Goal: Task Accomplishment & Management: Use online tool/utility

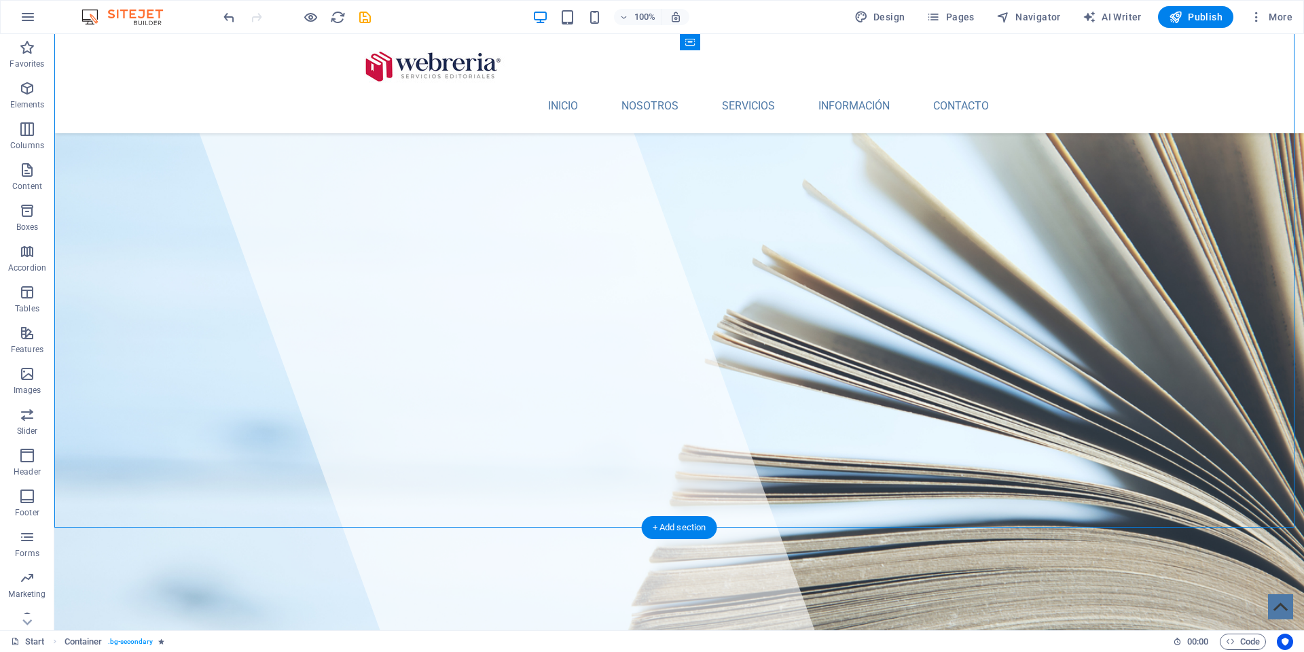
scroll to position [2961, 0]
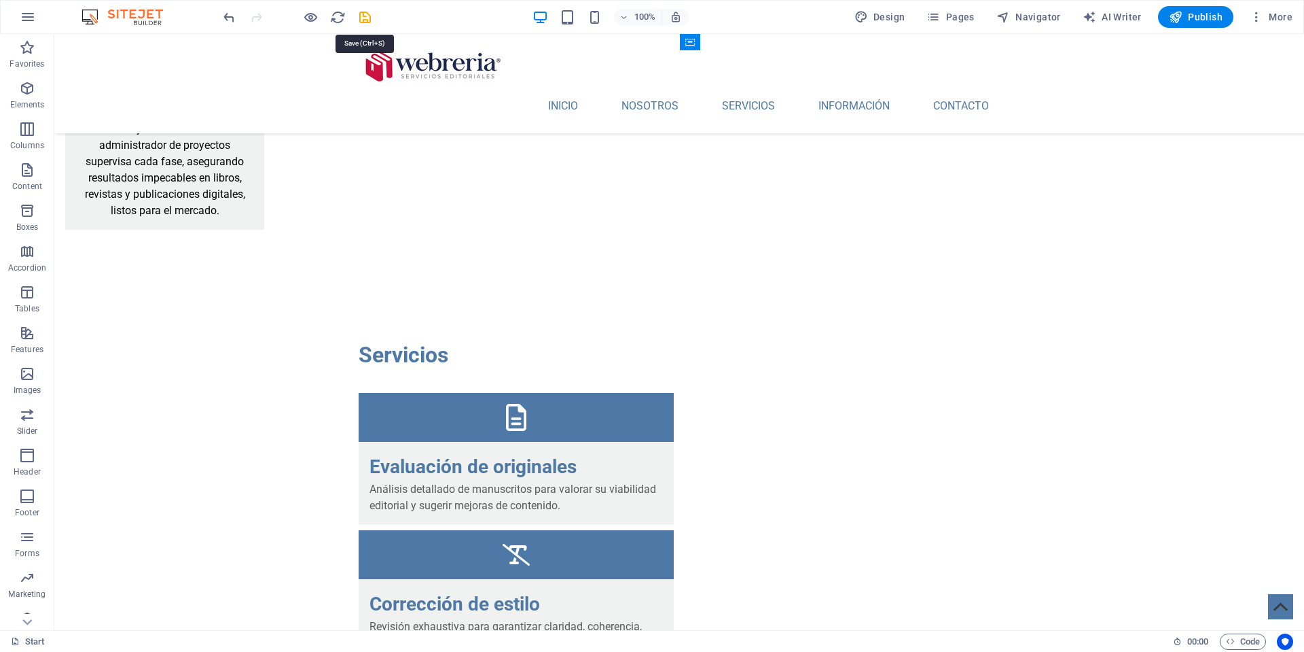
click at [363, 20] on icon "save" at bounding box center [365, 18] width 16 height 16
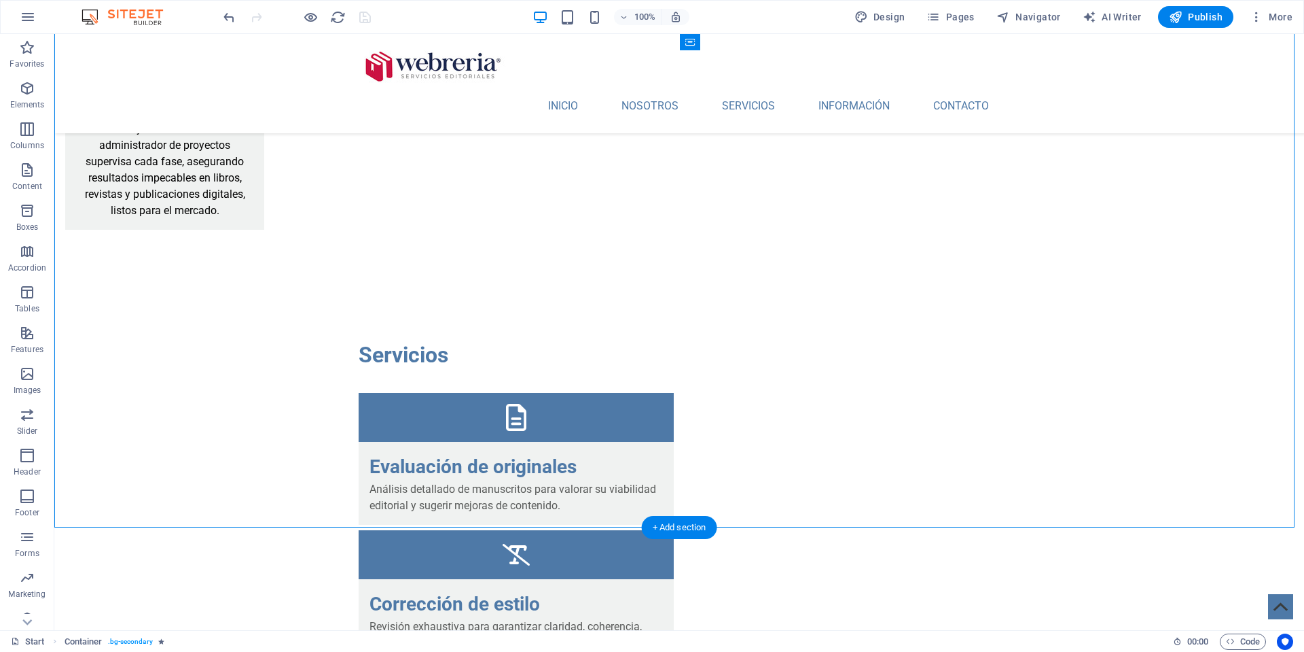
drag, startPoint x: 420, startPoint y: 336, endPoint x: 378, endPoint y: 191, distance: 150.7
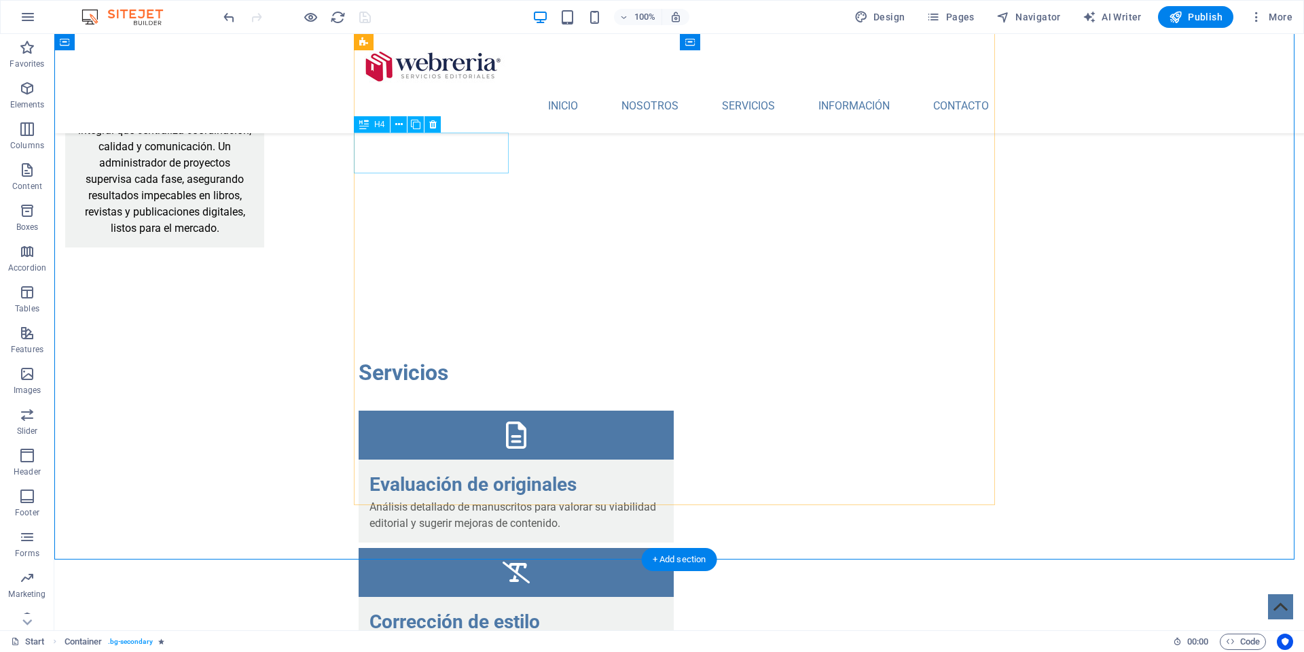
scroll to position [2990, 0]
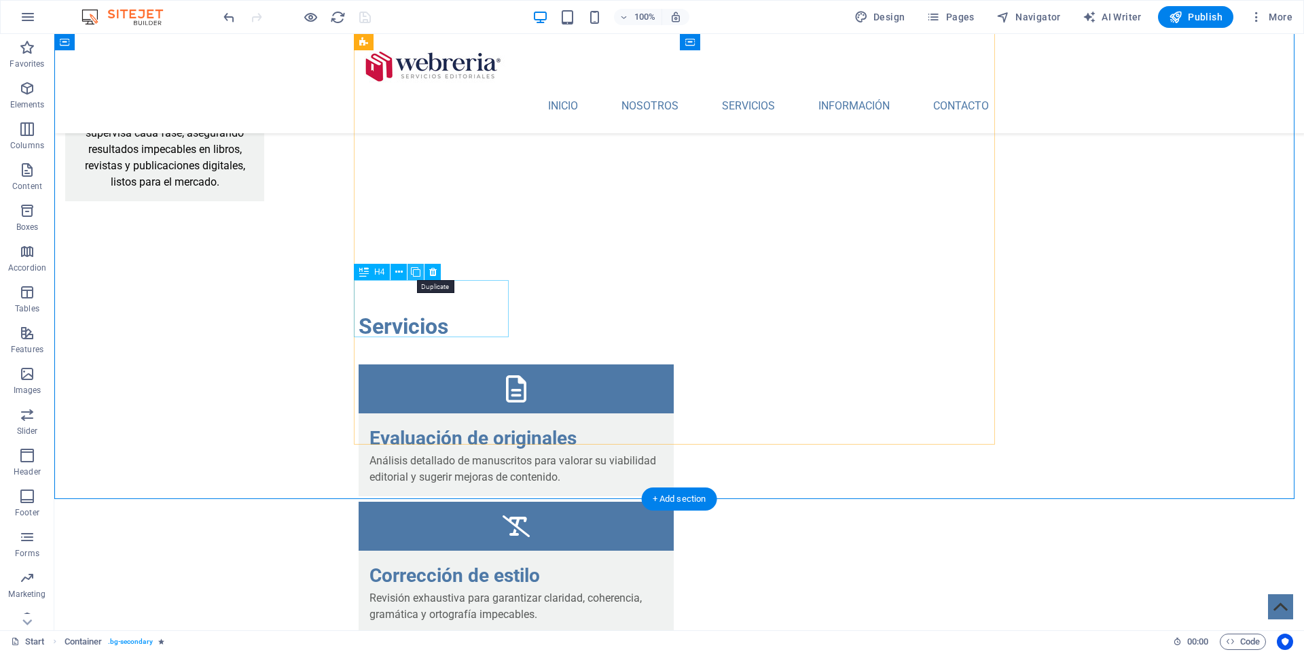
click at [416, 270] on icon at bounding box center [416, 272] width 10 height 14
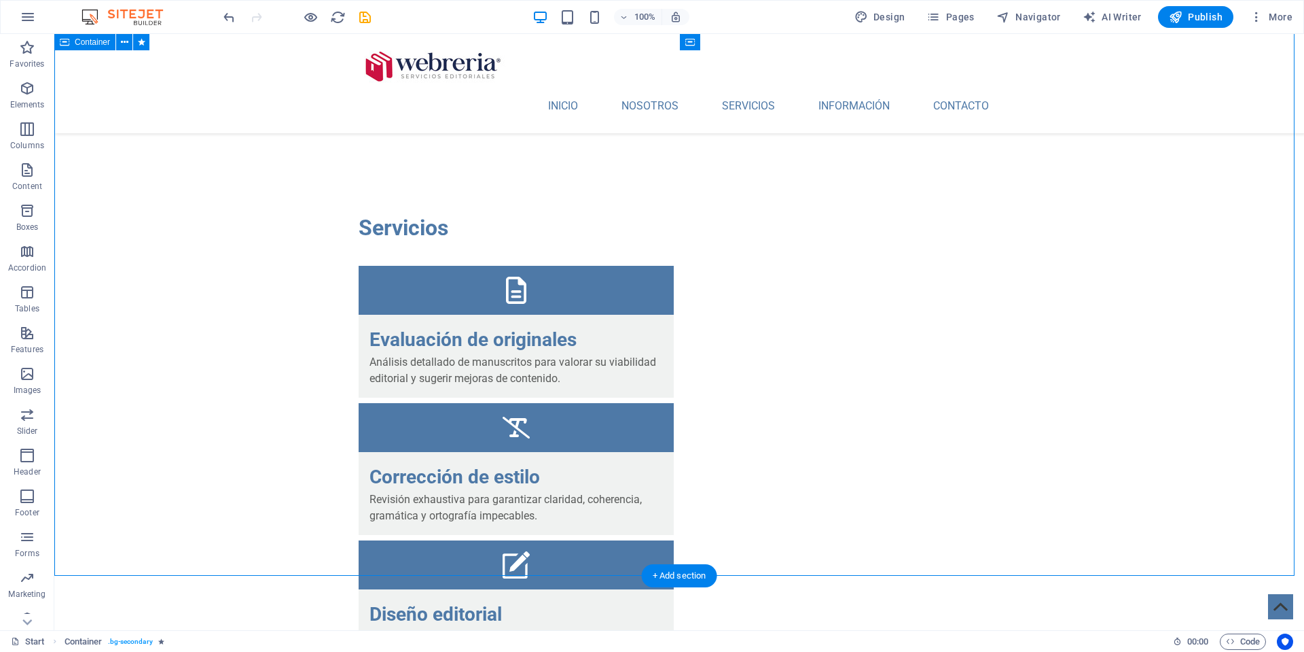
scroll to position [3123, 0]
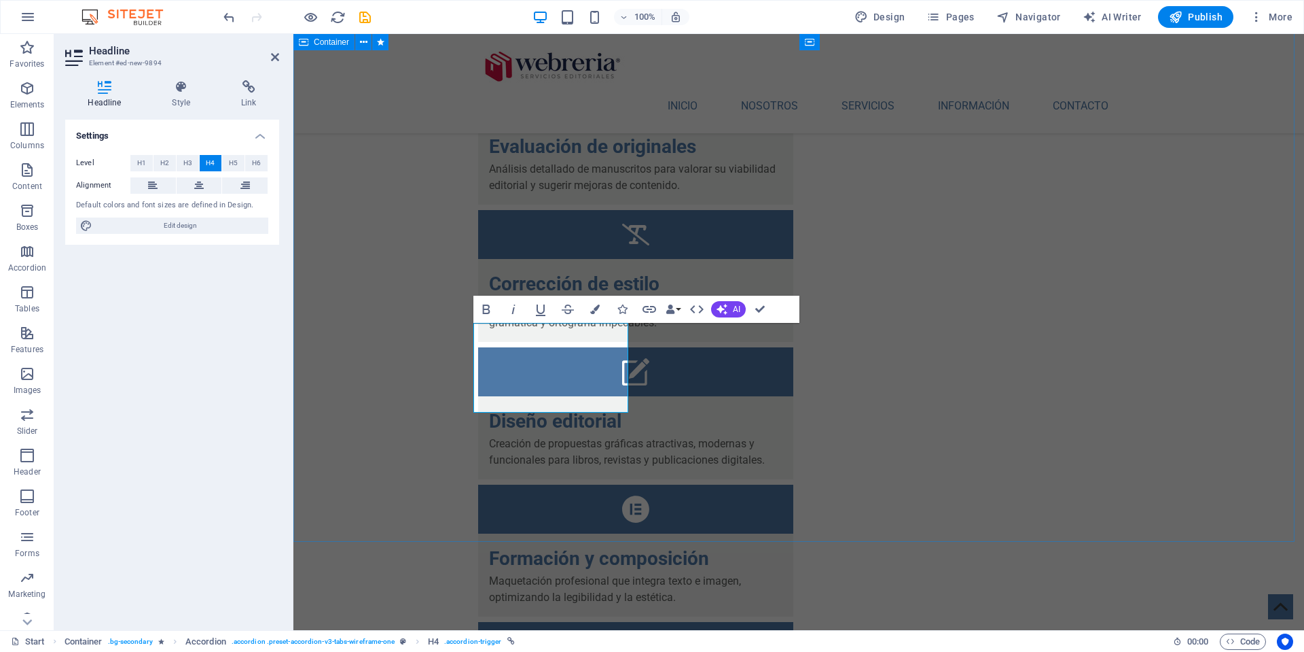
scroll to position [241, 3]
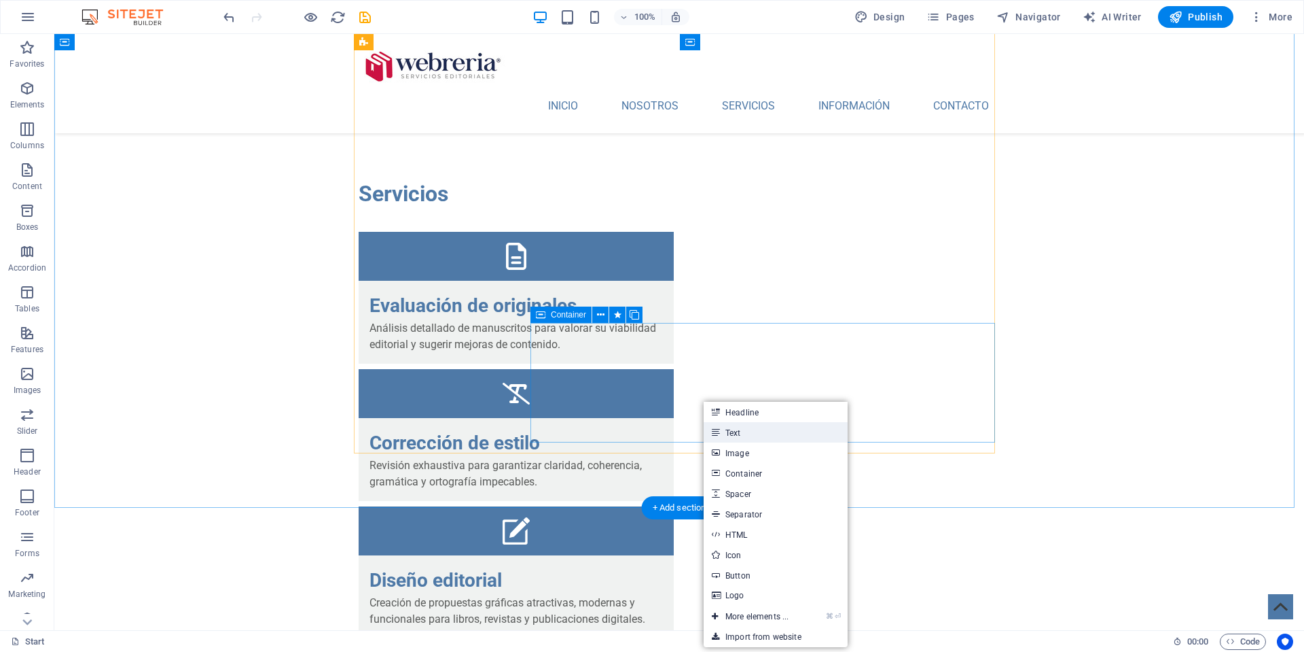
click at [722, 429] on link "Text" at bounding box center [776, 432] width 144 height 20
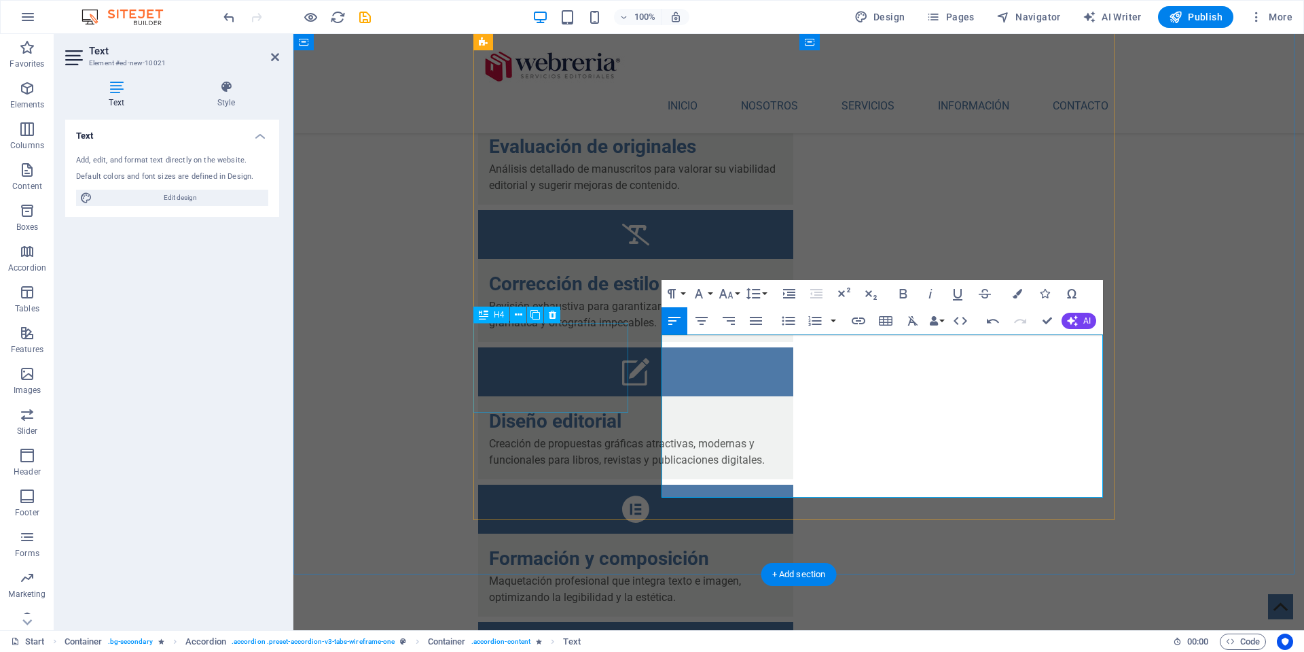
scroll to position [7236, 0]
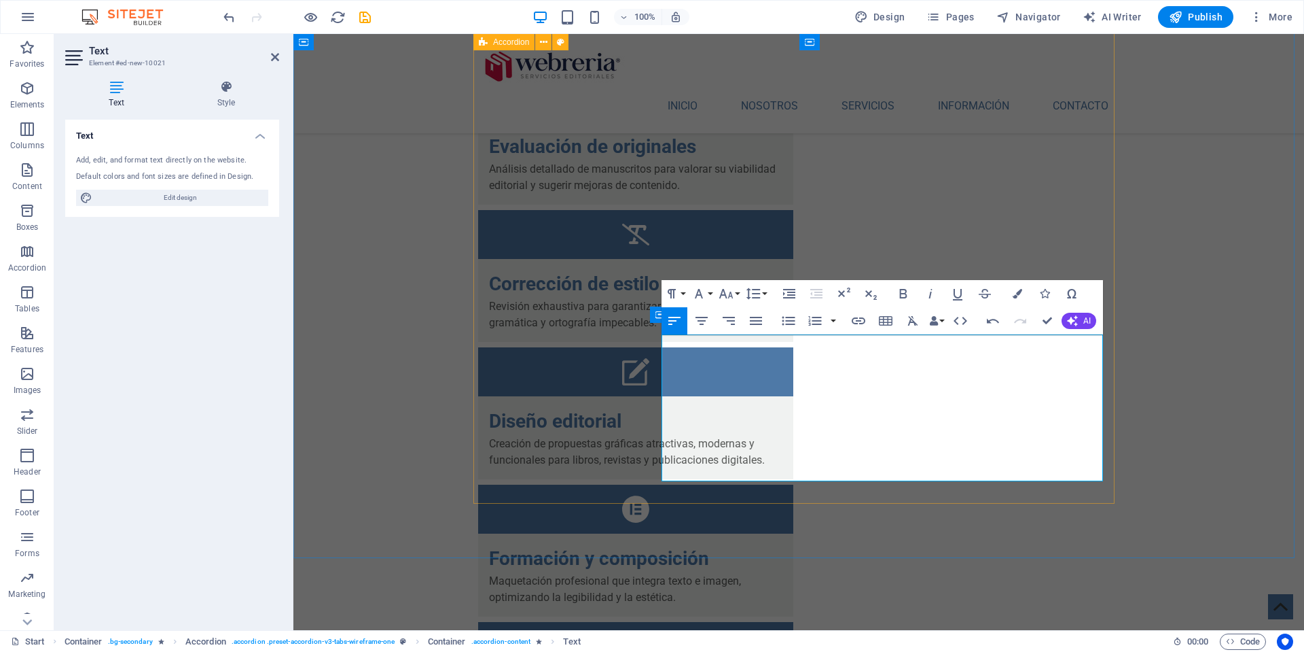
drag, startPoint x: 776, startPoint y: 474, endPoint x: 645, endPoint y: 332, distance: 193.3
click at [788, 321] on icon "button" at bounding box center [788, 321] width 13 height 9
drag, startPoint x: 681, startPoint y: 344, endPoint x: 789, endPoint y: 346, distance: 107.4
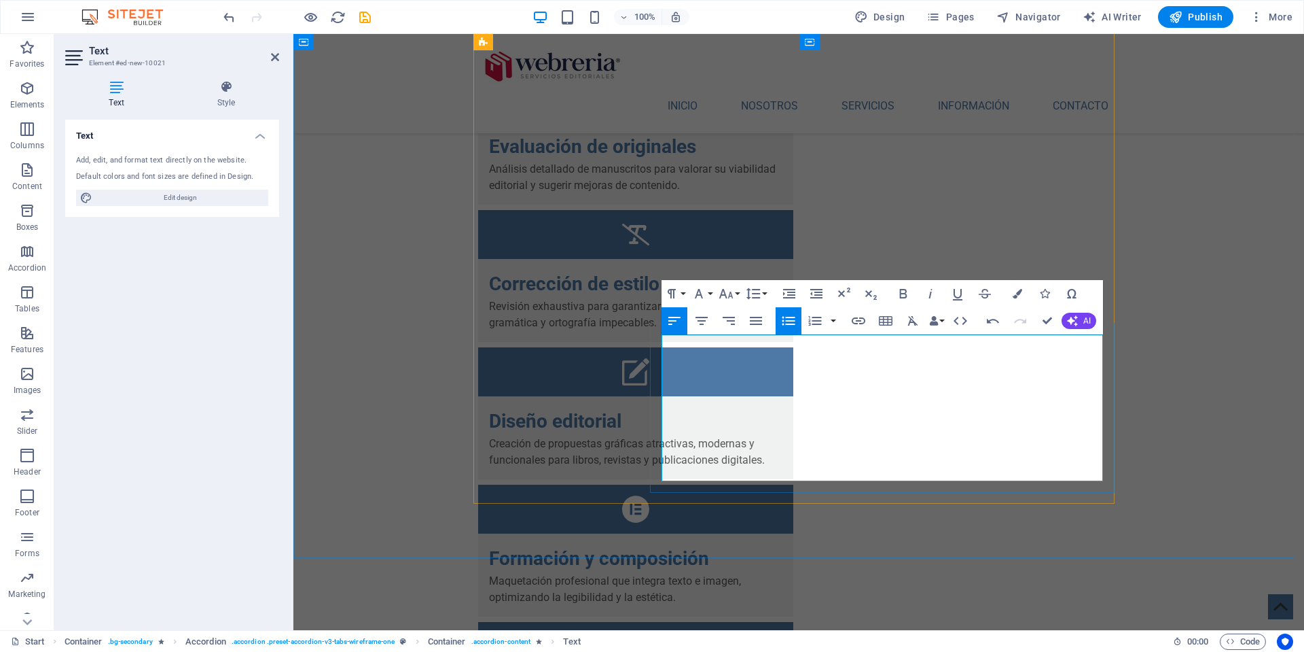
drag, startPoint x: 903, startPoint y: 293, endPoint x: 851, endPoint y: 319, distance: 57.7
click at [903, 293] on icon "button" at bounding box center [903, 294] width 7 height 10
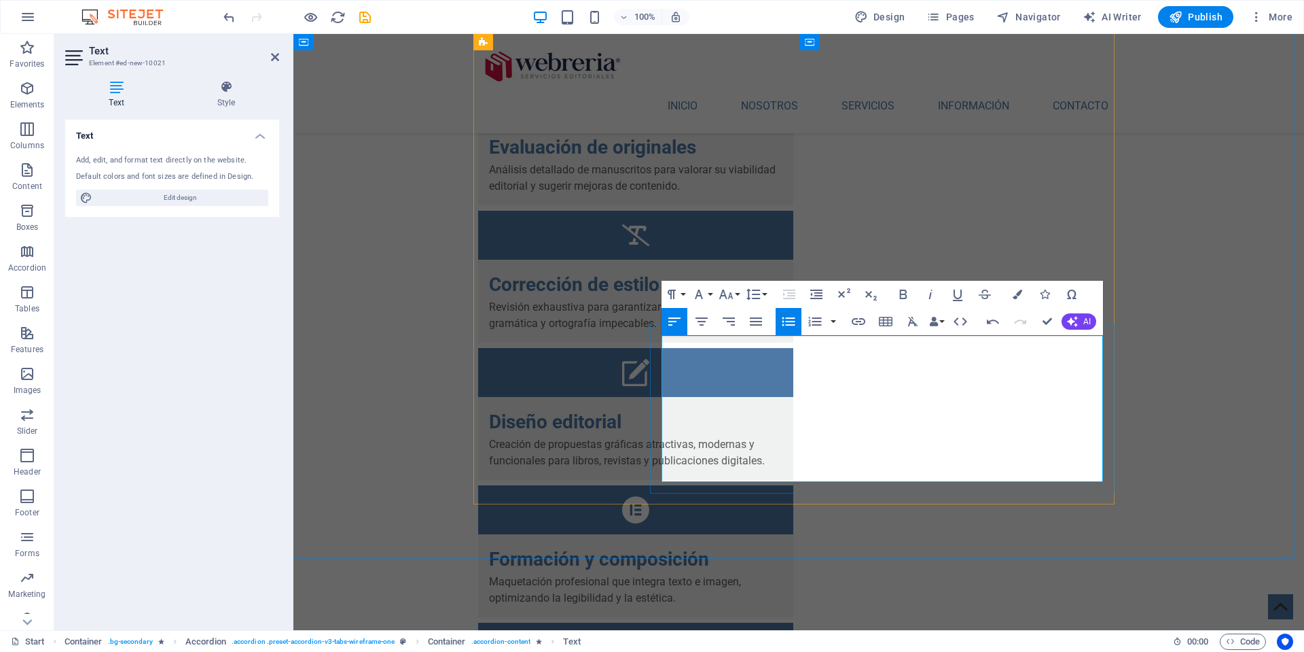
drag, startPoint x: 675, startPoint y: 377, endPoint x: 783, endPoint y: 375, distance: 108.0
click at [900, 293] on icon "button" at bounding box center [903, 294] width 16 height 16
drag, startPoint x: 673, startPoint y: 412, endPoint x: 762, endPoint y: 400, distance: 89.8
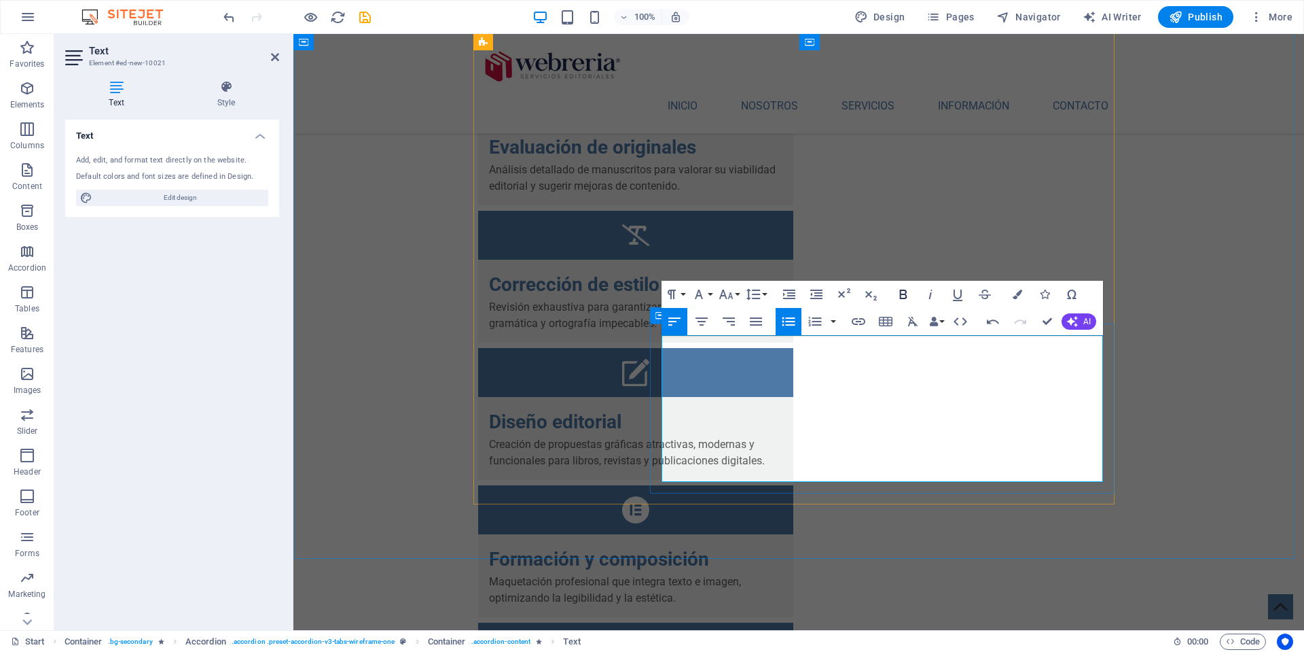
click at [903, 294] on icon "button" at bounding box center [903, 294] width 7 height 10
drag, startPoint x: 673, startPoint y: 442, endPoint x: 852, endPoint y: 436, distance: 178.8
click at [903, 294] on icon "button" at bounding box center [903, 294] width 7 height 10
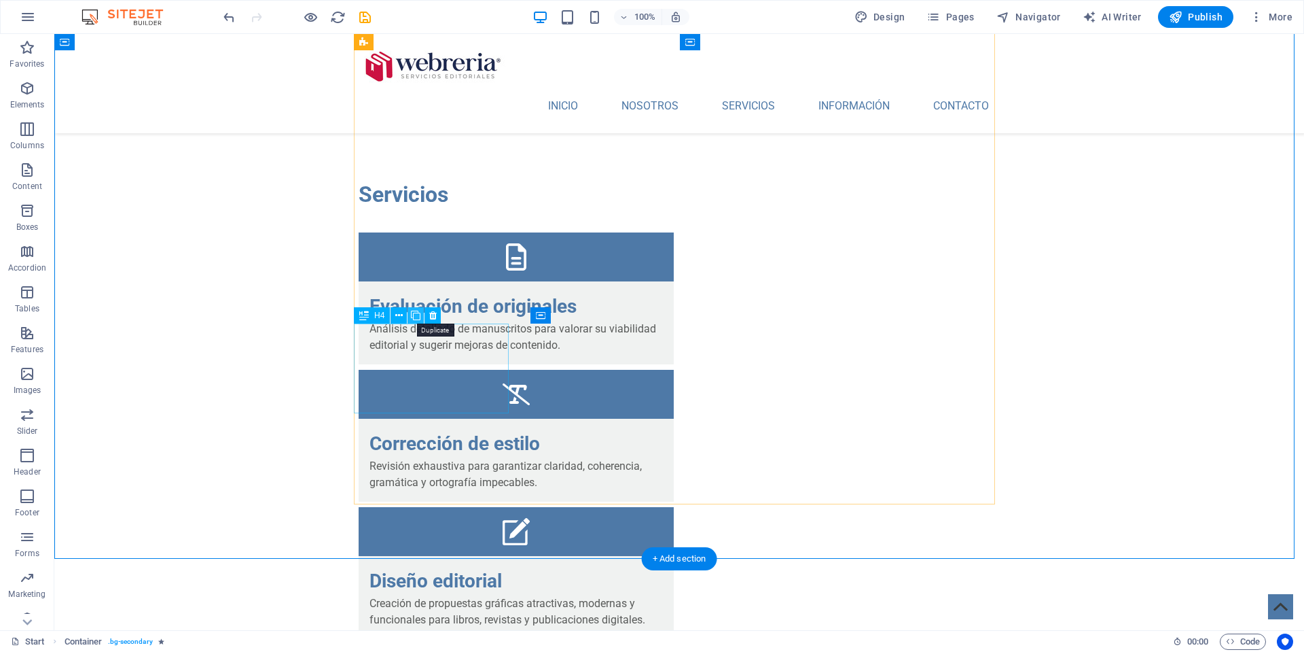
click at [414, 315] on icon at bounding box center [416, 315] width 10 height 14
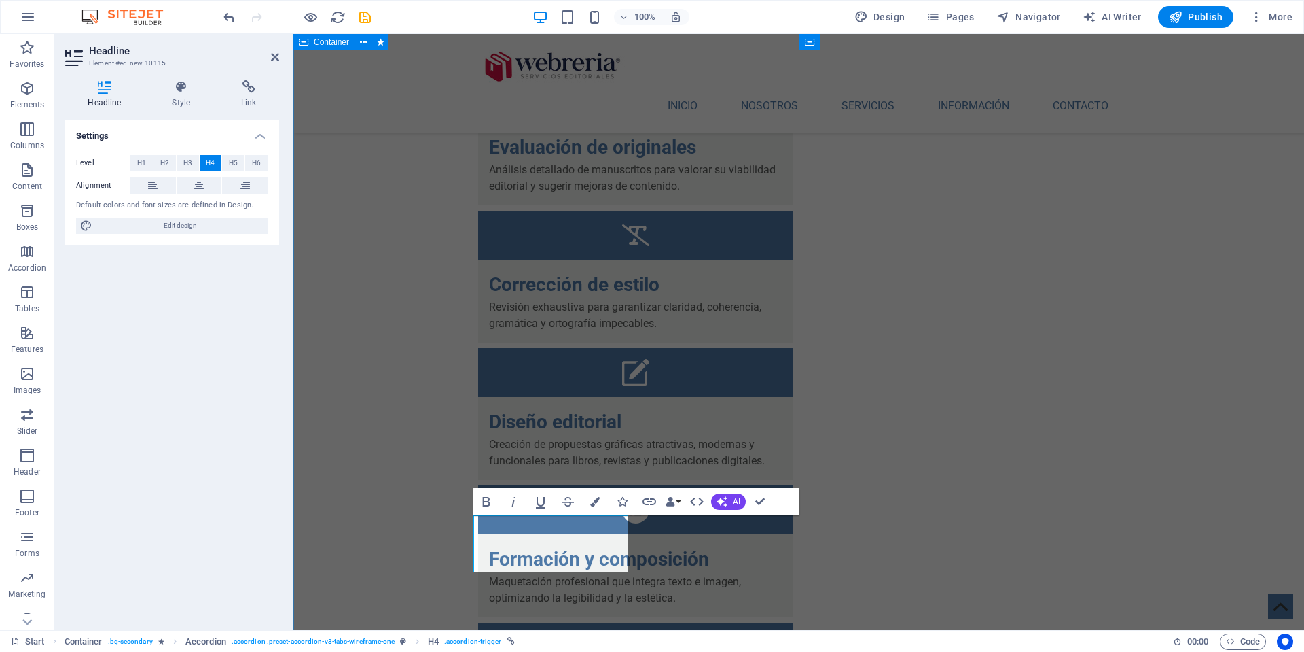
scroll to position [0, 5]
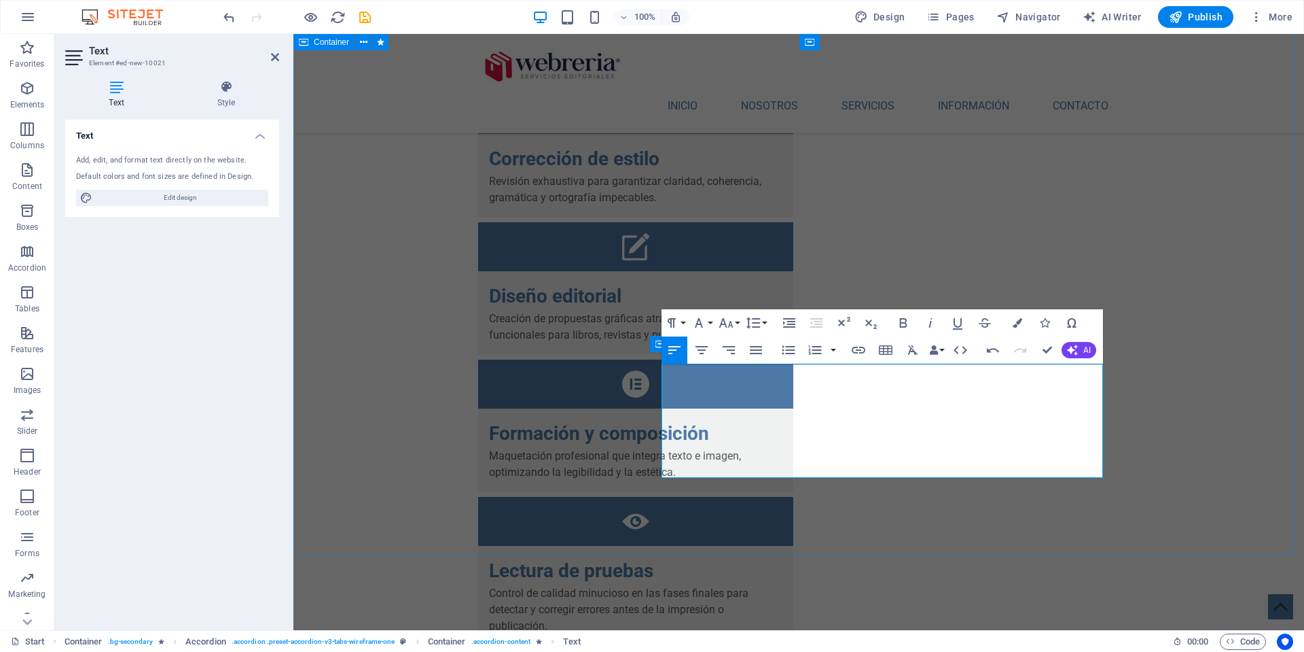
scroll to position [3294, 0]
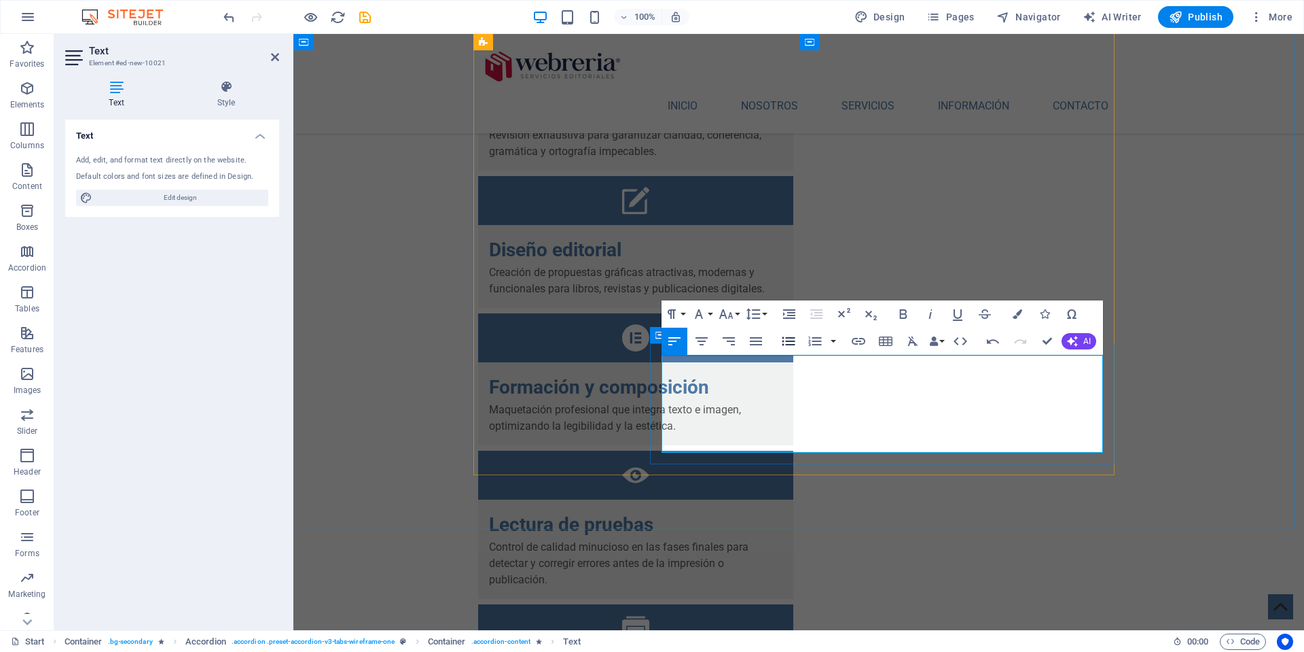
click at [783, 340] on icon "button" at bounding box center [789, 341] width 16 height 16
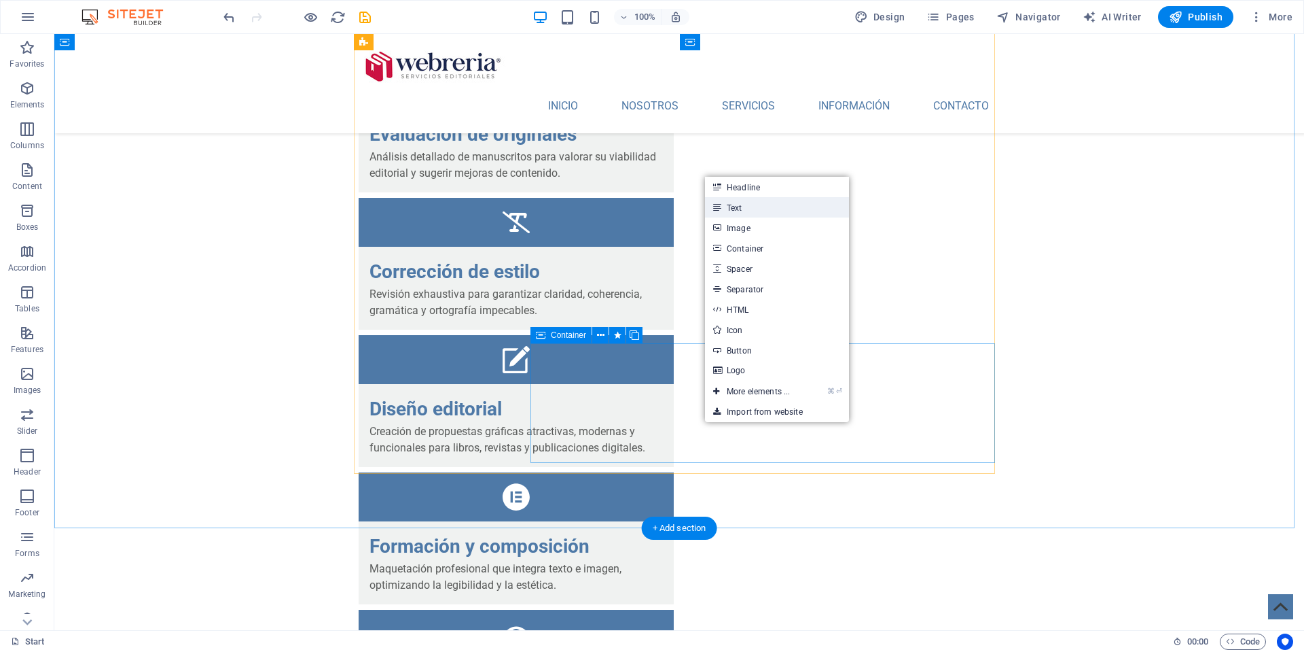
click at [751, 204] on link "Text" at bounding box center [777, 207] width 144 height 20
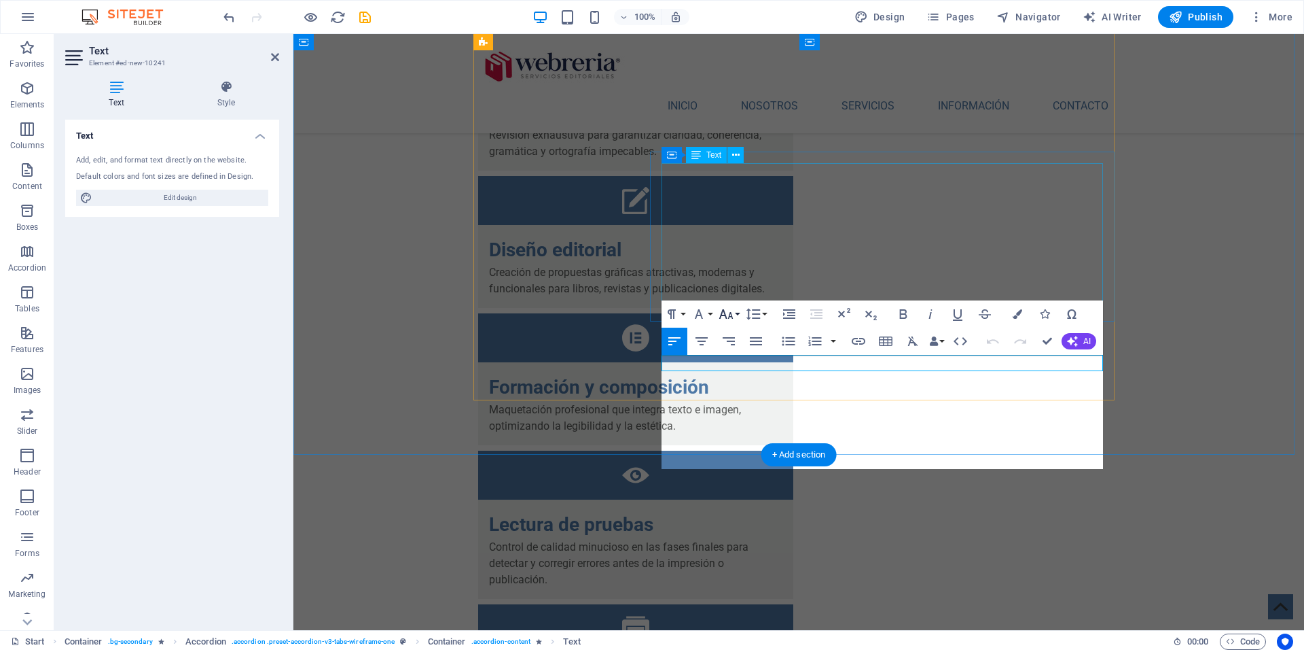
scroll to position [5607, 0]
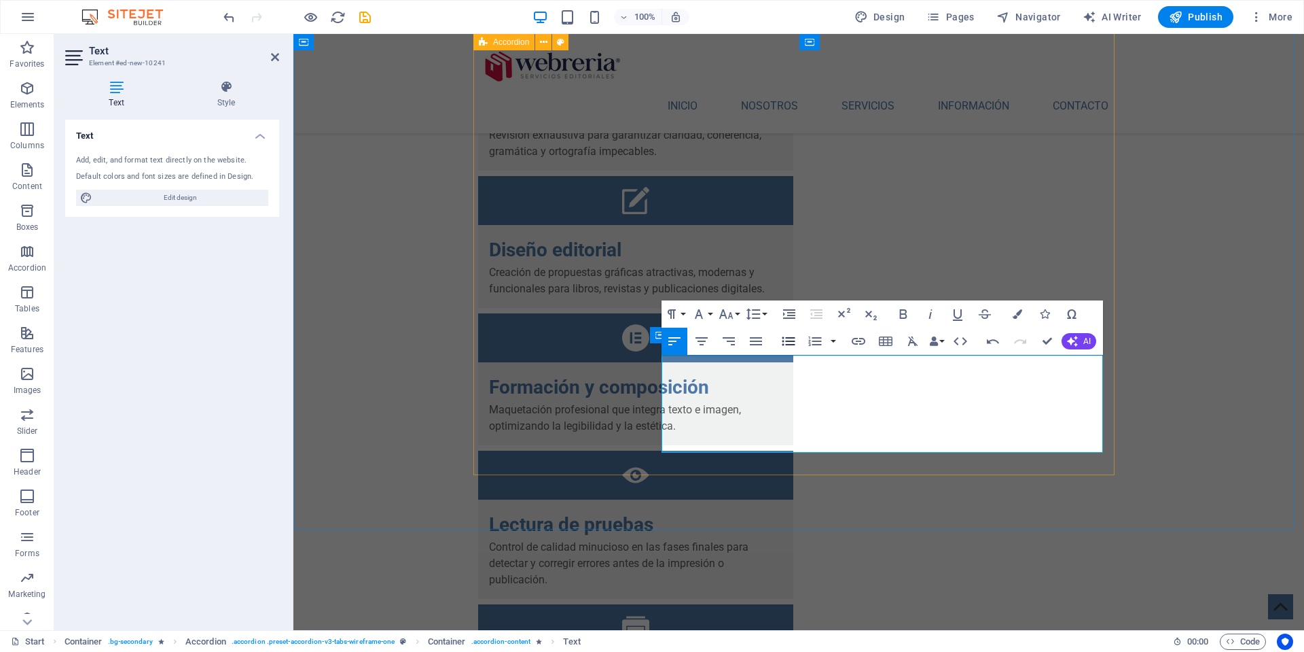
click at [789, 340] on icon "button" at bounding box center [789, 341] width 16 height 16
drag, startPoint x: 674, startPoint y: 365, endPoint x: 783, endPoint y: 369, distance: 108.8
click at [904, 315] on icon "button" at bounding box center [903, 314] width 7 height 10
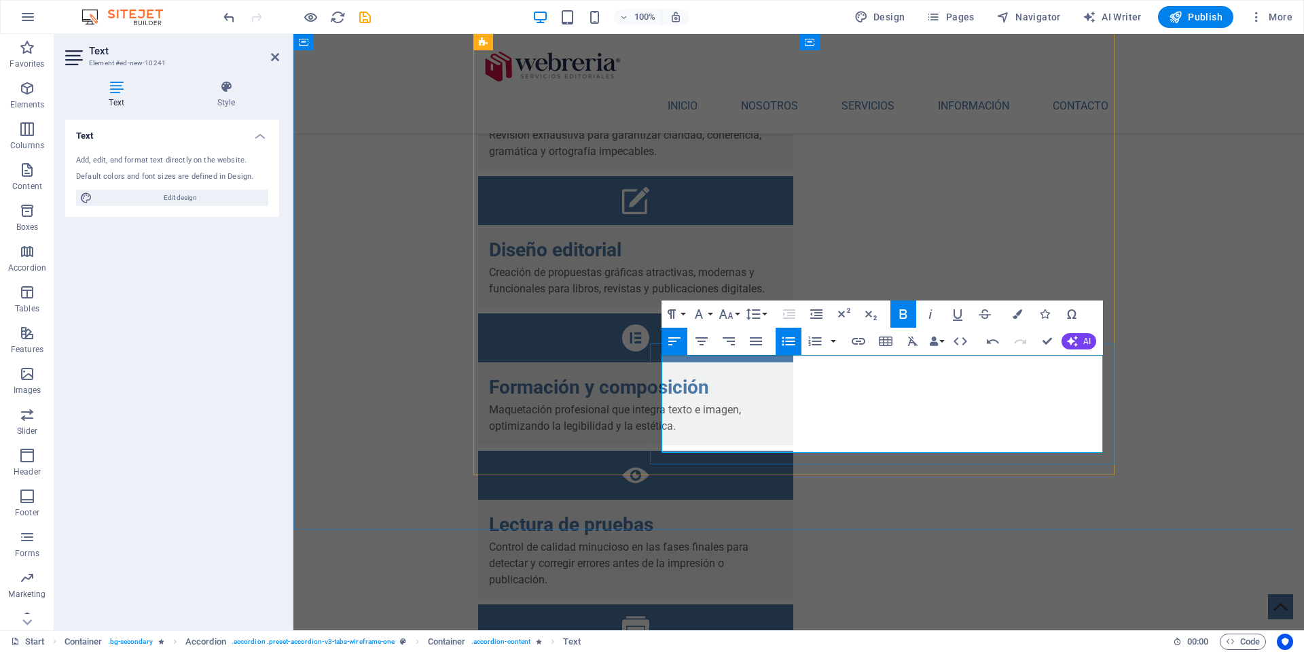
drag, startPoint x: 675, startPoint y: 396, endPoint x: 769, endPoint y: 395, distance: 94.4
click at [904, 310] on icon "button" at bounding box center [903, 314] width 7 height 10
drag, startPoint x: 674, startPoint y: 429, endPoint x: 788, endPoint y: 433, distance: 114.2
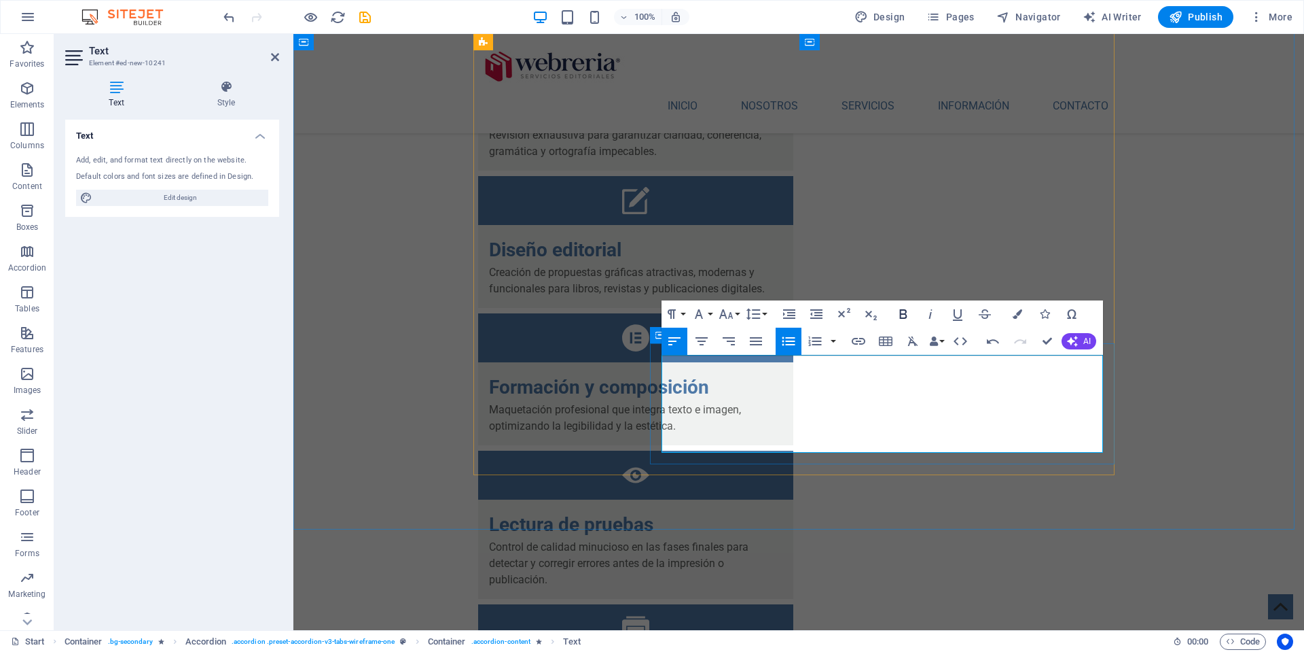
click at [904, 315] on icon "button" at bounding box center [903, 314] width 7 height 10
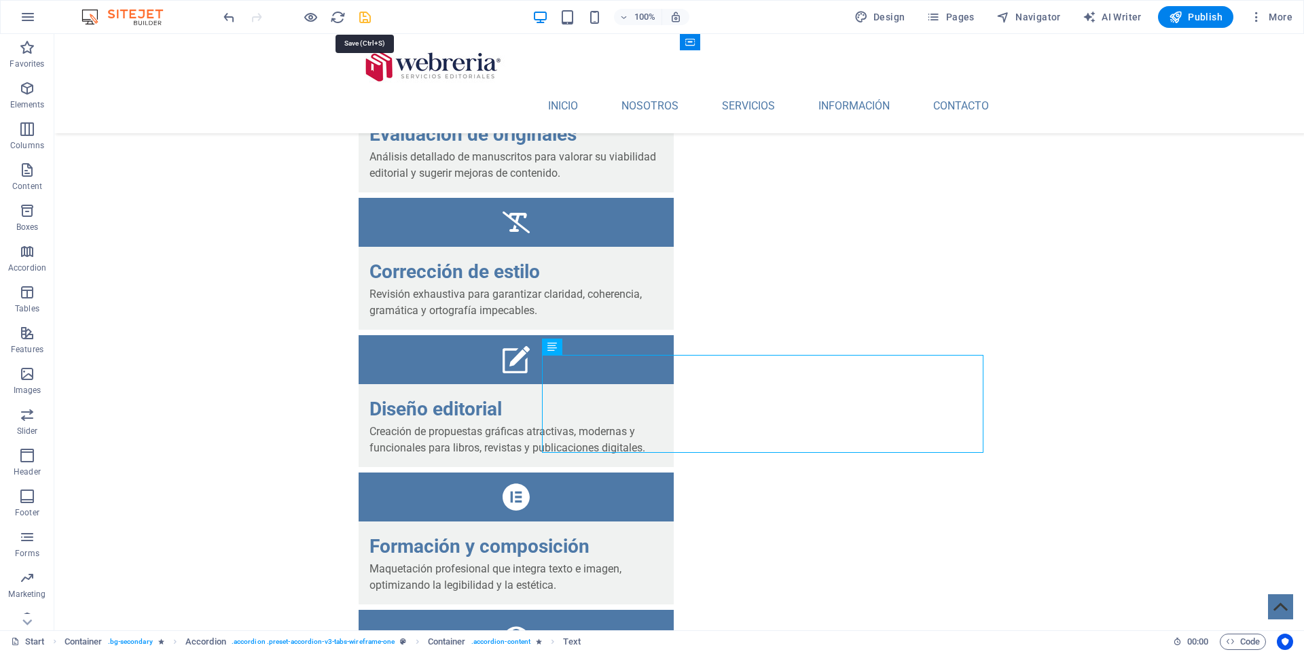
click at [363, 17] on icon "save" at bounding box center [365, 18] width 16 height 16
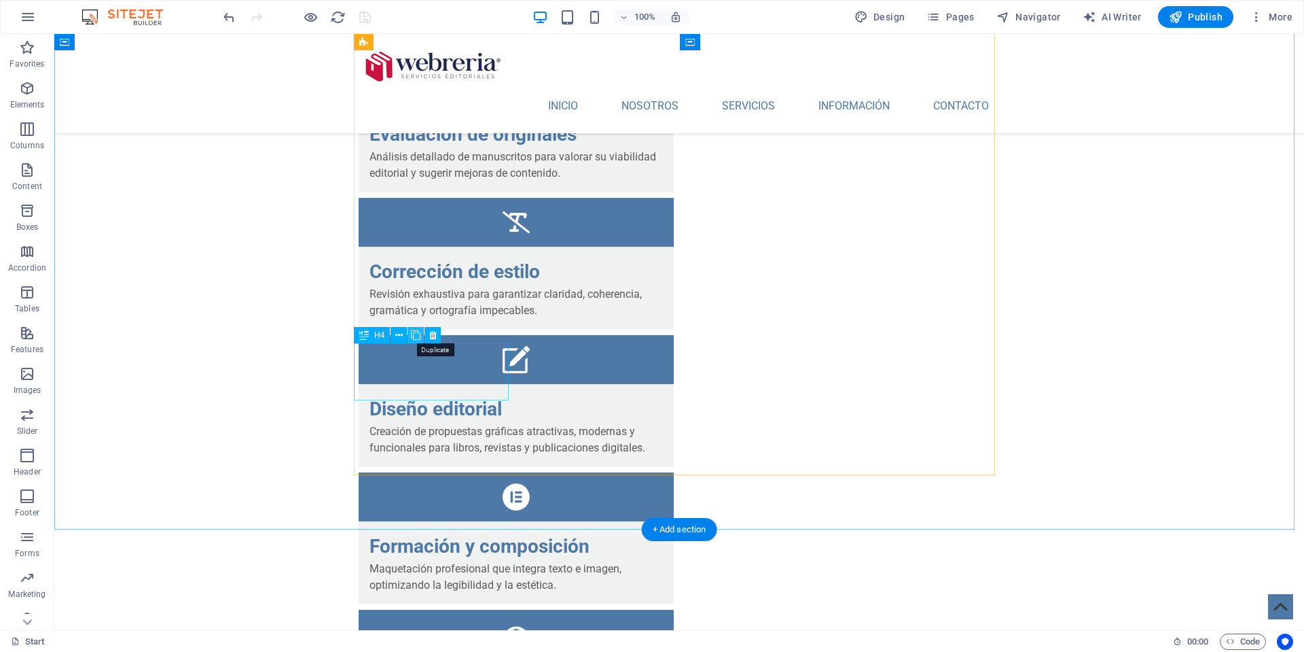
click at [416, 334] on icon at bounding box center [416, 335] width 10 height 14
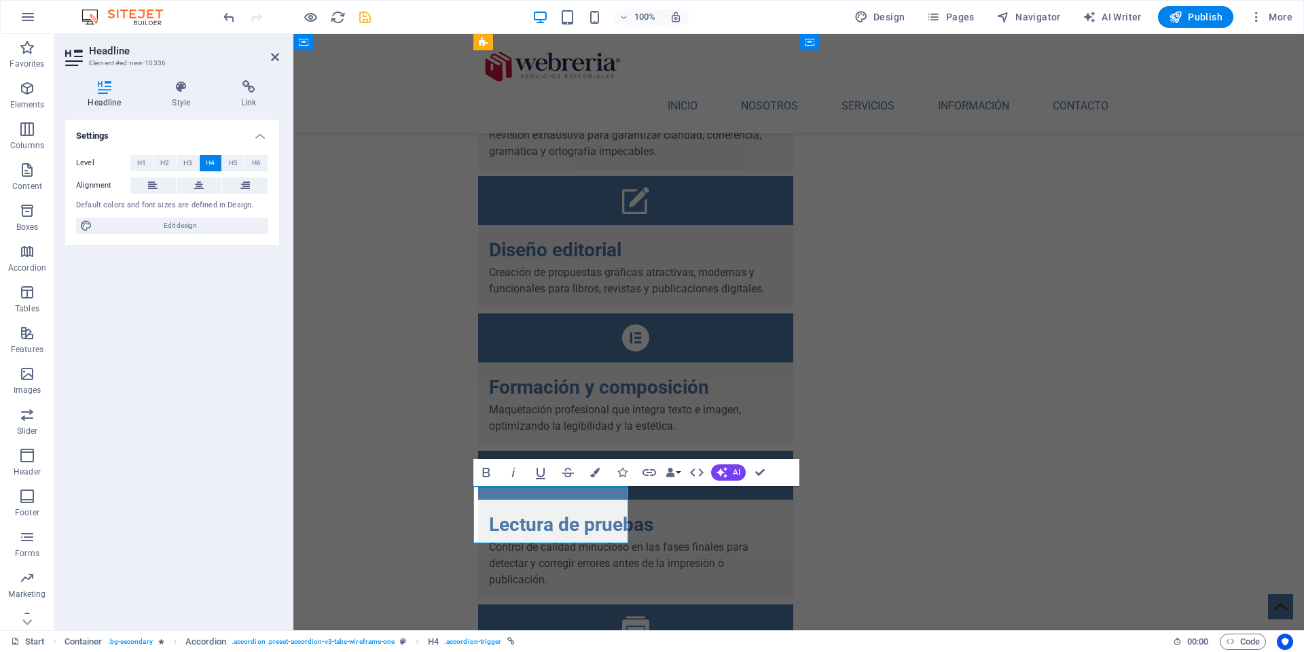
scroll to position [0, 5]
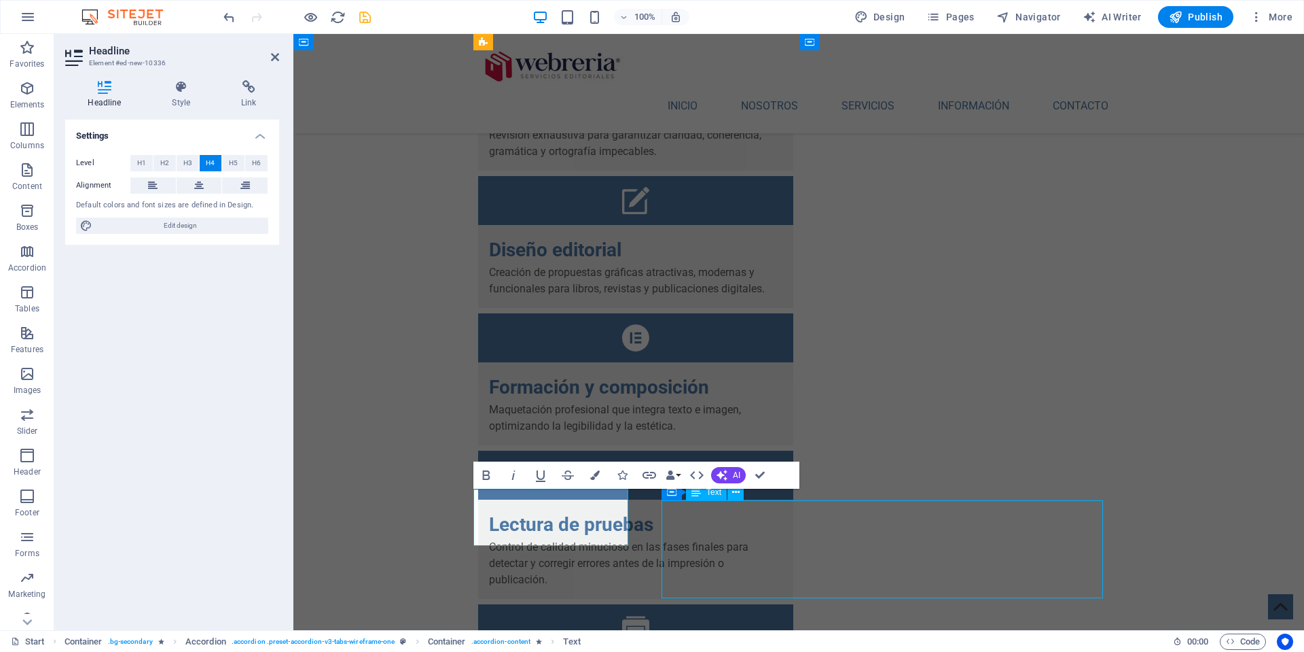
scroll to position [3291, 0]
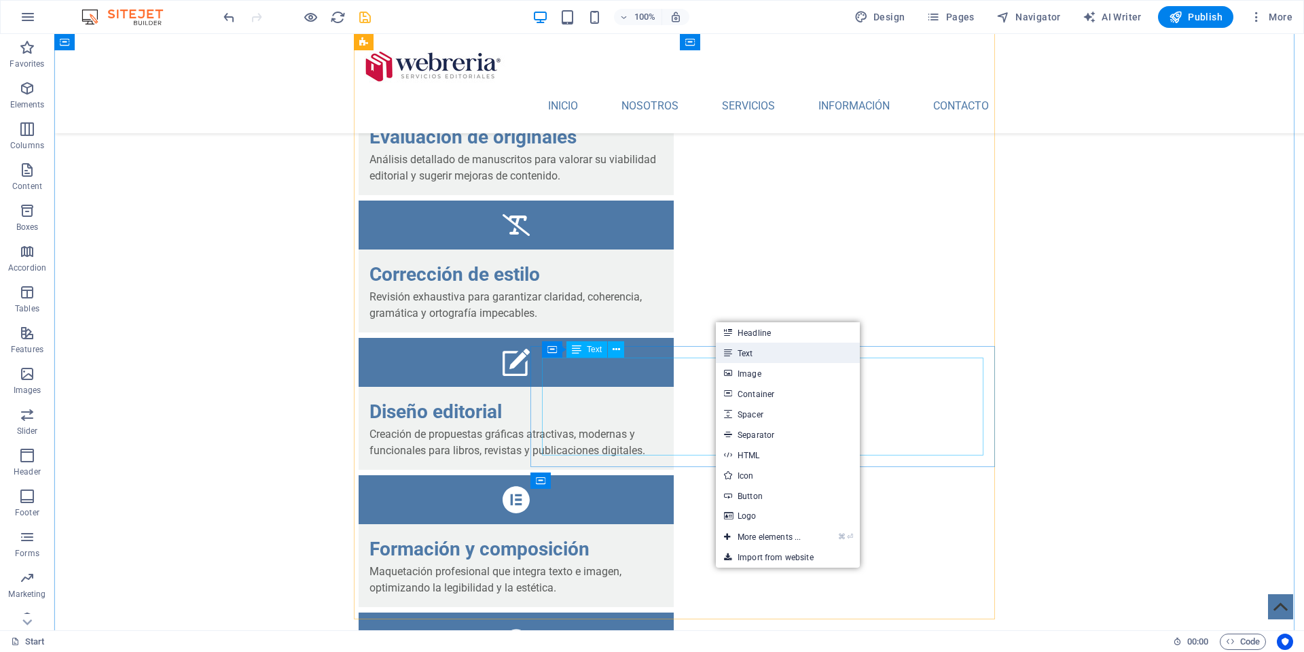
click at [734, 355] on link "Text" at bounding box center [788, 352] width 144 height 20
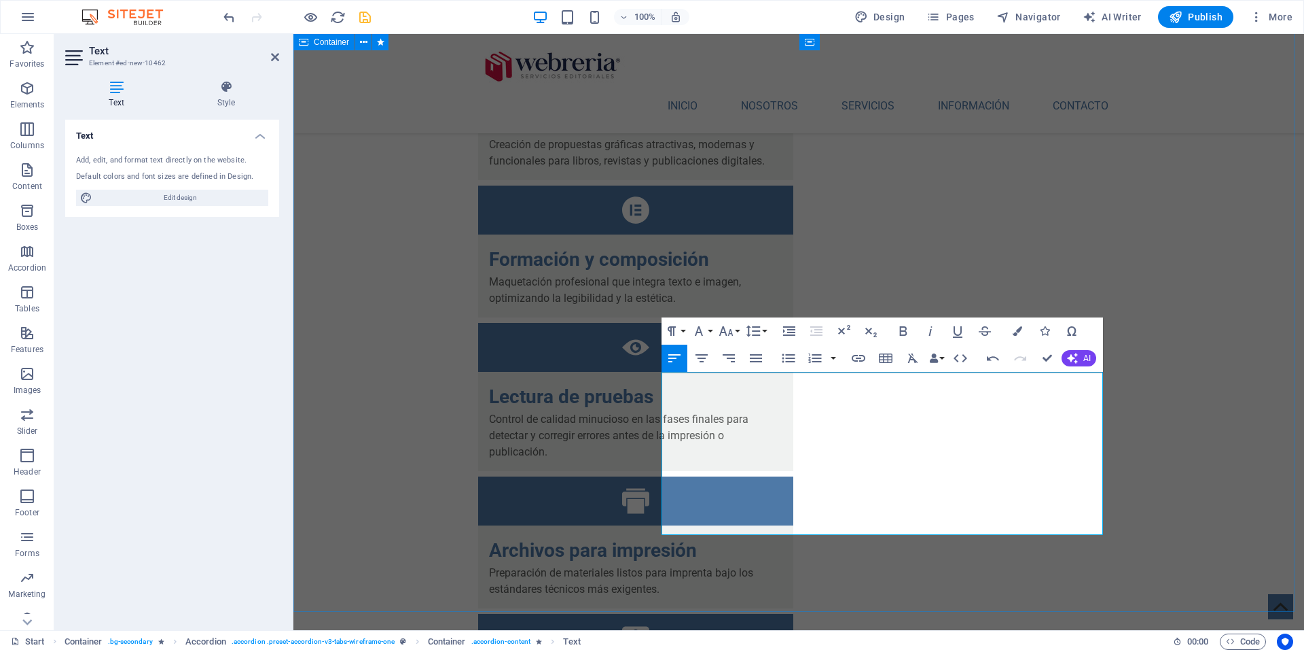
scroll to position [3422, 0]
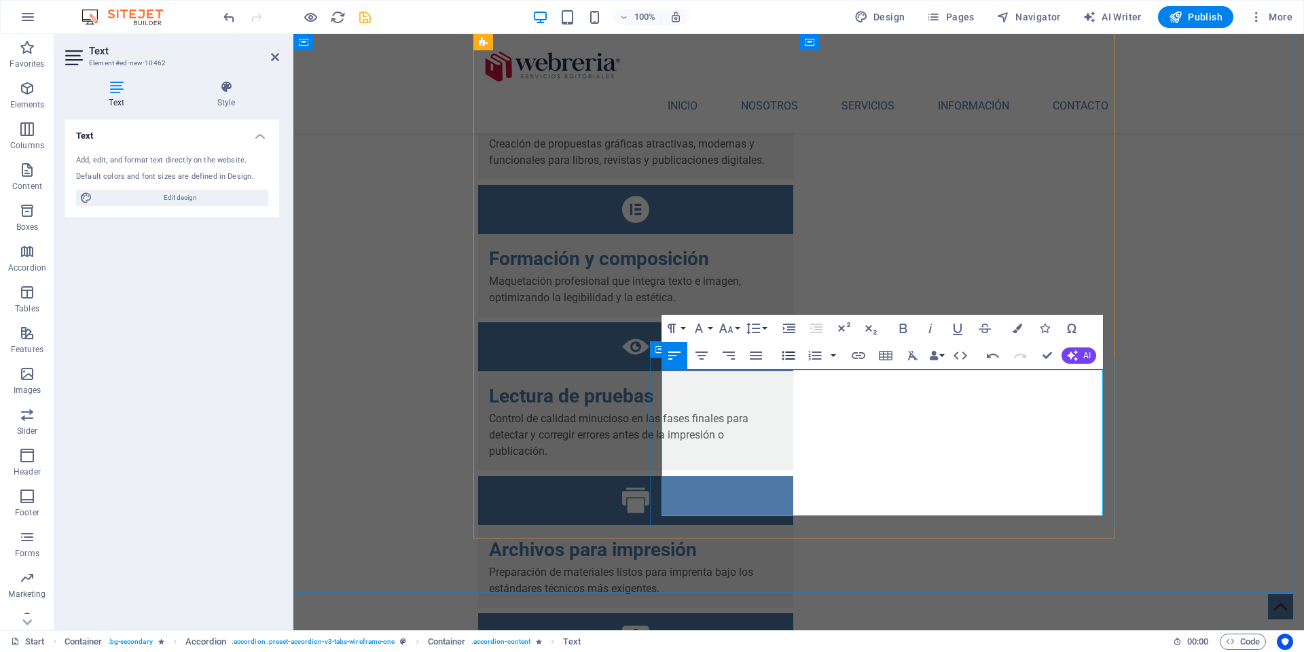
click at [789, 354] on icon "button" at bounding box center [789, 355] width 16 height 16
drag, startPoint x: 675, startPoint y: 378, endPoint x: 767, endPoint y: 381, distance: 91.8
drag, startPoint x: 675, startPoint y: 428, endPoint x: 796, endPoint y: 431, distance: 121.0
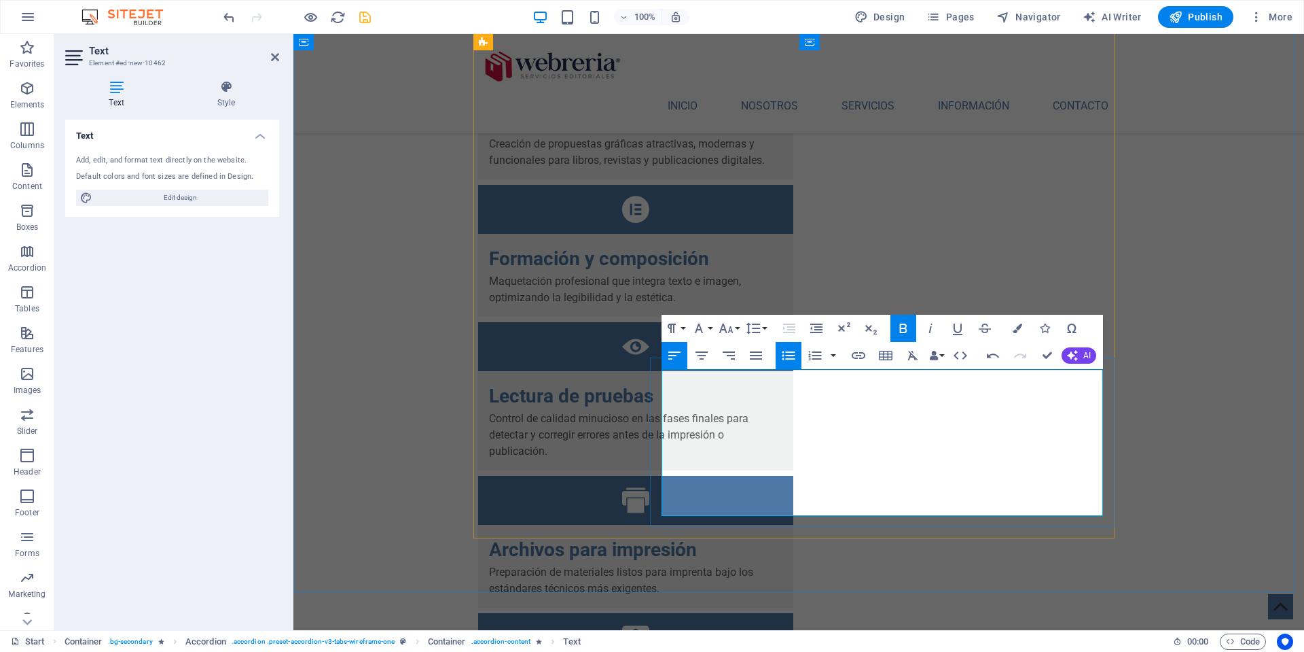
drag, startPoint x: 910, startPoint y: 442, endPoint x: 1078, endPoint y: 431, distance: 168.2
click at [930, 330] on icon "button" at bounding box center [930, 328] width 3 height 10
drag, startPoint x: 673, startPoint y: 478, endPoint x: 751, endPoint y: 477, distance: 78.1
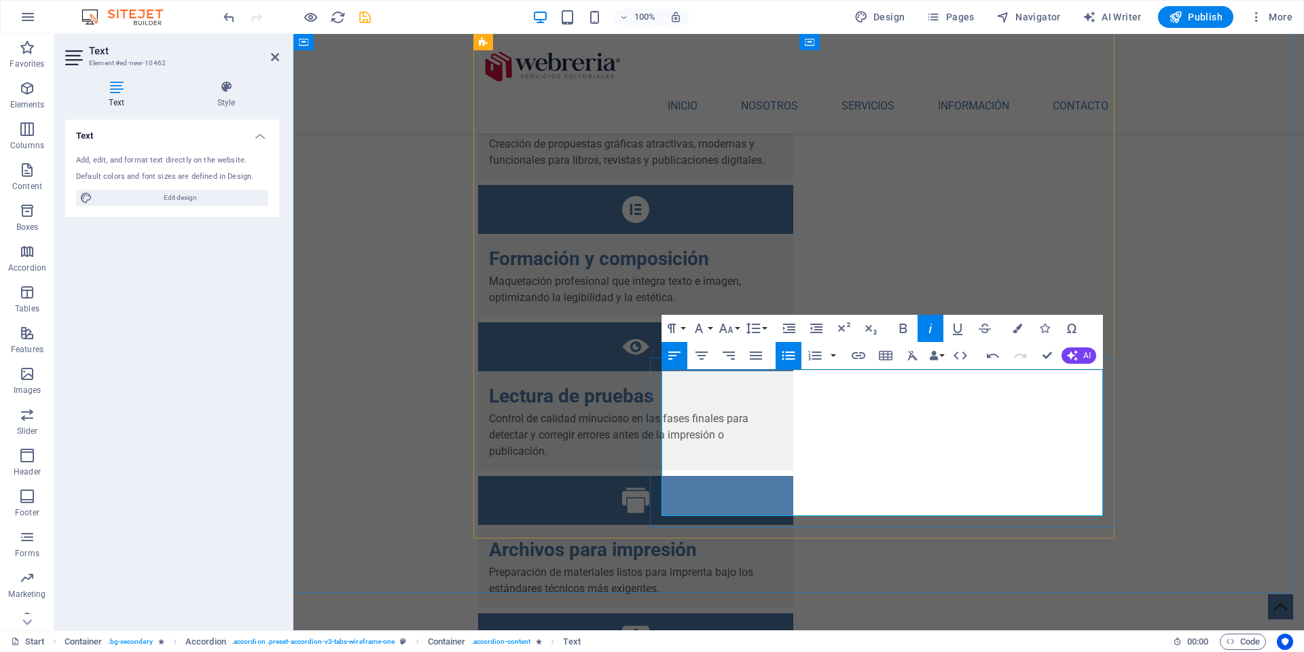
click at [903, 325] on icon "button" at bounding box center [903, 328] width 7 height 10
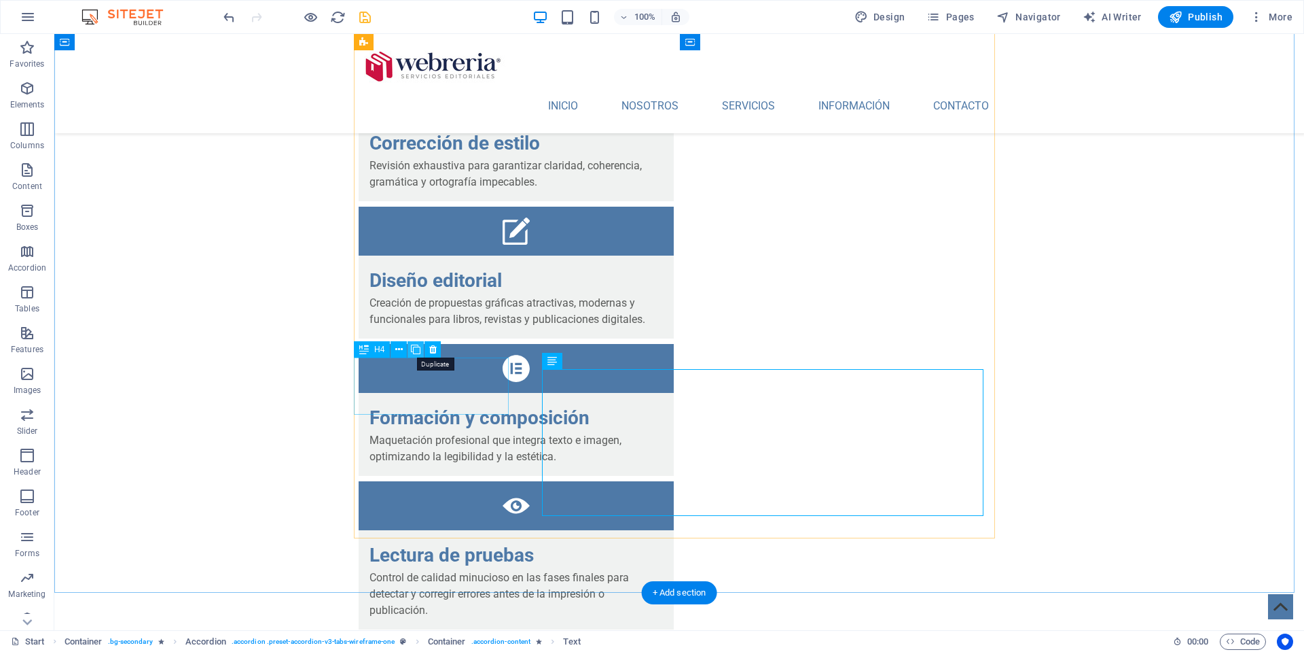
click at [417, 350] on icon at bounding box center [416, 349] width 10 height 14
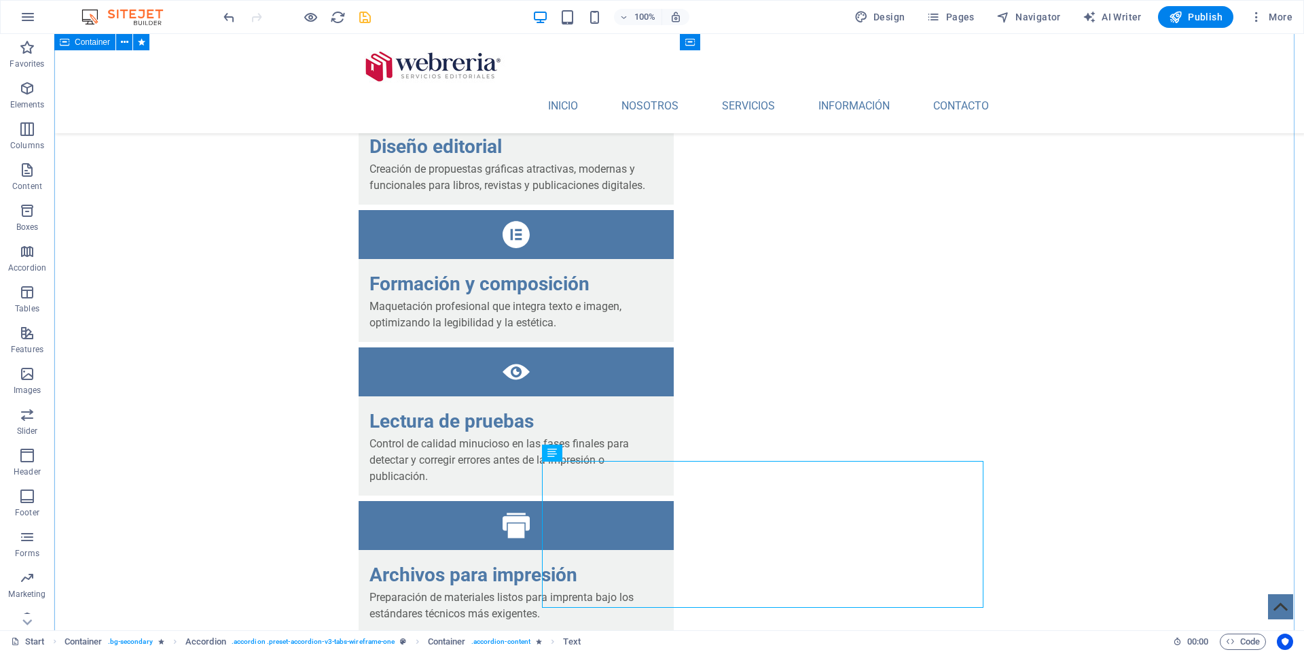
scroll to position [3640, 0]
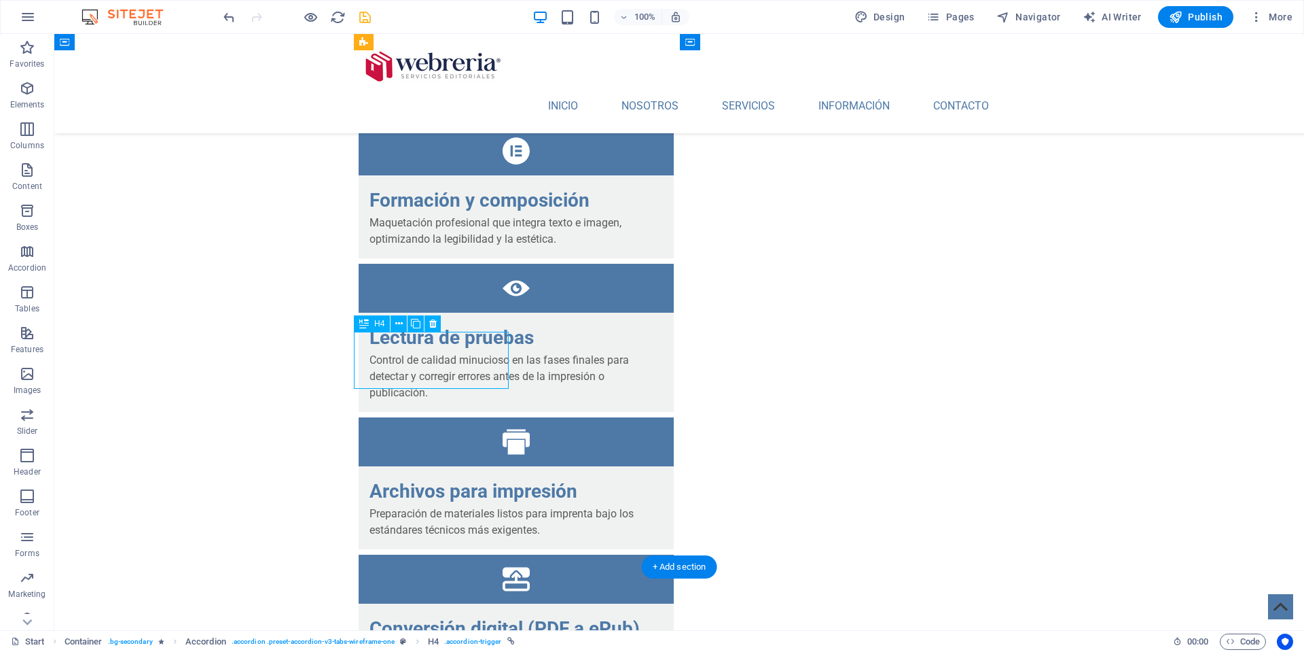
drag, startPoint x: 417, startPoint y: 368, endPoint x: 178, endPoint y: 368, distance: 239.1
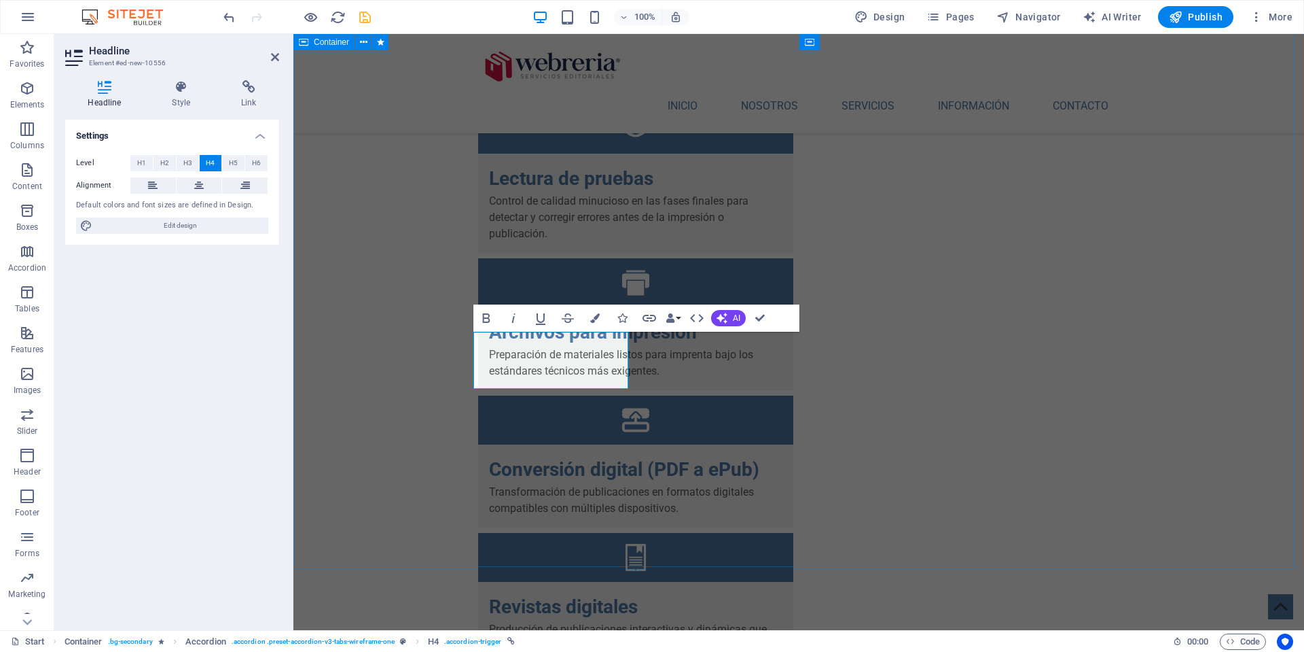
scroll to position [0, 3]
click at [513, 315] on icon "button" at bounding box center [513, 318] width 16 height 16
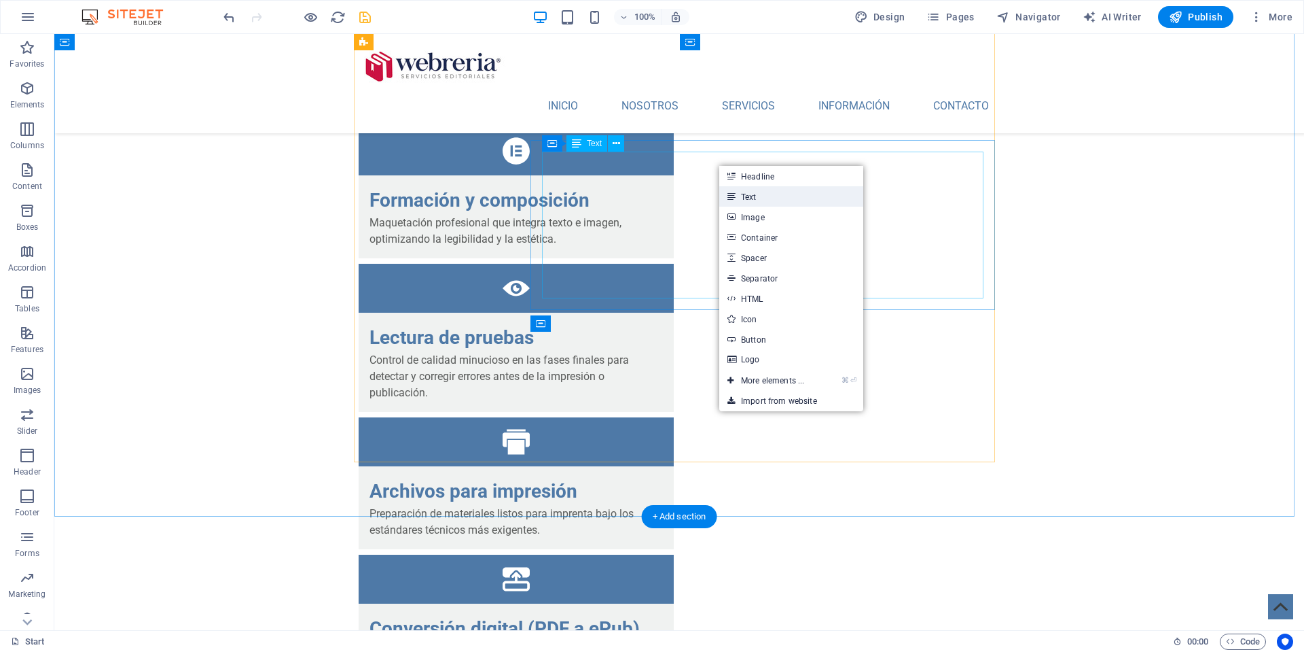
click at [743, 196] on link "Text" at bounding box center [791, 196] width 144 height 20
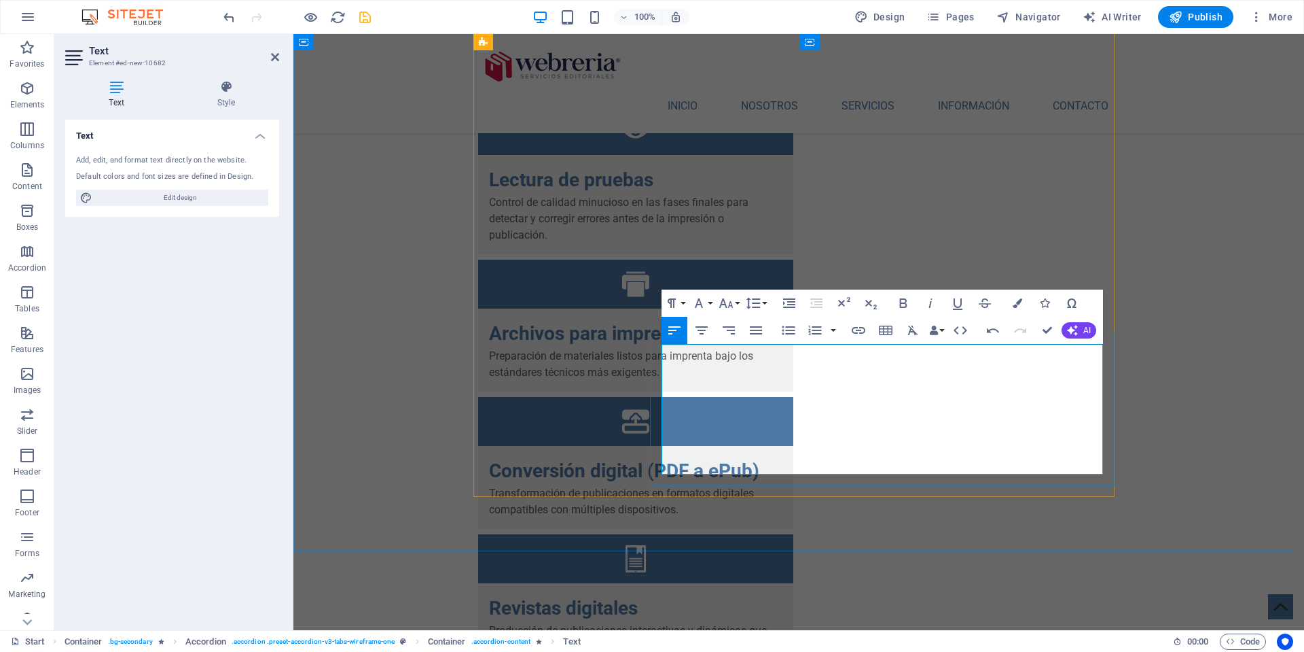
scroll to position [3639, 0]
click at [791, 332] on icon "button" at bounding box center [789, 330] width 16 height 16
drag, startPoint x: 673, startPoint y: 355, endPoint x: 747, endPoint y: 359, distance: 74.1
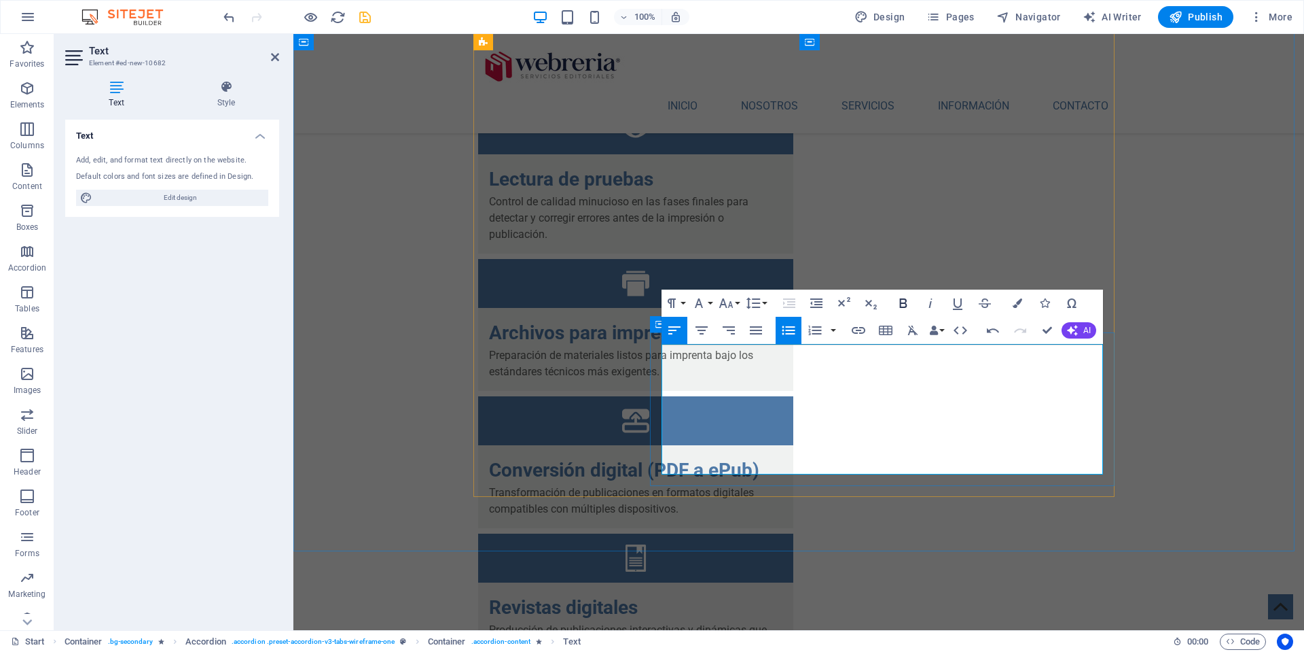
click at [905, 302] on icon "button" at bounding box center [903, 303] width 7 height 10
drag, startPoint x: 673, startPoint y: 385, endPoint x: 791, endPoint y: 382, distance: 117.6
click at [902, 302] on icon "button" at bounding box center [903, 303] width 16 height 16
drag, startPoint x: 673, startPoint y: 435, endPoint x: 771, endPoint y: 427, distance: 98.1
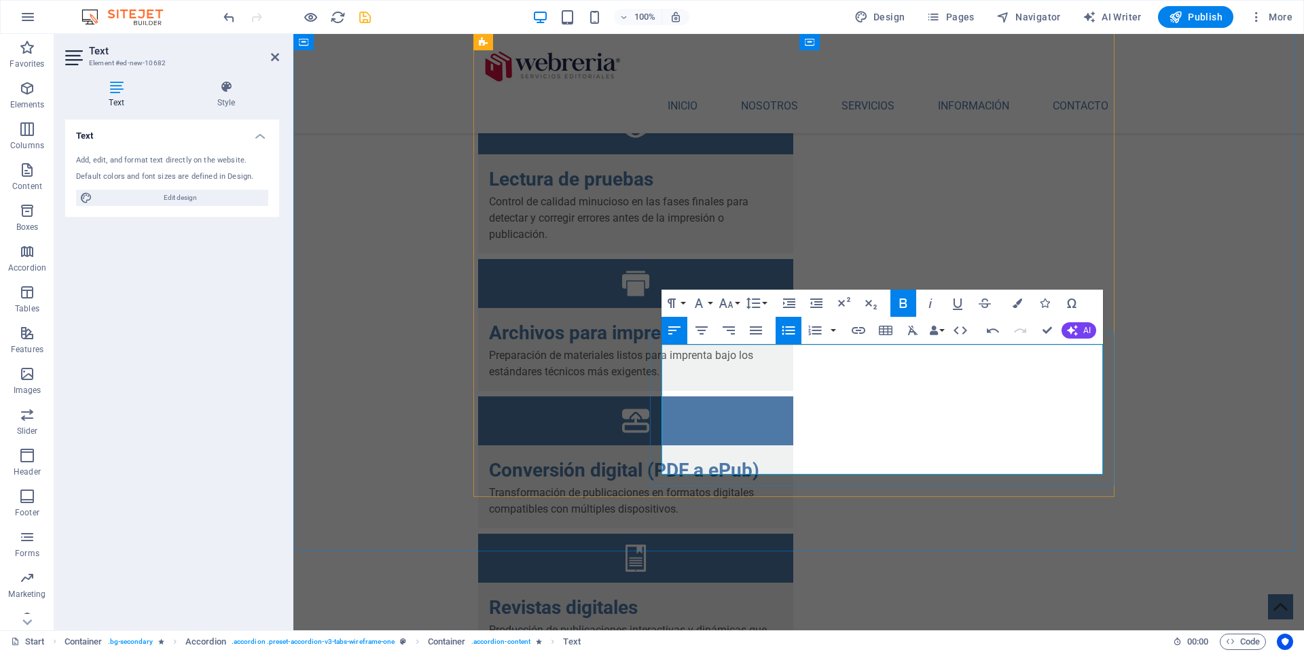
click at [903, 301] on icon "button" at bounding box center [903, 303] width 16 height 16
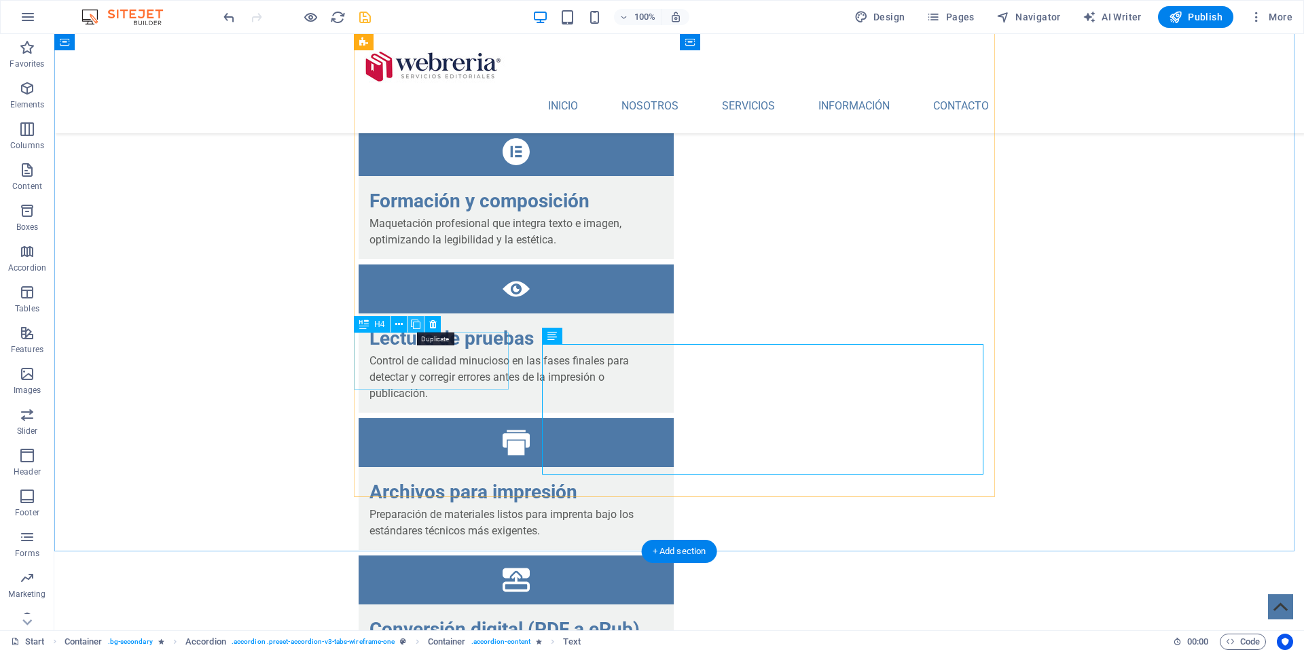
click at [419, 325] on icon at bounding box center [416, 324] width 10 height 14
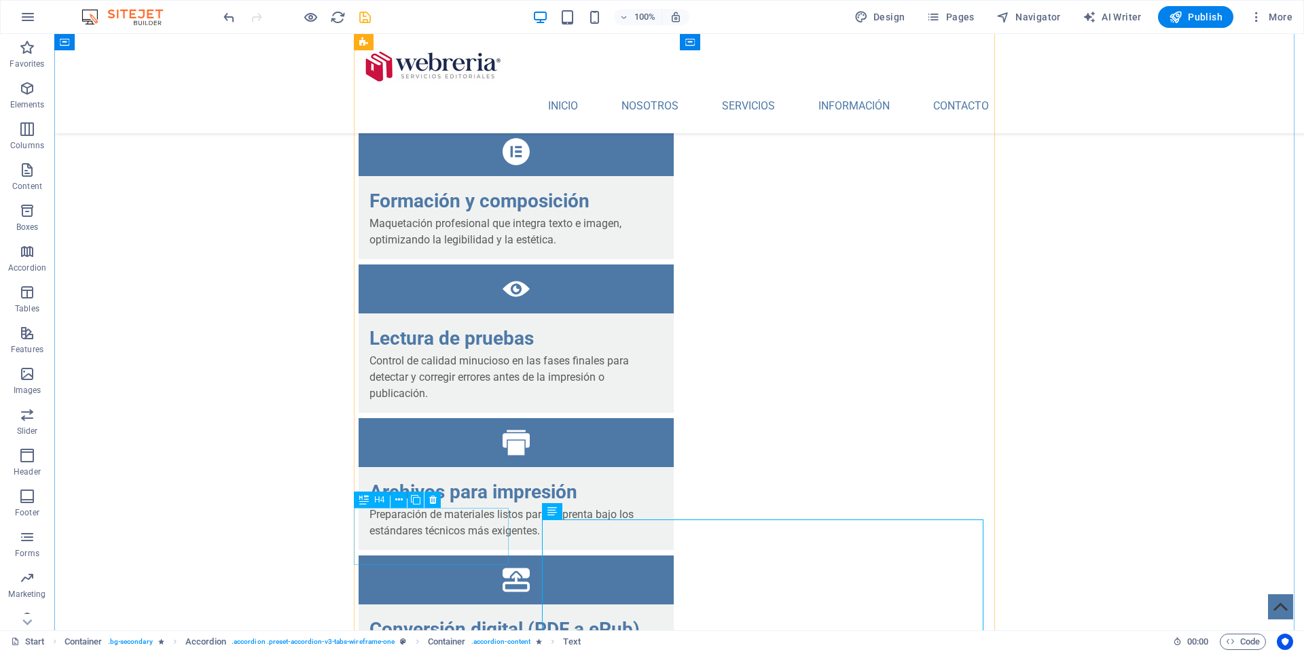
drag, startPoint x: 415, startPoint y: 536, endPoint x: 175, endPoint y: 536, distance: 239.8
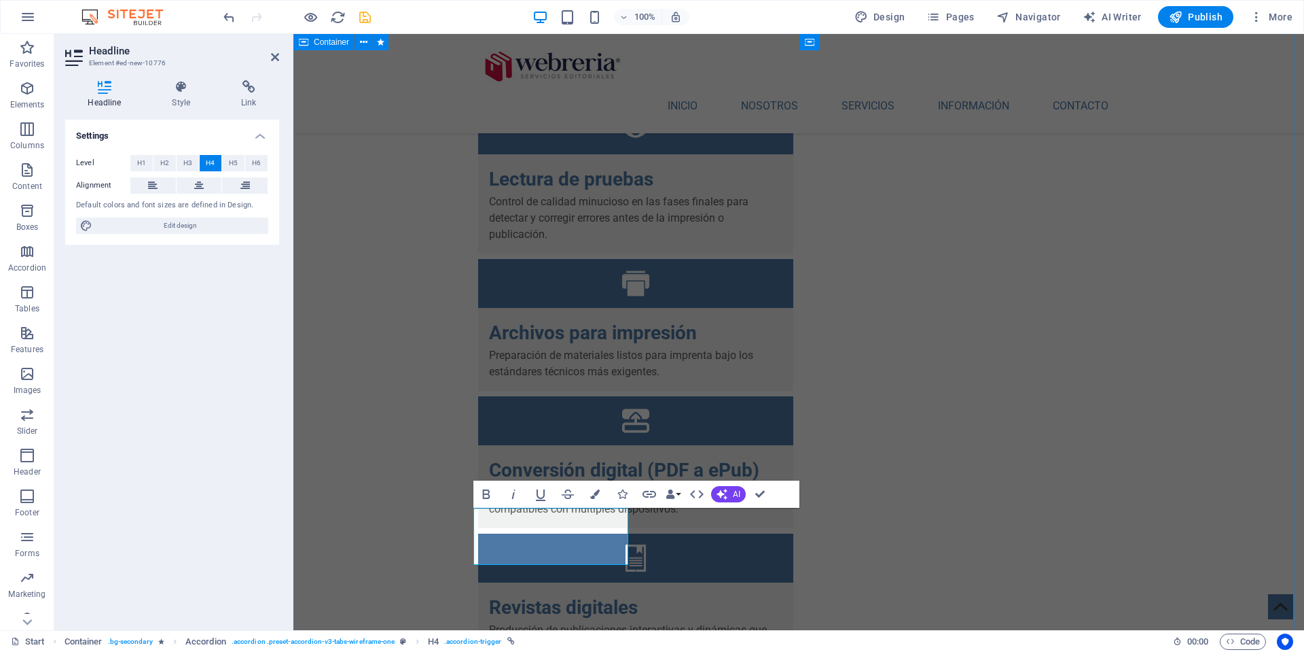
scroll to position [0, 6]
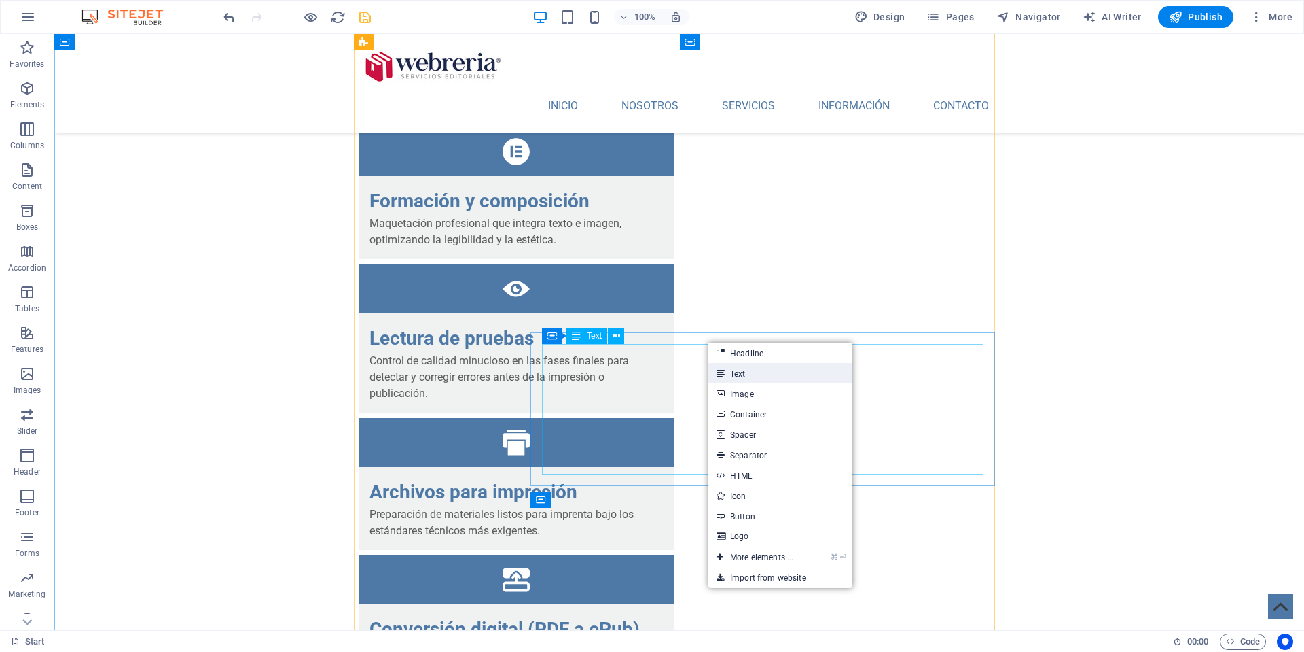
click at [745, 378] on link "Text" at bounding box center [781, 373] width 144 height 20
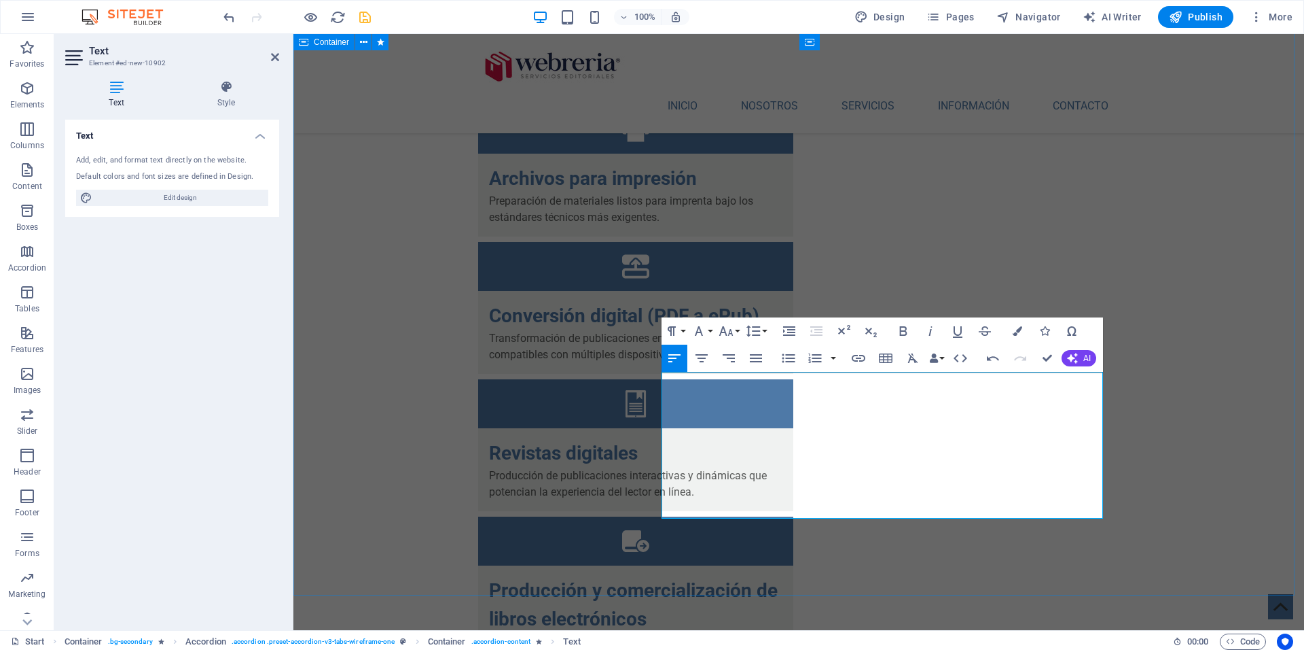
scroll to position [3796, 0]
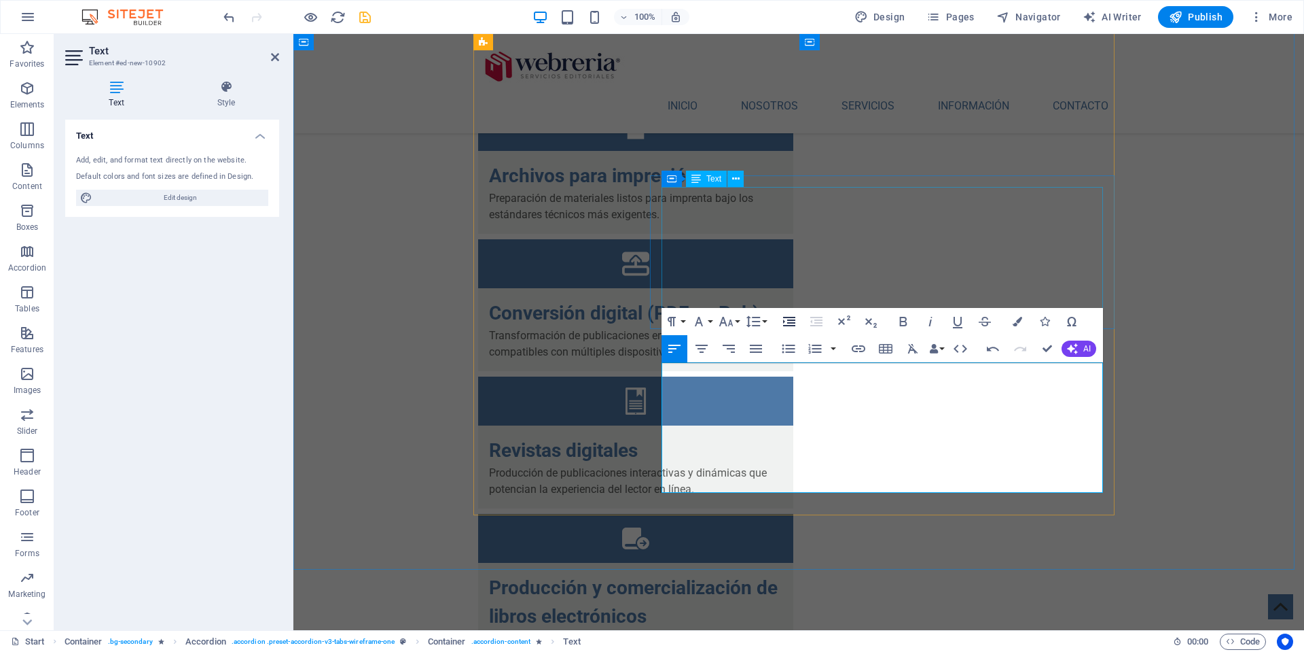
click at [787, 319] on icon "button" at bounding box center [789, 321] width 16 height 16
click at [794, 344] on icon "button" at bounding box center [789, 348] width 16 height 16
drag, startPoint x: 674, startPoint y: 372, endPoint x: 770, endPoint y: 376, distance: 96.5
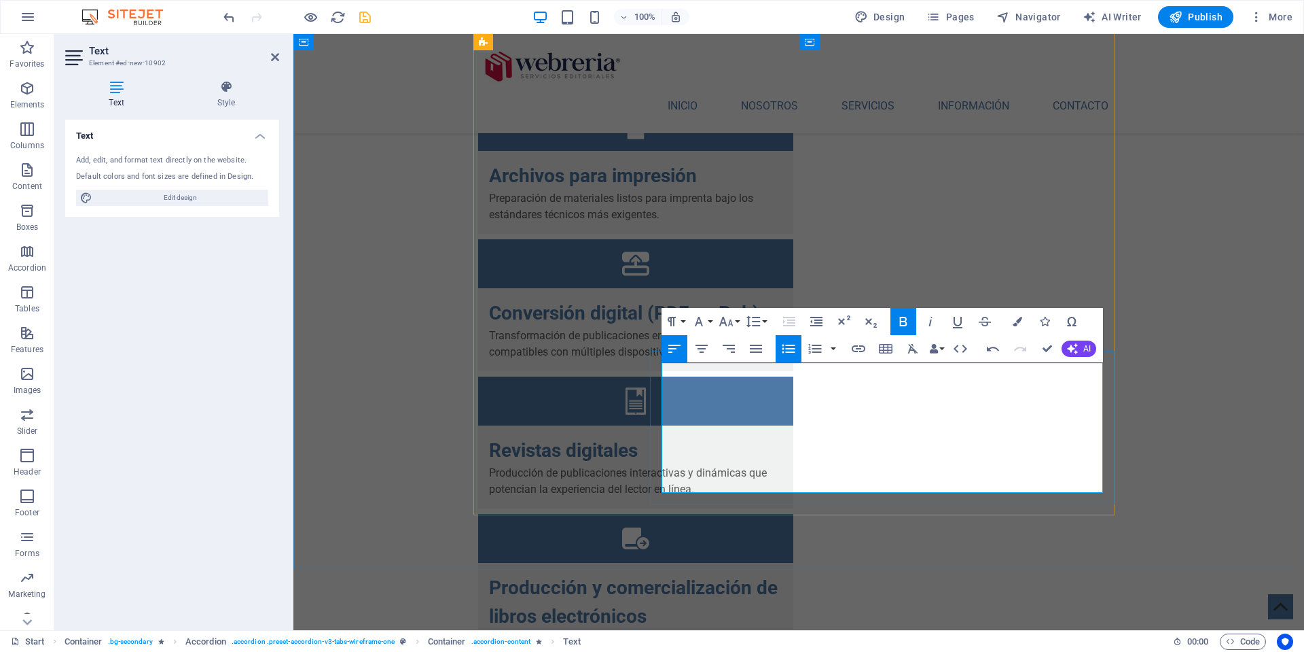
drag, startPoint x: 675, startPoint y: 402, endPoint x: 780, endPoint y: 408, distance: 105.4
drag, startPoint x: 674, startPoint y: 453, endPoint x: 776, endPoint y: 455, distance: 101.9
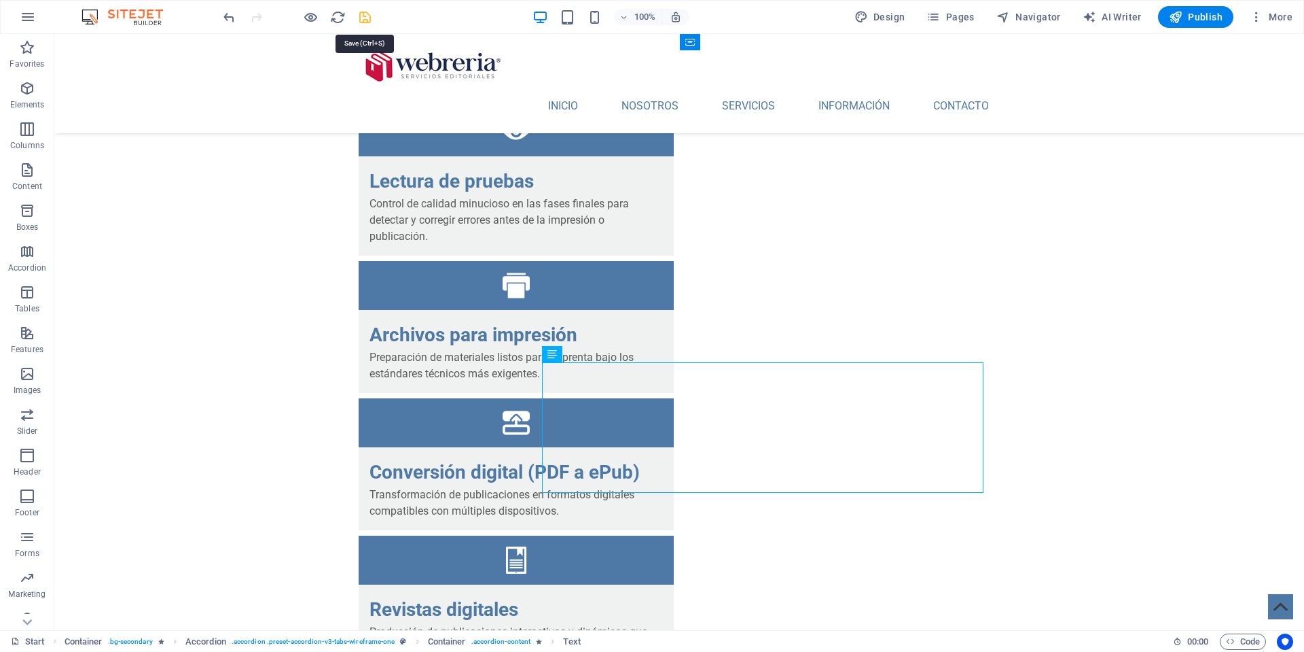
click at [366, 17] on icon "save" at bounding box center [365, 18] width 16 height 16
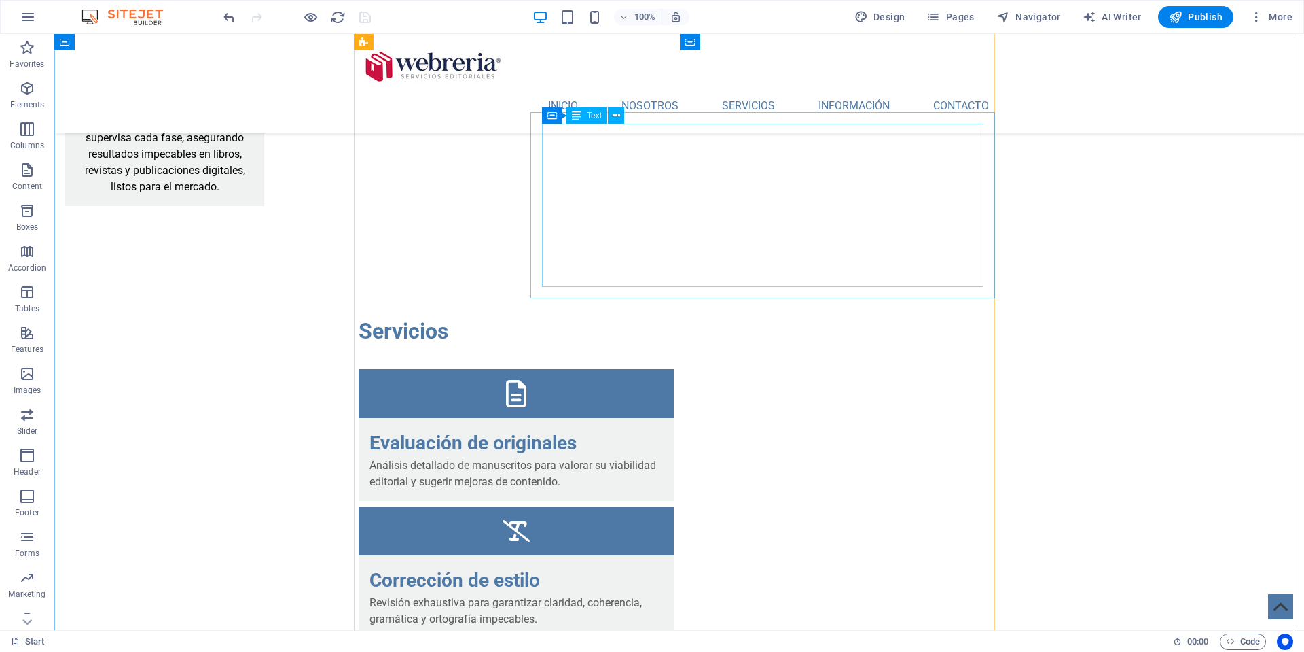
scroll to position [2986, 0]
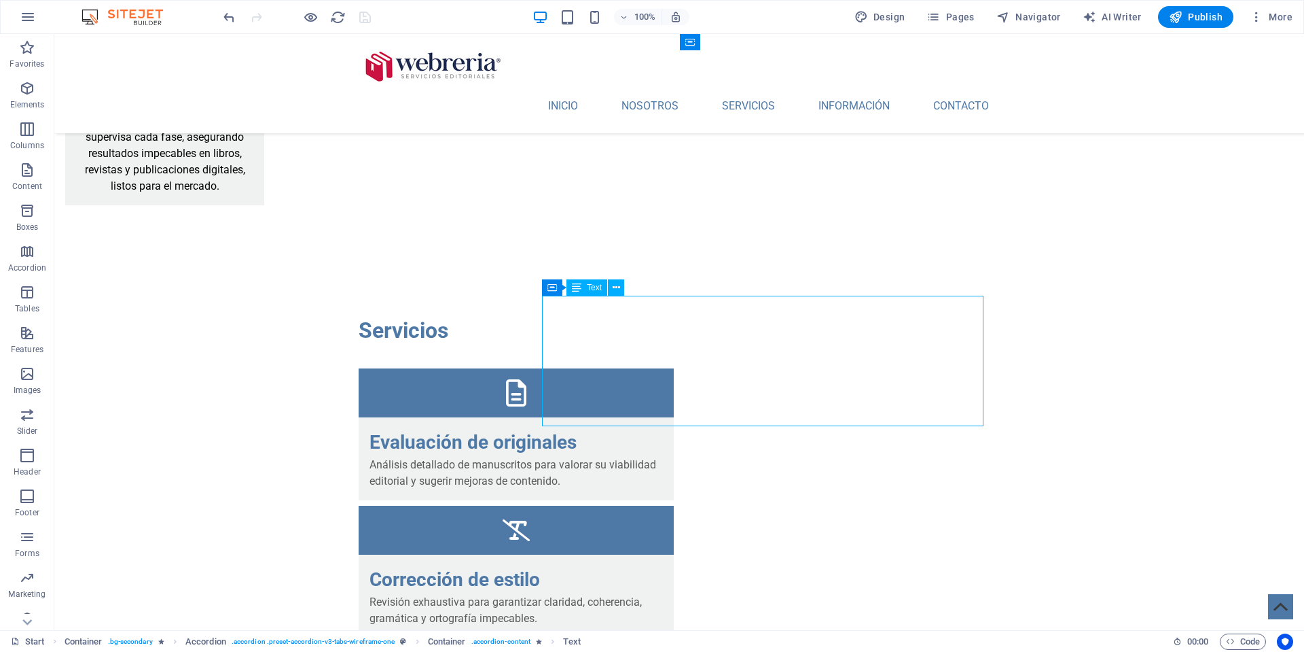
drag, startPoint x: 584, startPoint y: 330, endPoint x: 345, endPoint y: 330, distance: 239.1
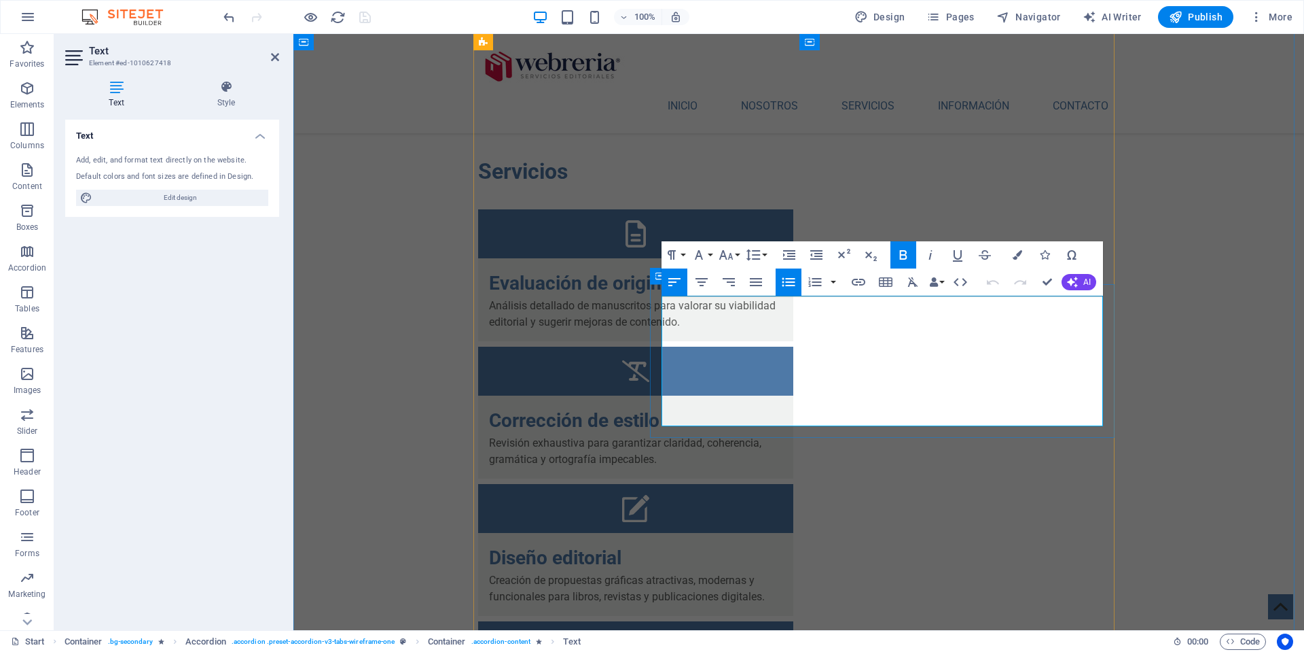
drag, startPoint x: 684, startPoint y: 322, endPoint x: 990, endPoint y: 433, distance: 325.4
copy ul "ISBN garantizado: nuestro servicio incluye la asignación de un ISBN único para …"
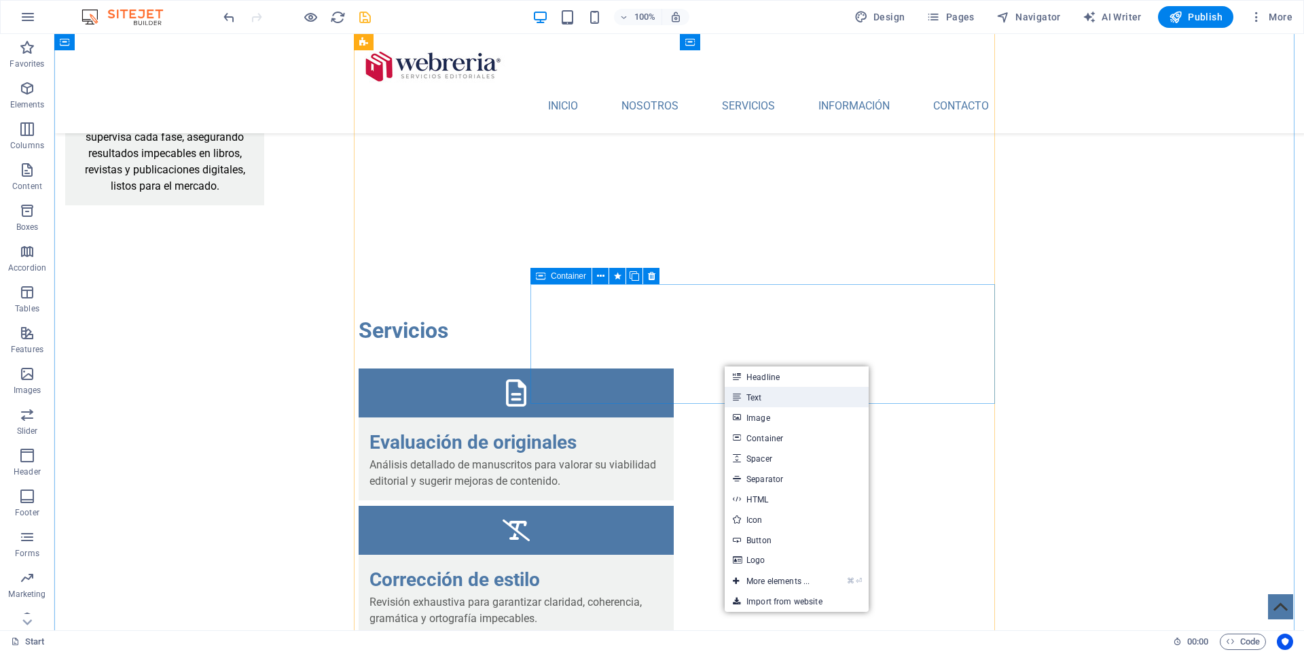
click at [749, 393] on link "Text" at bounding box center [797, 397] width 144 height 20
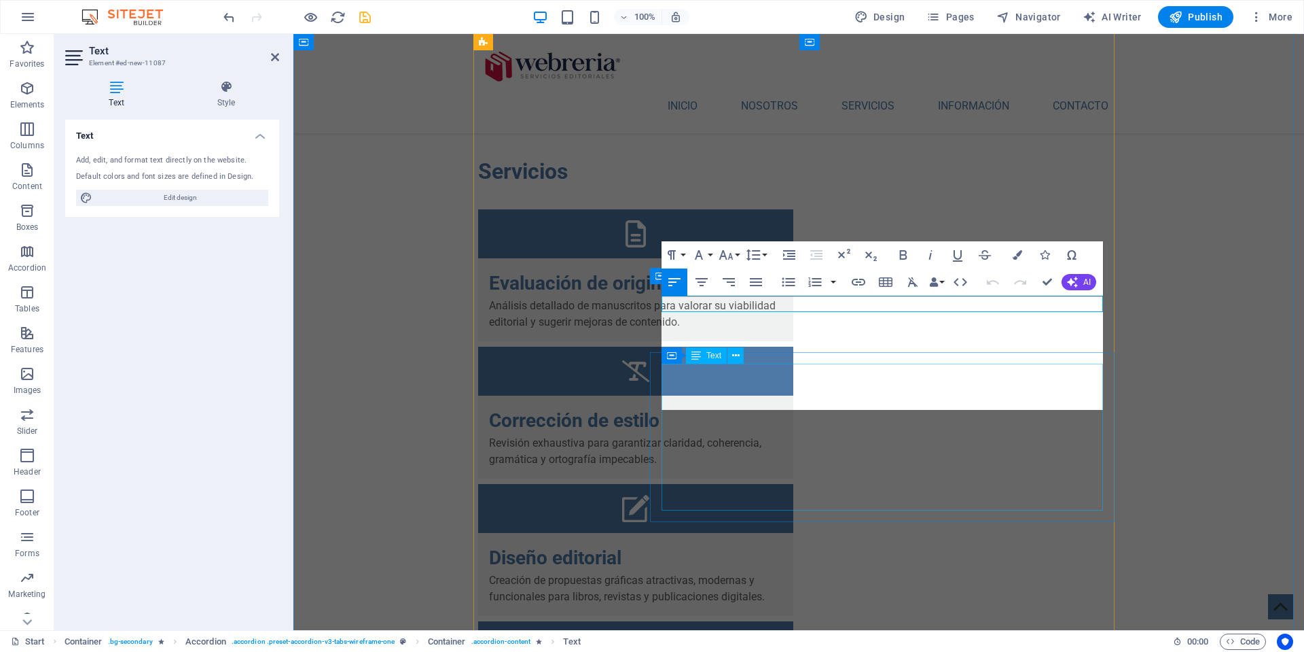
scroll to position [5383, 3]
click at [788, 281] on icon "button" at bounding box center [789, 282] width 16 height 16
drag, startPoint x: 673, startPoint y: 305, endPoint x: 762, endPoint y: 308, distance: 89.7
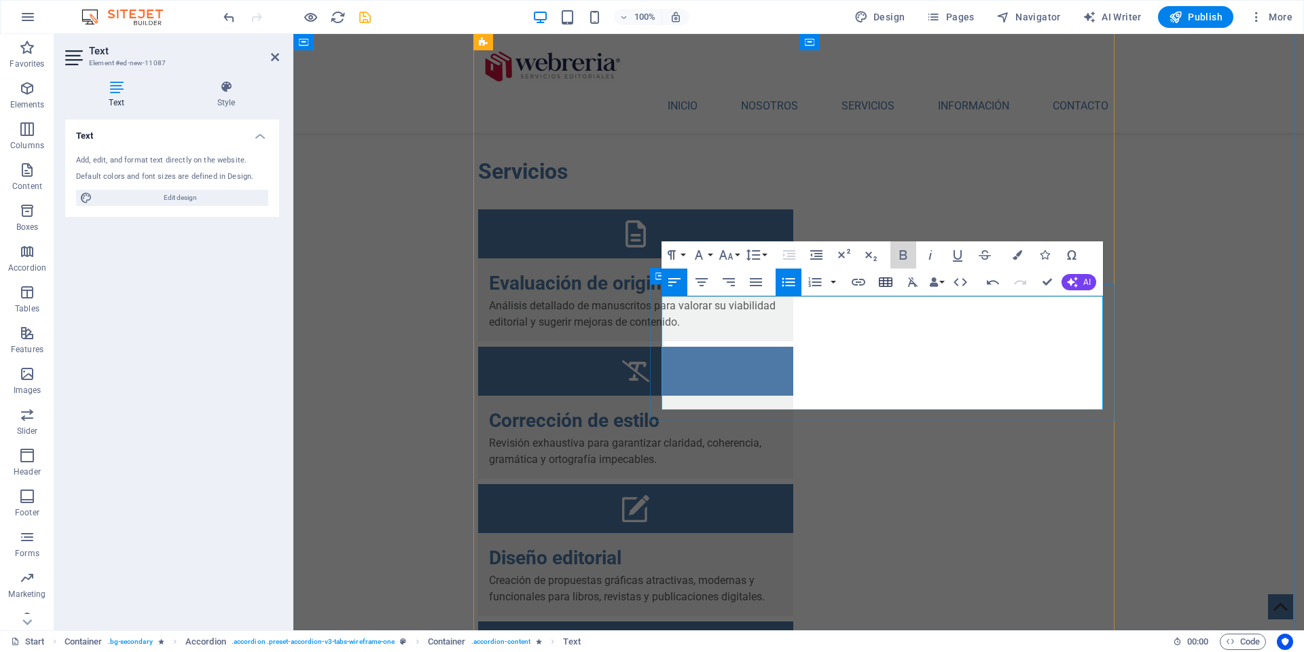
drag, startPoint x: 901, startPoint y: 257, endPoint x: 879, endPoint y: 291, distance: 40.9
click at [901, 257] on icon "button" at bounding box center [903, 255] width 7 height 10
drag, startPoint x: 673, startPoint y: 338, endPoint x: 823, endPoint y: 338, distance: 150.1
click at [903, 256] on icon "button" at bounding box center [903, 255] width 16 height 16
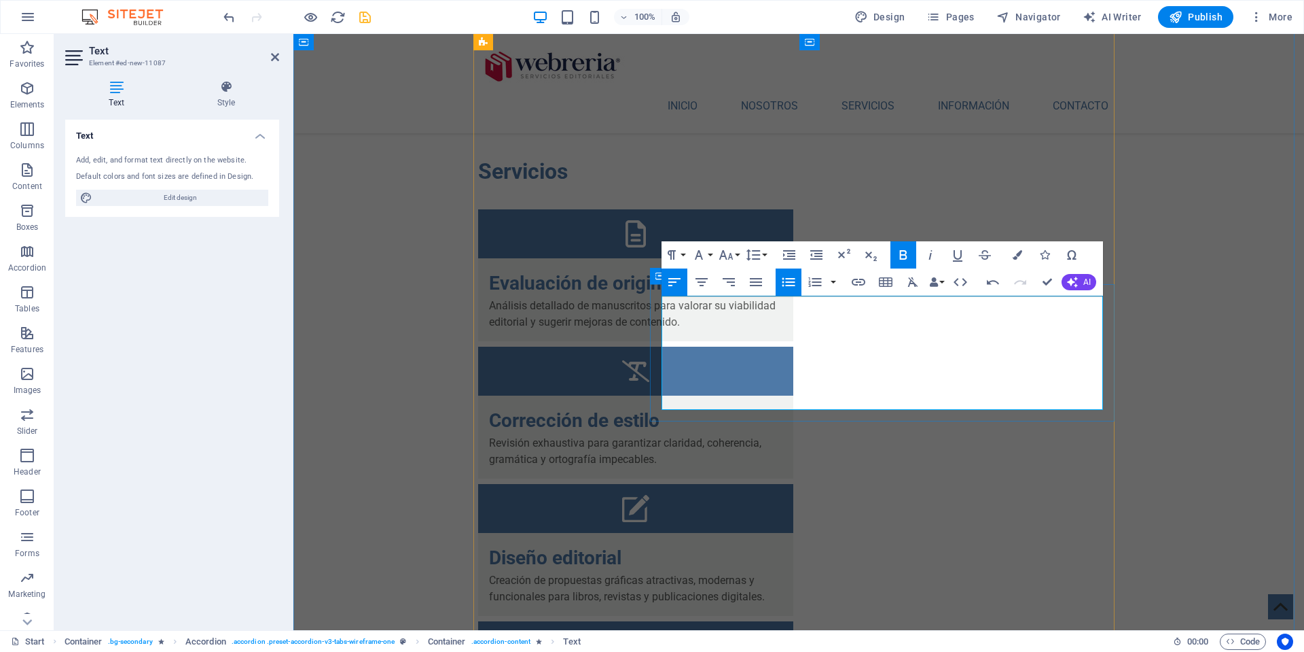
drag, startPoint x: 675, startPoint y: 385, endPoint x: 760, endPoint y: 384, distance: 84.9
click at [902, 255] on icon "button" at bounding box center [903, 255] width 7 height 10
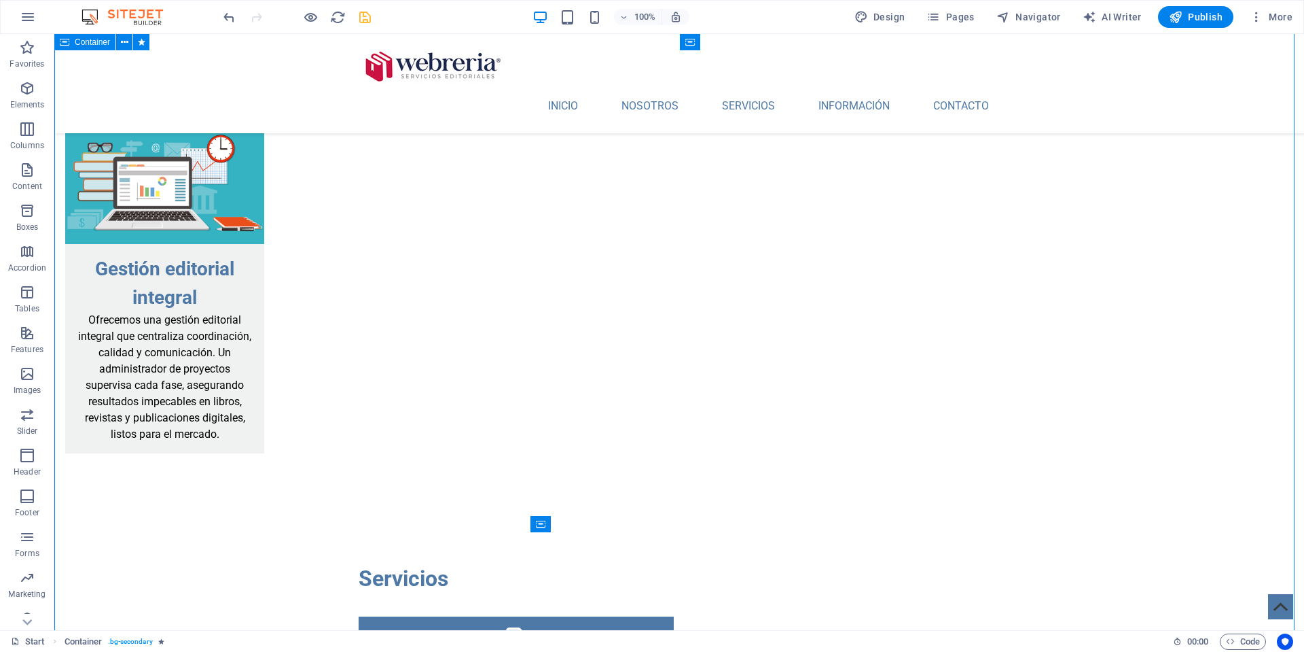
scroll to position [2739, 0]
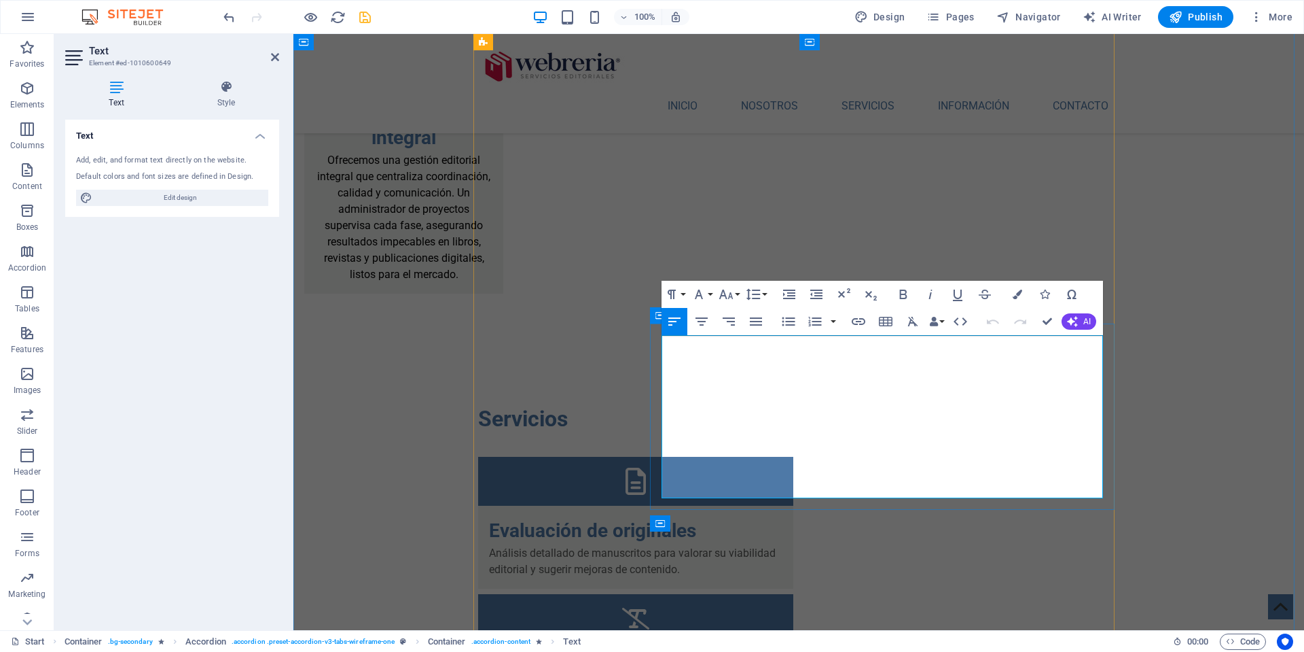
copy div "C orrección gramatical: elimina errores gramaticales para una presentación impe…"
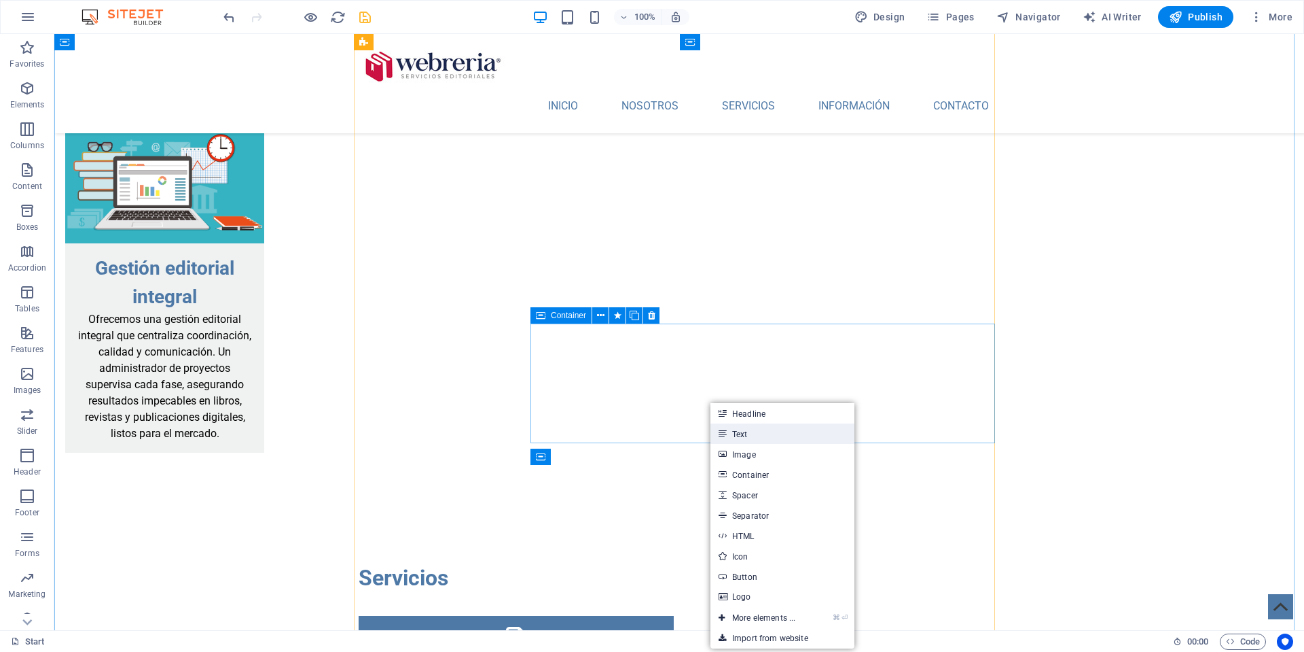
click at [737, 434] on link "Text" at bounding box center [783, 433] width 144 height 20
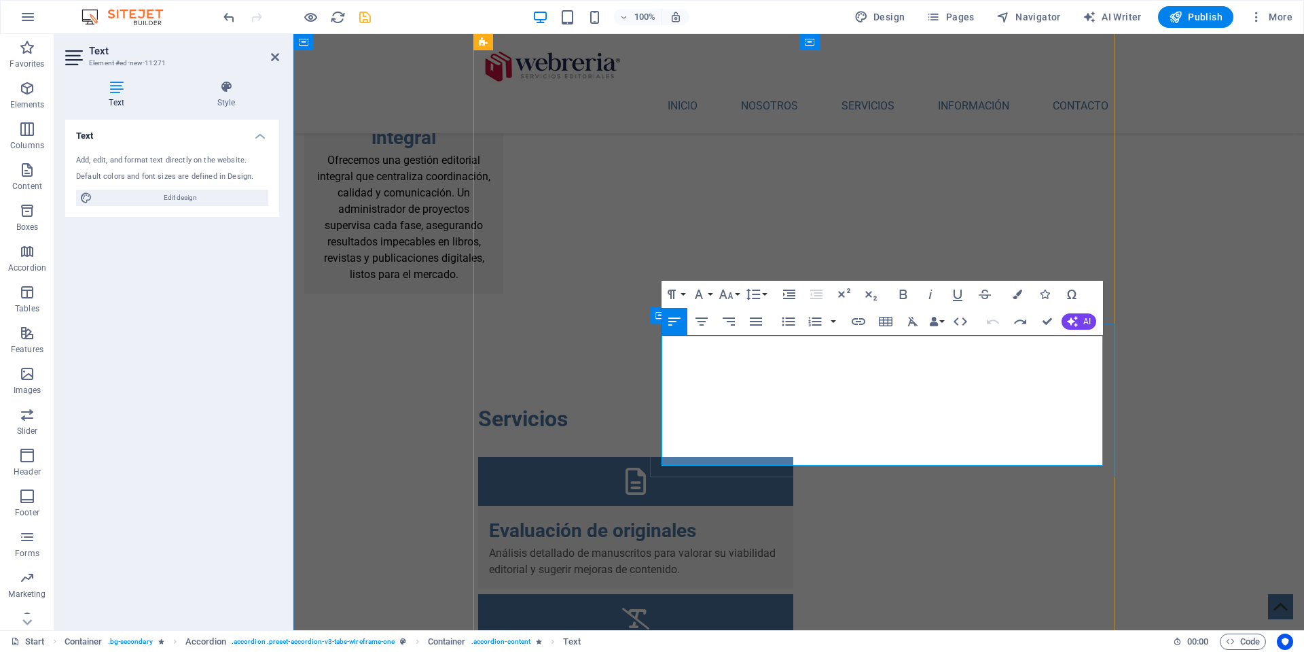
scroll to position [4636, 3]
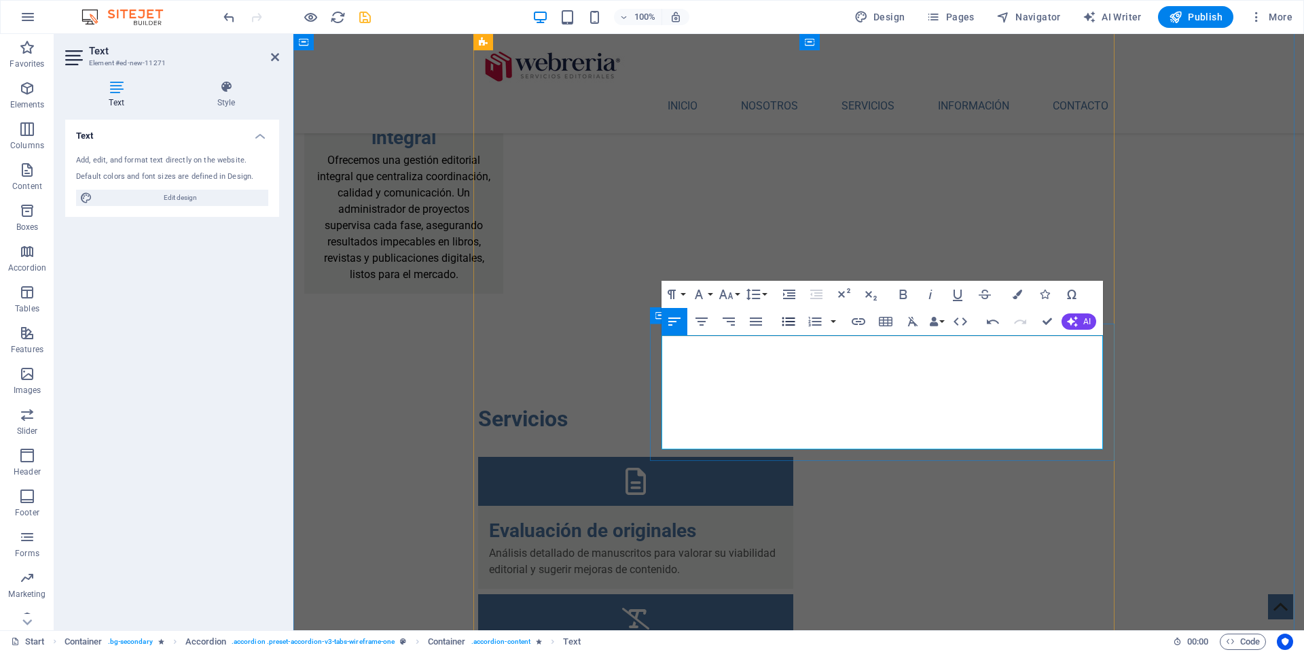
click at [789, 317] on icon "button" at bounding box center [789, 321] width 16 height 16
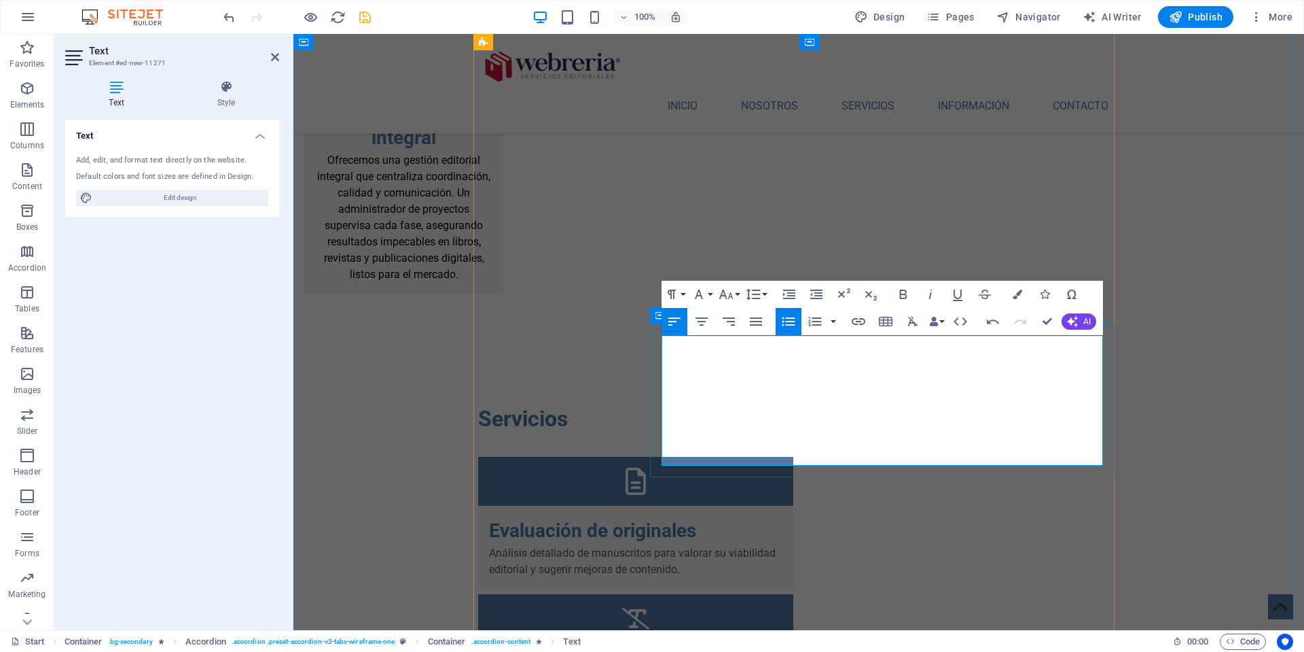
drag, startPoint x: 676, startPoint y: 424, endPoint x: 902, endPoint y: 450, distance: 227.8
click at [789, 293] on icon "button" at bounding box center [789, 294] width 12 height 10
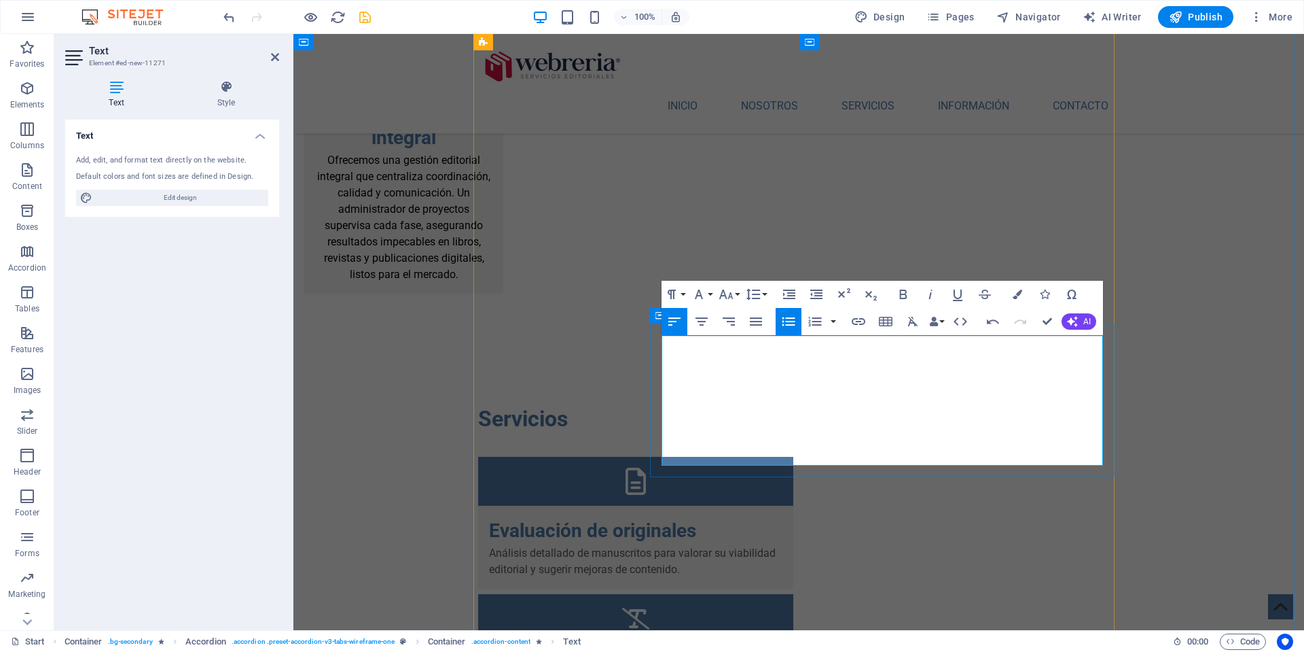
drag, startPoint x: 685, startPoint y: 344, endPoint x: 783, endPoint y: 345, distance: 98.5
click at [903, 293] on icon "button" at bounding box center [903, 294] width 16 height 16
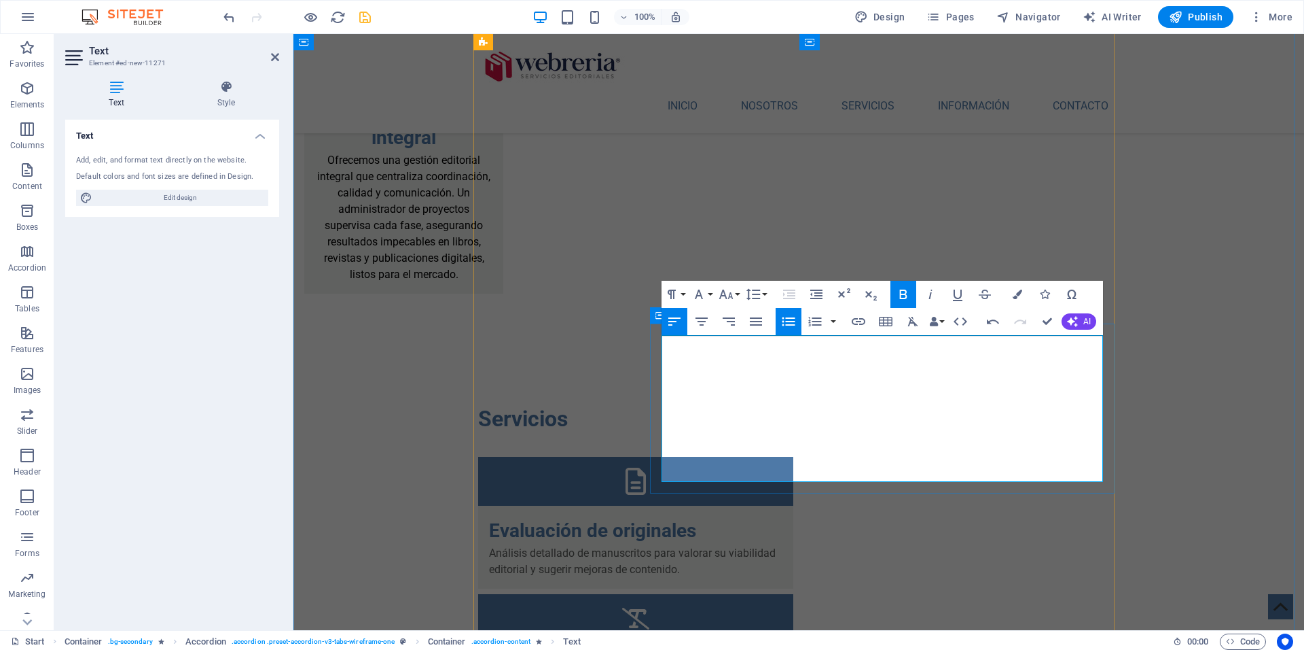
drag, startPoint x: 673, startPoint y: 376, endPoint x: 769, endPoint y: 379, distance: 95.9
click at [904, 294] on icon "button" at bounding box center [903, 294] width 7 height 10
drag, startPoint x: 675, startPoint y: 410, endPoint x: 779, endPoint y: 389, distance: 105.3
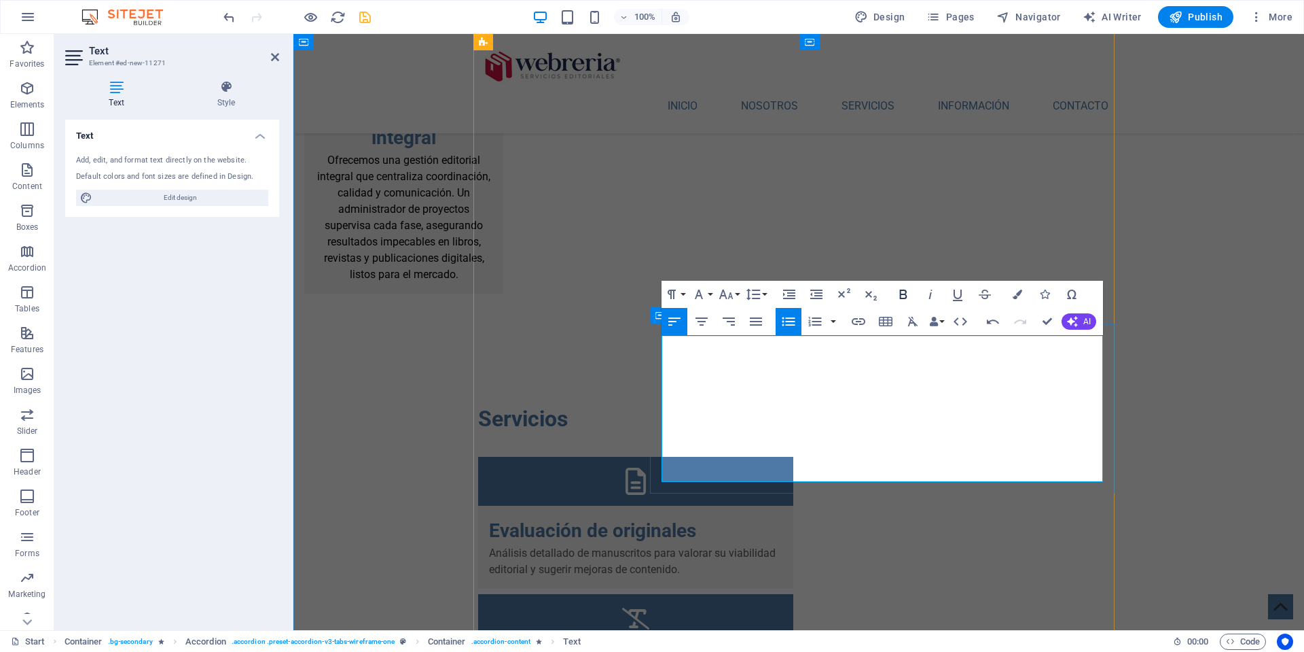
click at [903, 293] on icon "button" at bounding box center [903, 294] width 16 height 16
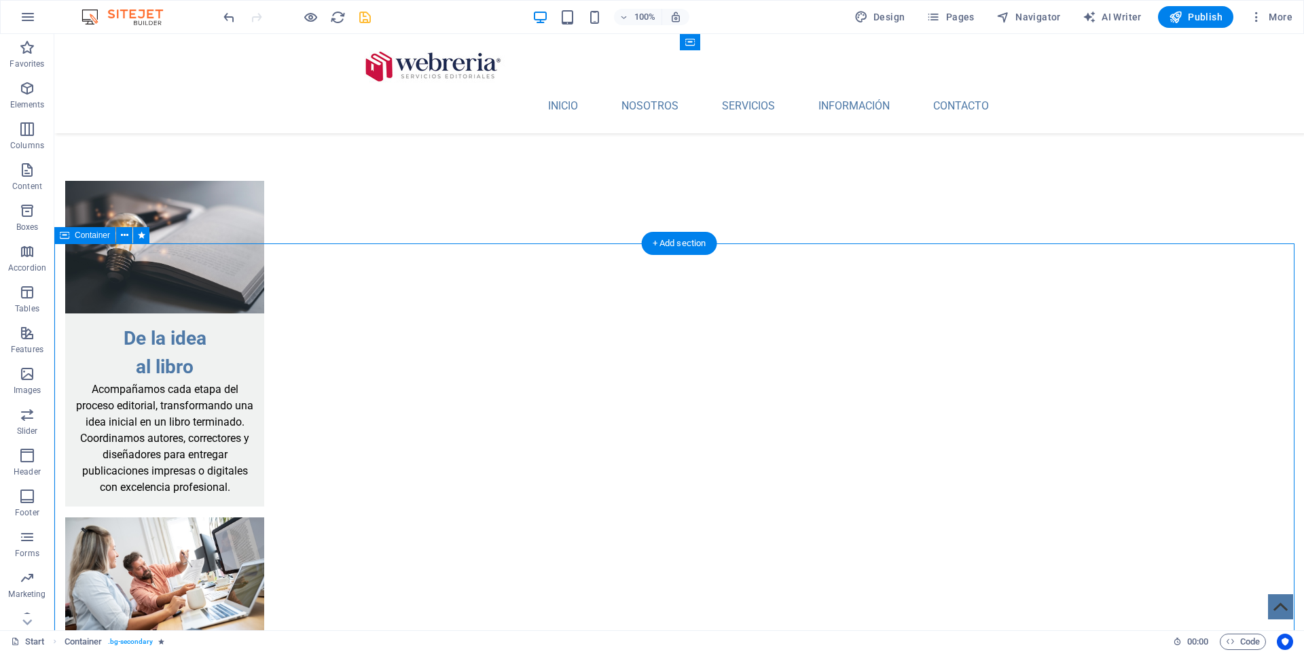
scroll to position [1996, 0]
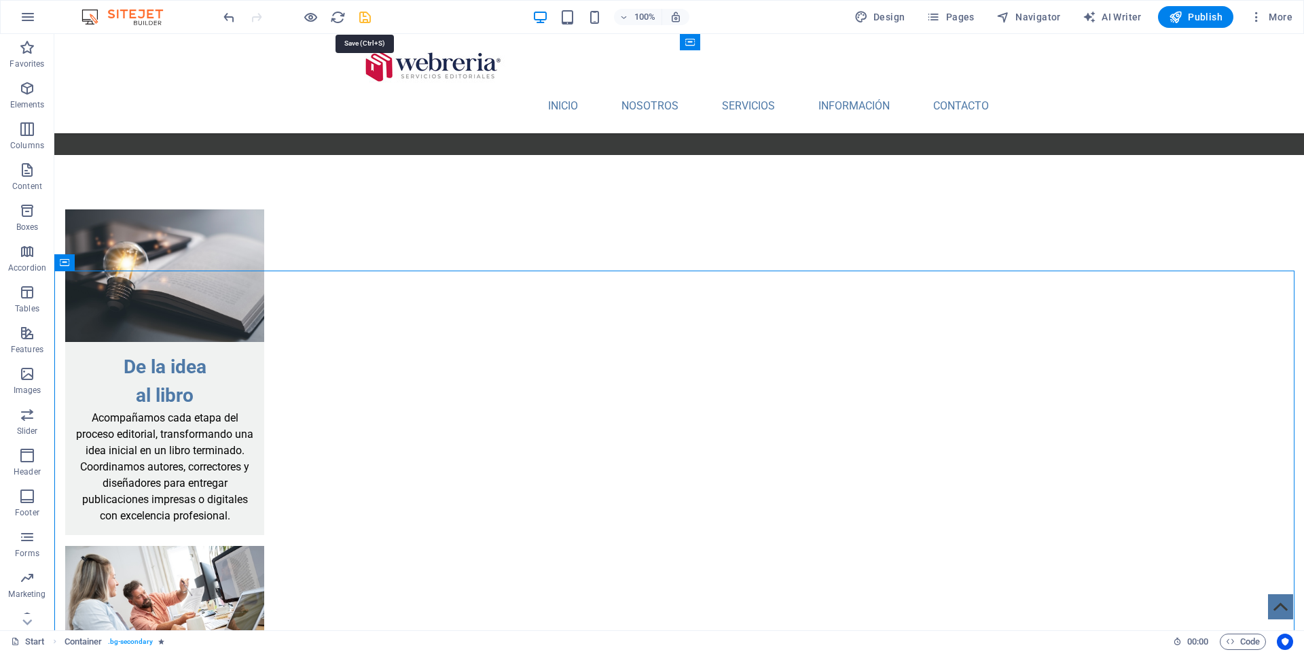
click at [363, 16] on icon "save" at bounding box center [365, 18] width 16 height 16
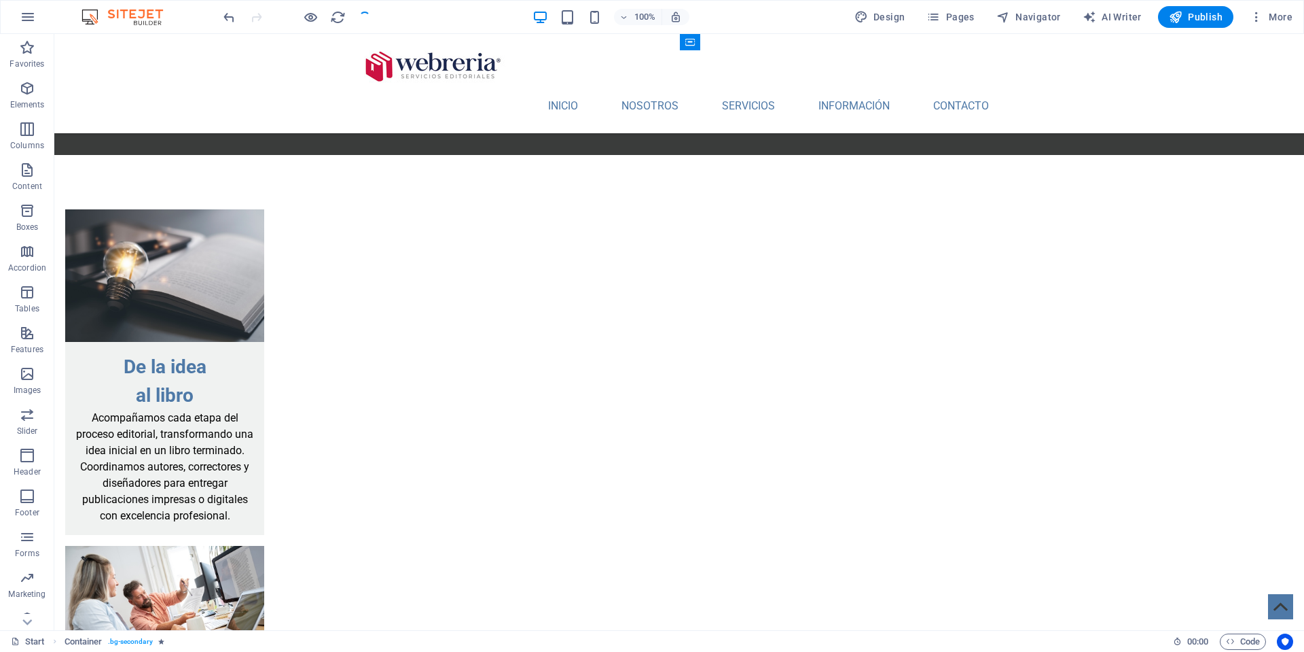
checkbox input "false"
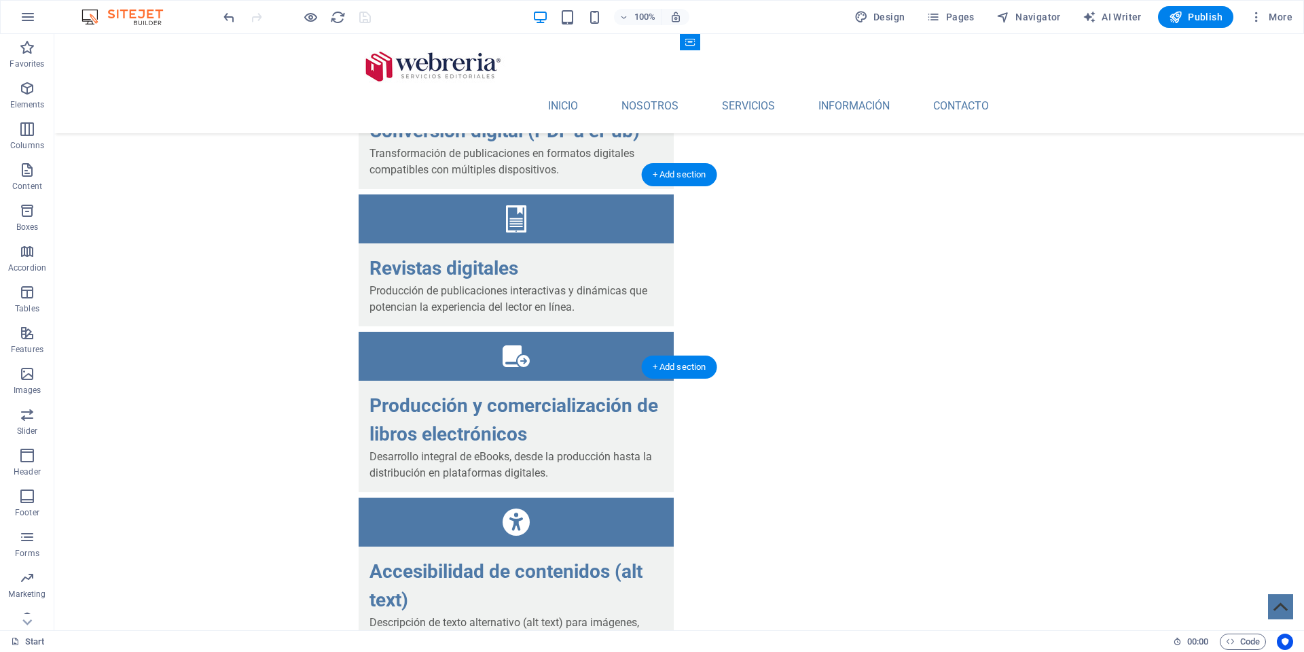
scroll to position [4161, 0]
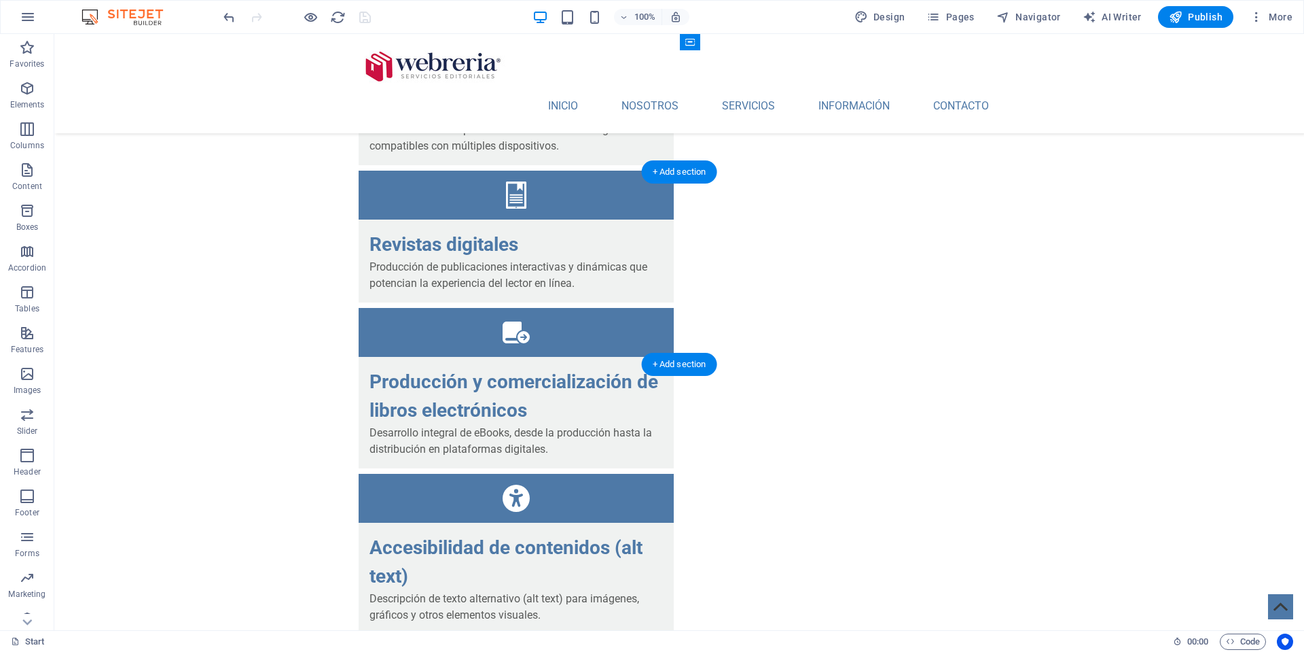
click at [114, 167] on icon at bounding box center [113, 164] width 7 height 14
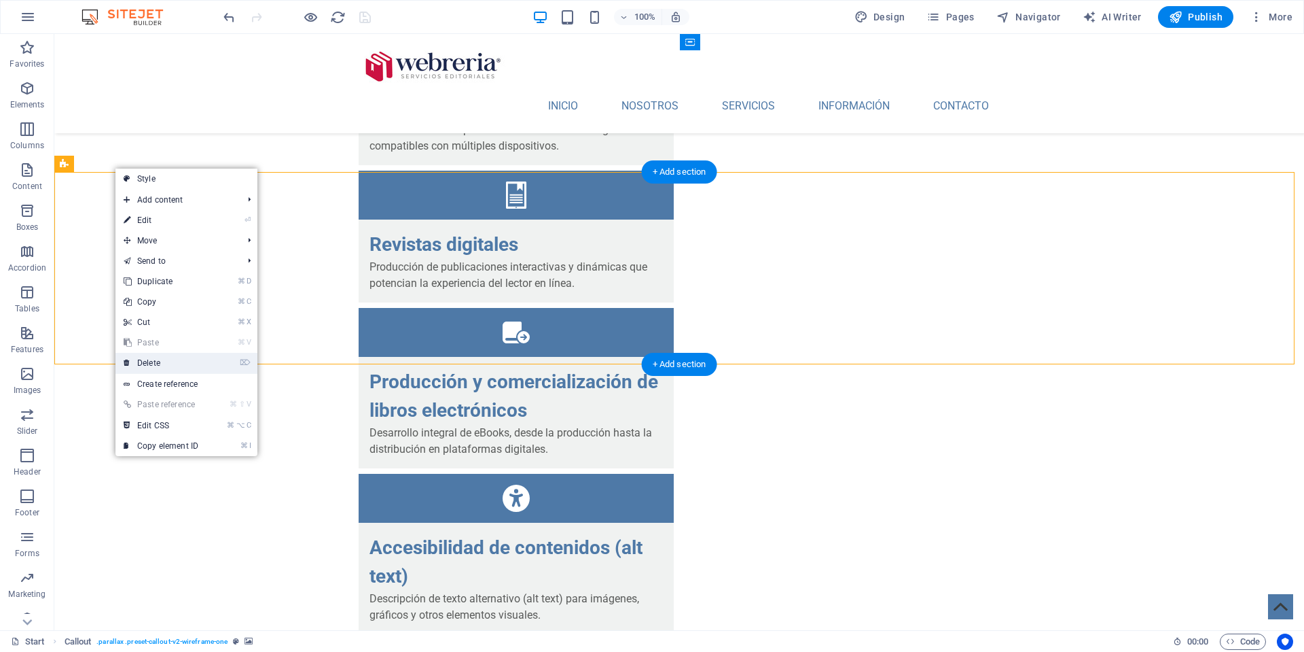
click at [168, 363] on link "⌦ Delete" at bounding box center [160, 363] width 91 height 20
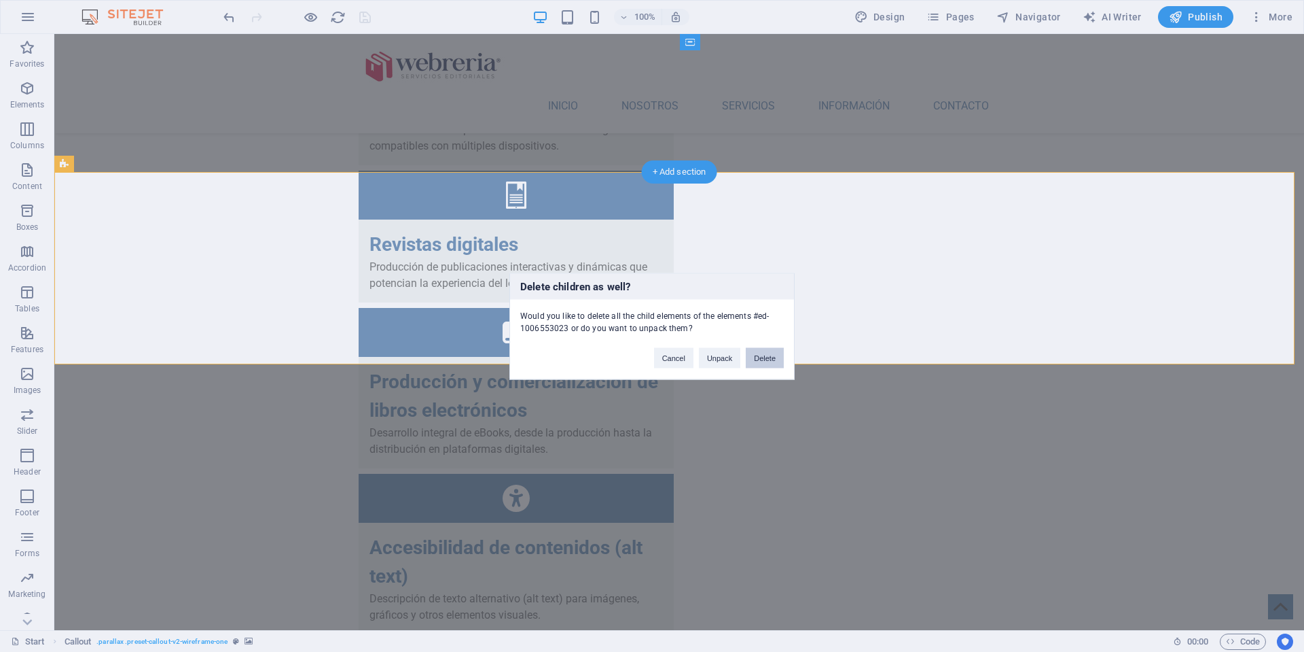
click at [767, 359] on button "Delete" at bounding box center [765, 357] width 38 height 20
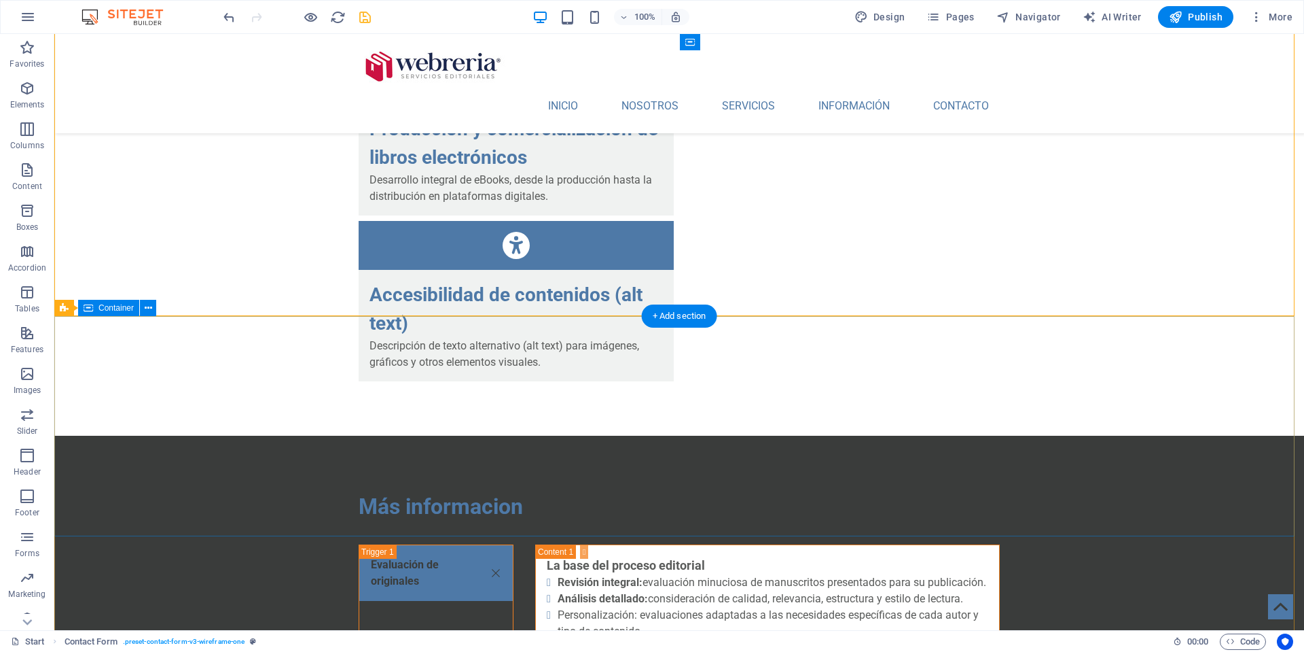
scroll to position [4437, 0]
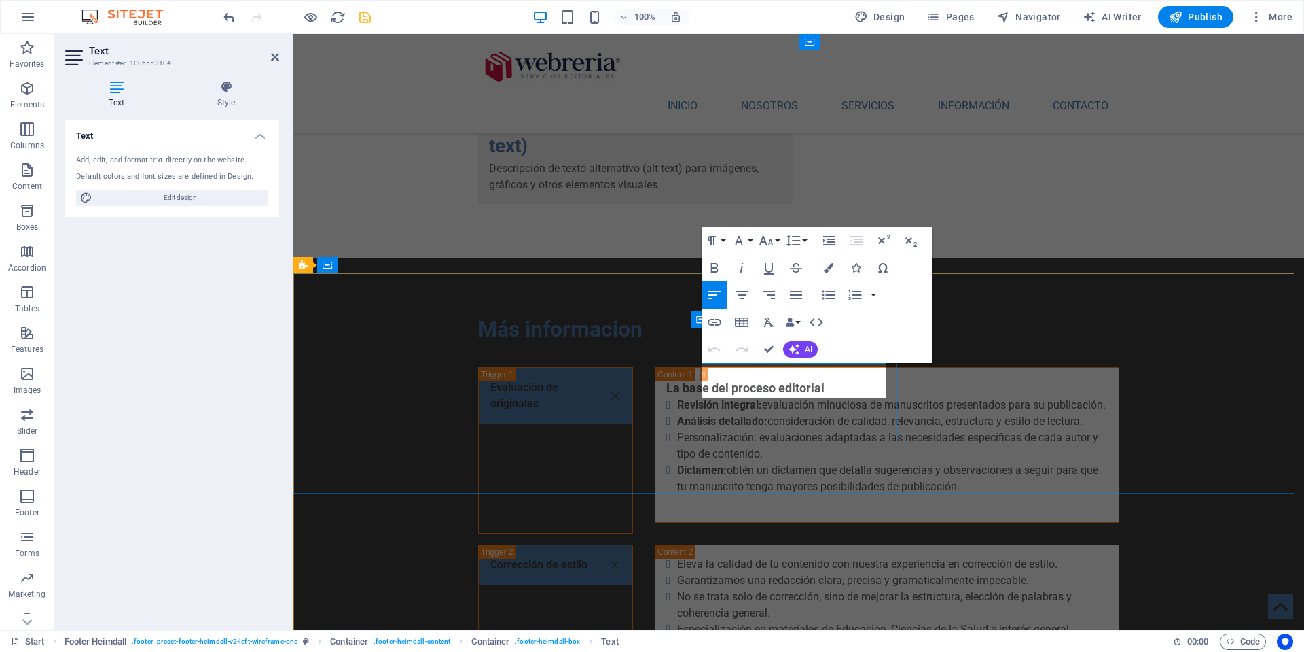
scroll to position [4434, 0]
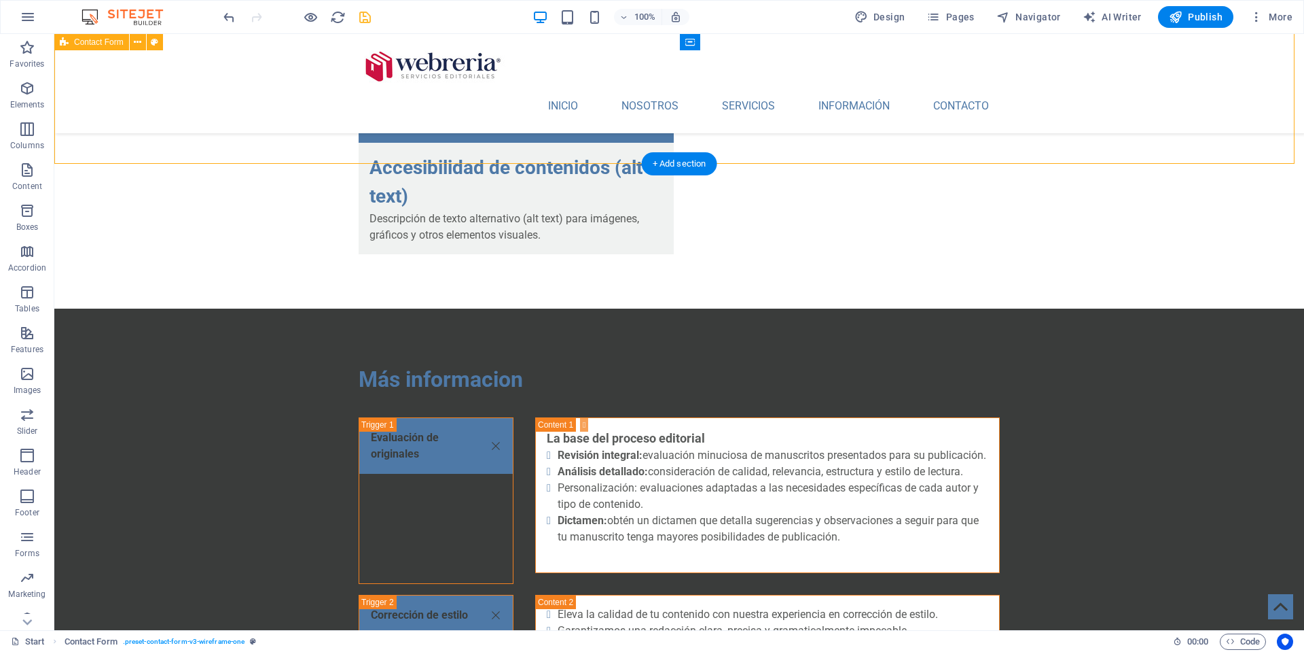
scroll to position [4540, 0]
click at [365, 16] on icon "save" at bounding box center [365, 18] width 16 height 16
checkbox input "false"
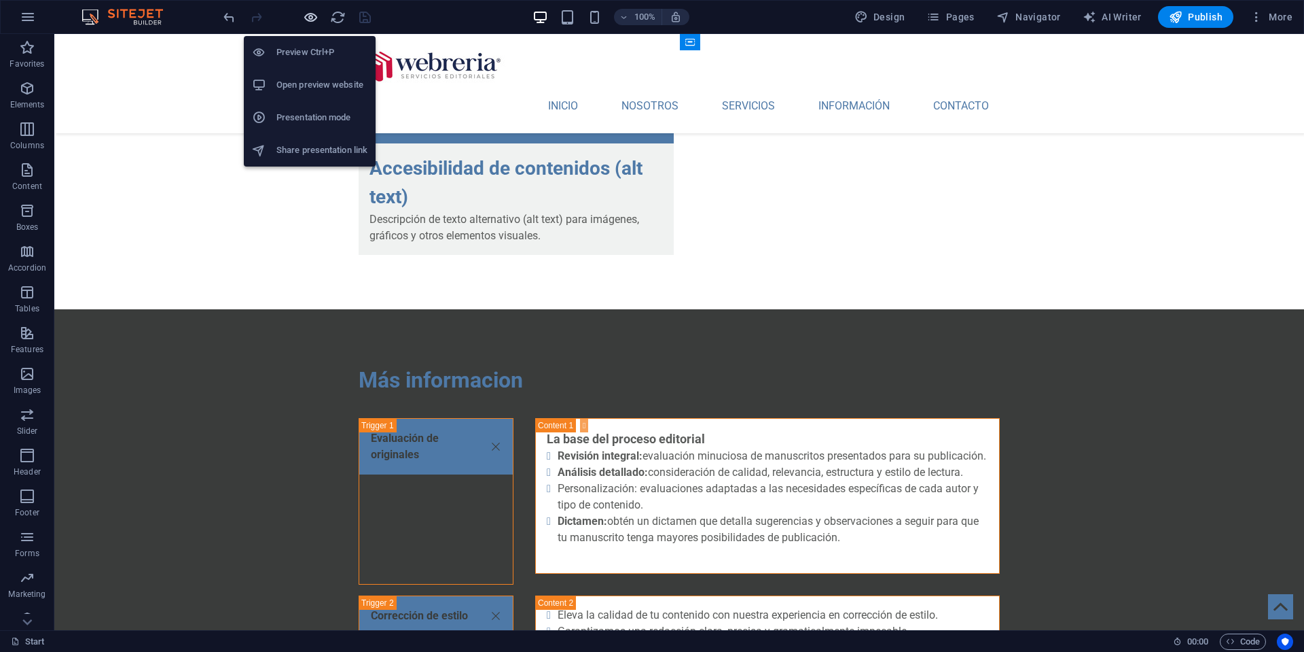
click at [314, 18] on icon "button" at bounding box center [311, 18] width 16 height 16
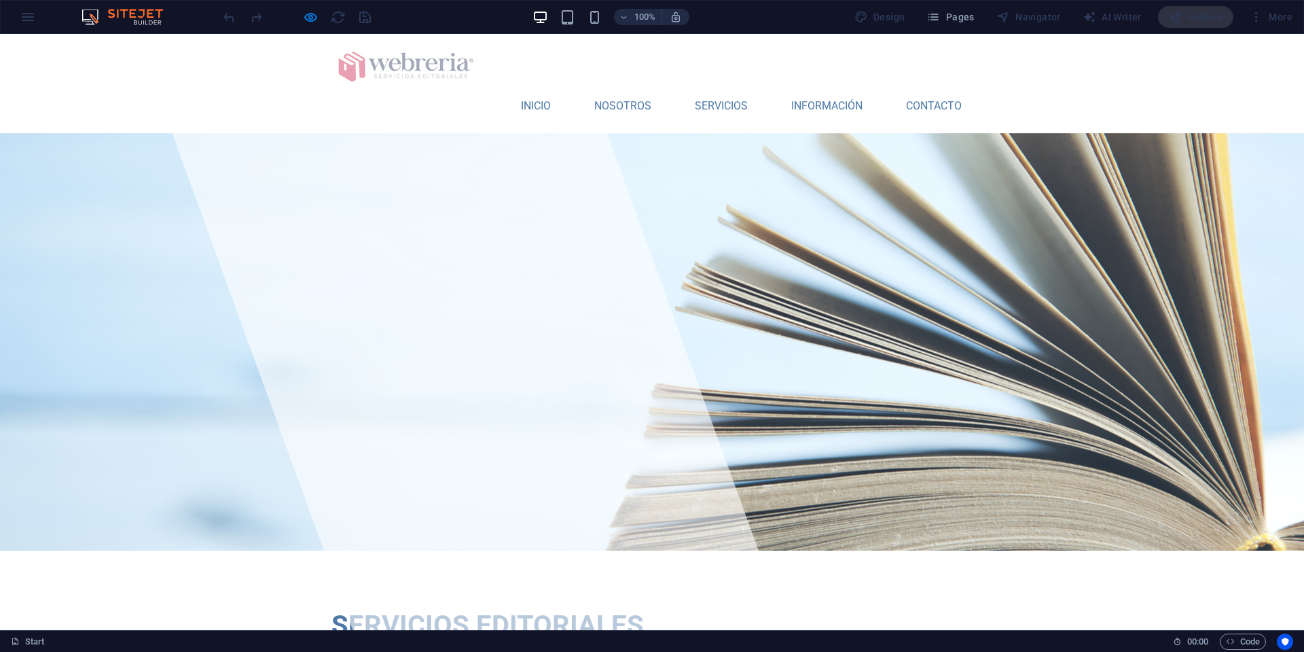
scroll to position [0, 0]
click at [521, 90] on link "INICIO" at bounding box center [536, 106] width 52 height 33
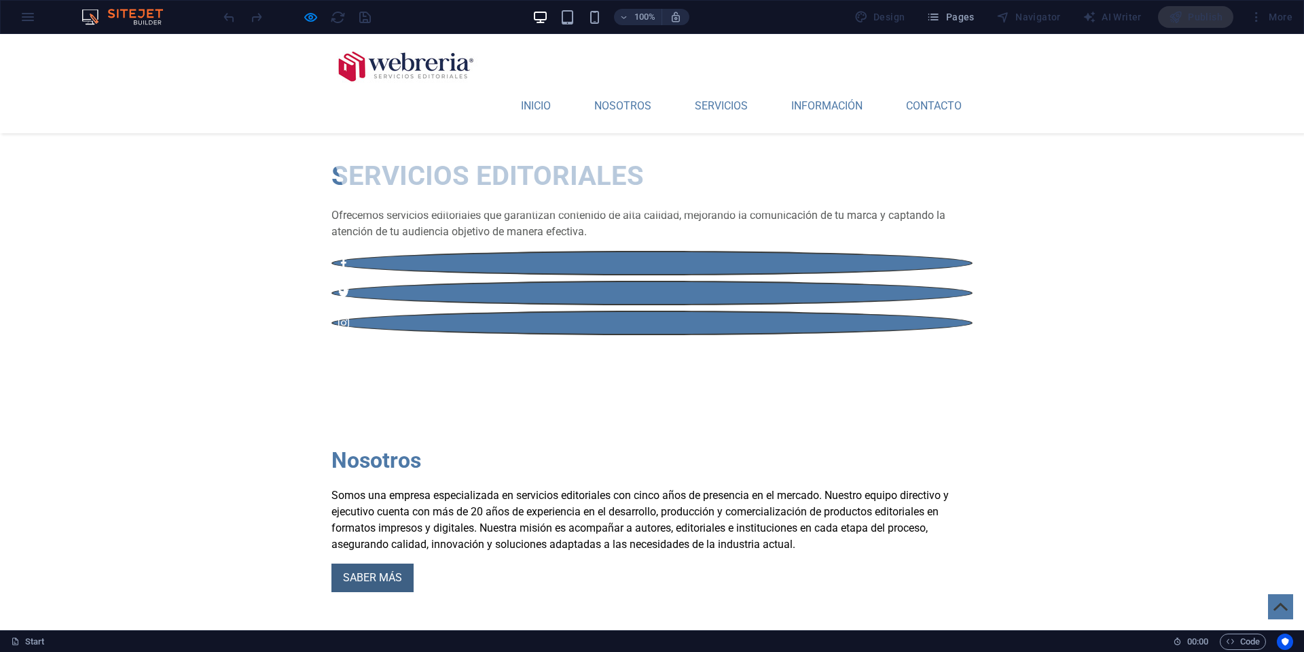
click at [356, 563] on link "SABER MÁS" at bounding box center [373, 577] width 82 height 29
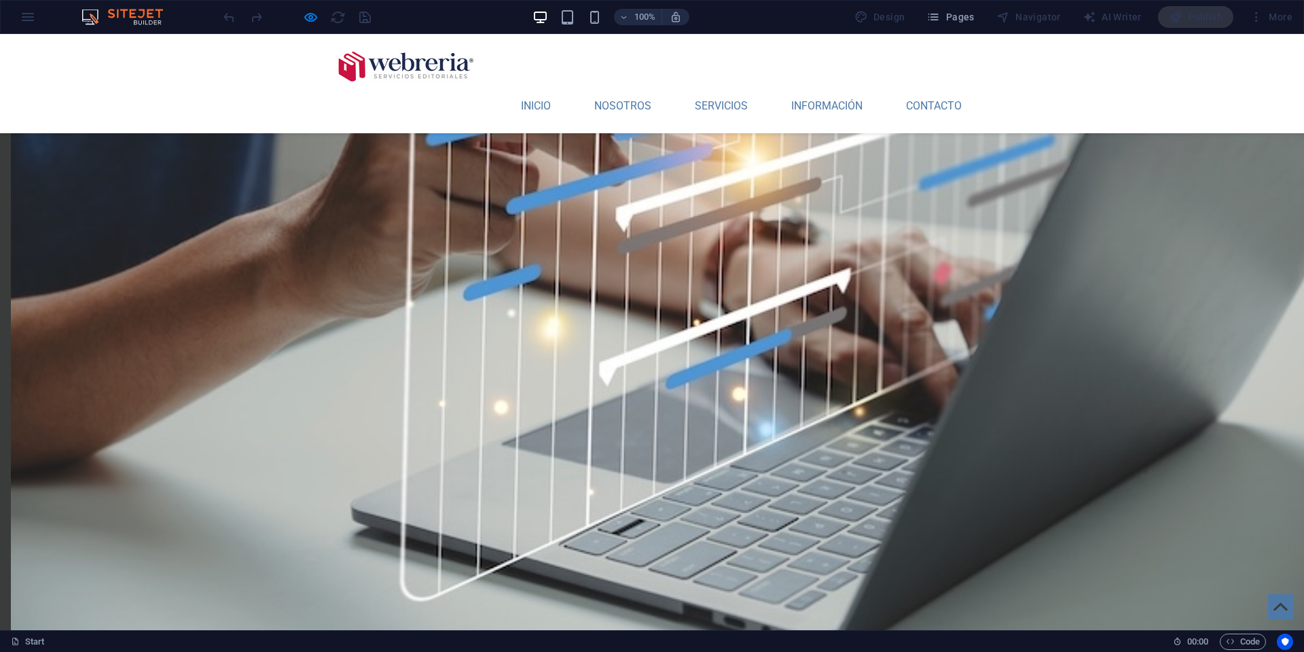
scroll to position [1475, 0]
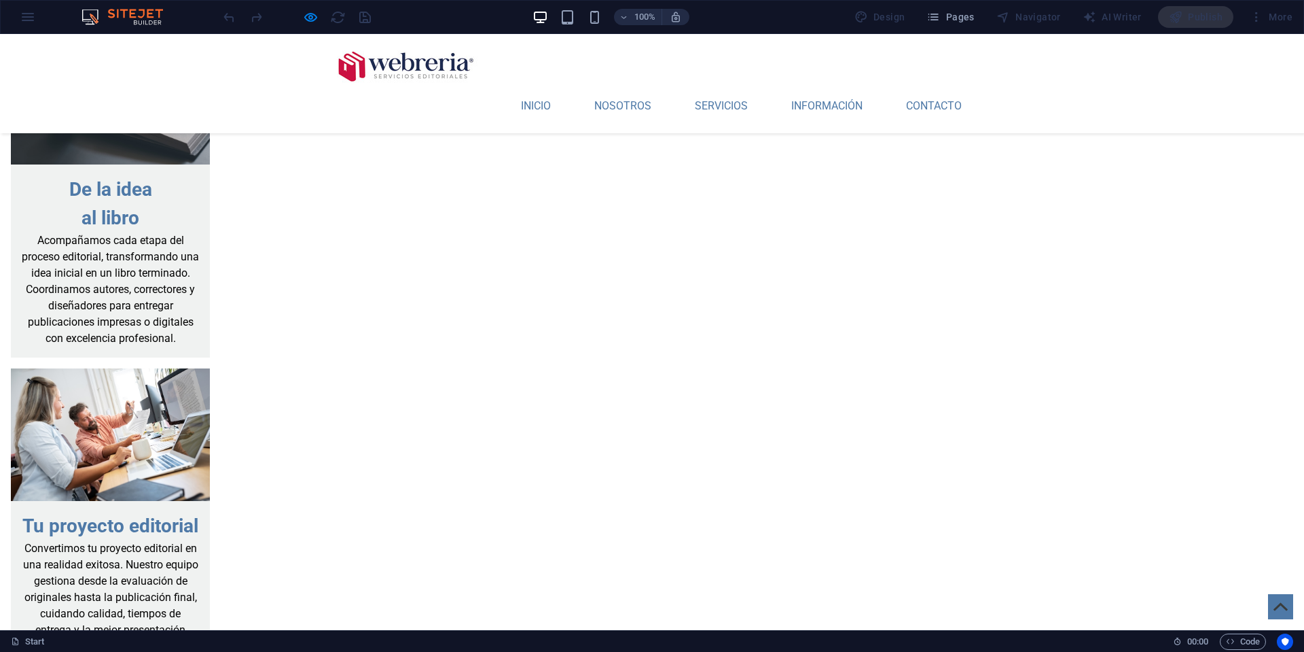
scroll to position [2212, 0]
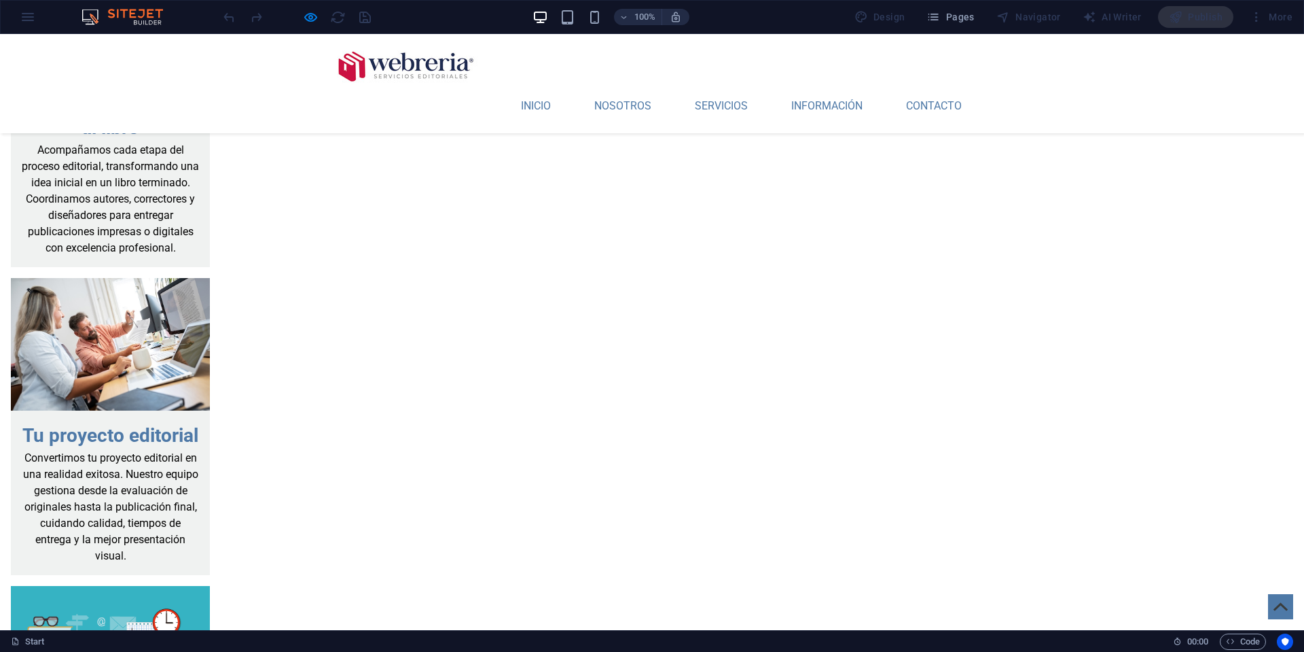
scroll to position [2308, 0]
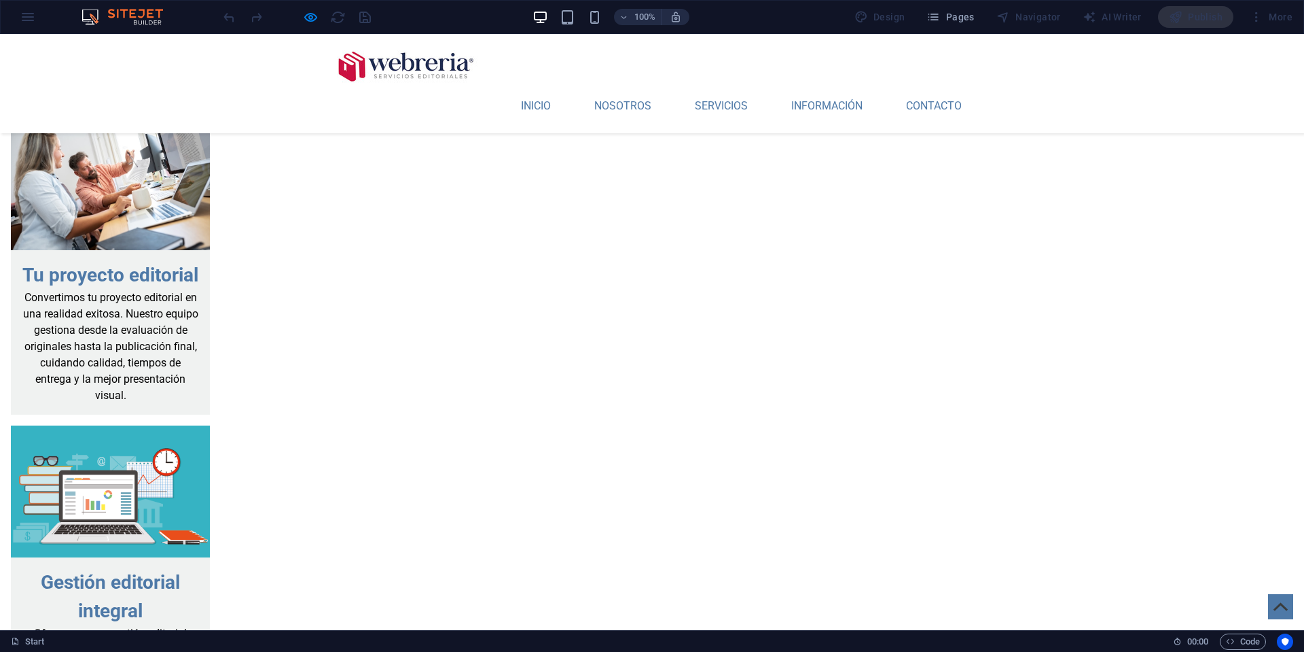
scroll to position [2466, 0]
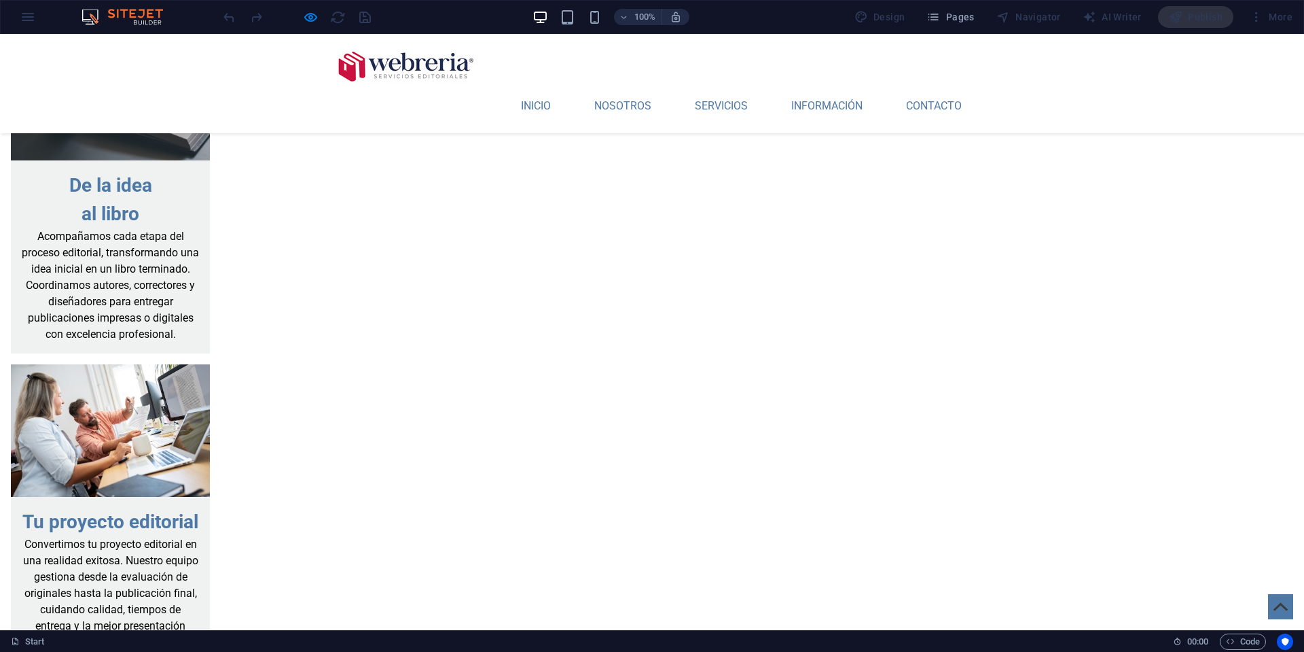
scroll to position [2202, 0]
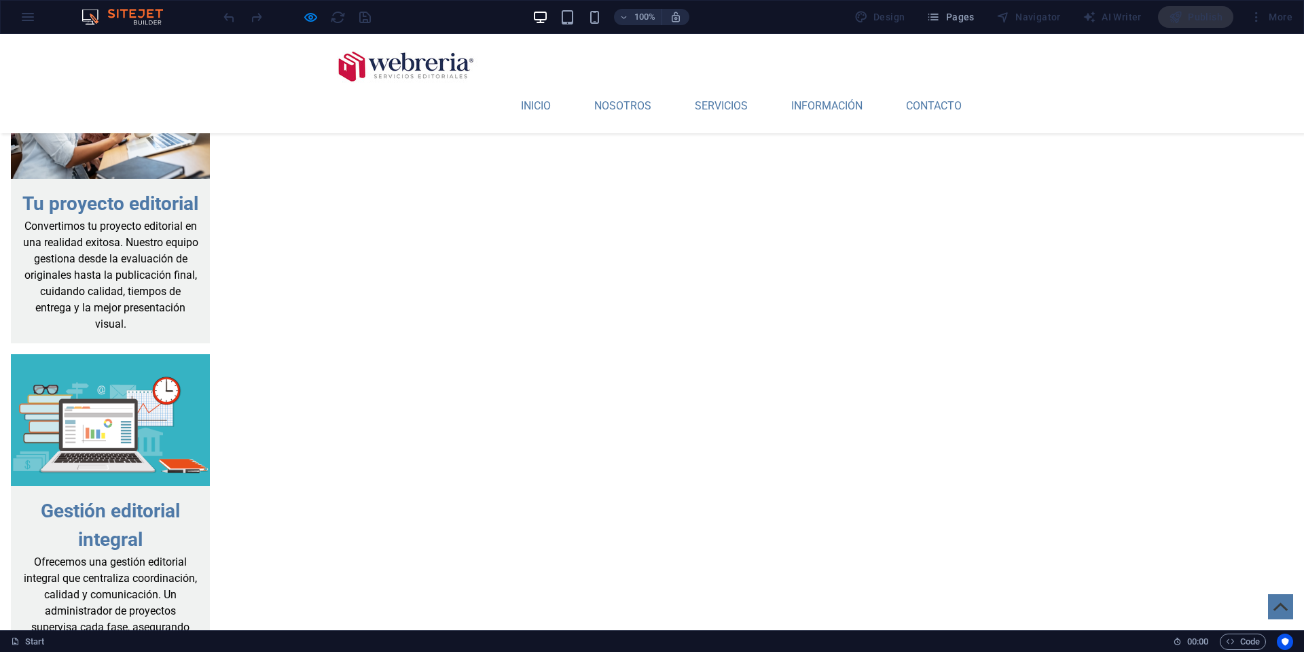
scroll to position [2554, 0]
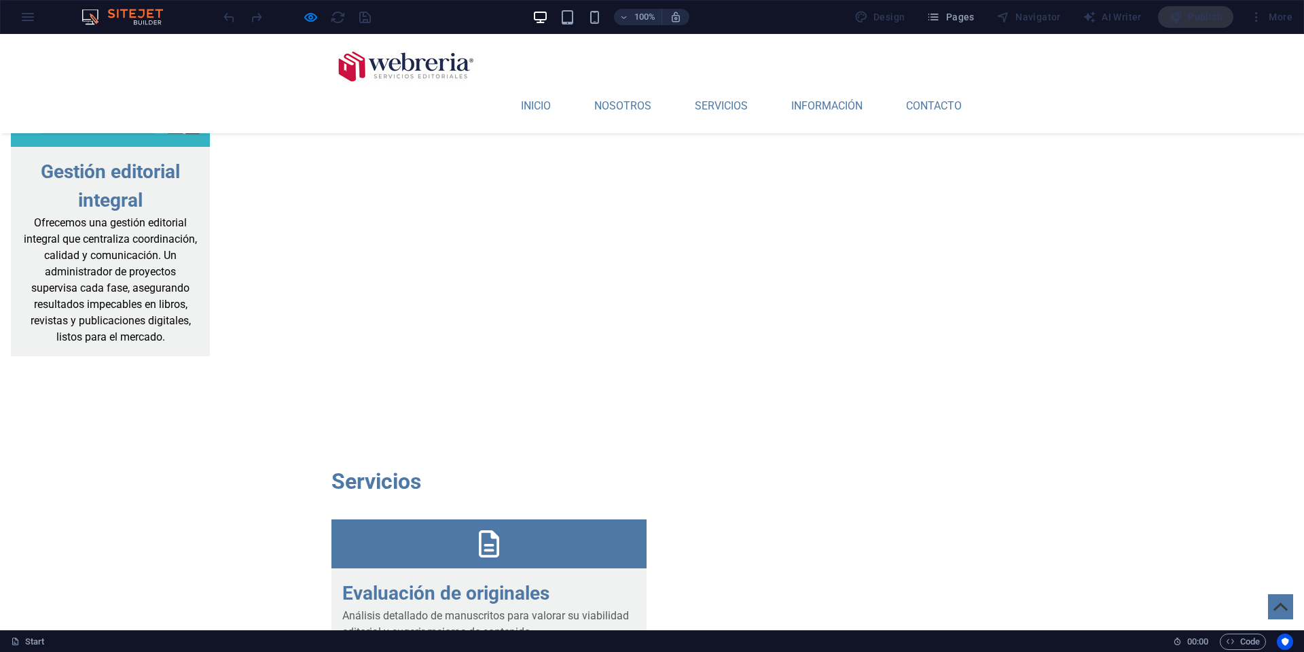
scroll to position [2929, 0]
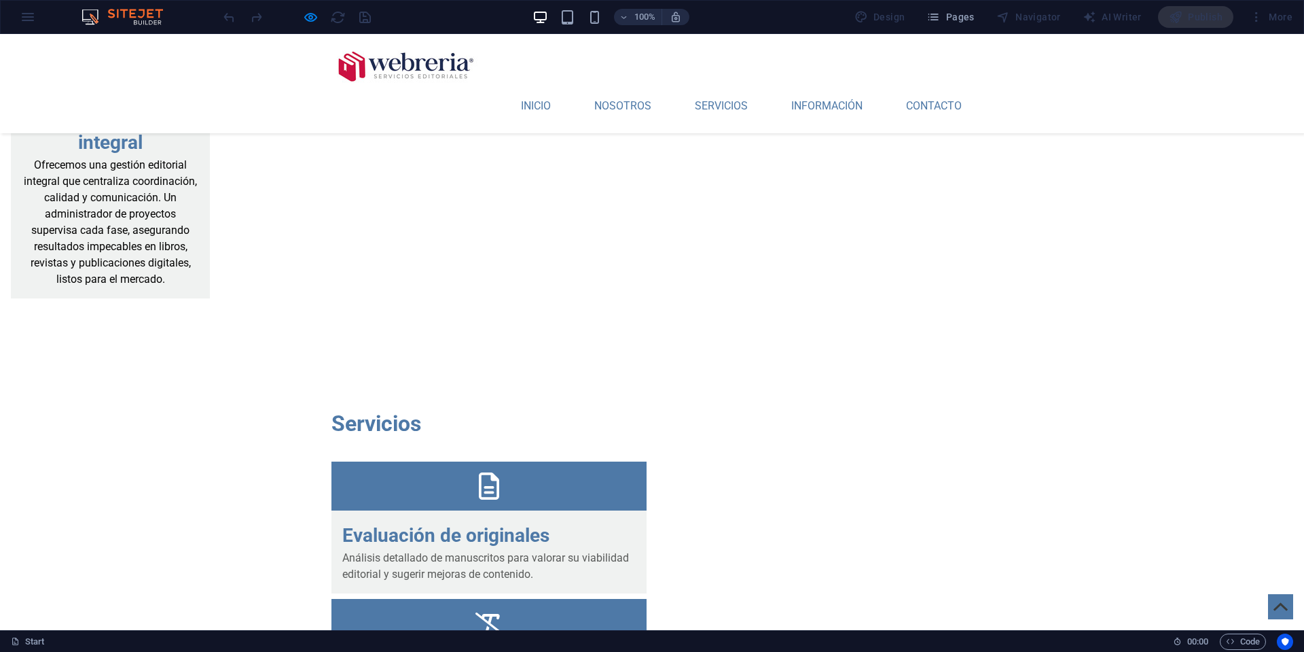
type input "Eduardo"
type input "5582337516"
type input "eduardo.poncedeleon@gmail.com"
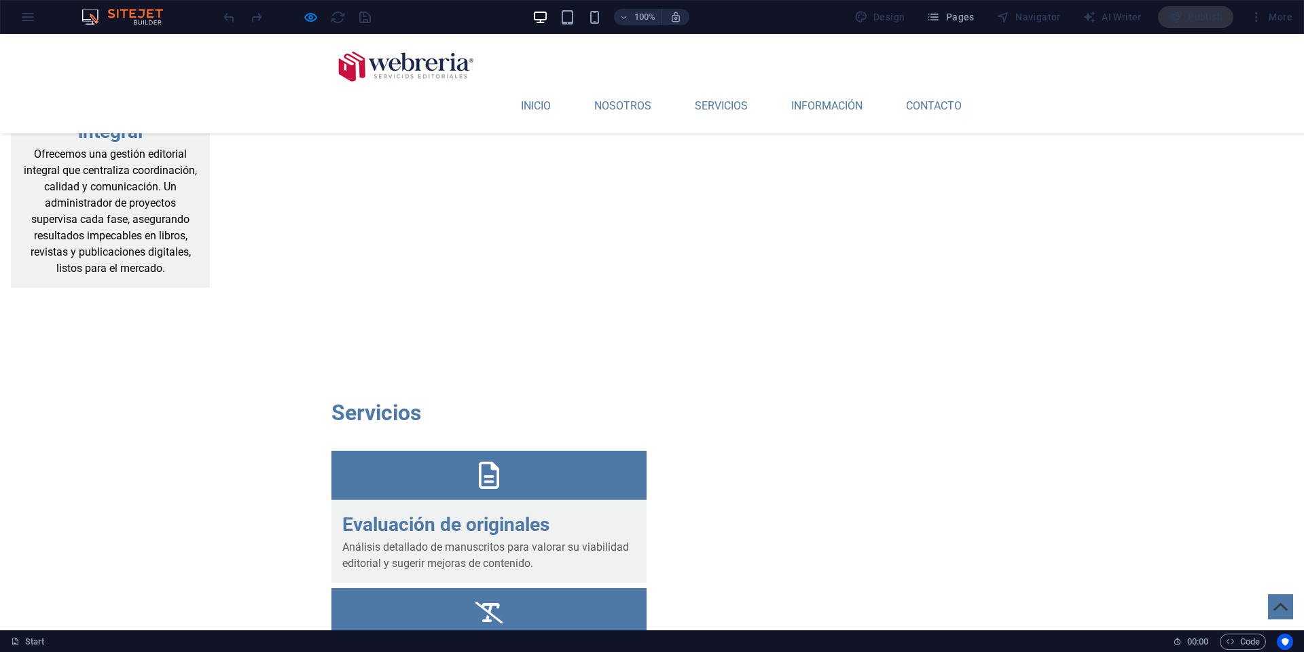
type textarea "Este es un mensaje"
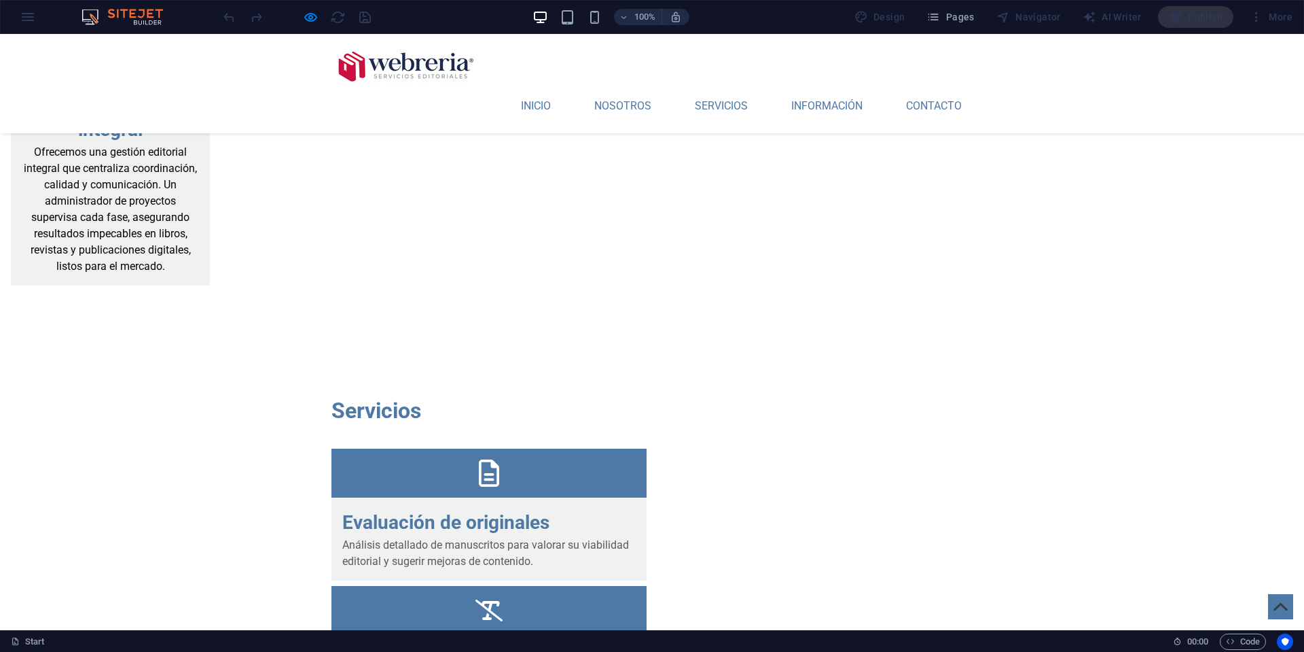
checkbox input "true"
type input "86ax2F"
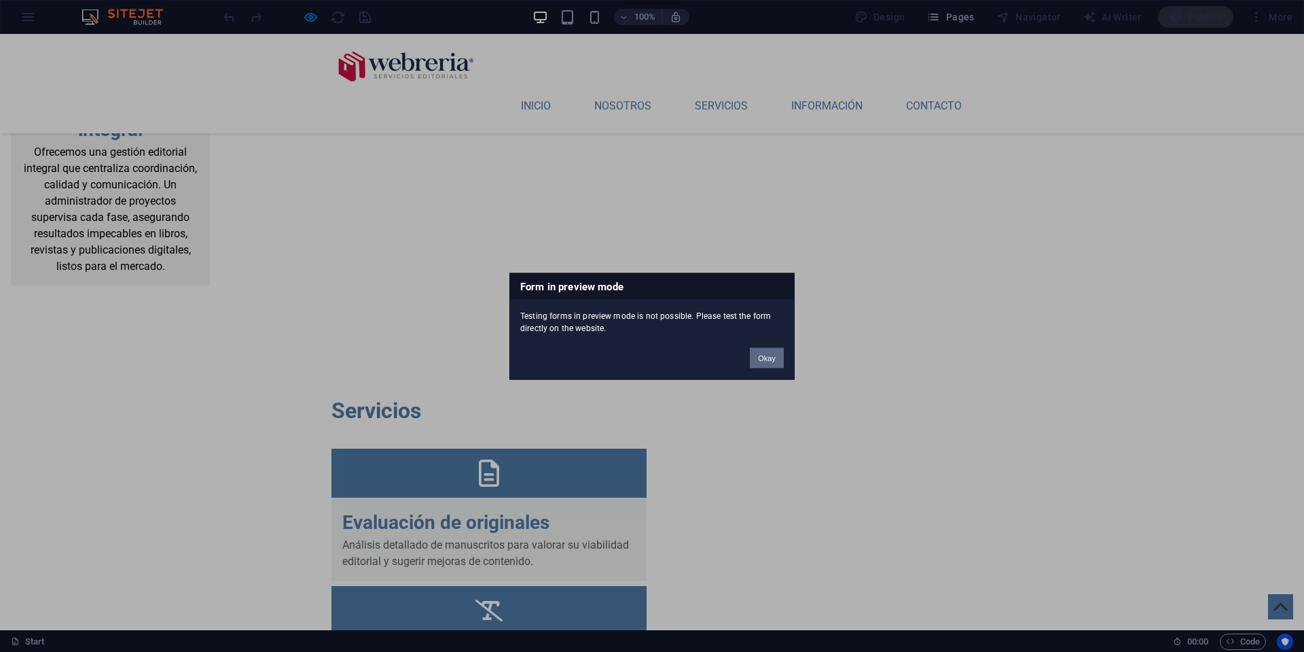
click at [761, 354] on button "Okay" at bounding box center [767, 357] width 34 height 20
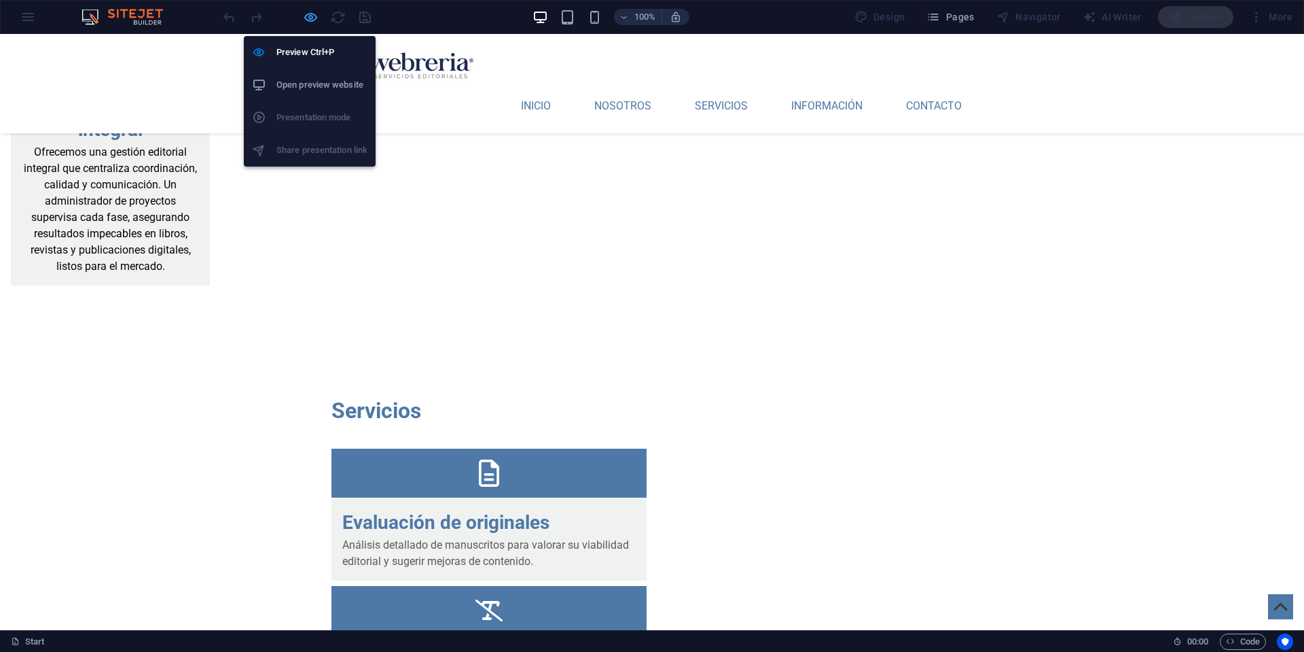
click at [310, 17] on icon "button" at bounding box center [311, 18] width 16 height 16
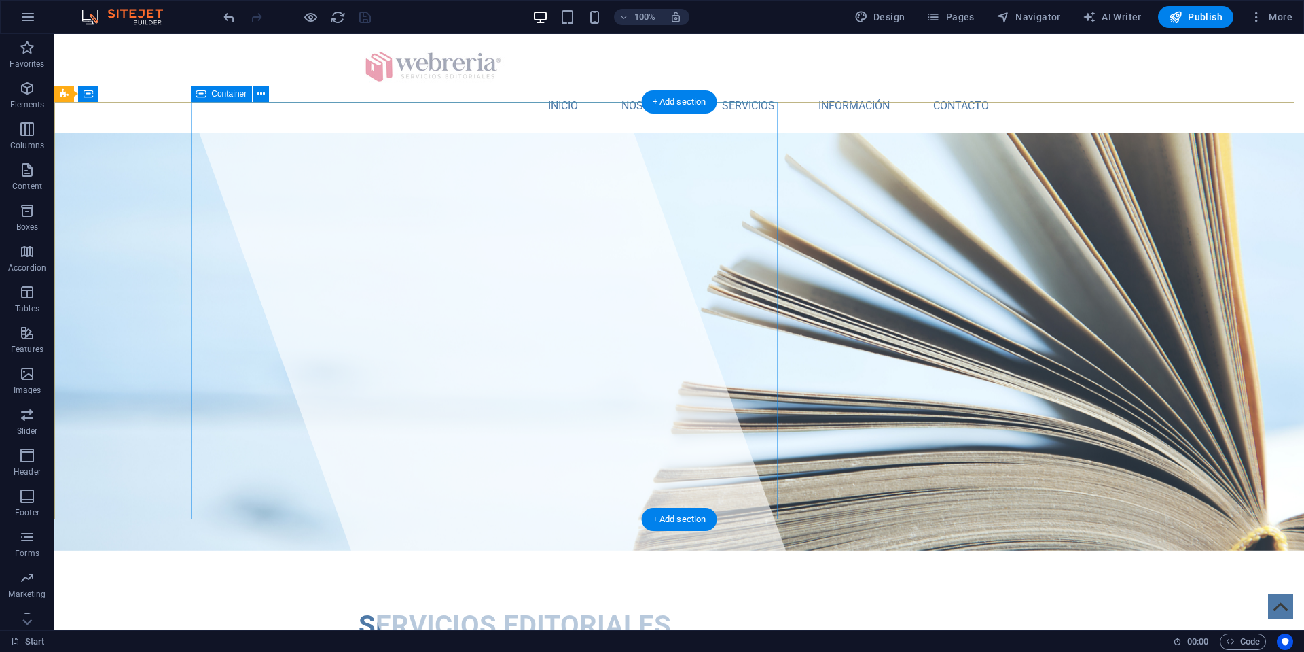
scroll to position [0, 0]
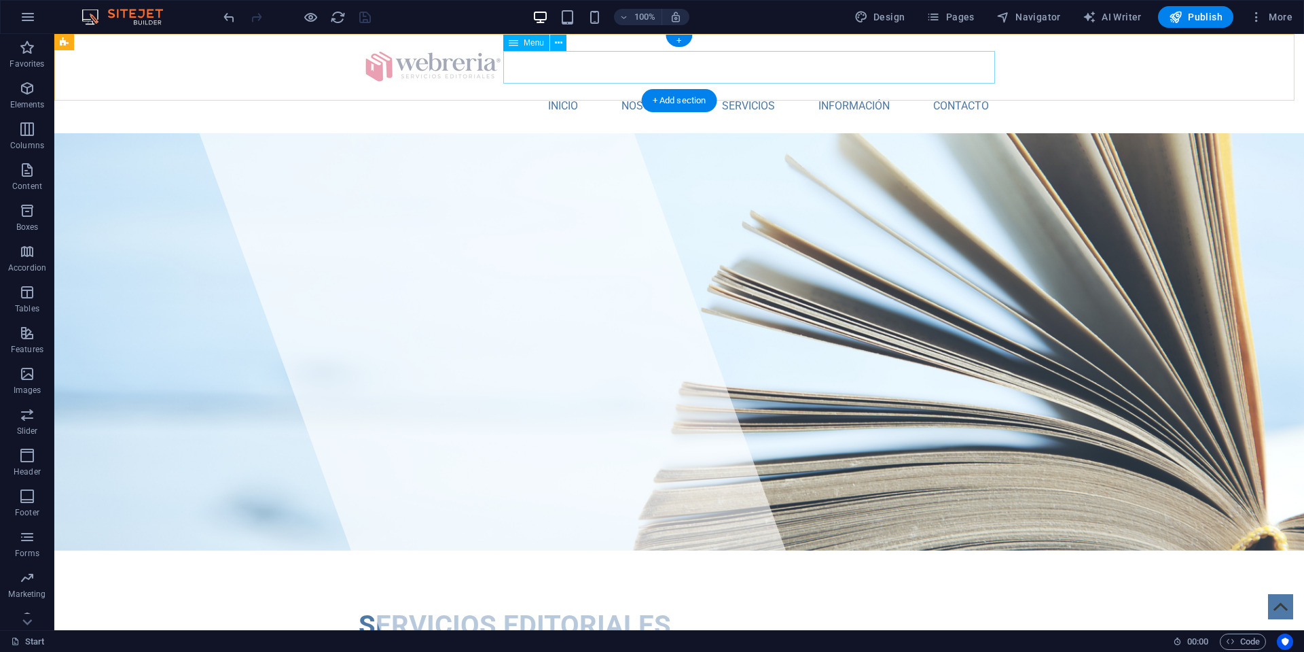
click at [545, 90] on nav "INICIO NOSOTROS SERVICIOS INFORMACIÓN CONTACTO" at bounding box center [679, 106] width 641 height 33
click at [545, 89] on nav "INICIO NOSOTROS SERVICIOS INFORMACIÓN CONTACTO" at bounding box center [679, 105] width 641 height 33
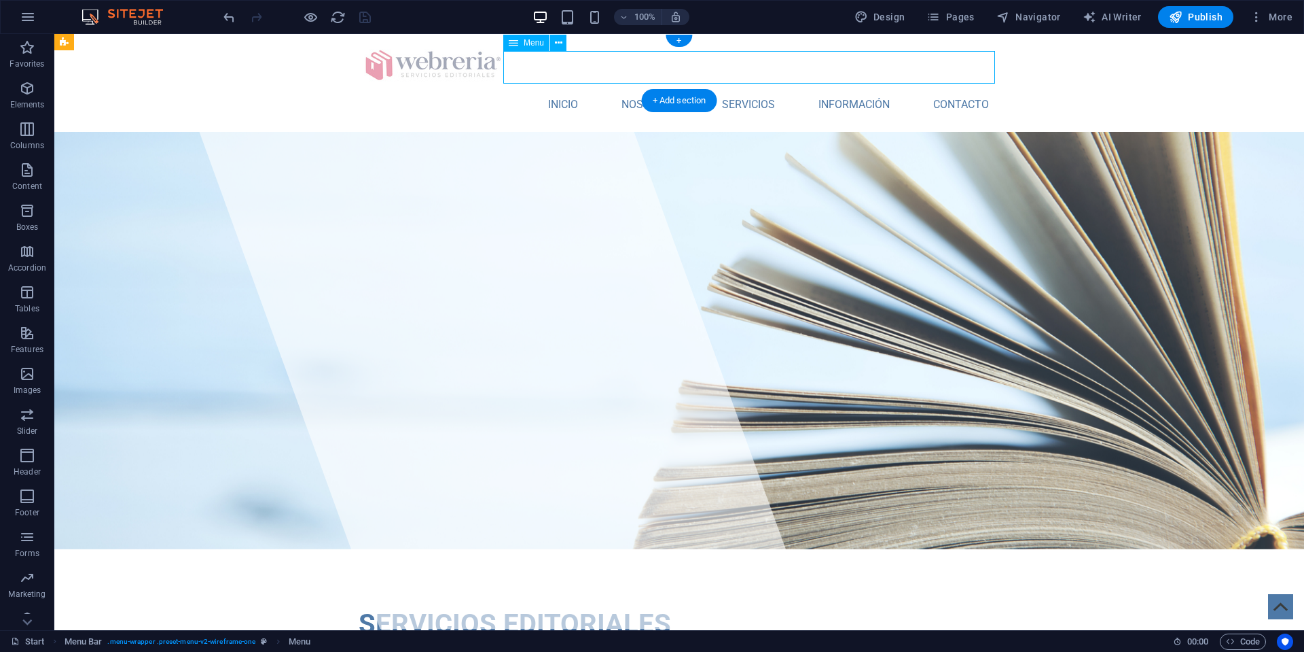
click at [545, 88] on nav "INICIO NOSOTROS SERVICIOS INFORMACIÓN CONTACTO" at bounding box center [679, 104] width 641 height 33
select select
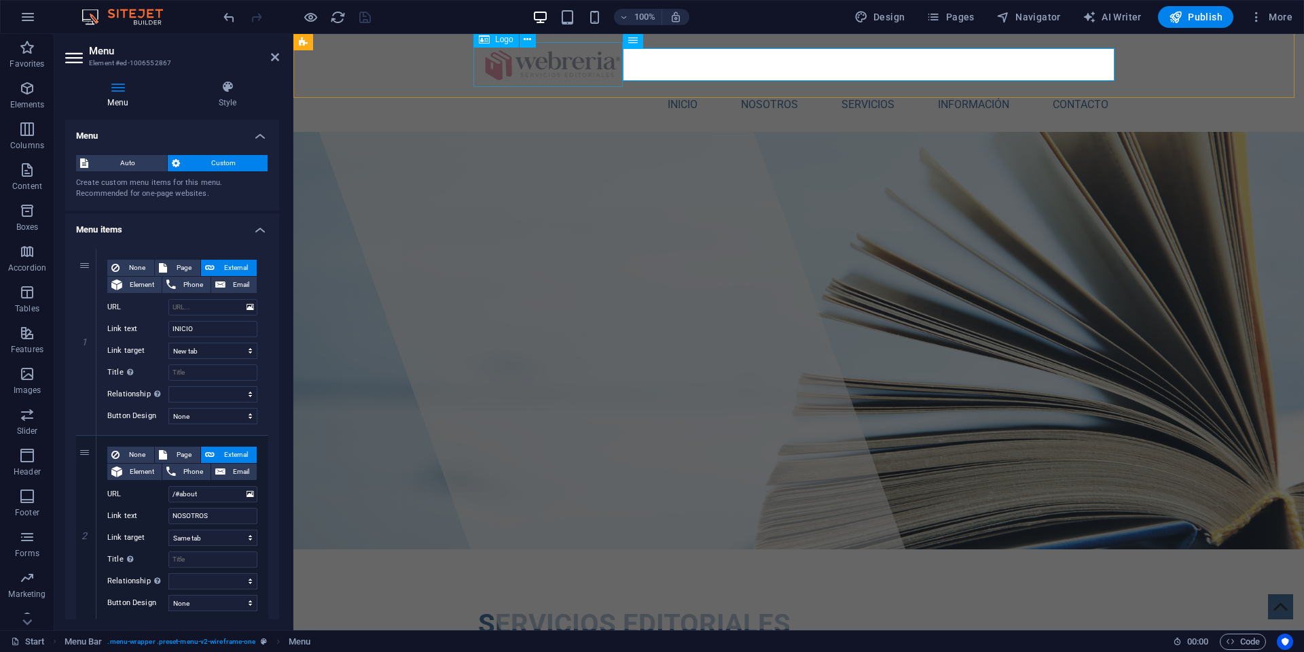
scroll to position [3, 0]
click at [197, 307] on input "URL" at bounding box center [212, 307] width 89 height 16
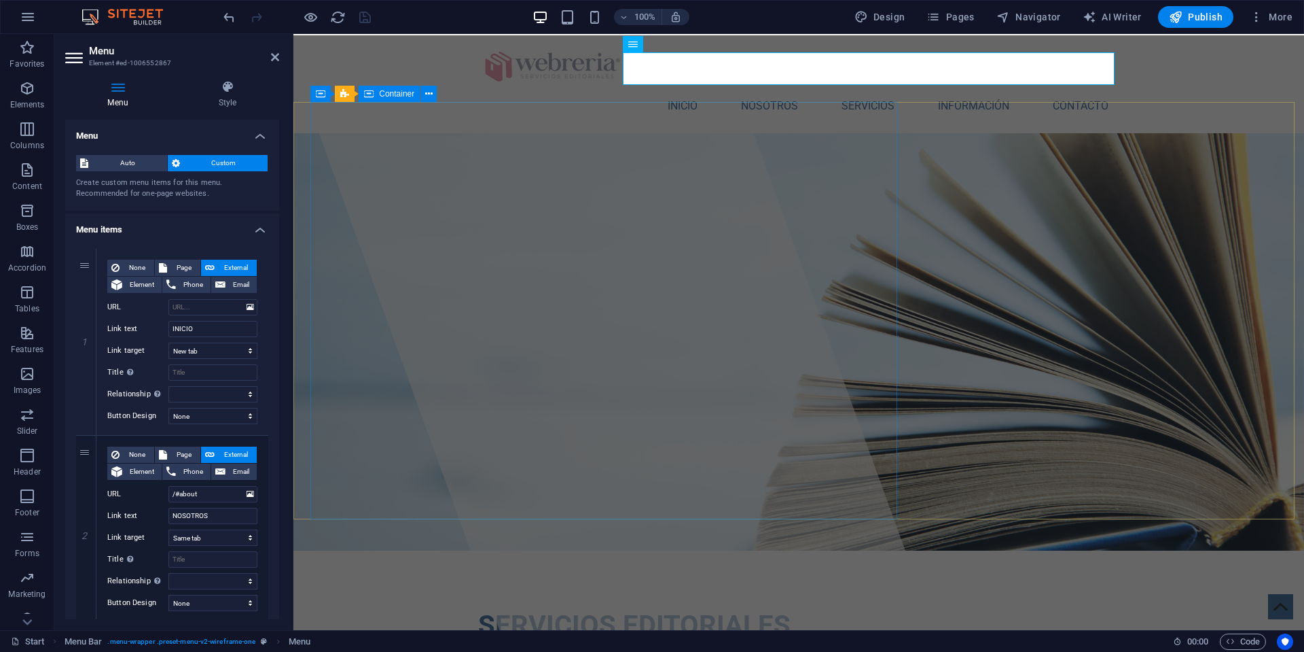
scroll to position [0, 0]
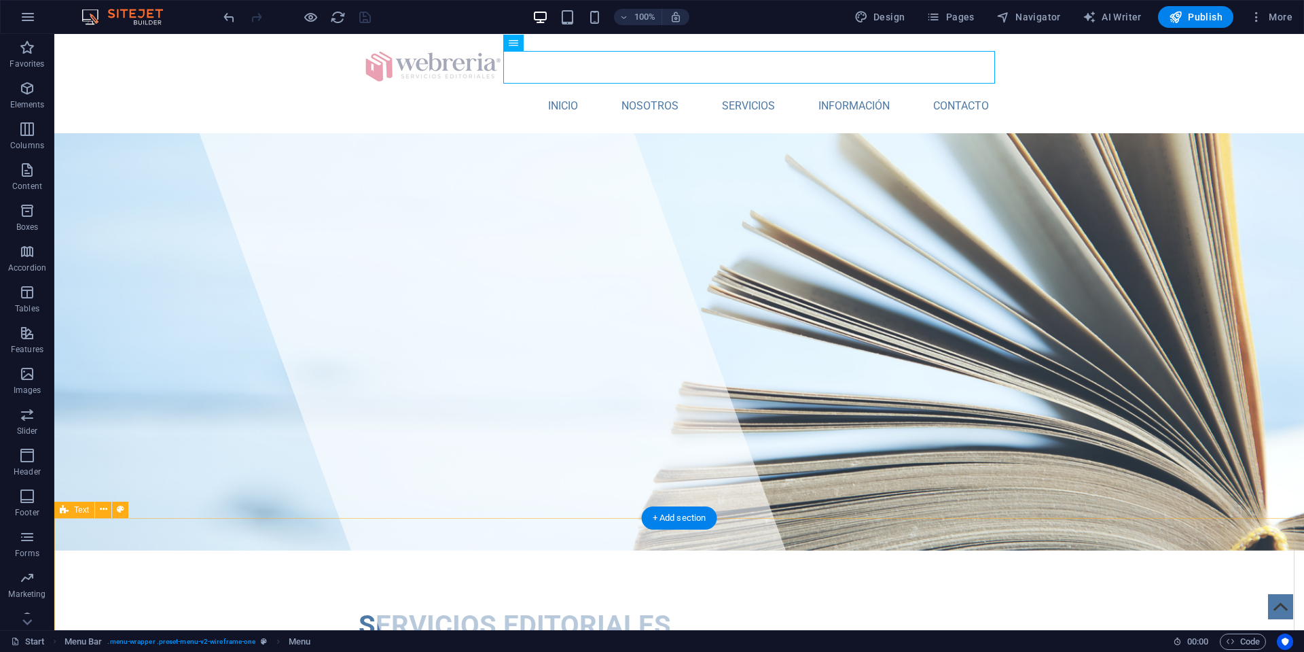
click at [99, 509] on button at bounding box center [103, 509] width 16 height 16
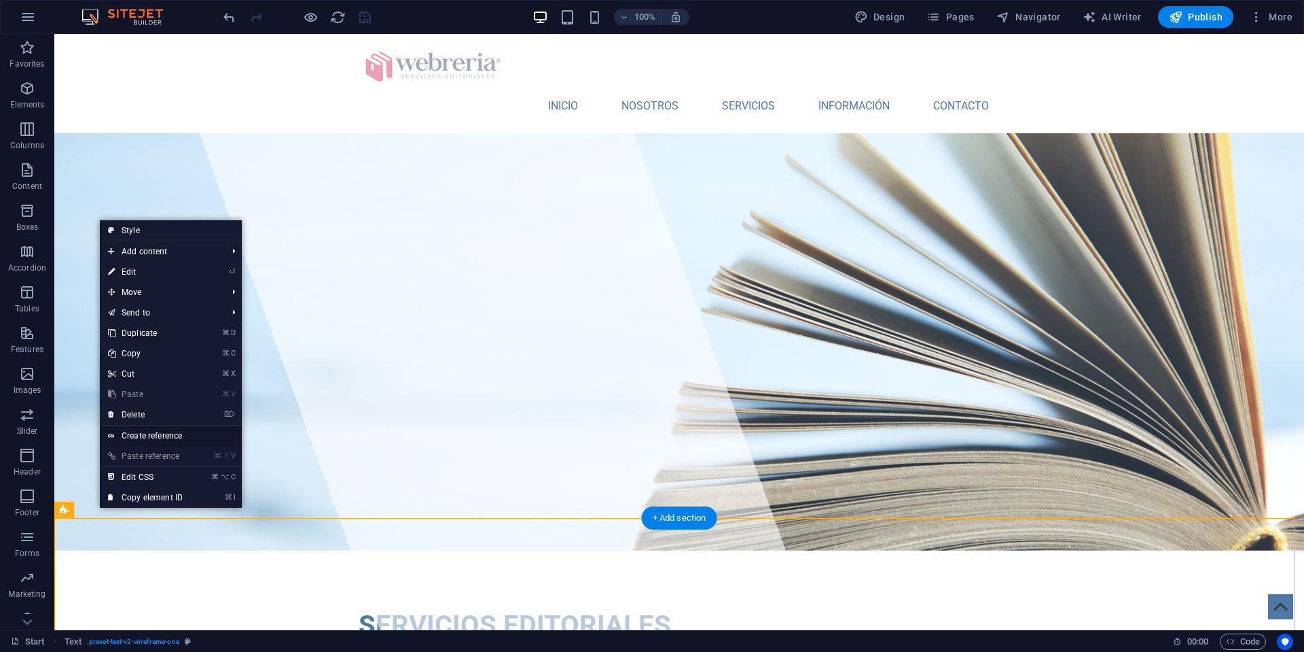
click at [145, 432] on link "Create reference" at bounding box center [171, 435] width 142 height 20
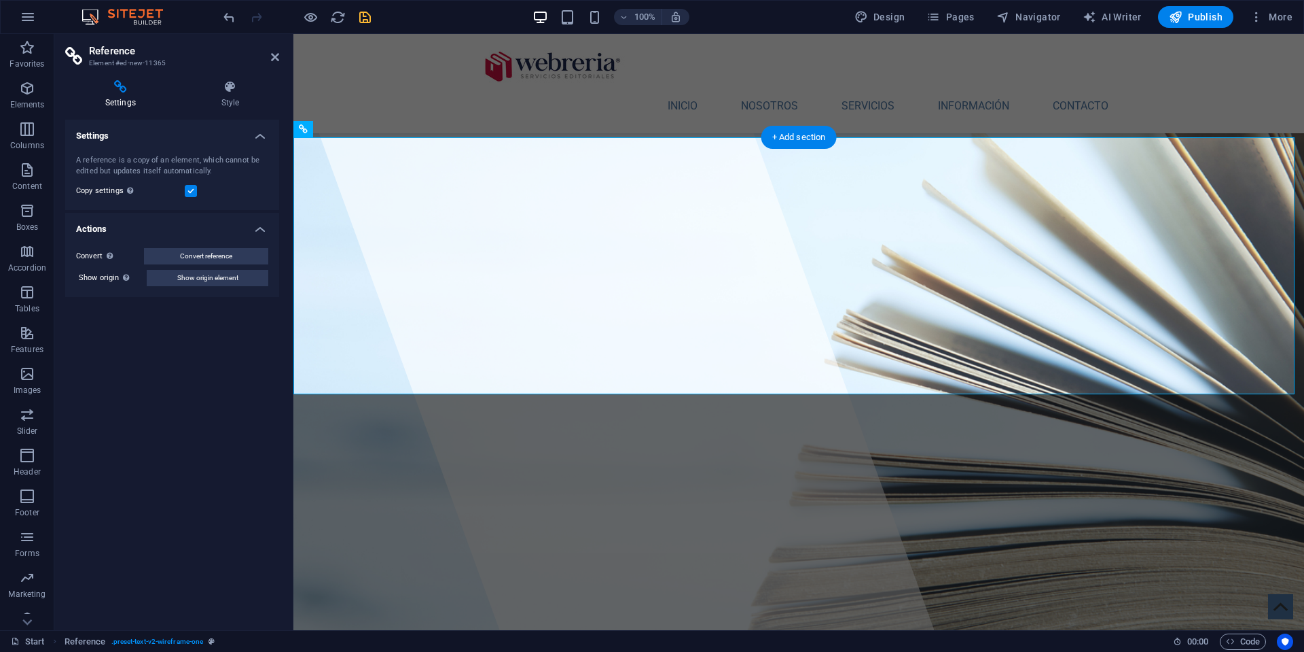
scroll to position [571, 0]
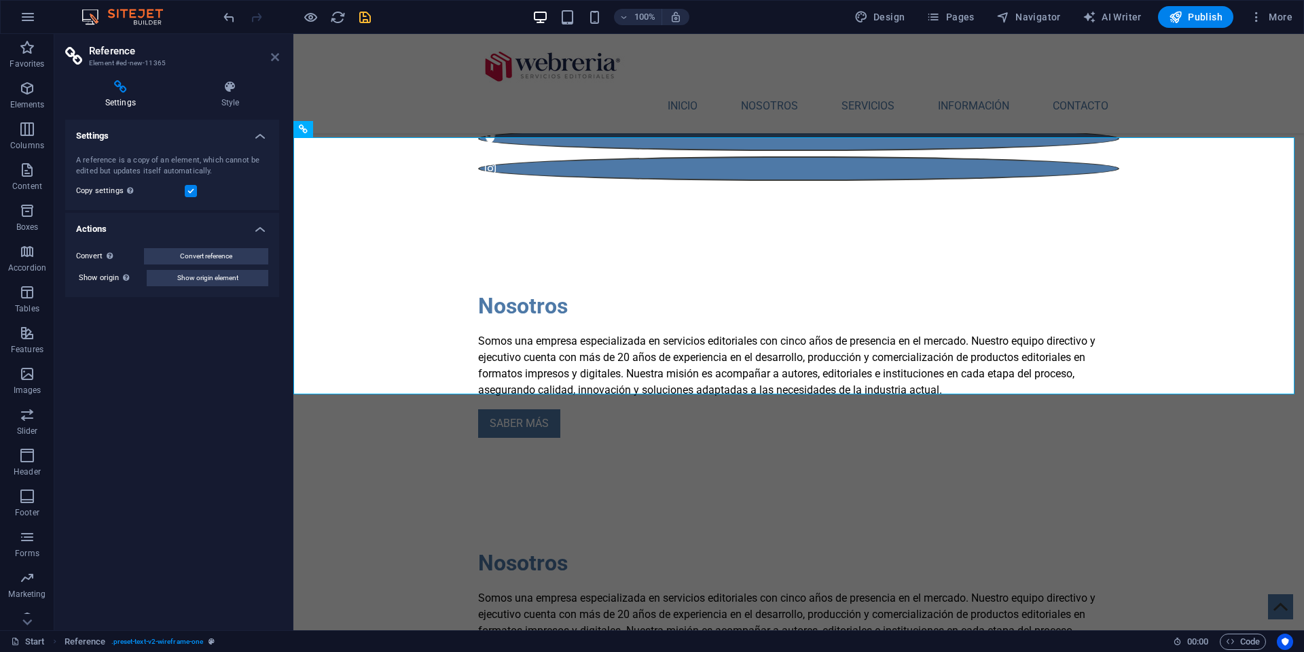
click at [276, 58] on icon at bounding box center [275, 57] width 8 height 11
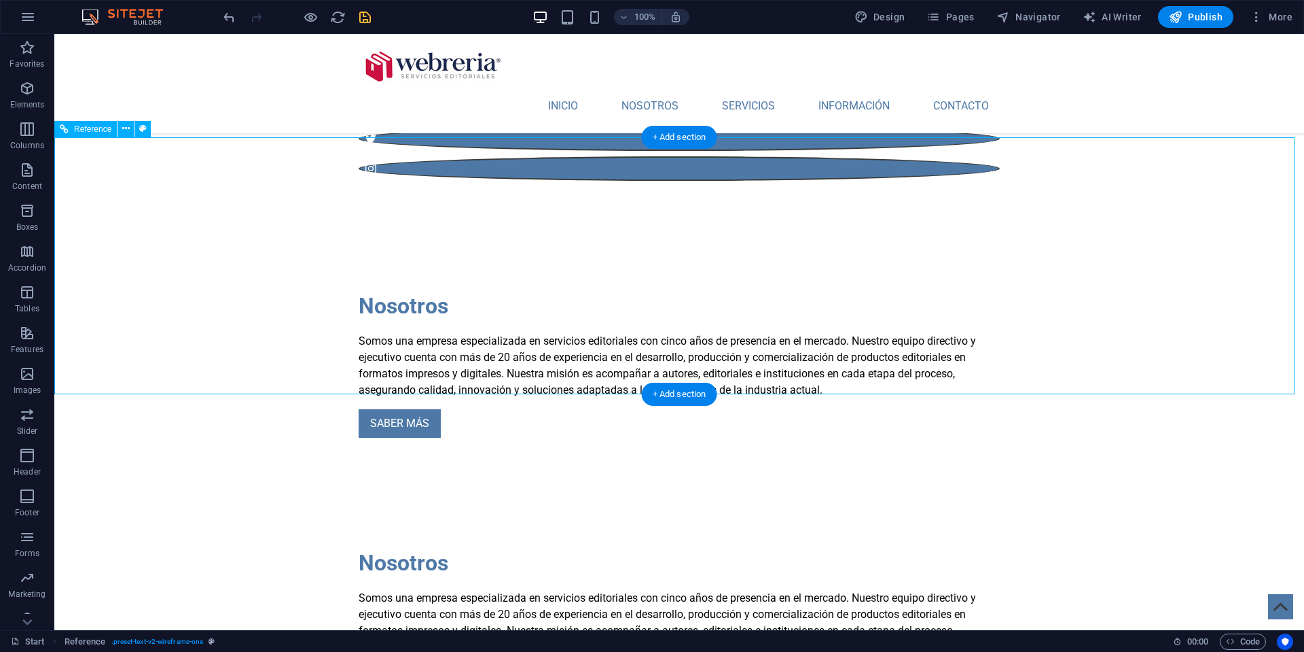
click at [138, 492] on div "Nosotros Somos una empresa especializada en servicios editoriales con cinco año…" at bounding box center [679, 620] width 1250 height 257
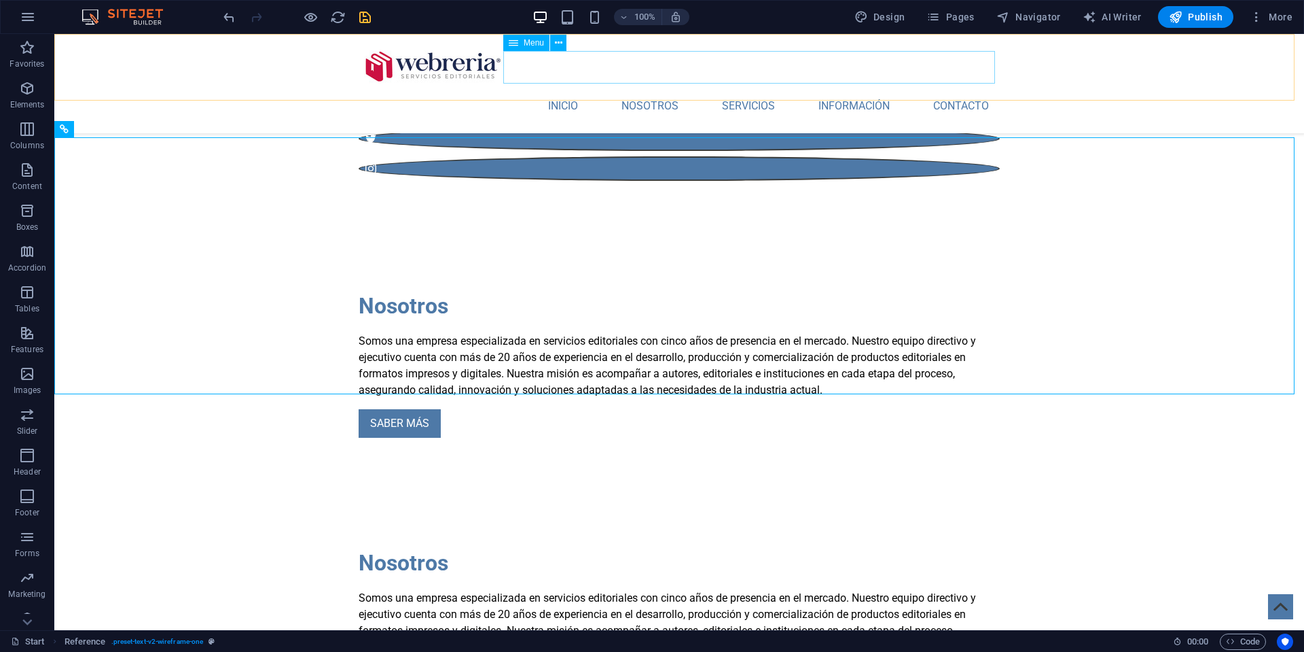
click at [716, 90] on nav "INICIO NOSOTROS SERVICIOS INFORMACIÓN CONTACTO" at bounding box center [679, 106] width 641 height 33
click at [535, 44] on span "Menu" at bounding box center [534, 43] width 20 height 8
click at [557, 45] on icon at bounding box center [558, 43] width 7 height 14
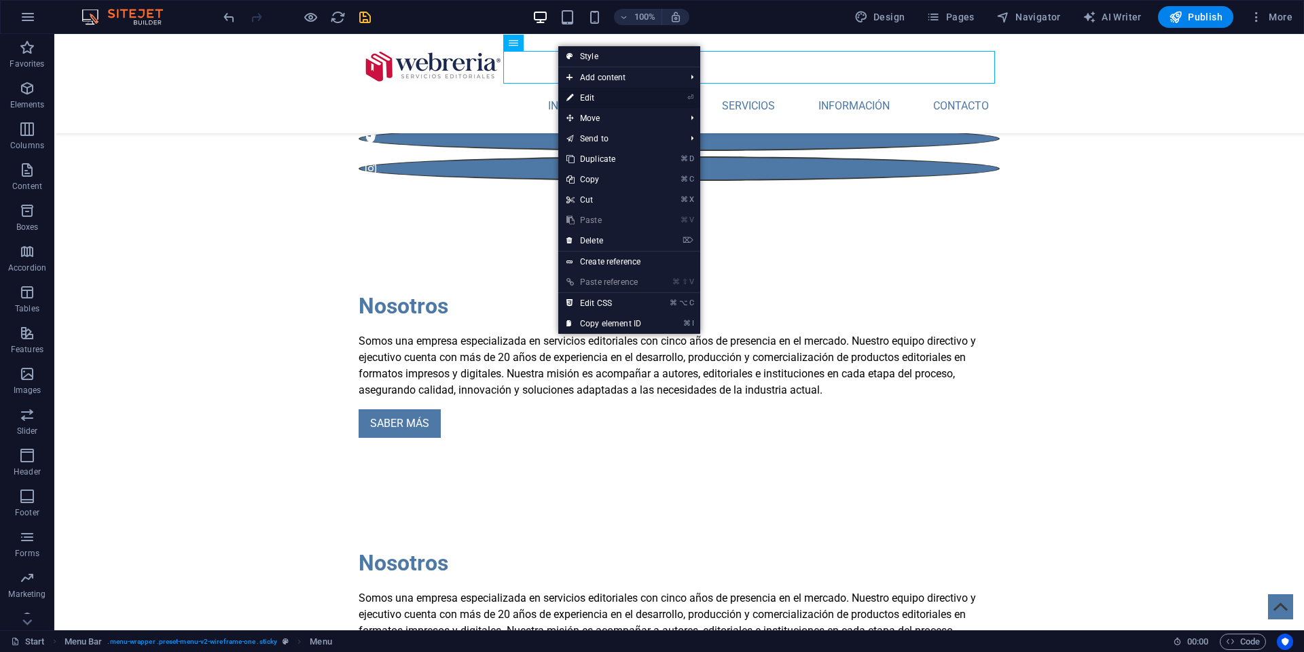
click at [597, 92] on link "⏎ Edit" at bounding box center [603, 98] width 91 height 20
select select
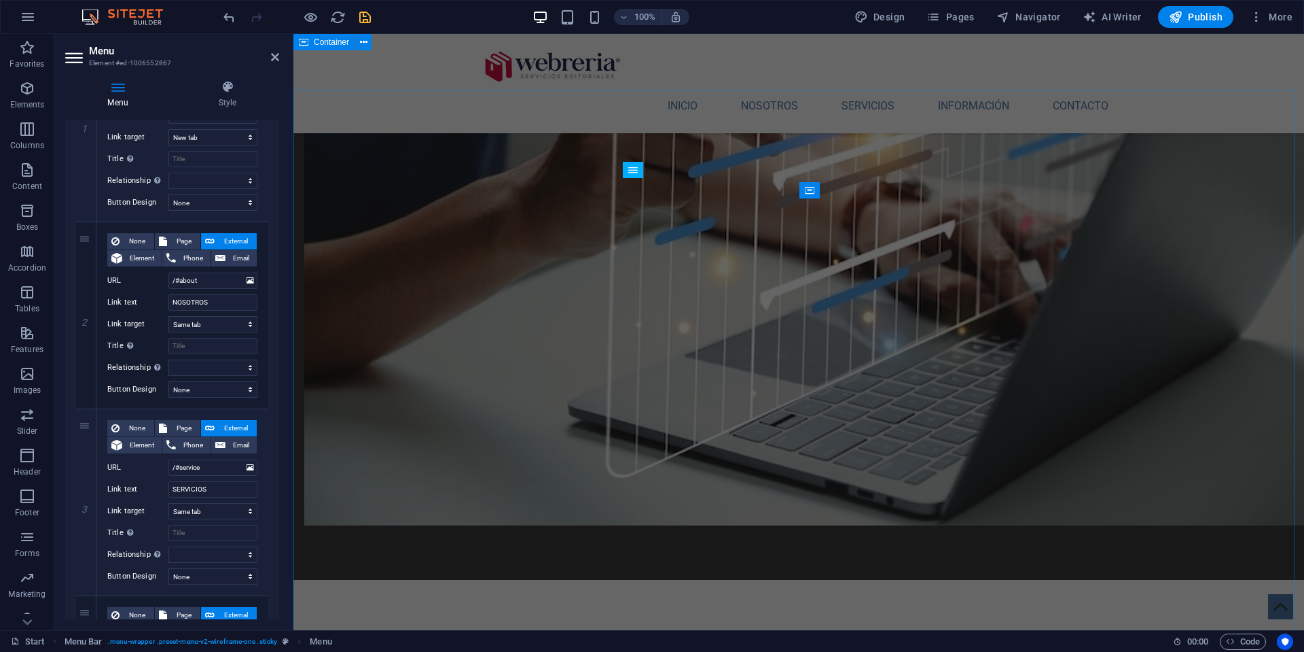
scroll to position [1662, 0]
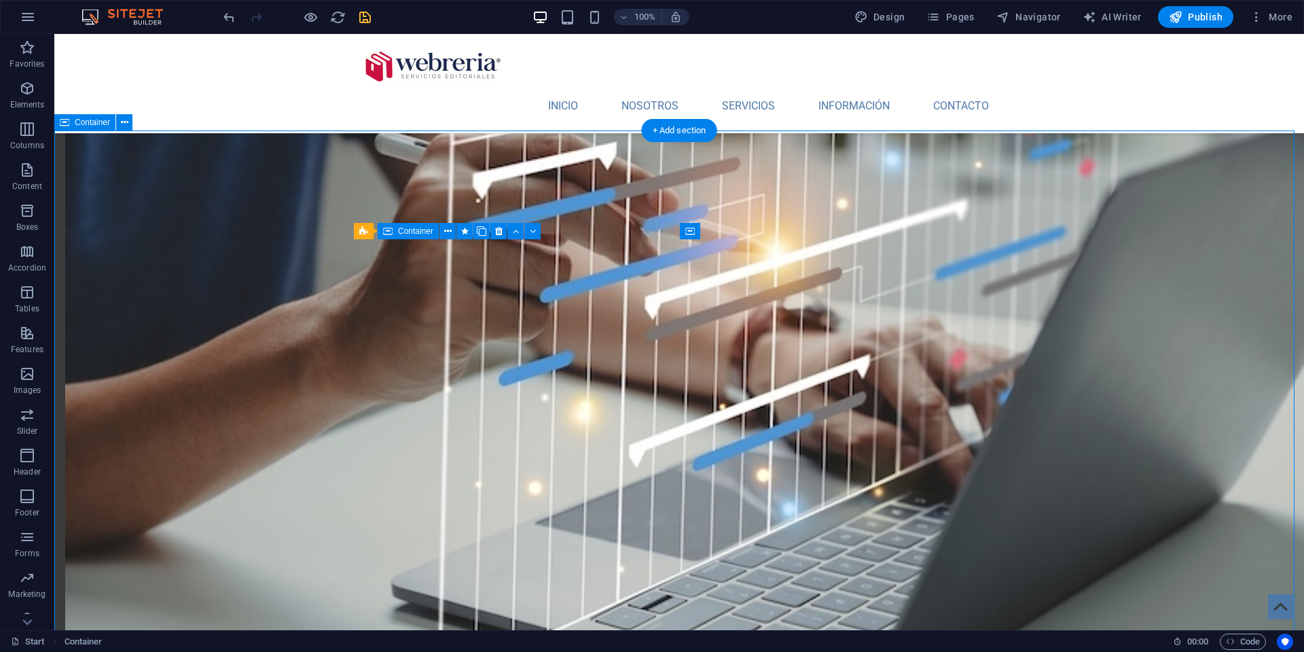
scroll to position [1622, 0]
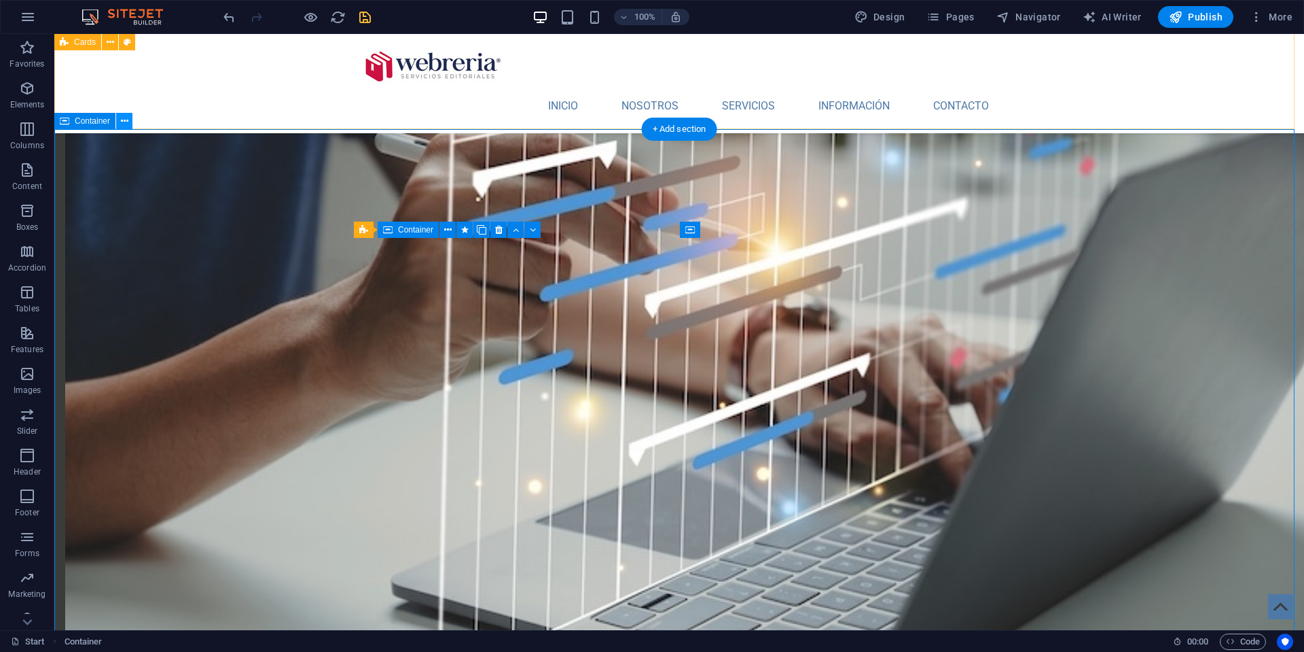
click at [124, 120] on icon at bounding box center [124, 121] width 7 height 14
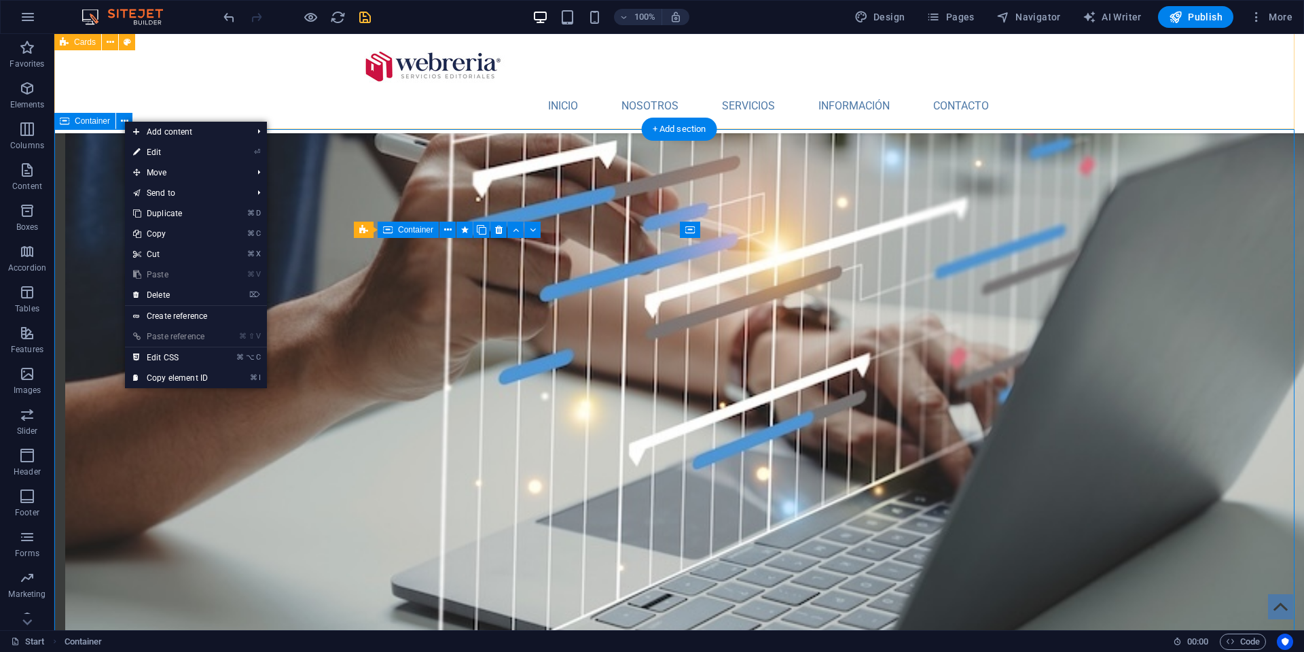
click at [88, 124] on span "Container" at bounding box center [92, 121] width 35 height 8
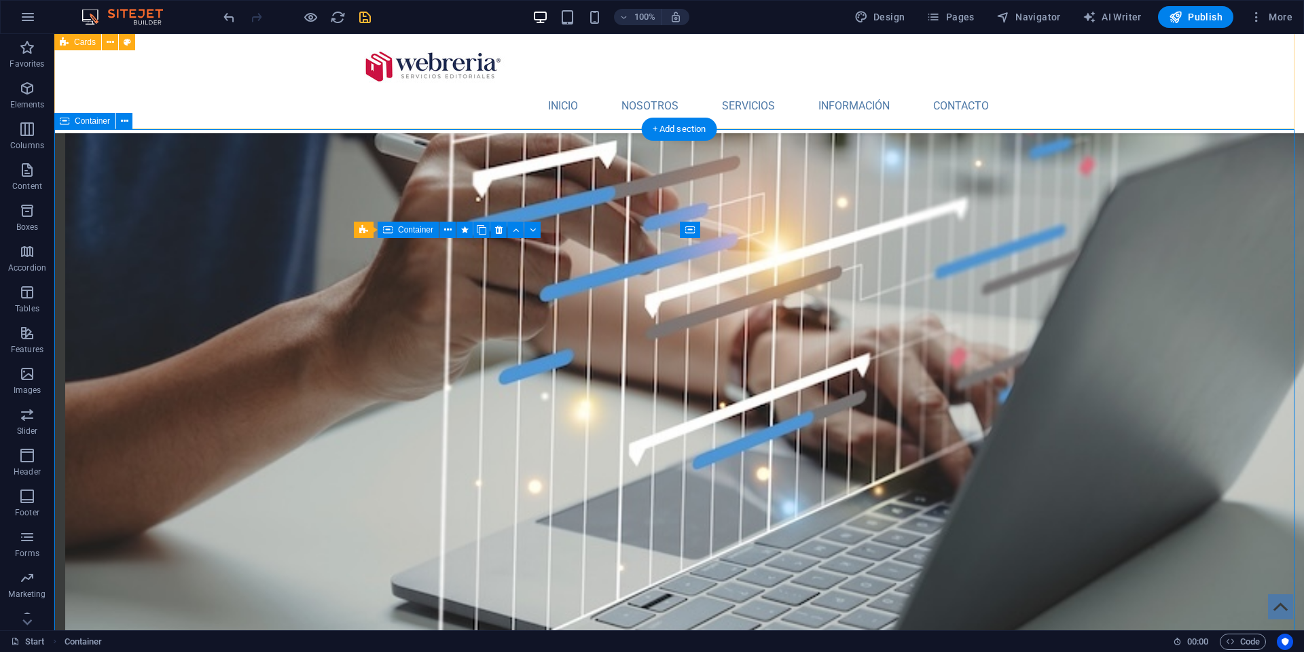
click at [65, 122] on icon at bounding box center [65, 121] width 10 height 16
click at [122, 123] on icon at bounding box center [124, 121] width 7 height 14
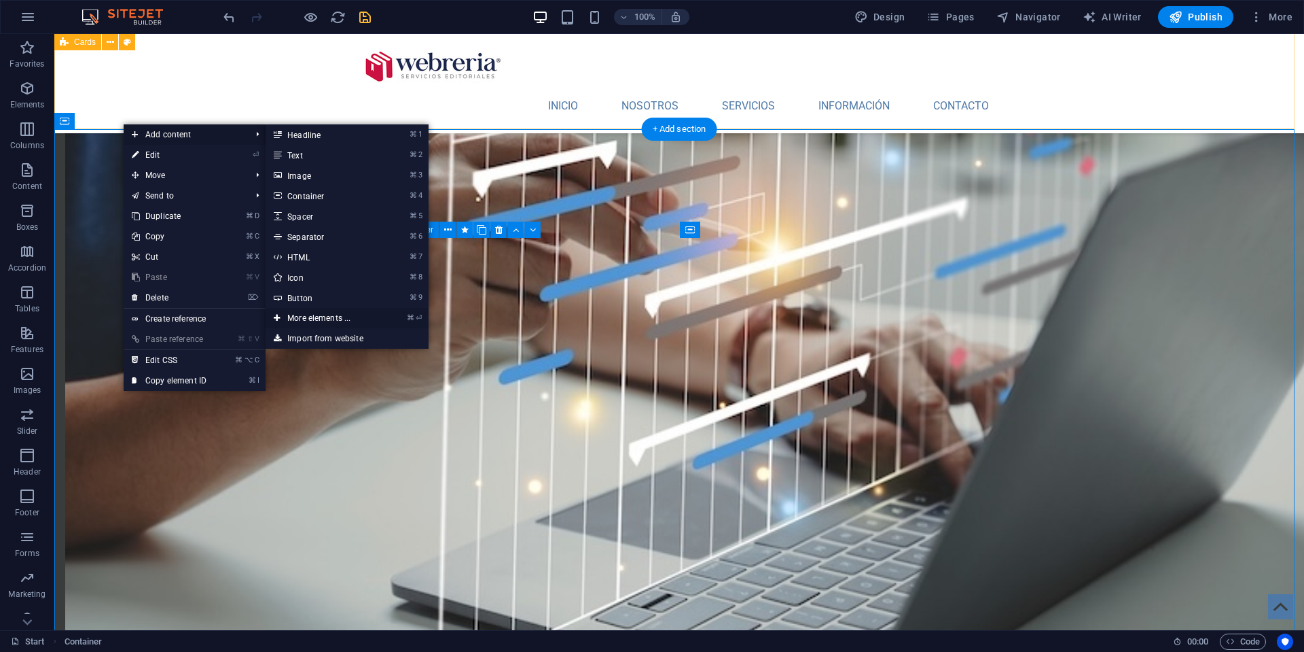
click at [369, 321] on link "⌘ ⏎ More elements ..." at bounding box center [322, 318] width 112 height 20
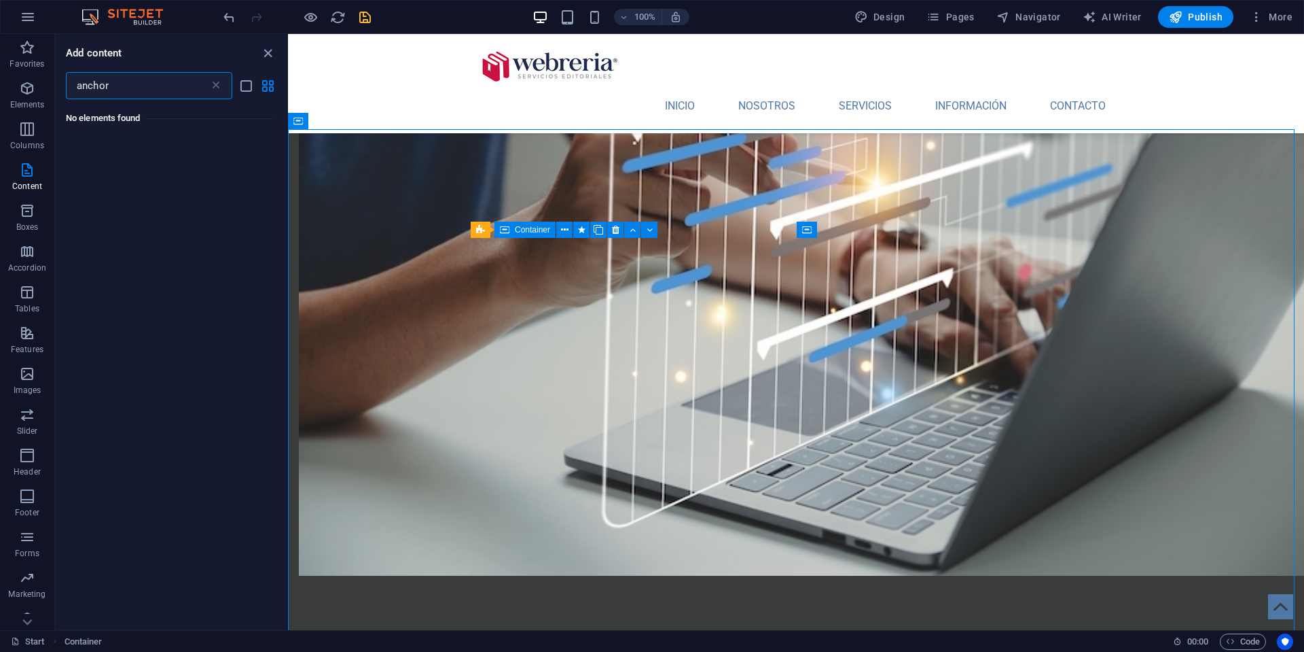
scroll to position [0, 0]
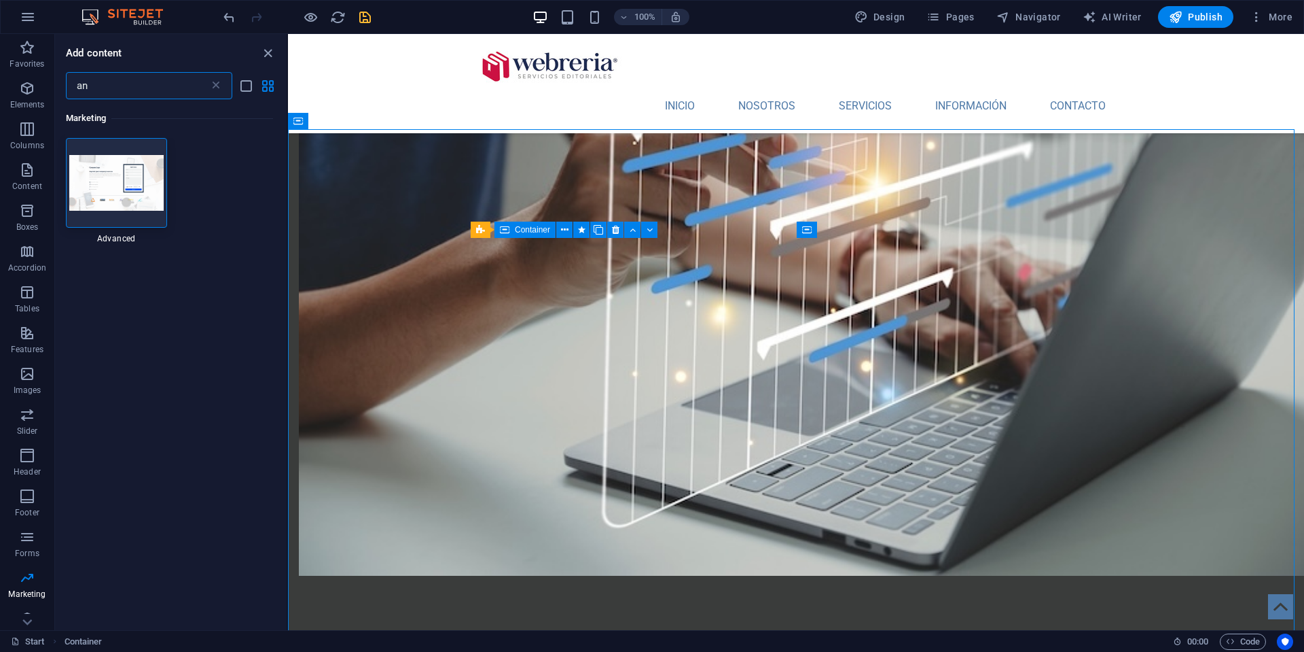
type input "a"
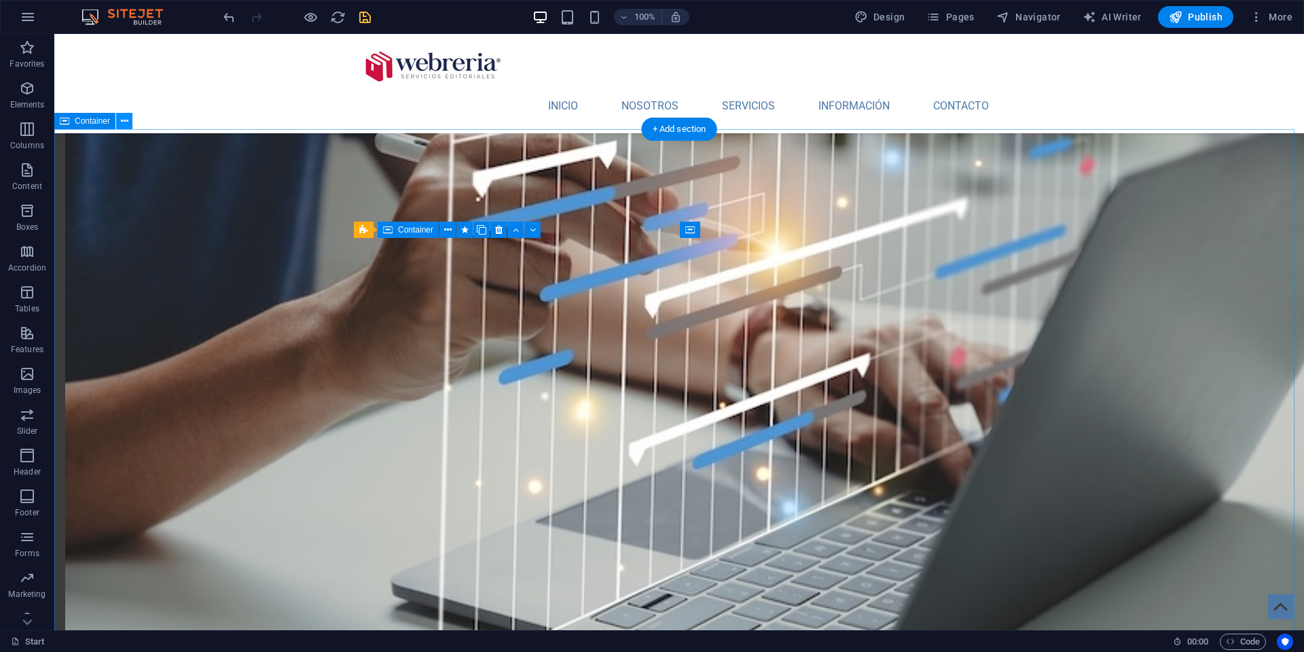
click at [122, 122] on icon at bounding box center [124, 121] width 7 height 14
click at [126, 123] on icon at bounding box center [124, 121] width 7 height 14
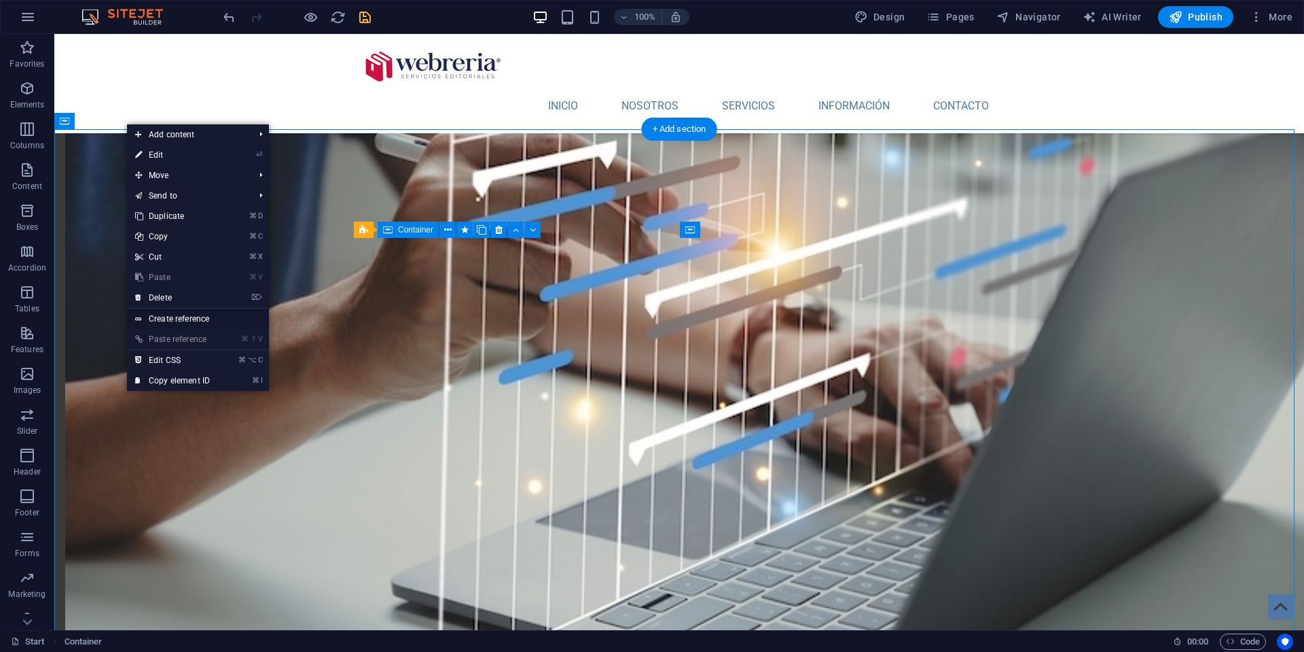
click at [181, 317] on link "Create reference" at bounding box center [198, 318] width 142 height 20
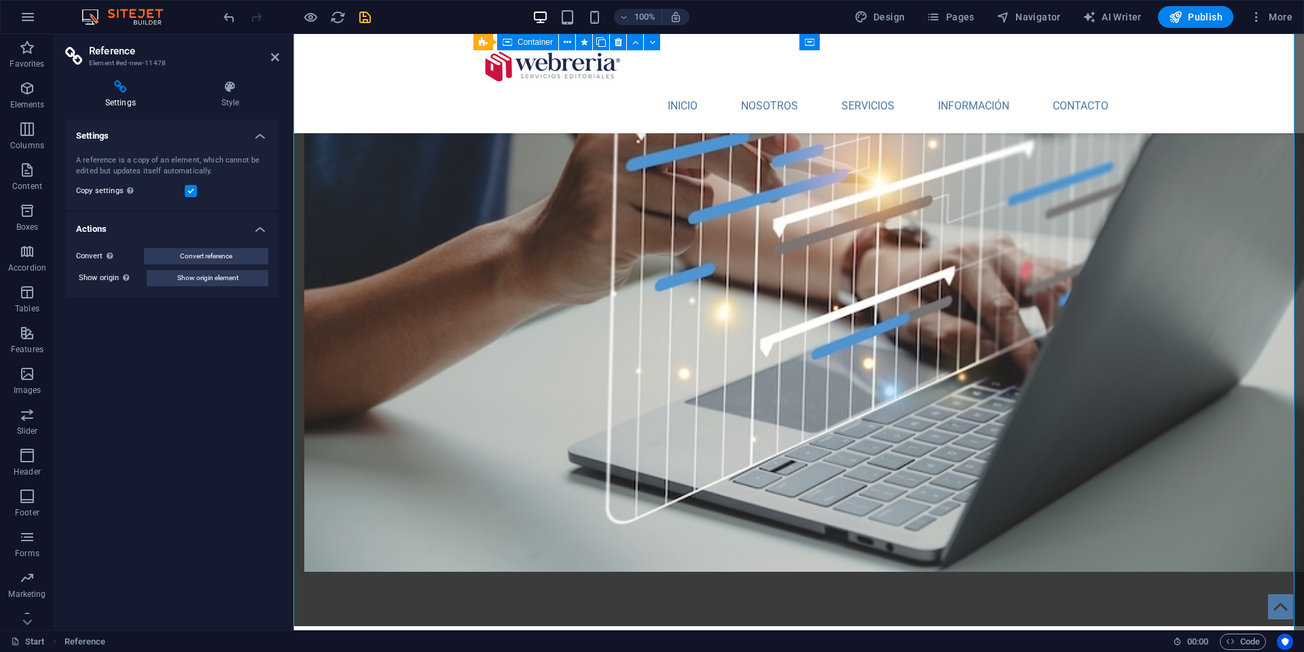
scroll to position [2577, 0]
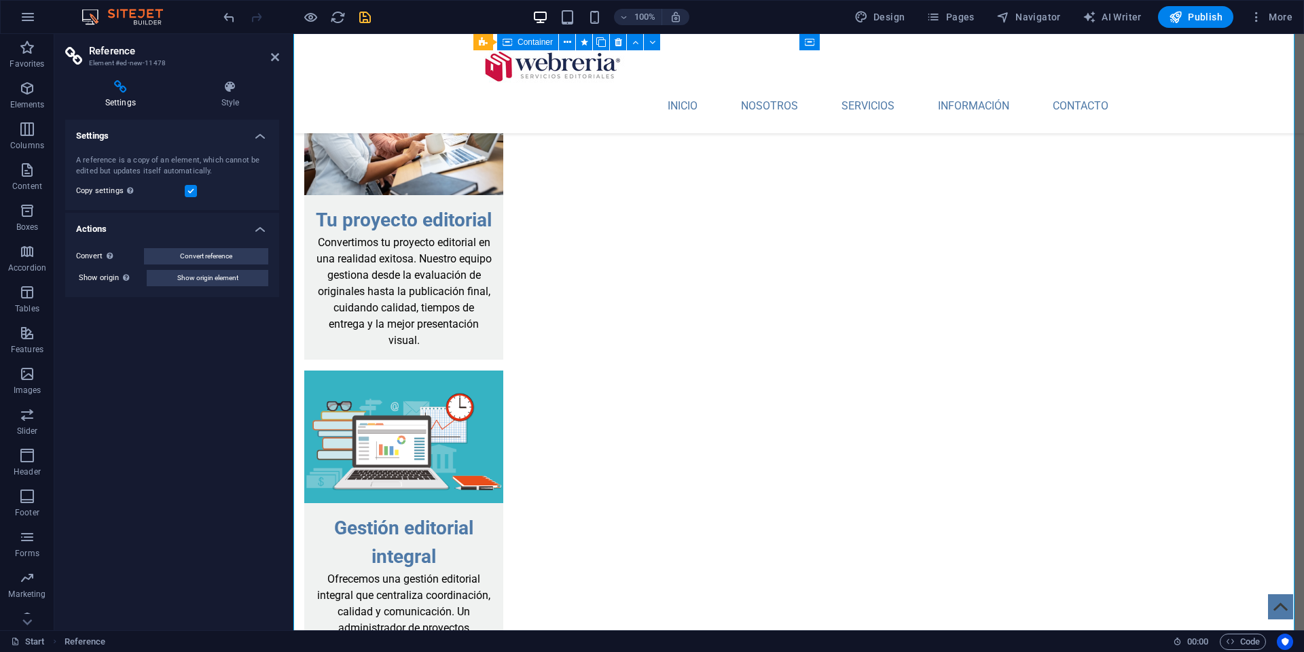
click at [260, 227] on h4 "Actions" at bounding box center [172, 225] width 214 height 24
click at [260, 227] on h4 "Actions" at bounding box center [172, 229] width 214 height 33
click at [122, 87] on icon at bounding box center [120, 87] width 111 height 14
click at [112, 54] on h2 "Reference" at bounding box center [184, 51] width 190 height 12
click at [277, 56] on icon at bounding box center [275, 57] width 8 height 11
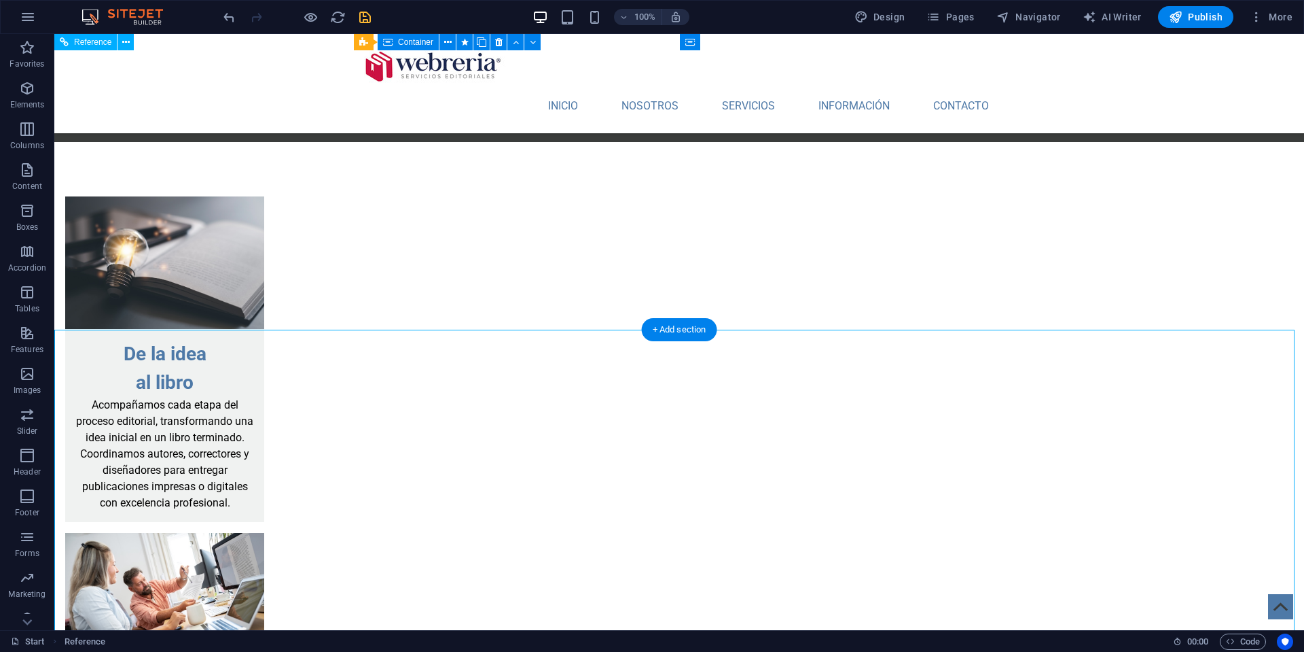
scroll to position [2183, 0]
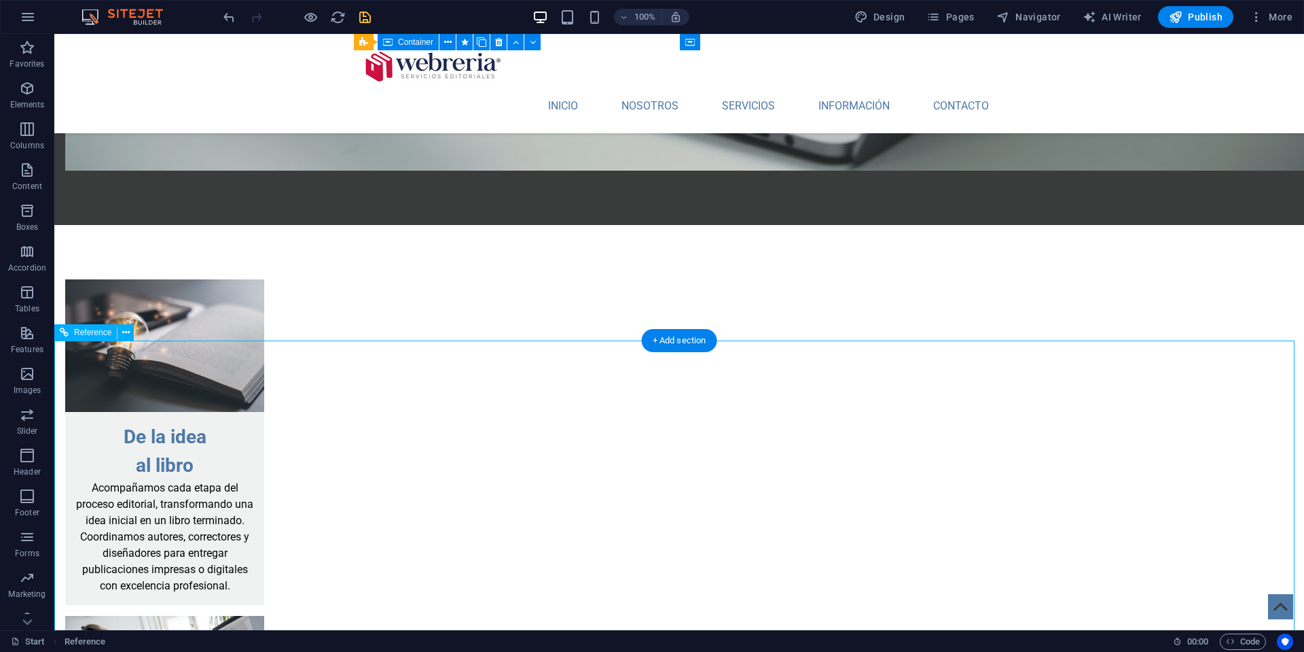
click at [63, 335] on icon at bounding box center [64, 332] width 9 height 16
click at [127, 335] on icon at bounding box center [125, 332] width 7 height 14
click at [126, 332] on icon at bounding box center [125, 332] width 7 height 14
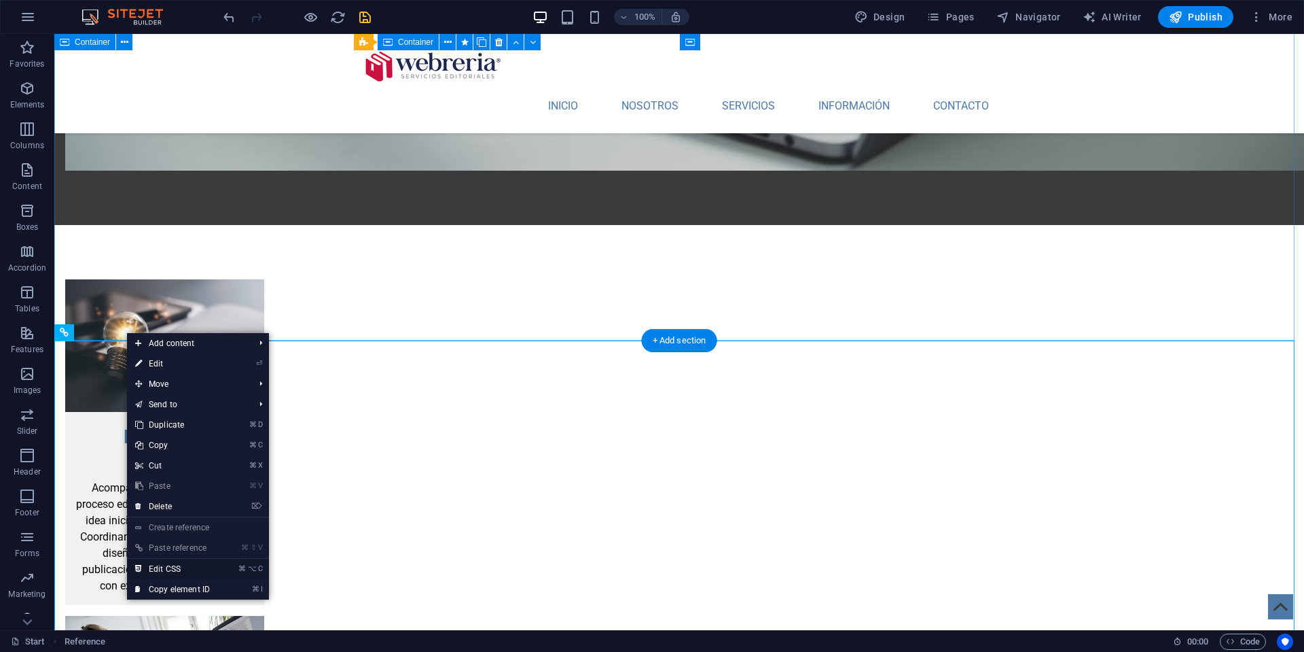
click at [197, 568] on link "⌘ ⌥ C Edit CSS" at bounding box center [172, 568] width 91 height 20
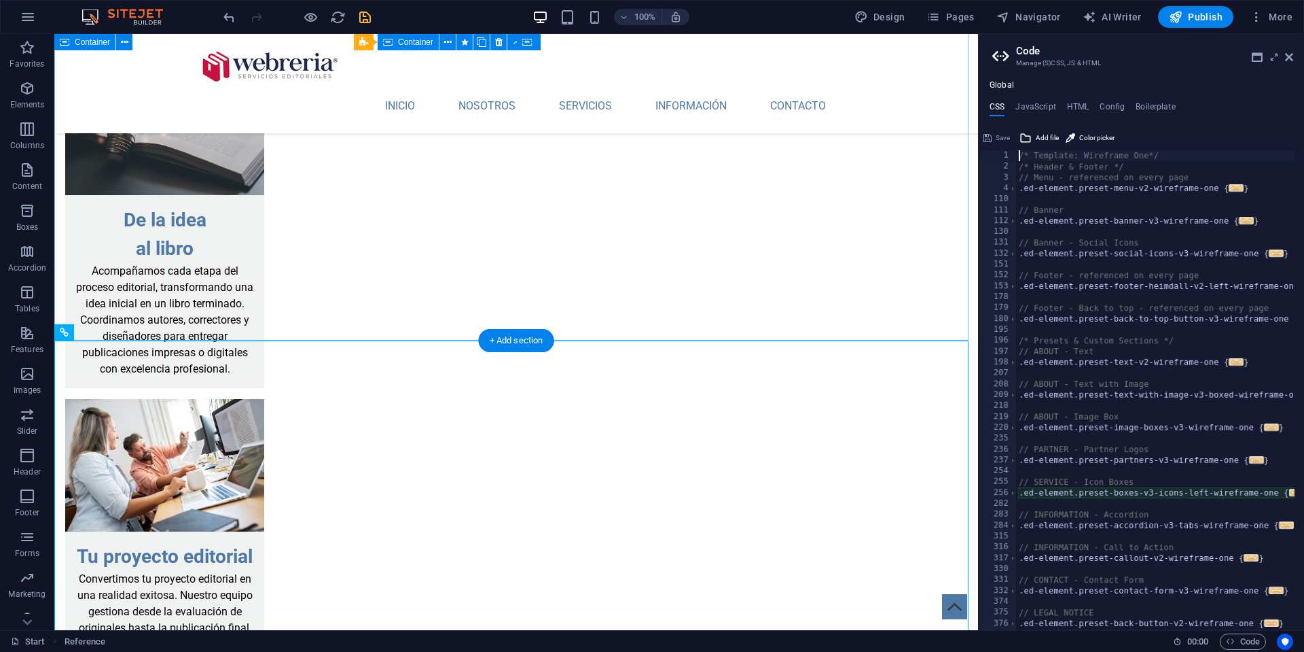
type textarea "@include boxes-v3("
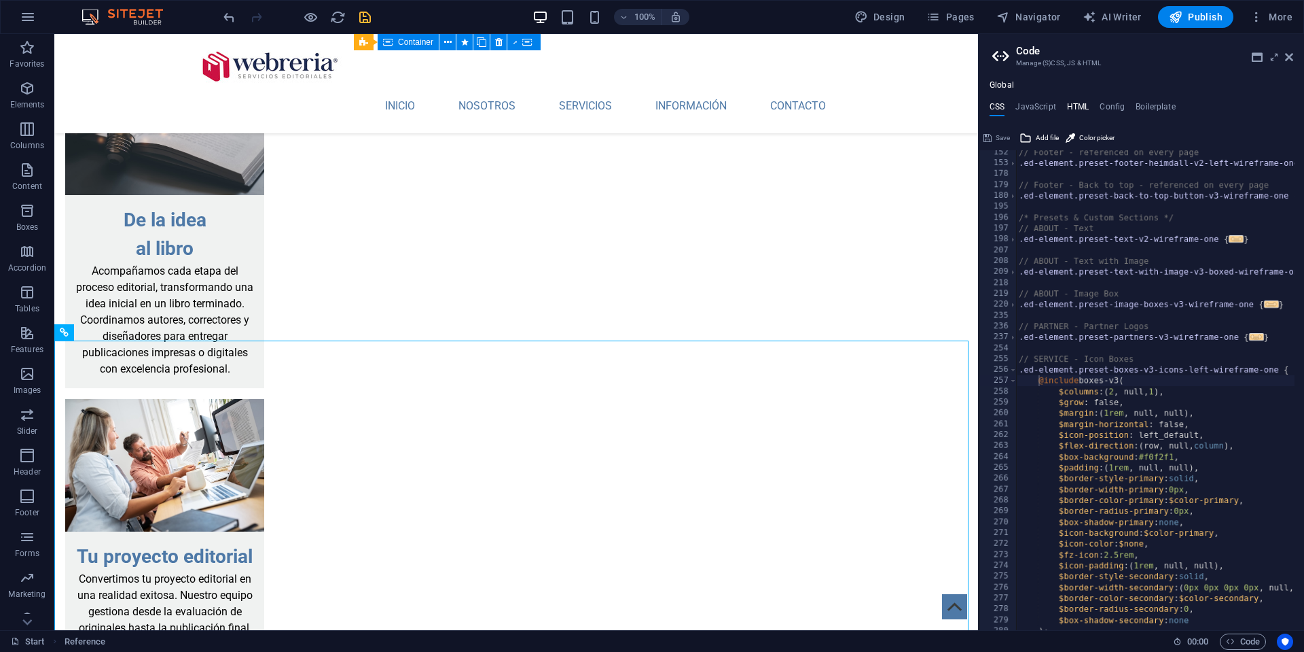
click at [1078, 106] on h4 "HTML" at bounding box center [1078, 109] width 22 height 15
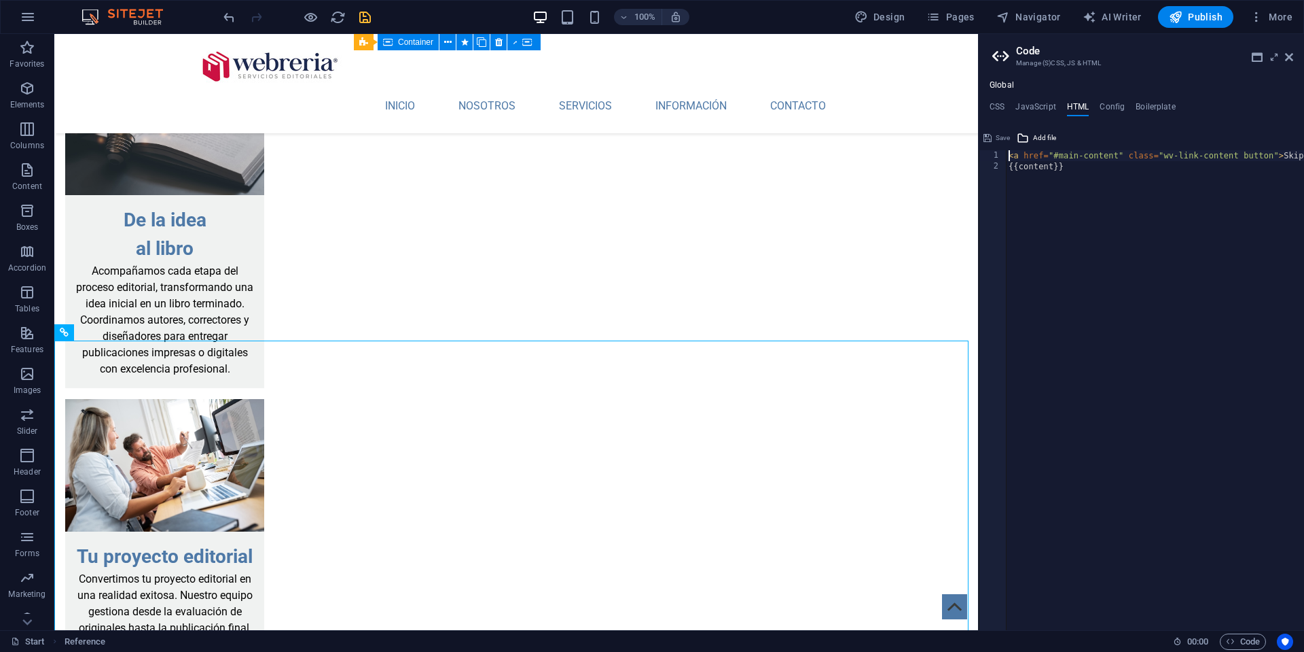
scroll to position [0, 0]
click at [1114, 107] on h4 "Config" at bounding box center [1112, 109] width 25 height 15
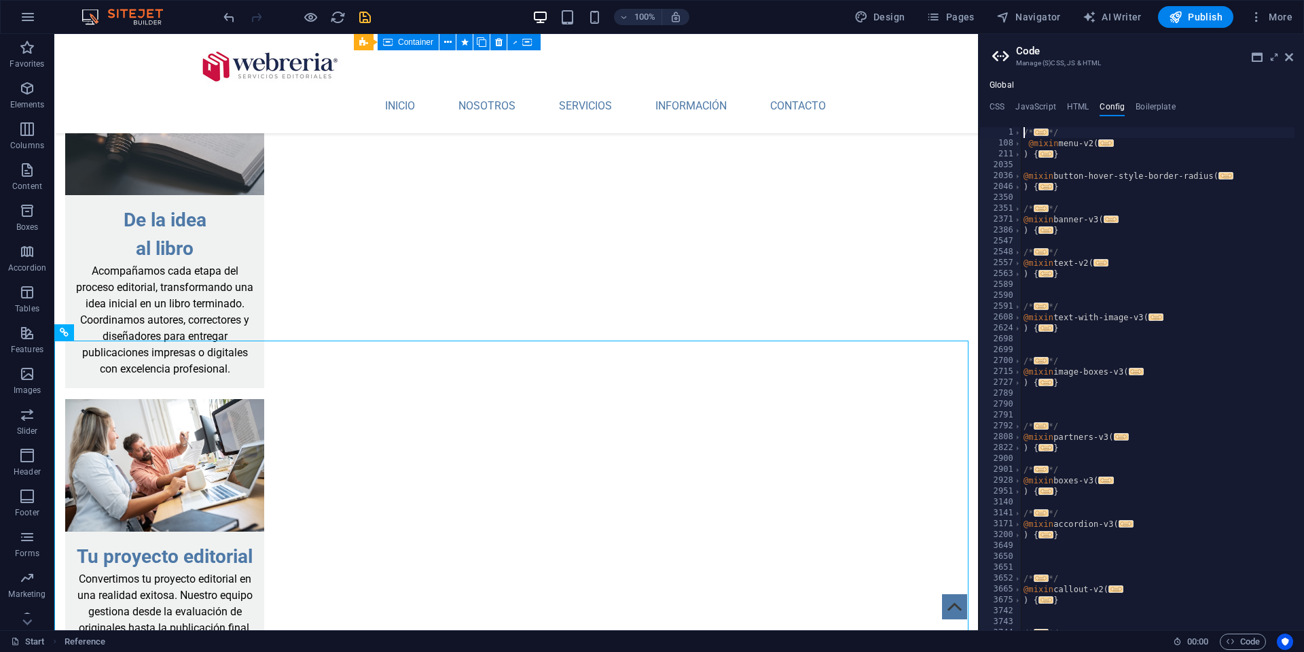
type textarea "/**"
click at [1022, 103] on h4 "JavaScript" at bounding box center [1036, 109] width 40 height 15
type textarea "/* JS for preset "Menu V2" */"
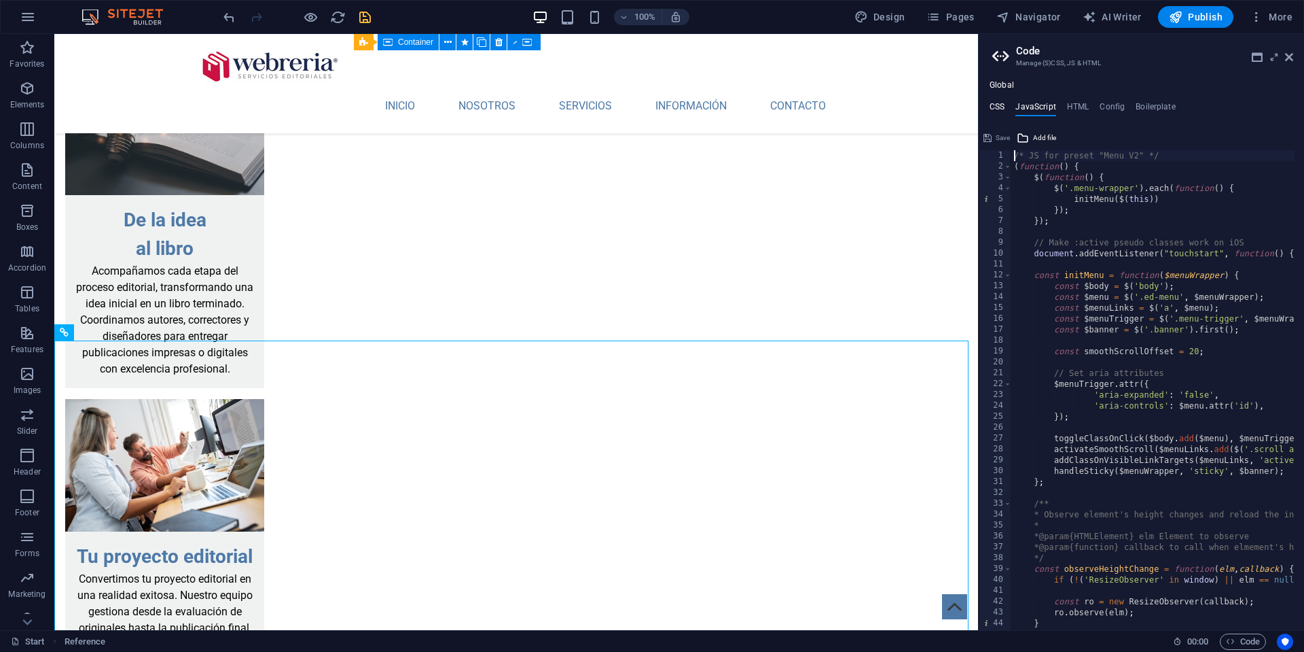
click at [1001, 105] on h4 "CSS" at bounding box center [997, 109] width 15 height 15
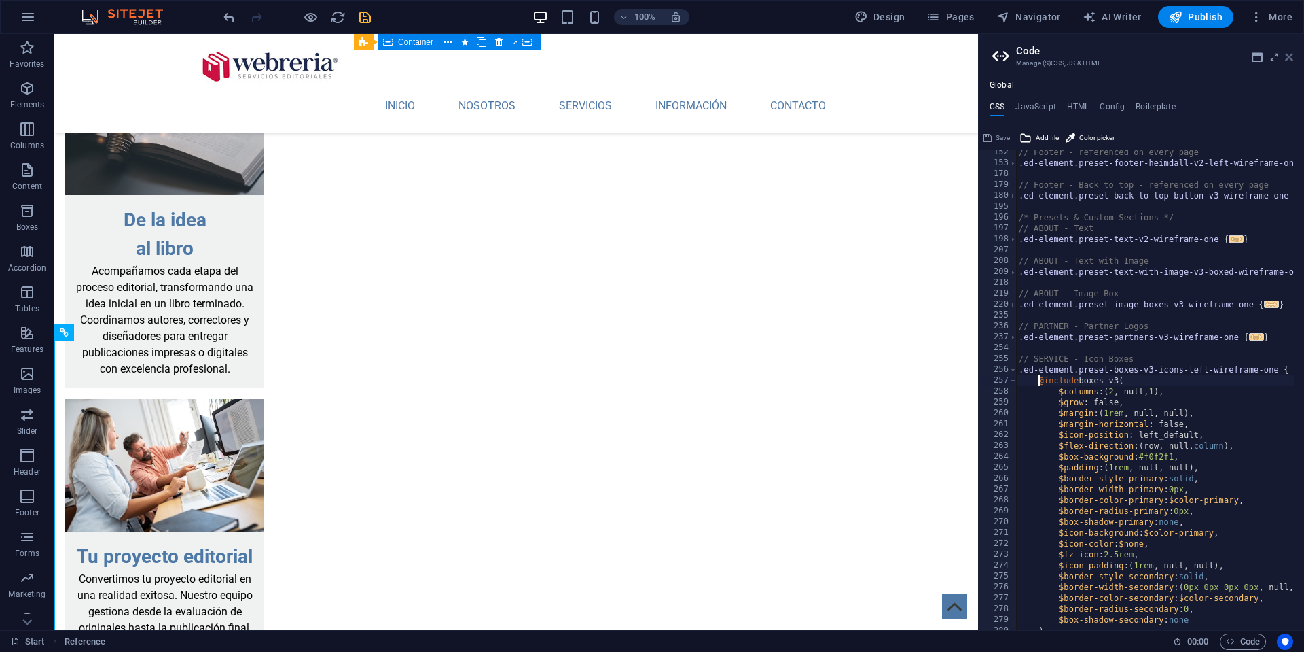
click at [1289, 56] on icon at bounding box center [1289, 57] width 8 height 11
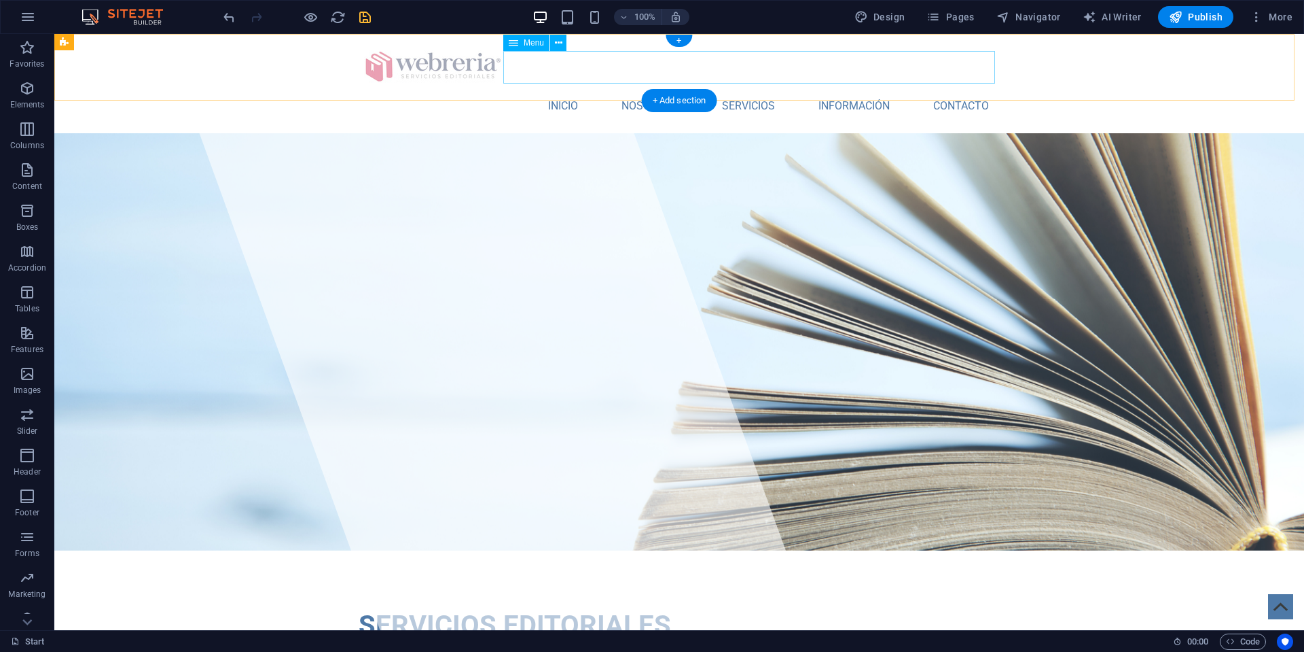
click at [637, 90] on nav "INICIO NOSOTROS SERVICIOS INFORMACIÓN CONTACTO" at bounding box center [679, 106] width 641 height 33
click at [560, 45] on icon at bounding box center [558, 43] width 7 height 14
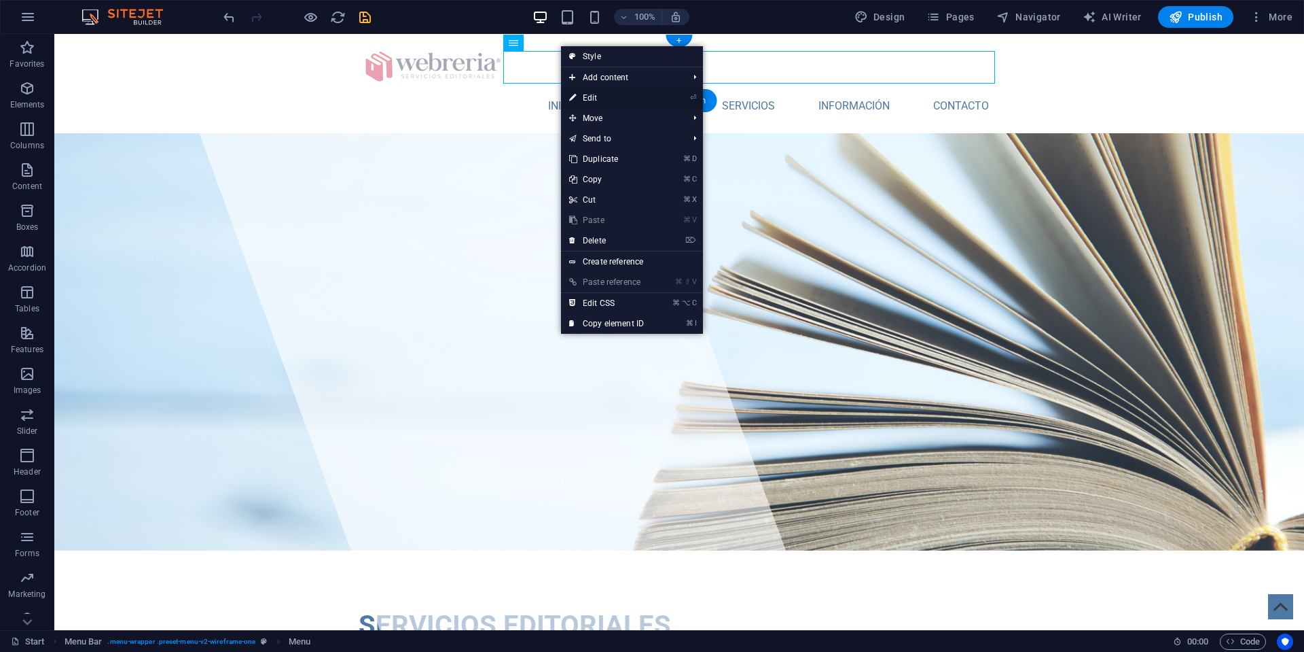
click at [678, 96] on li "⏎ Edit" at bounding box center [632, 98] width 142 height 20
click at [607, 100] on link "⏎ Edit" at bounding box center [606, 98] width 91 height 20
select select
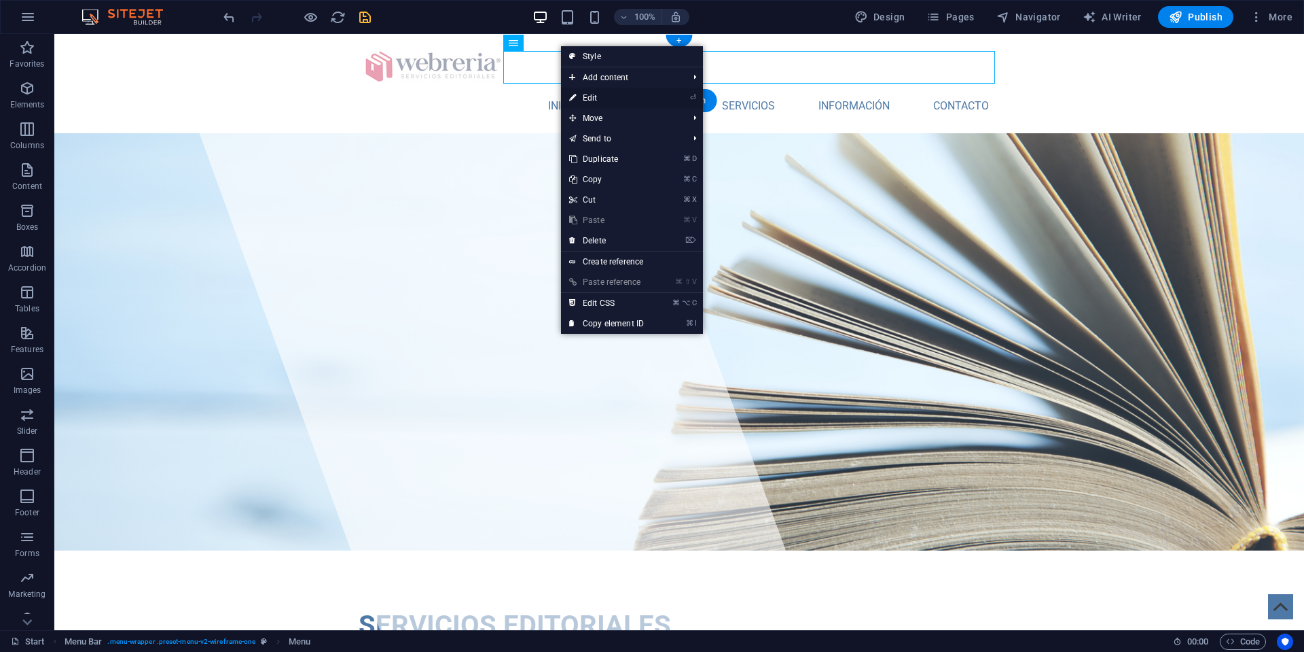
select select
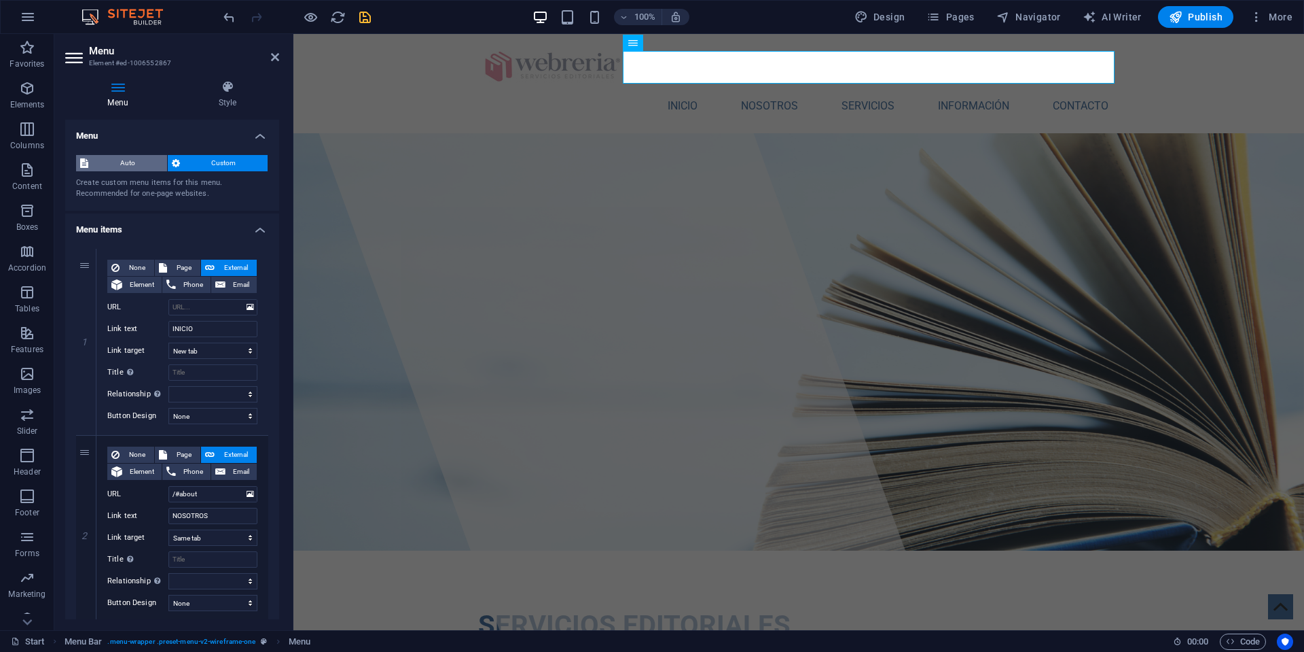
click at [115, 163] on span "Auto" at bounding box center [127, 163] width 71 height 16
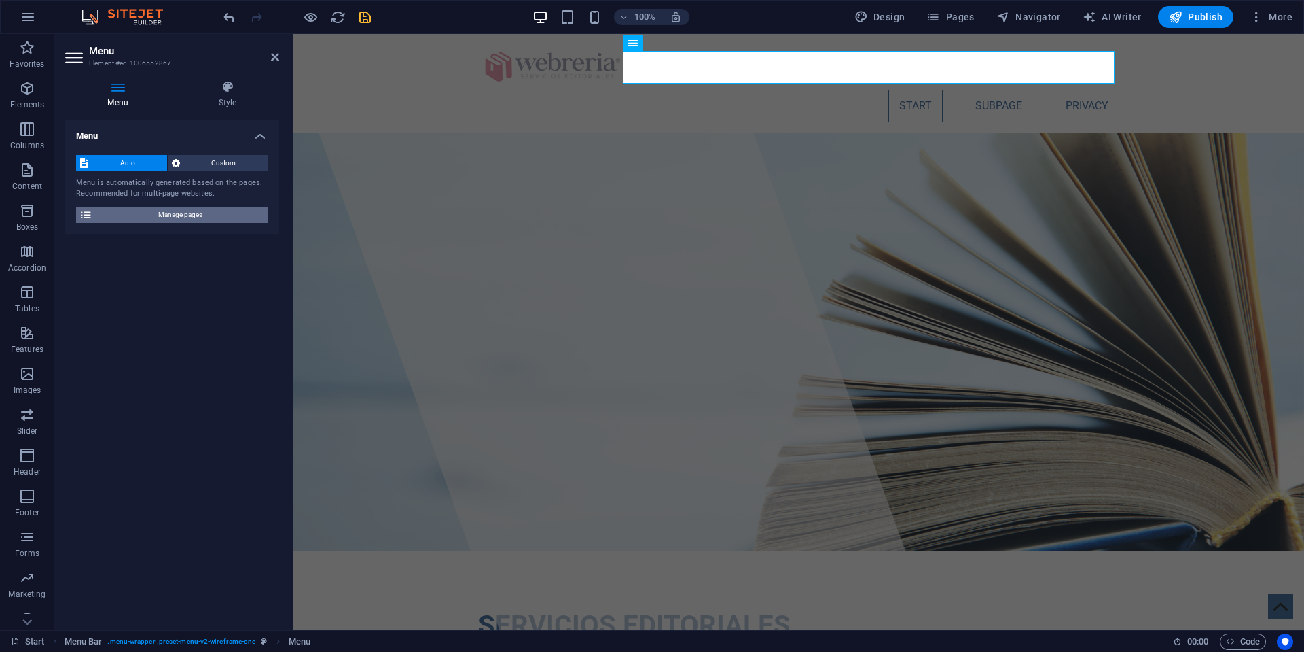
click at [128, 213] on span "Manage pages" at bounding box center [180, 215] width 168 height 16
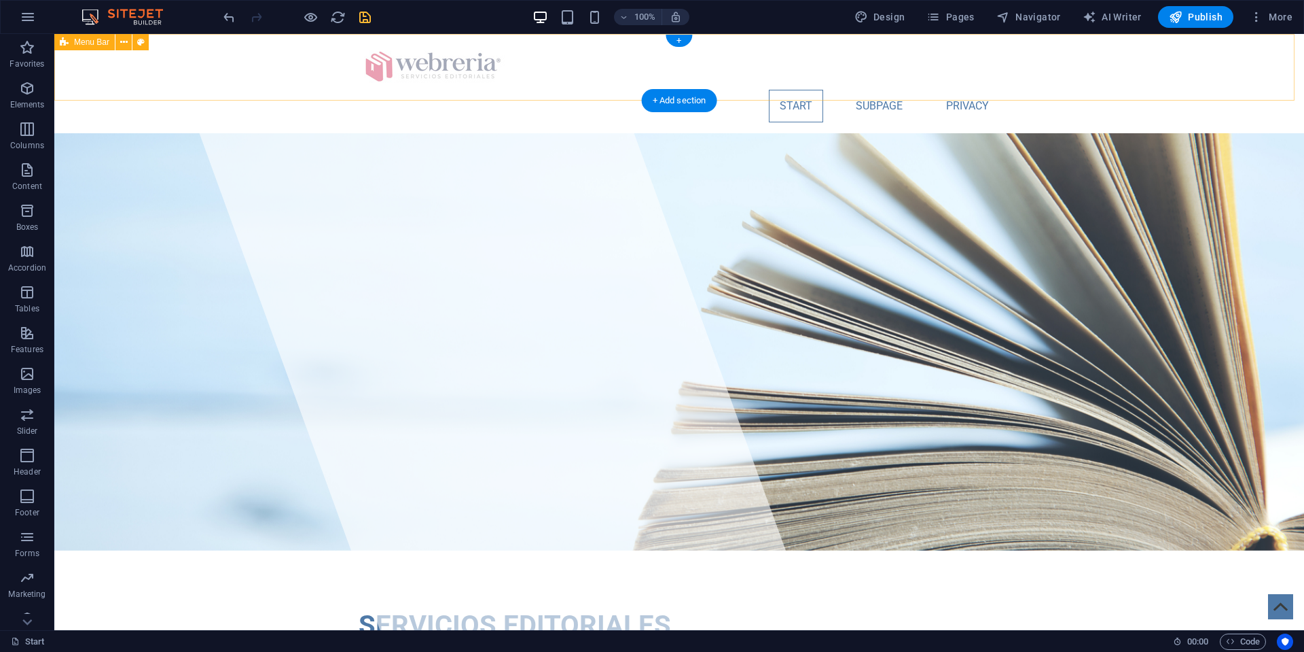
click at [277, 69] on div "Start Subpage Privacy Menu" at bounding box center [679, 83] width 1250 height 99
click at [678, 39] on div "+" at bounding box center [679, 41] width 26 height 12
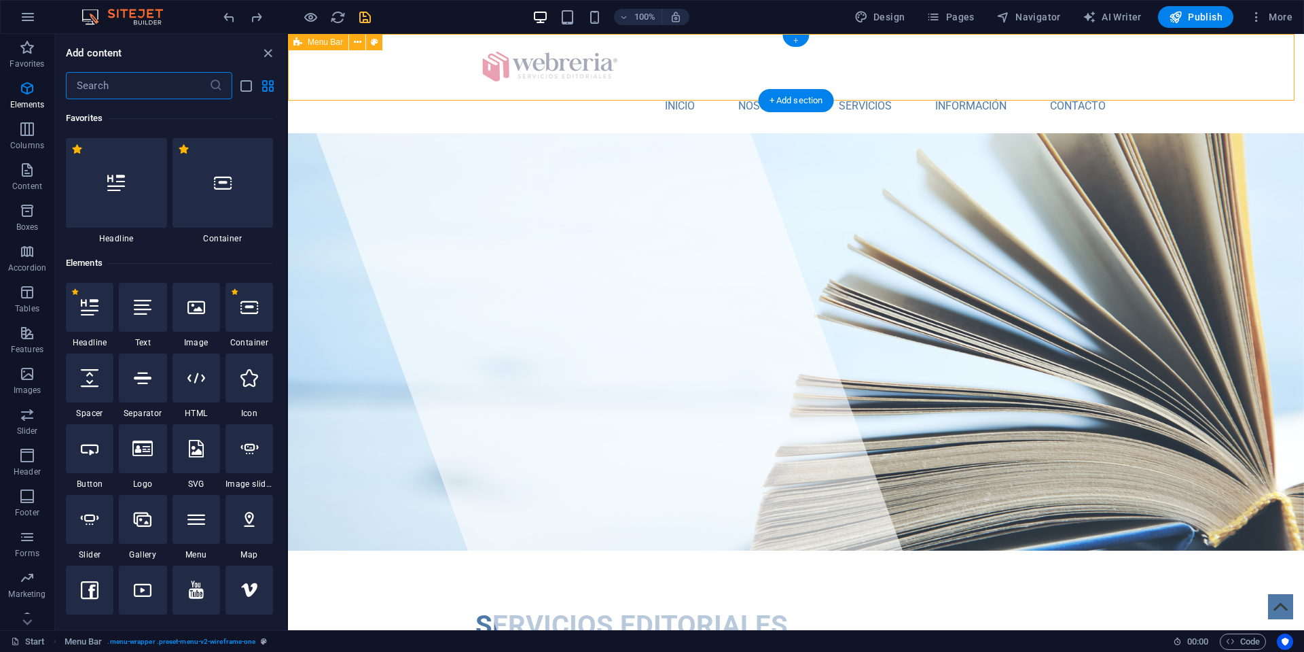
scroll to position [2377, 0]
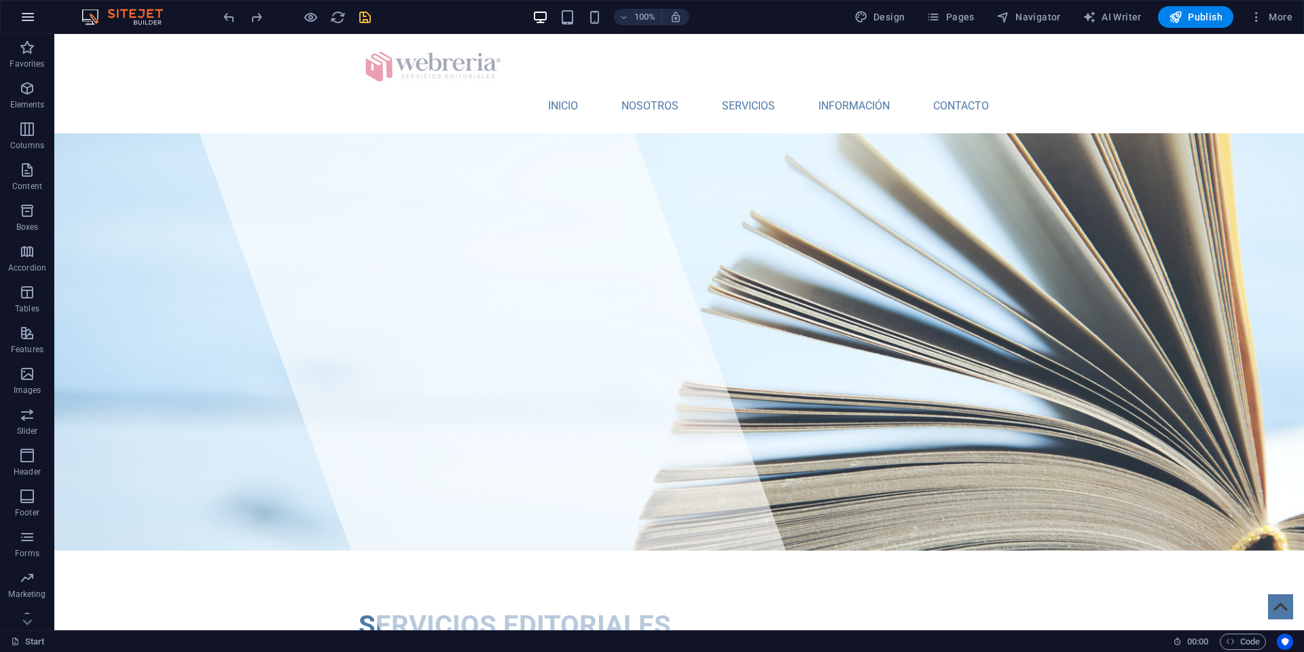
click at [27, 20] on icon "button" at bounding box center [28, 17] width 16 height 16
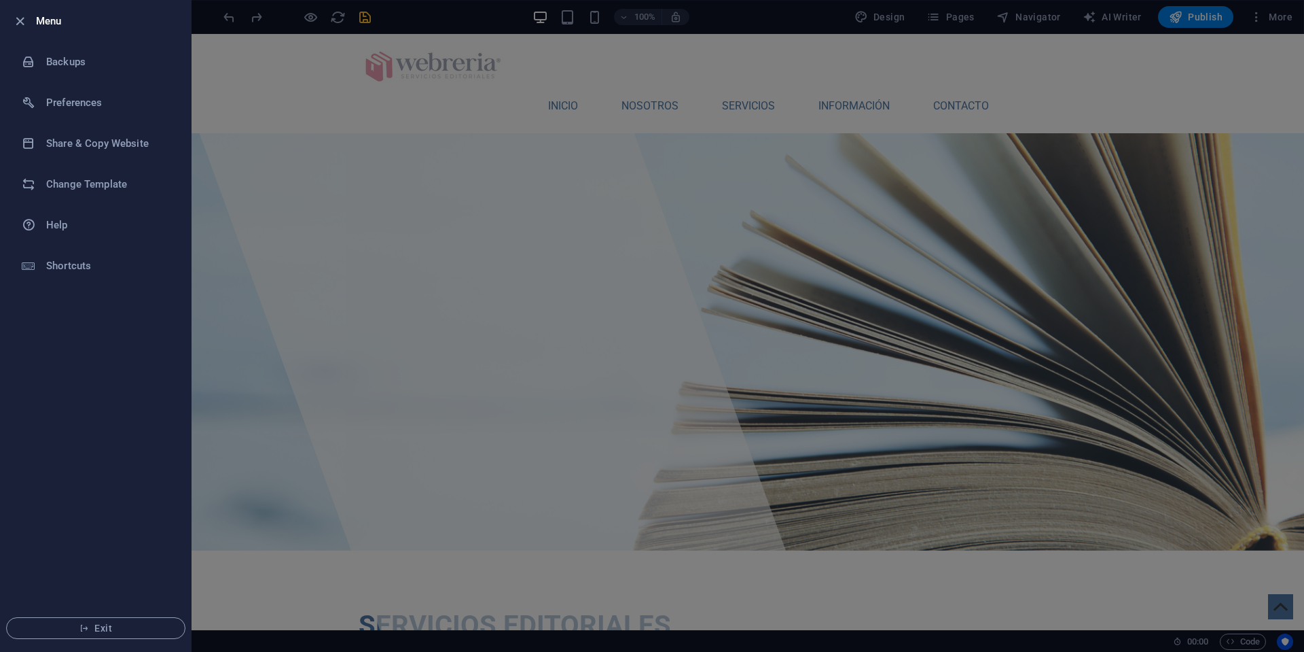
click at [30, 18] on div at bounding box center [24, 21] width 24 height 16
click at [268, 61] on div at bounding box center [652, 326] width 1304 height 652
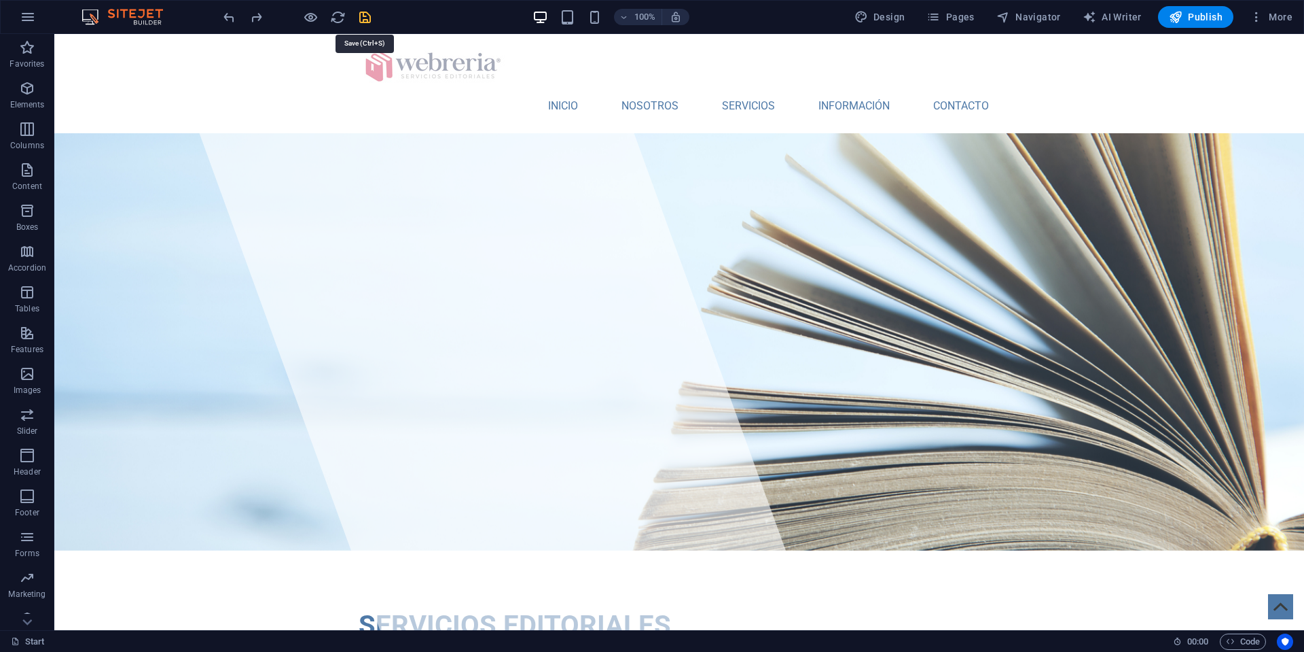
click at [366, 20] on icon "save" at bounding box center [365, 18] width 16 height 16
checkbox input "true"
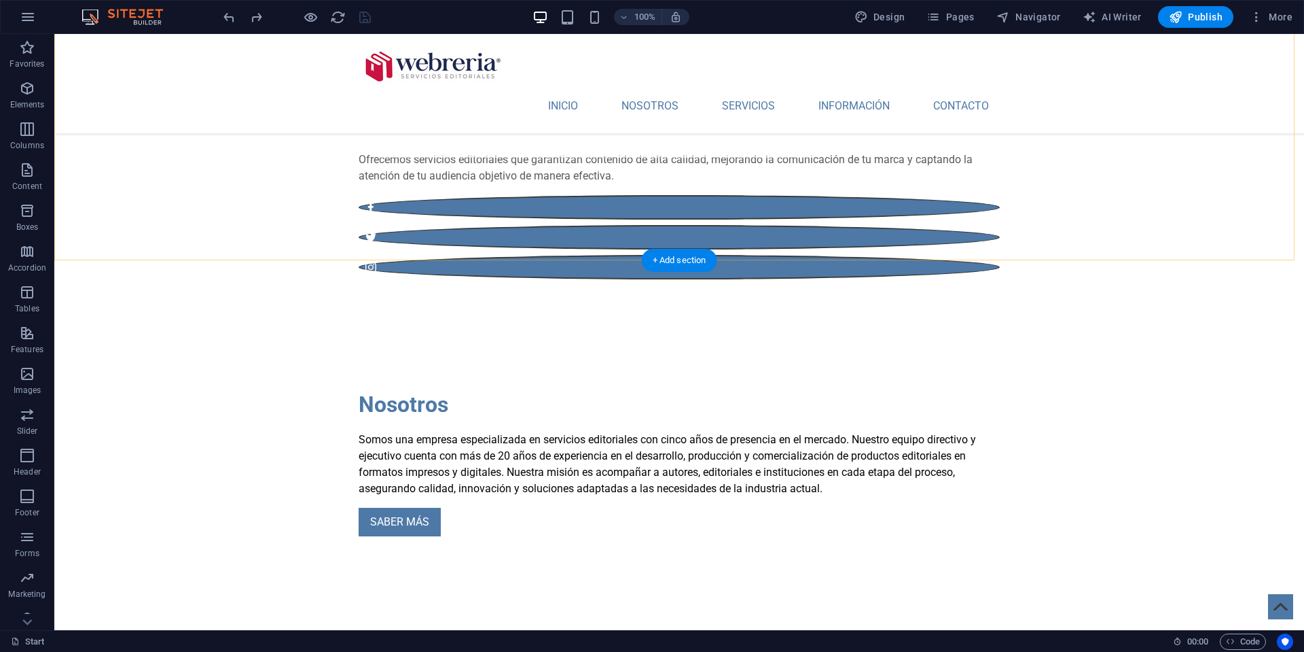
scroll to position [565, 0]
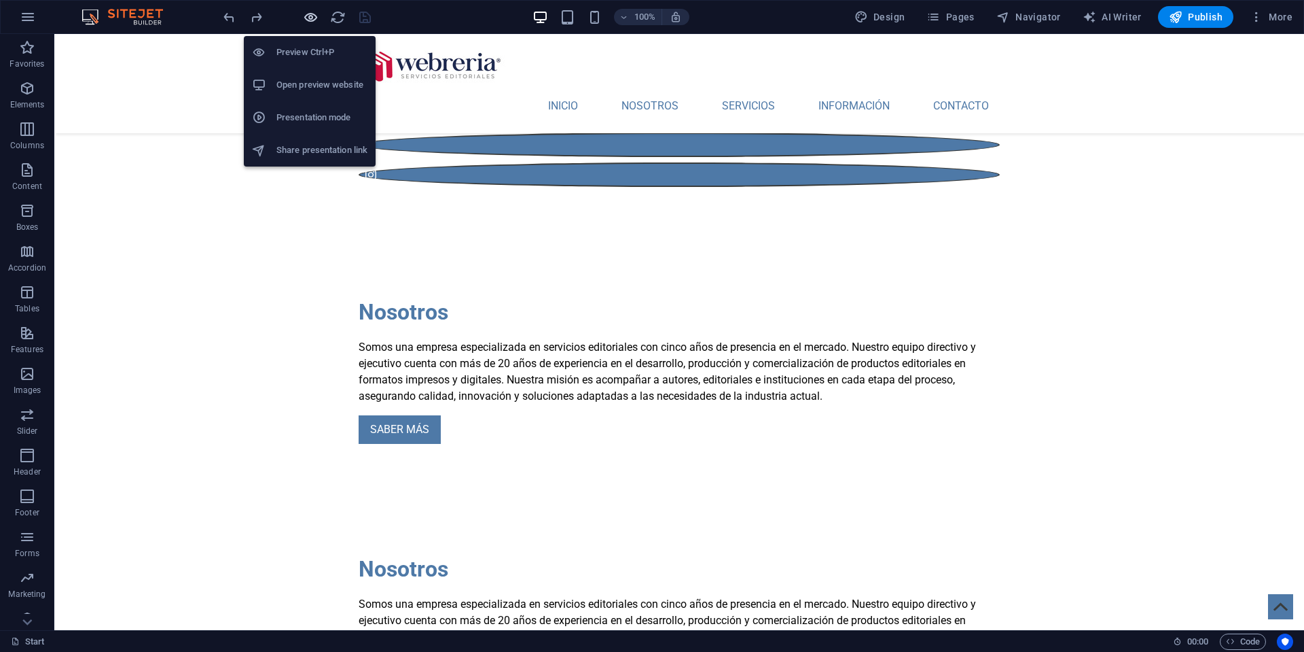
click at [309, 18] on icon "button" at bounding box center [311, 18] width 16 height 16
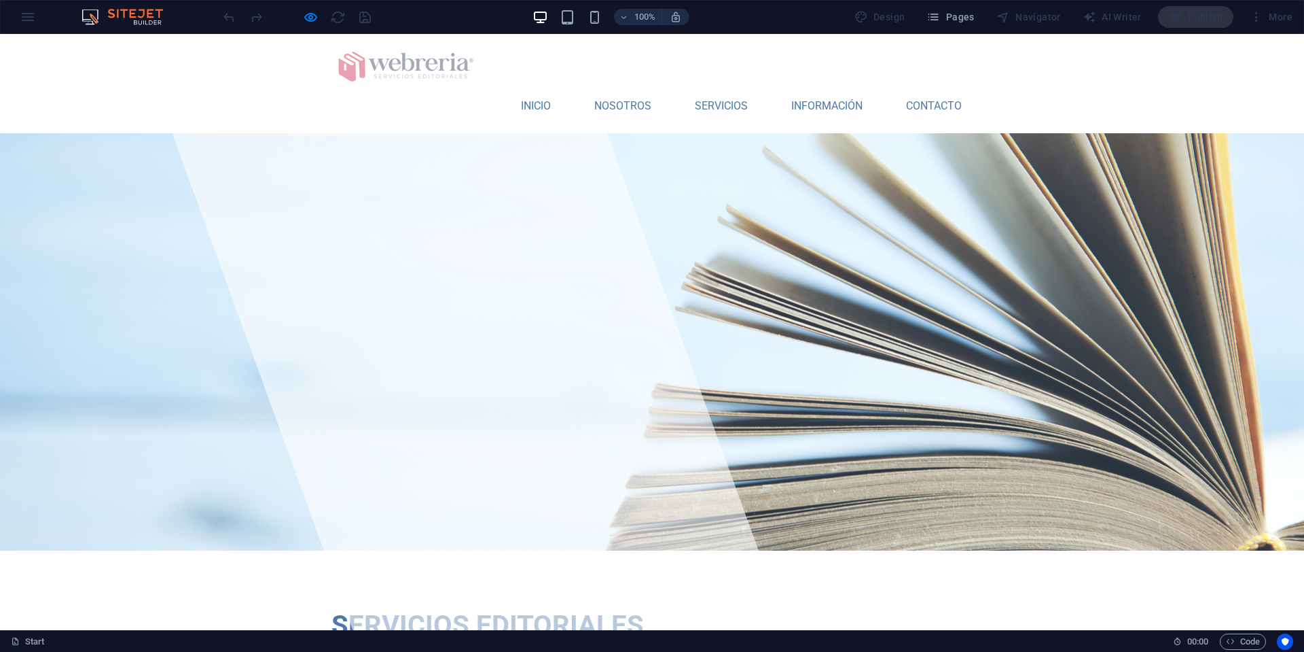
scroll to position [0, 0]
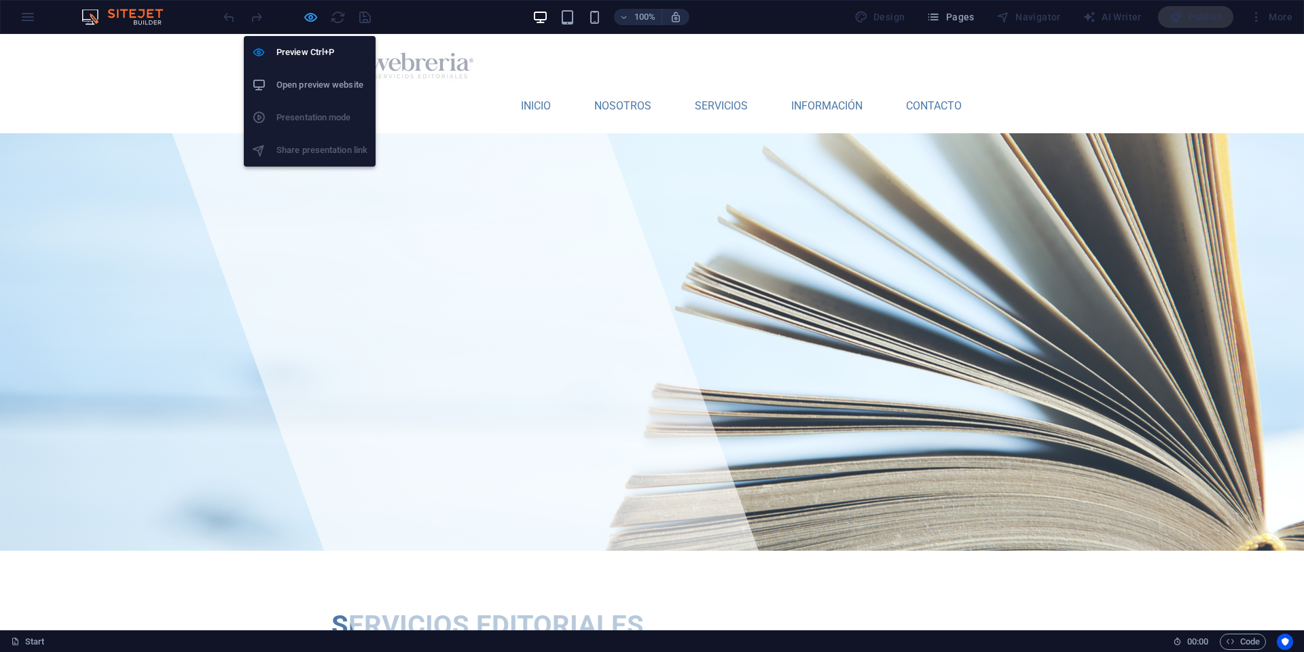
click at [308, 18] on icon "button" at bounding box center [311, 18] width 16 height 16
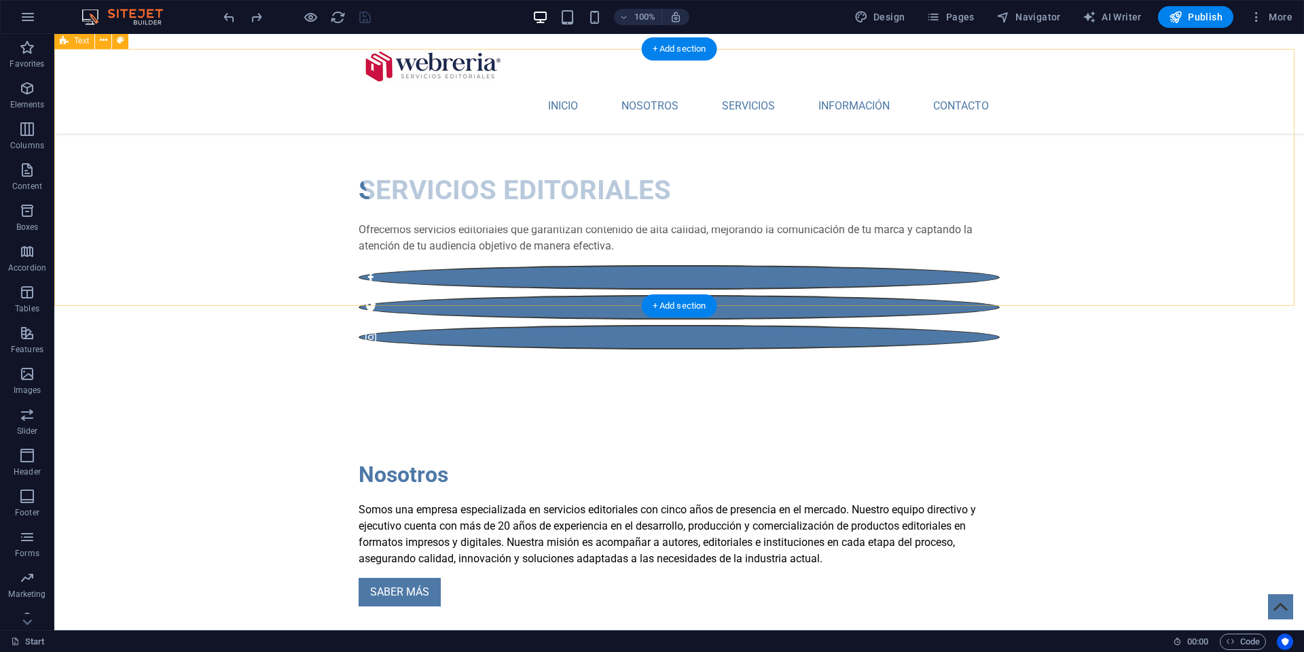
scroll to position [404, 0]
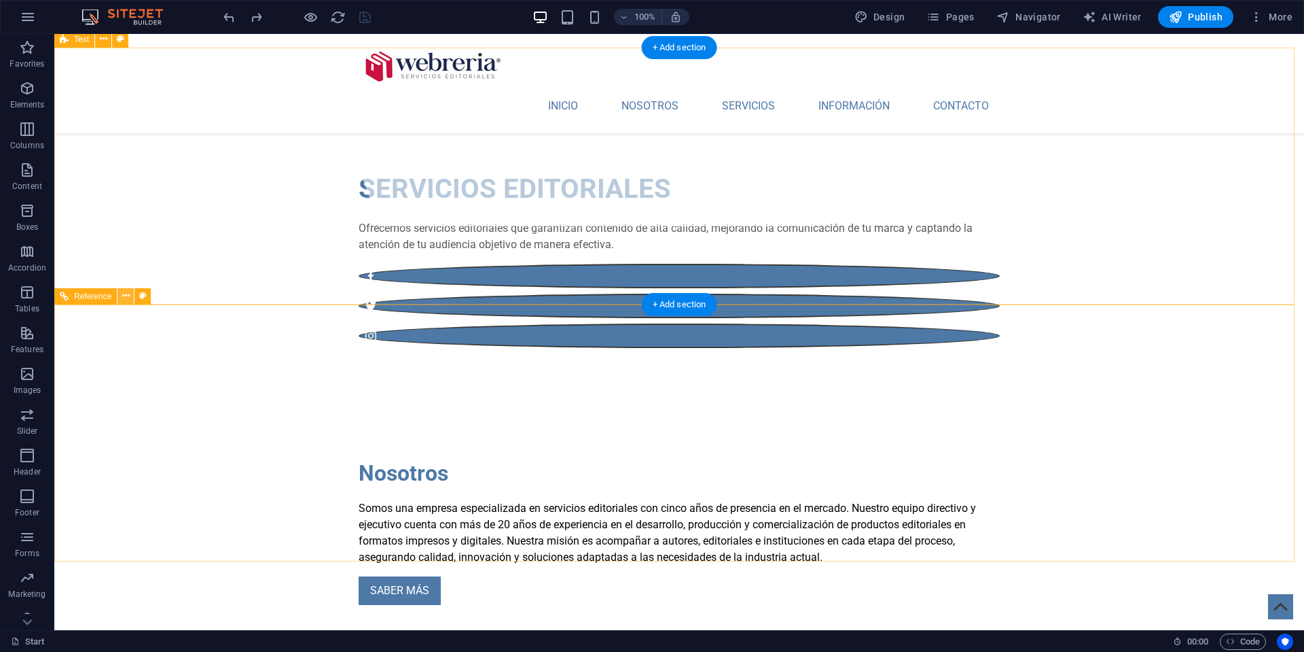
click at [124, 296] on icon at bounding box center [125, 296] width 7 height 14
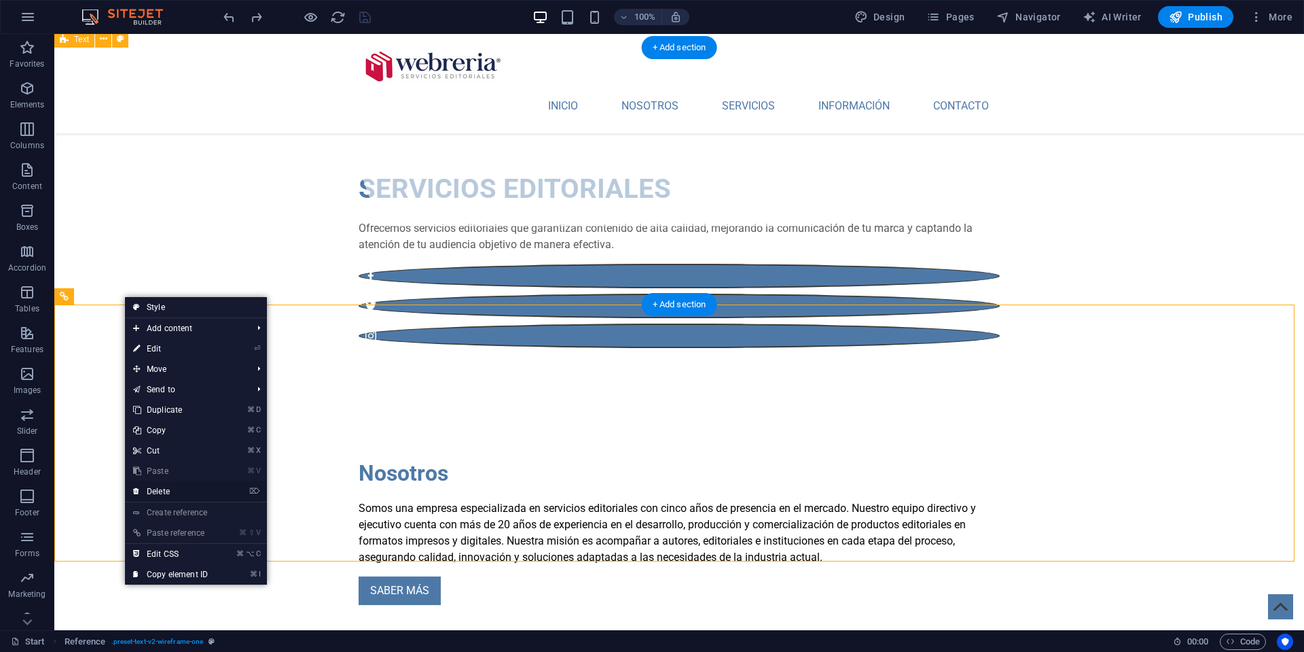
click at [161, 490] on link "⌦ Delete" at bounding box center [170, 491] width 91 height 20
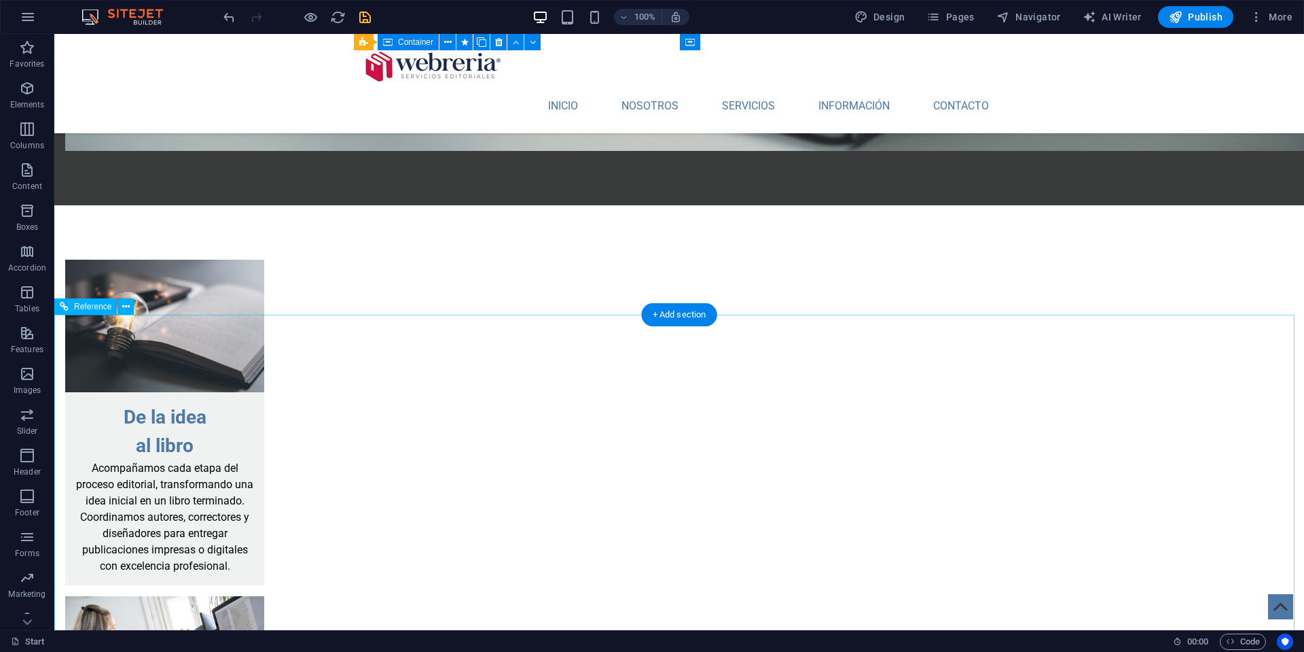
scroll to position [2020, 0]
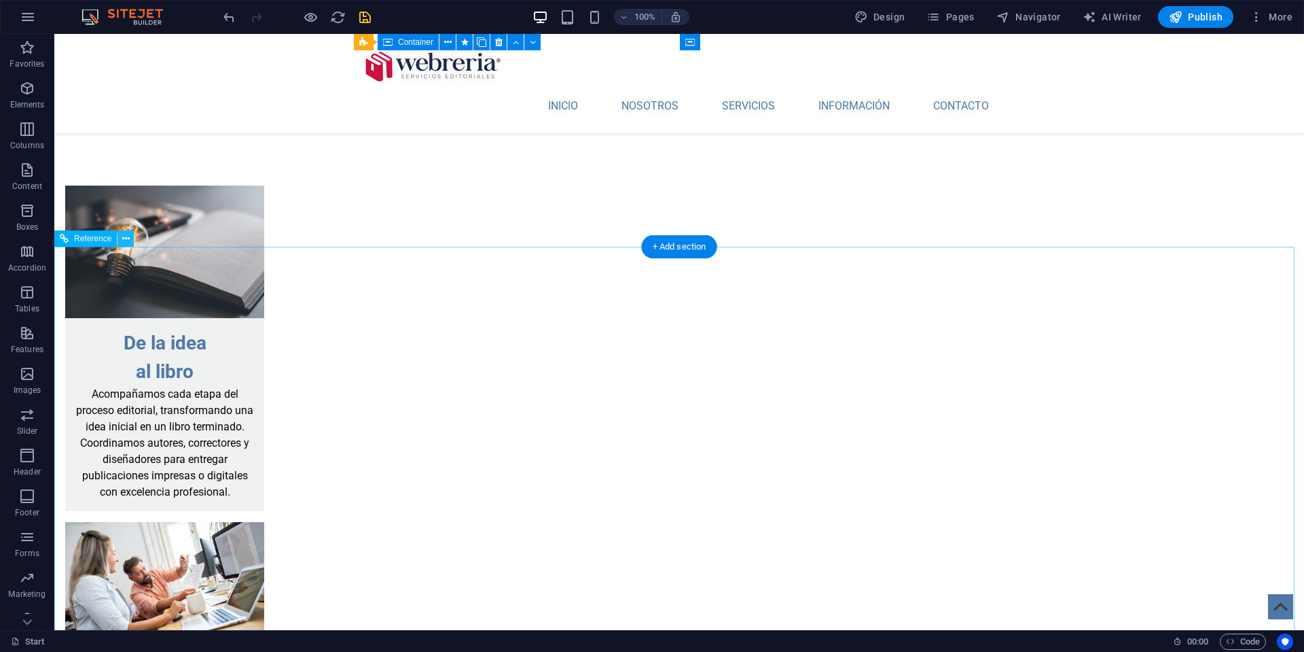
click at [126, 239] on icon at bounding box center [125, 239] width 7 height 14
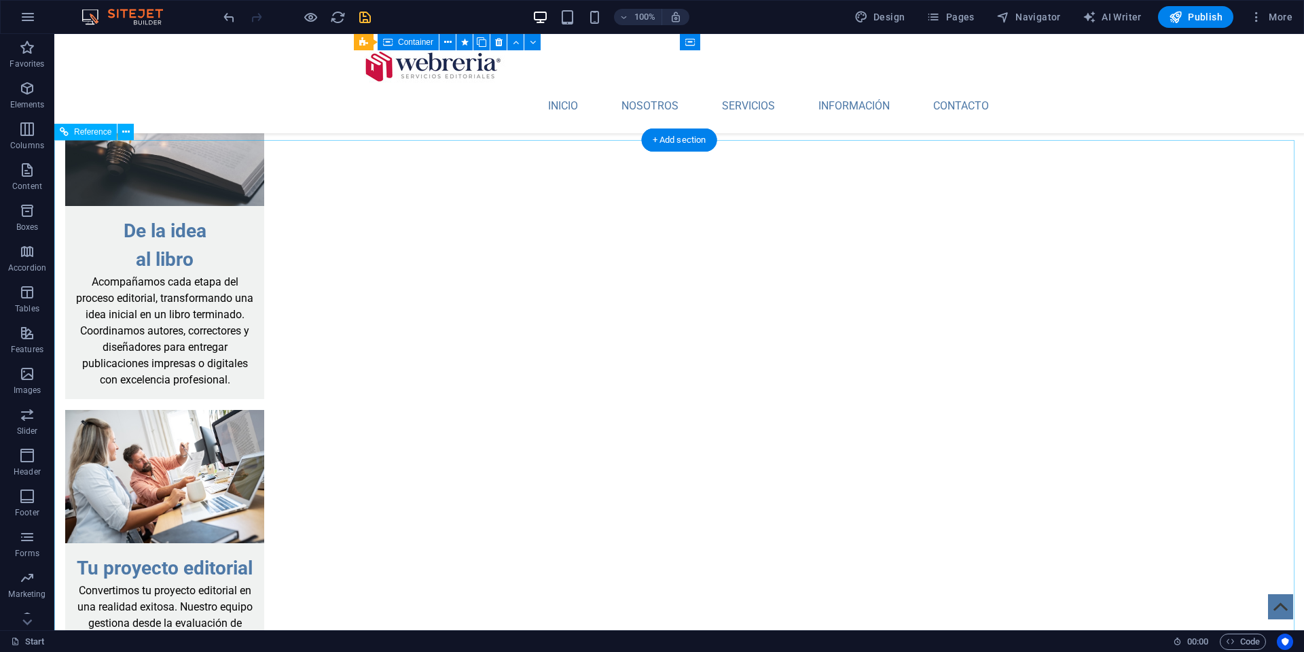
scroll to position [2120, 0]
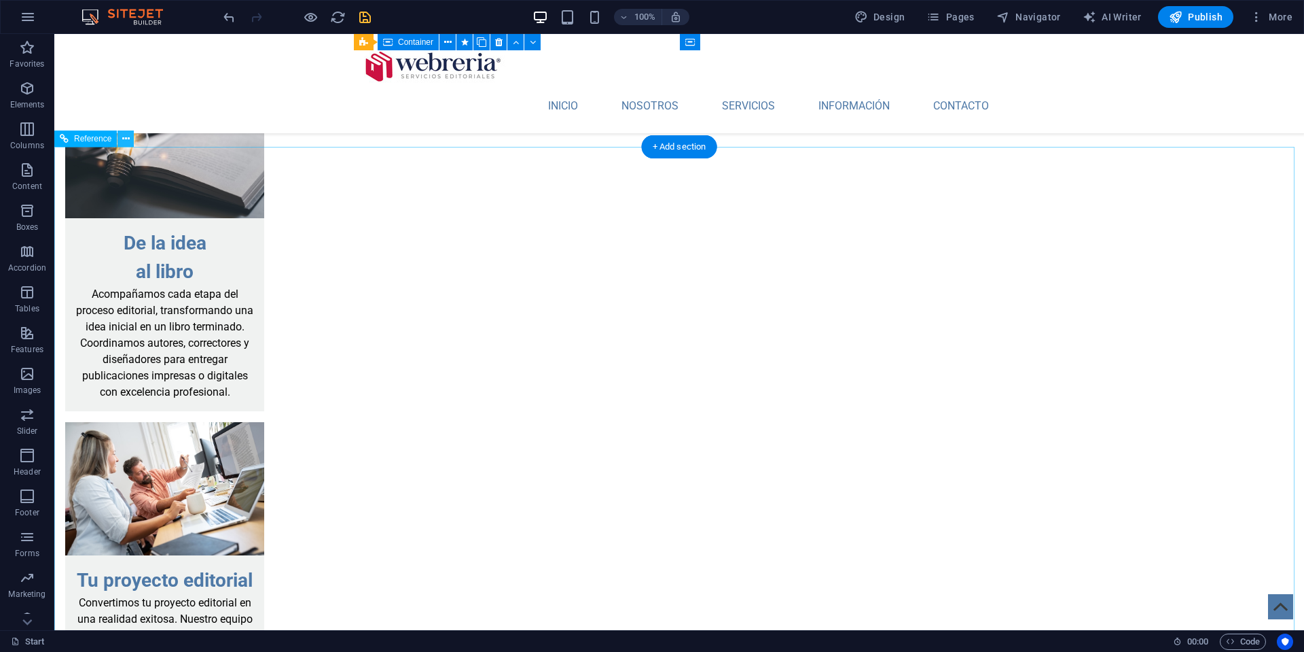
click at [126, 141] on icon at bounding box center [125, 139] width 7 height 14
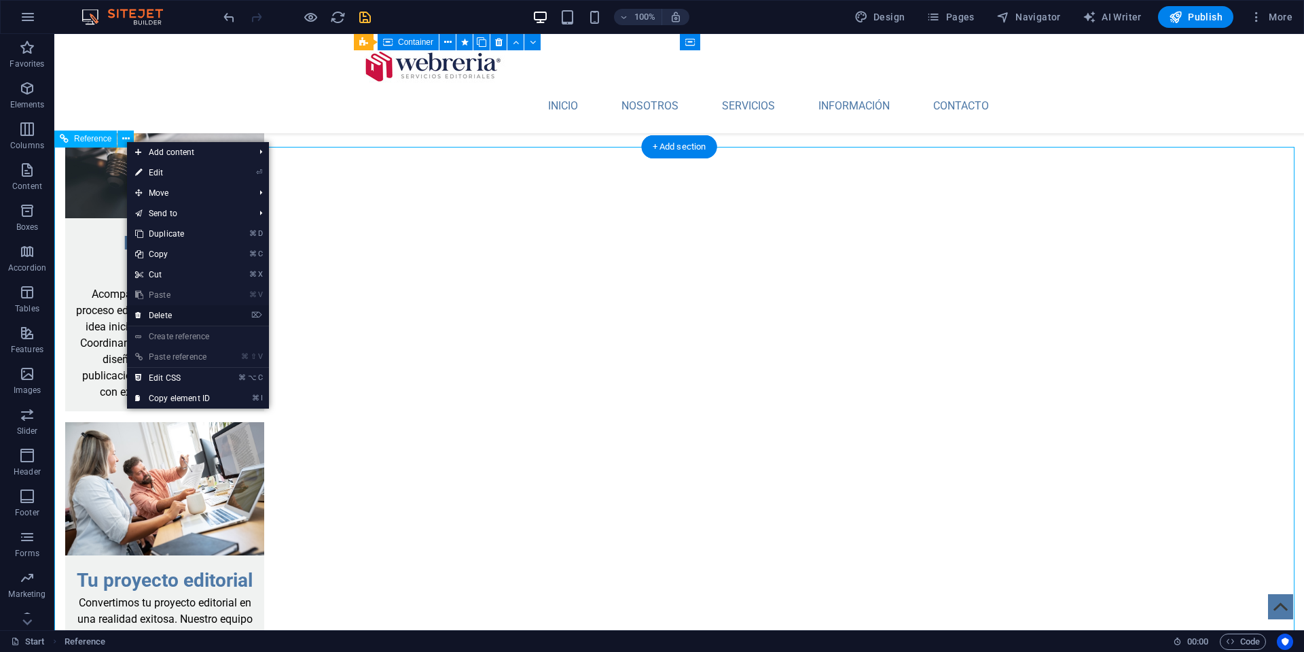
click at [156, 315] on link "⌦ Delete" at bounding box center [172, 315] width 91 height 20
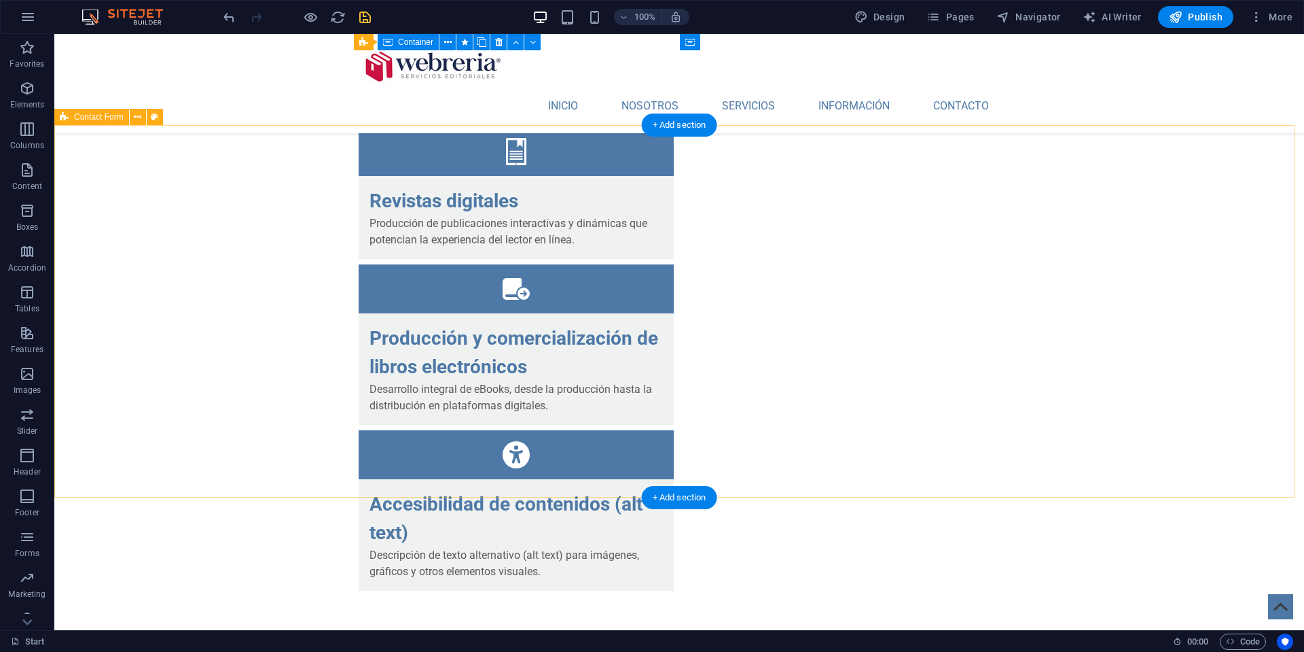
scroll to position [4208, 0]
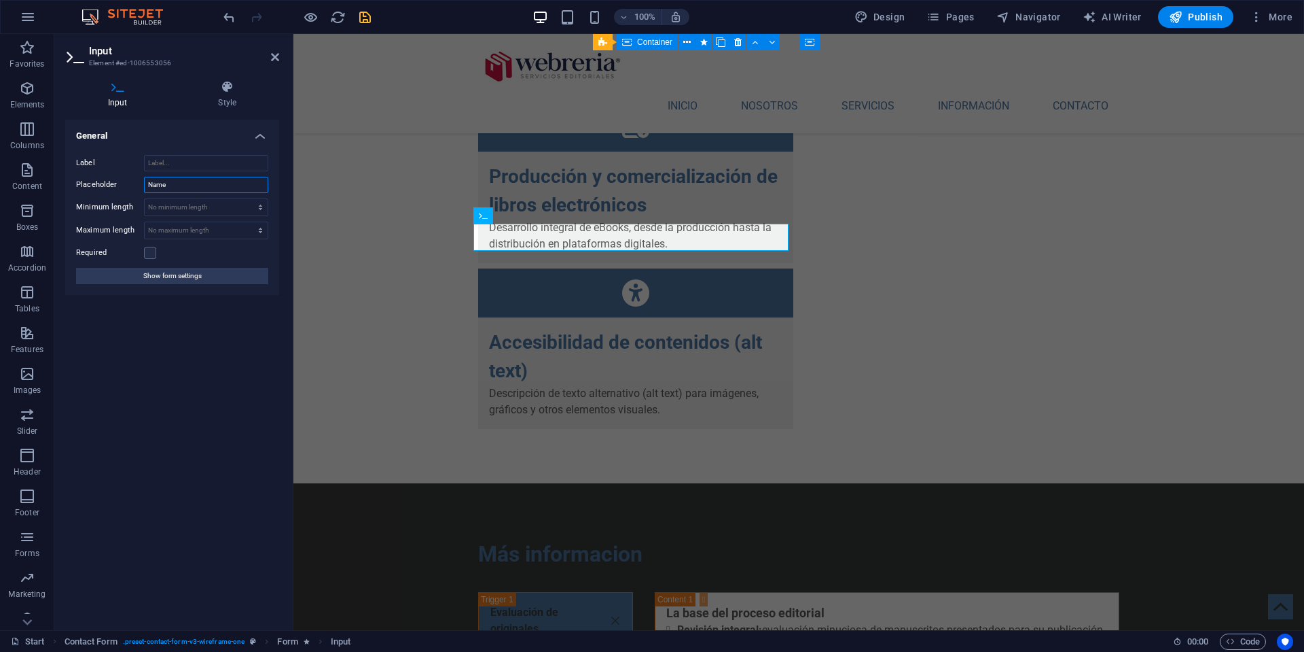
drag, startPoint x: 175, startPoint y: 185, endPoint x: 137, endPoint y: 178, distance: 38.0
click at [137, 178] on div "Placeholder Name" at bounding box center [172, 185] width 192 height 16
type input "Nombre"
click at [161, 162] on input "Label" at bounding box center [206, 163] width 124 height 16
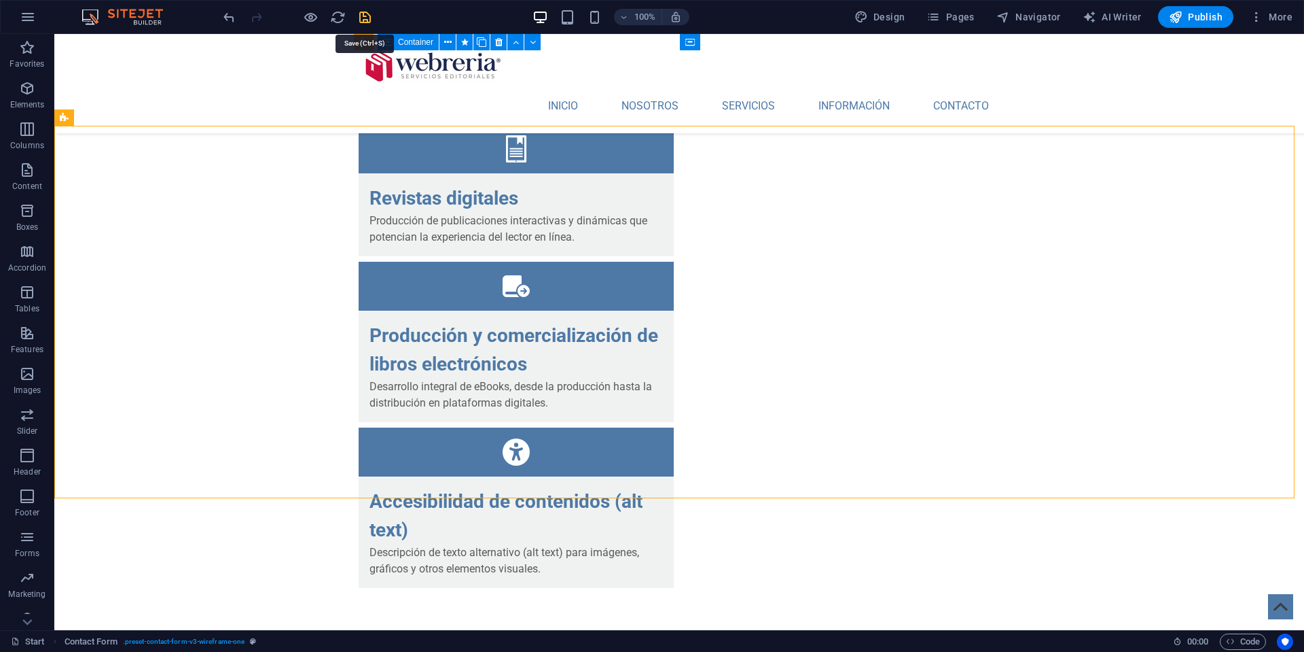
click at [364, 17] on icon "save" at bounding box center [365, 18] width 16 height 16
checkbox input "true"
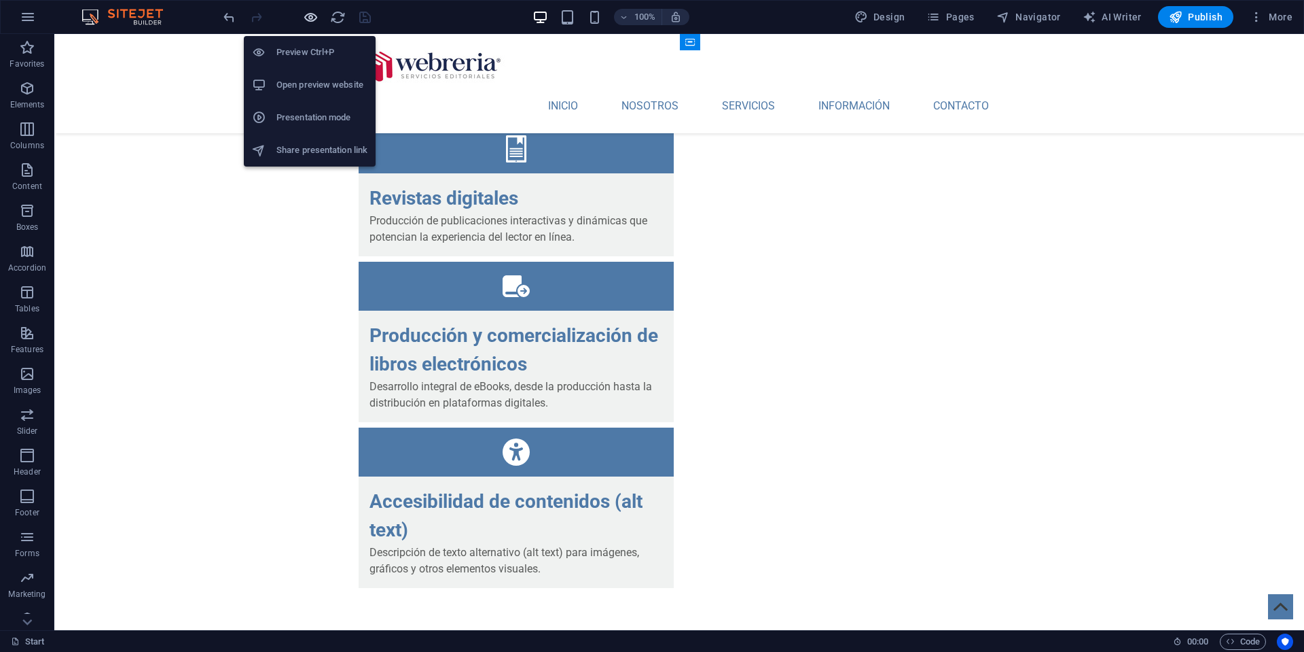
click at [311, 20] on icon "button" at bounding box center [311, 18] width 16 height 16
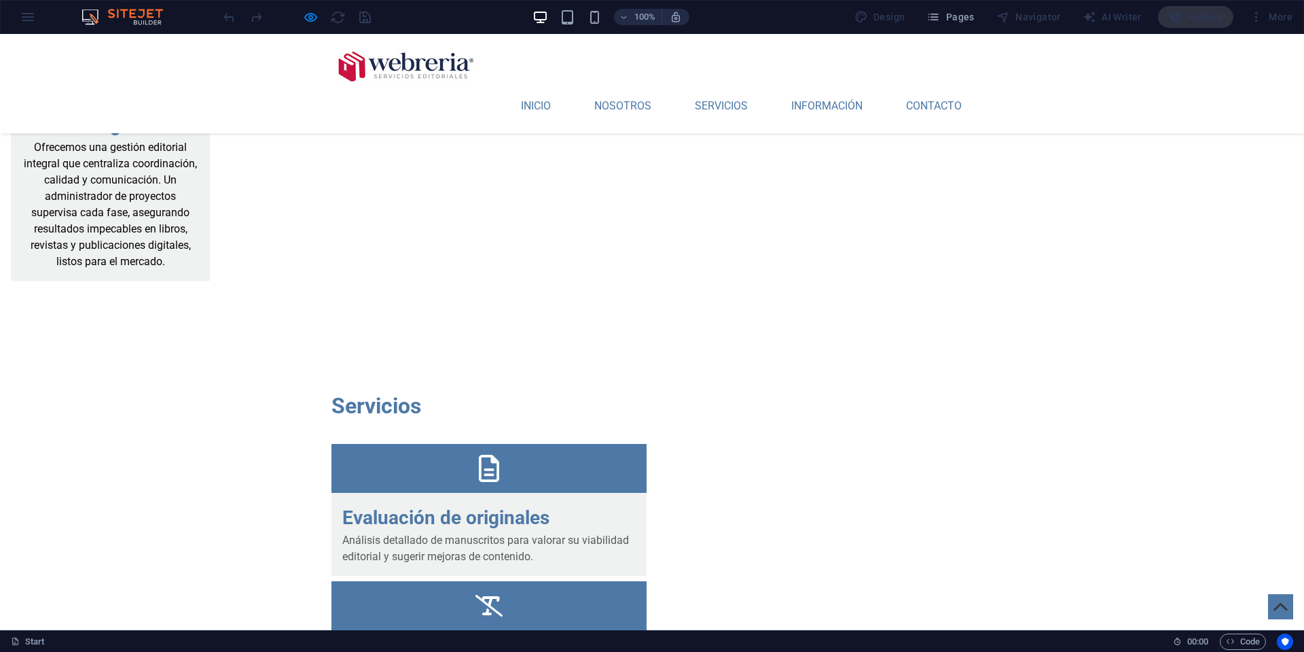
scroll to position [2923, 0]
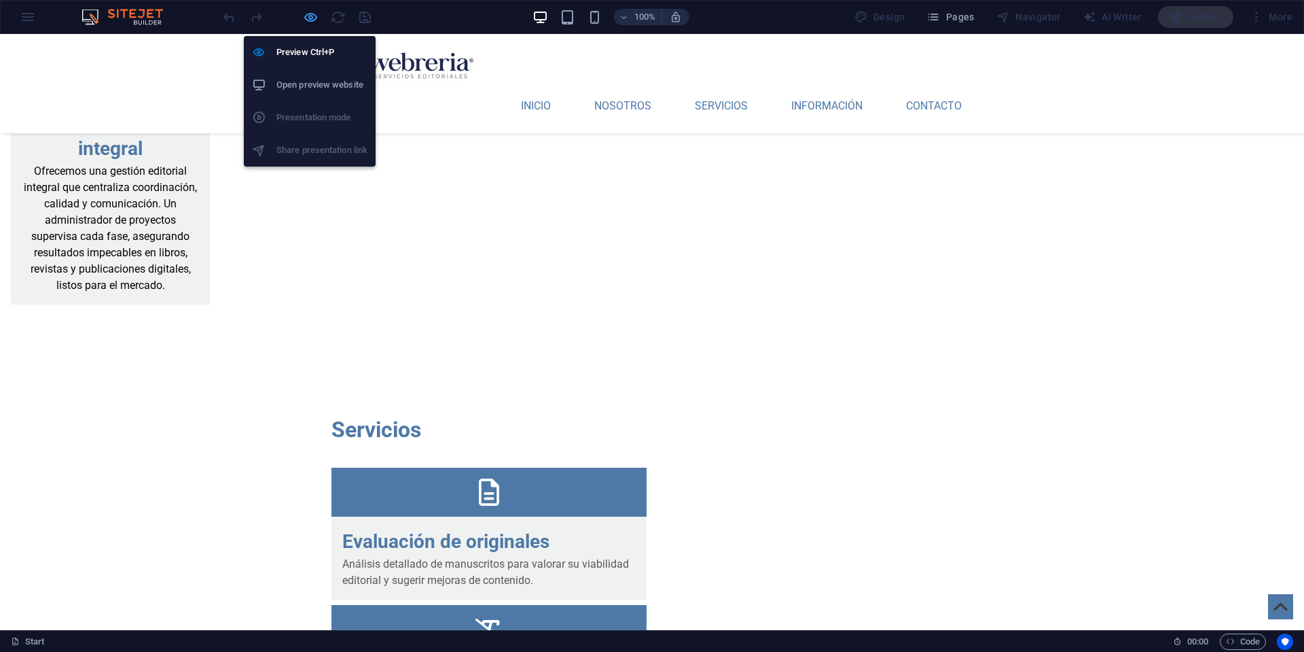
click at [311, 19] on icon "button" at bounding box center [311, 18] width 16 height 16
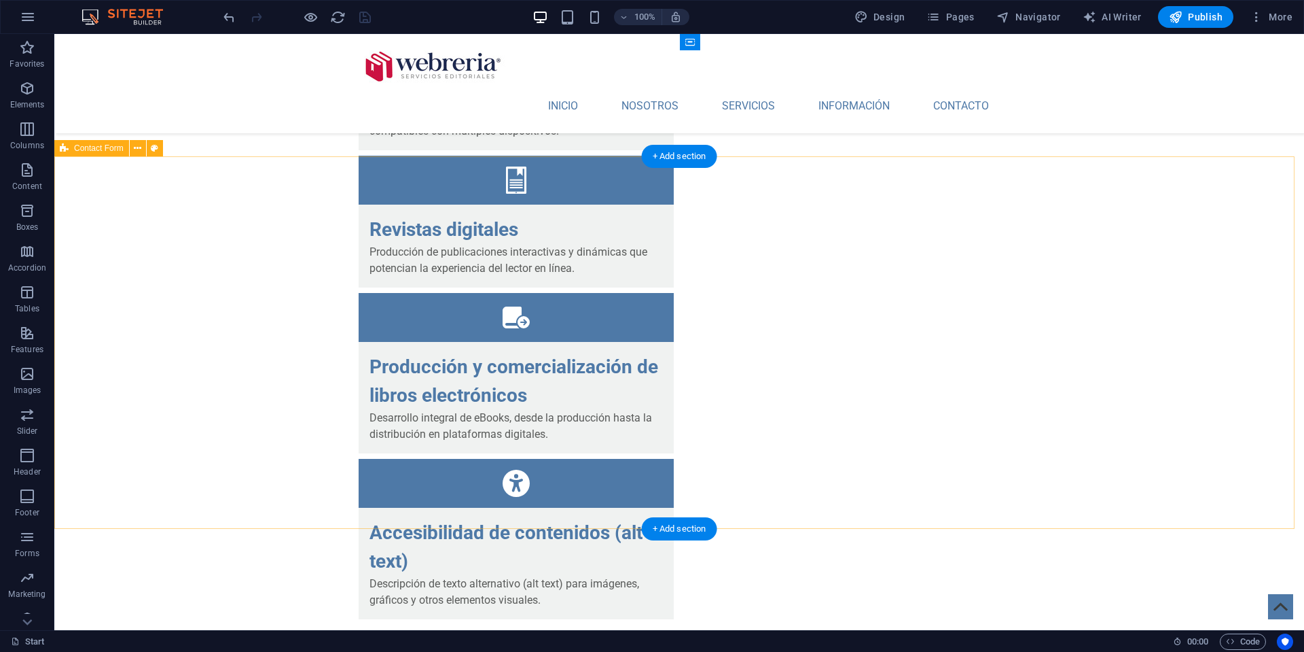
scroll to position [4176, 0]
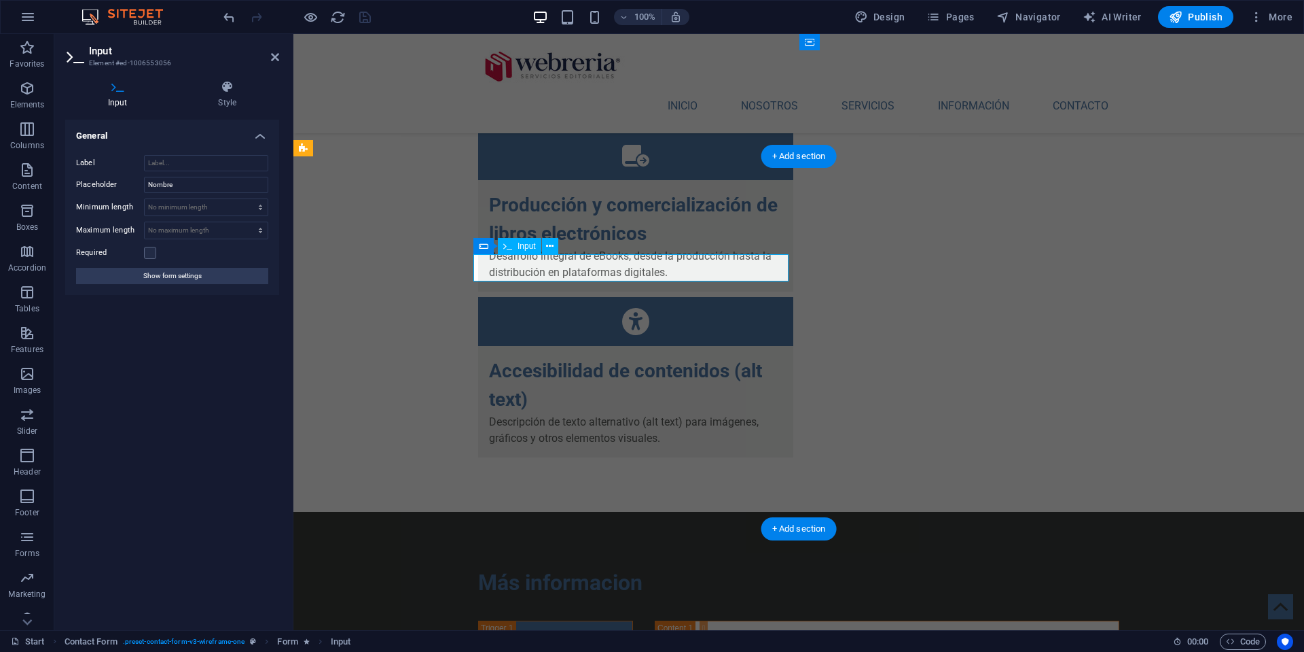
scroll to position [4174, 0]
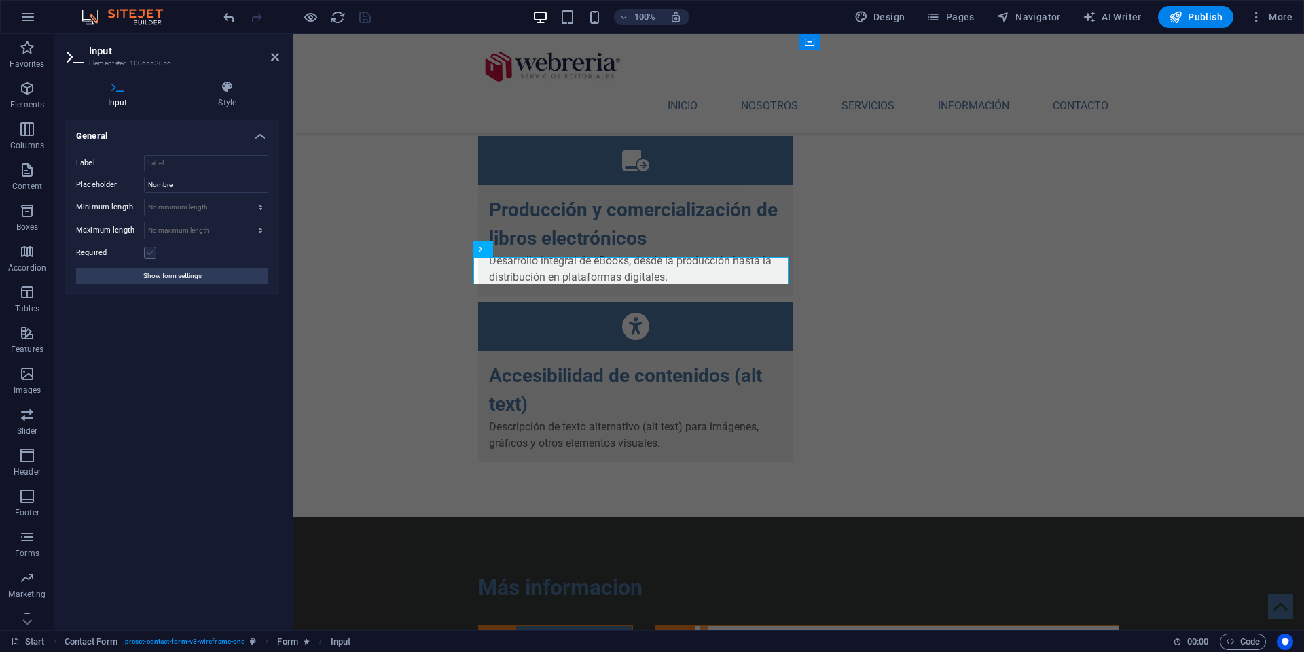
click at [151, 253] on label at bounding box center [150, 253] width 12 height 12
click at [0, 0] on input "Required" at bounding box center [0, 0] width 0 height 0
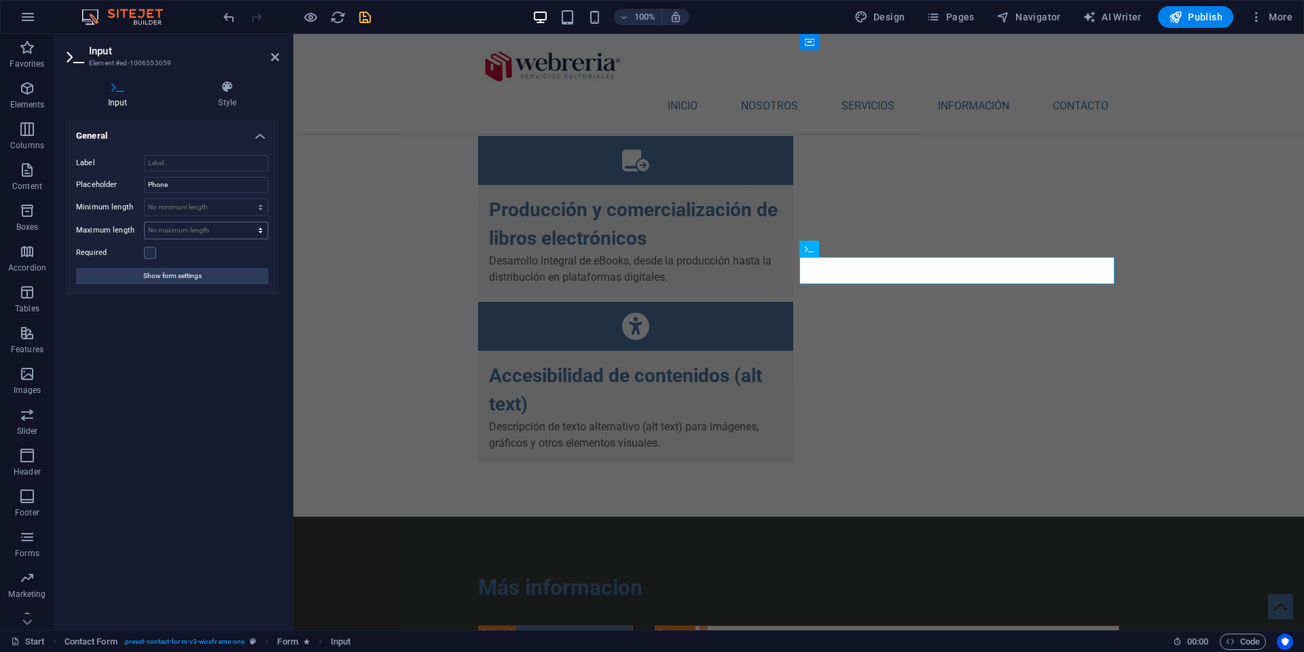
drag, startPoint x: 149, startPoint y: 253, endPoint x: 155, endPoint y: 233, distance: 21.1
click at [149, 253] on label at bounding box center [150, 253] width 12 height 12
click at [0, 0] on input "Required" at bounding box center [0, 0] width 0 height 0
drag, startPoint x: 188, startPoint y: 181, endPoint x: 137, endPoint y: 179, distance: 51.0
click at [137, 179] on div "Placeholder Phone" at bounding box center [172, 185] width 192 height 16
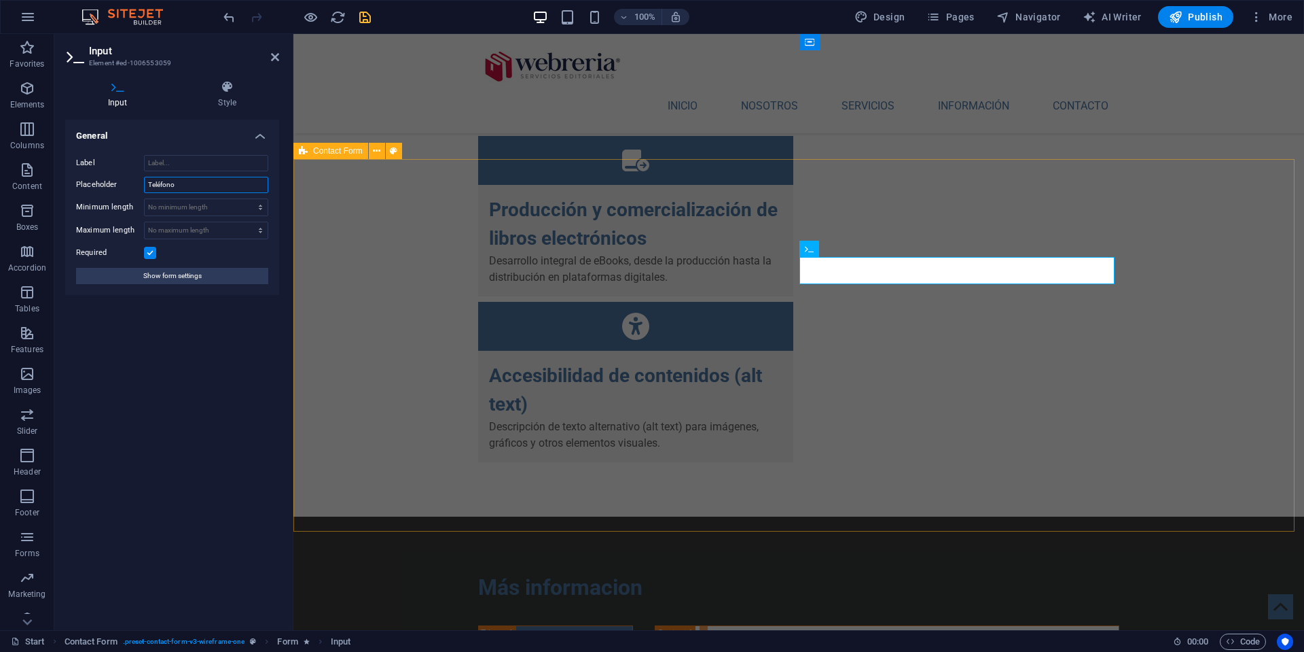
type input "Teléfono"
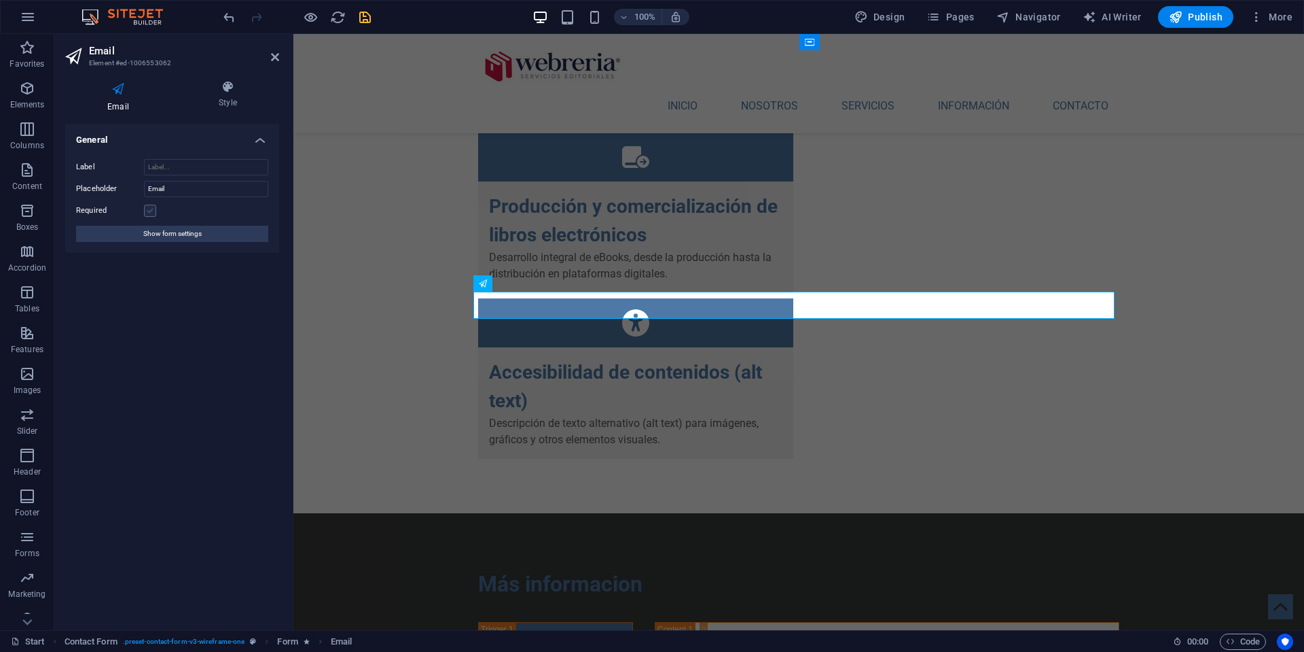
click at [150, 208] on label at bounding box center [150, 210] width 12 height 12
click at [0, 0] on input "Required" at bounding box center [0, 0] width 0 height 0
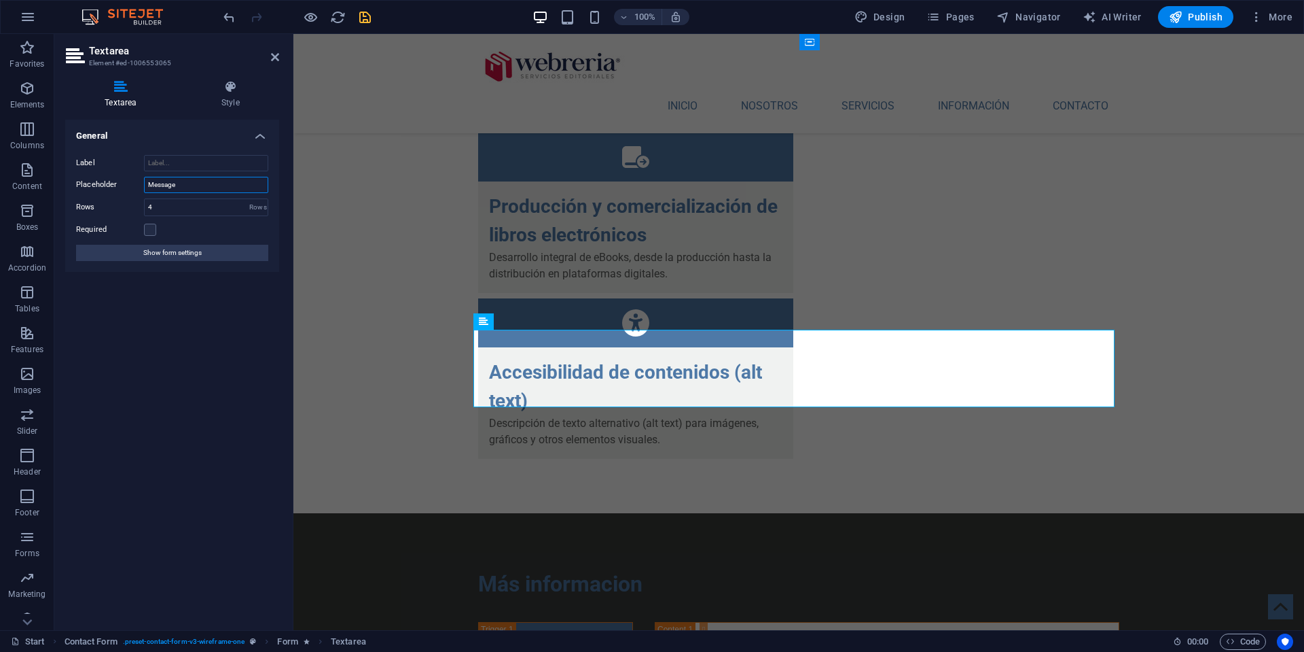
drag, startPoint x: 185, startPoint y: 184, endPoint x: 126, endPoint y: 183, distance: 59.1
click at [126, 183] on div "Placeholder Message" at bounding box center [172, 185] width 192 height 16
type input "Mensaje"
click at [143, 313] on div "General Label Placeholder Mensaje Rows 4 Rows Required Show form settings" at bounding box center [172, 369] width 214 height 499
click at [160, 249] on span "Show form settings" at bounding box center [172, 253] width 58 height 16
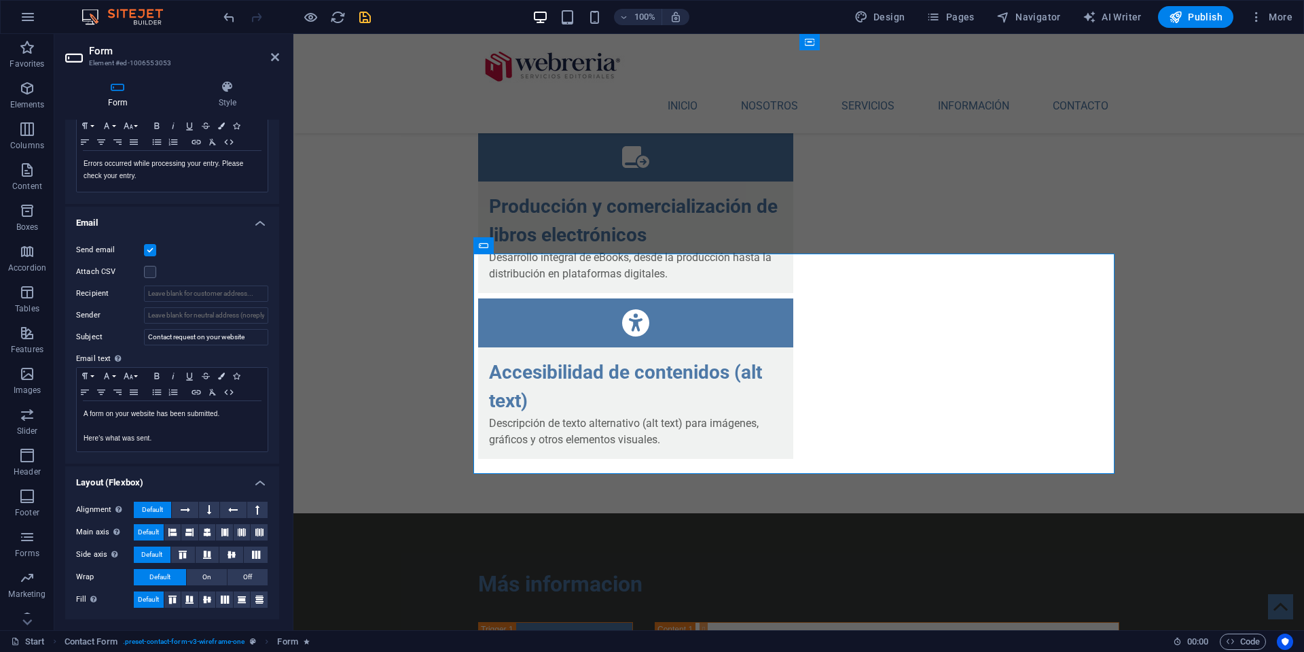
scroll to position [260, 0]
type input "[EMAIL_ADDRESS][DOMAIN_NAME]"
drag, startPoint x: 255, startPoint y: 337, endPoint x: 126, endPoint y: 327, distance: 130.2
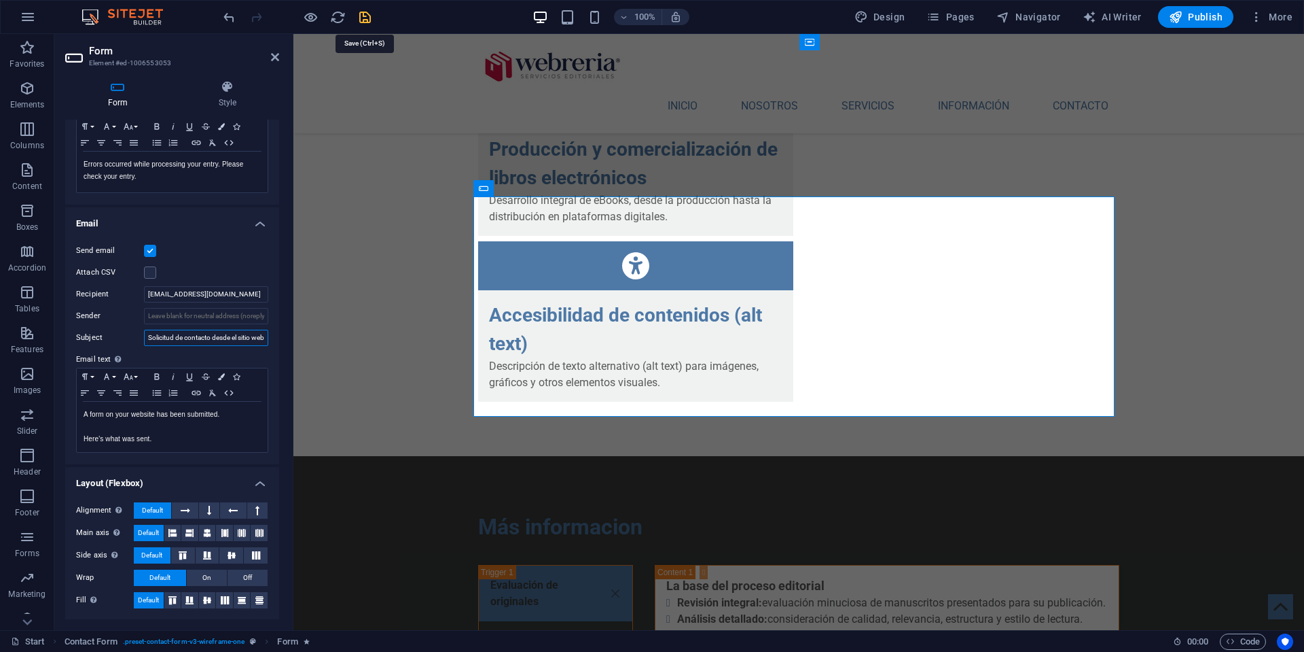
type input "Solicitud de contacto desde el sitio web"
click at [365, 16] on icon "save" at bounding box center [365, 18] width 16 height 16
checkbox input "true"
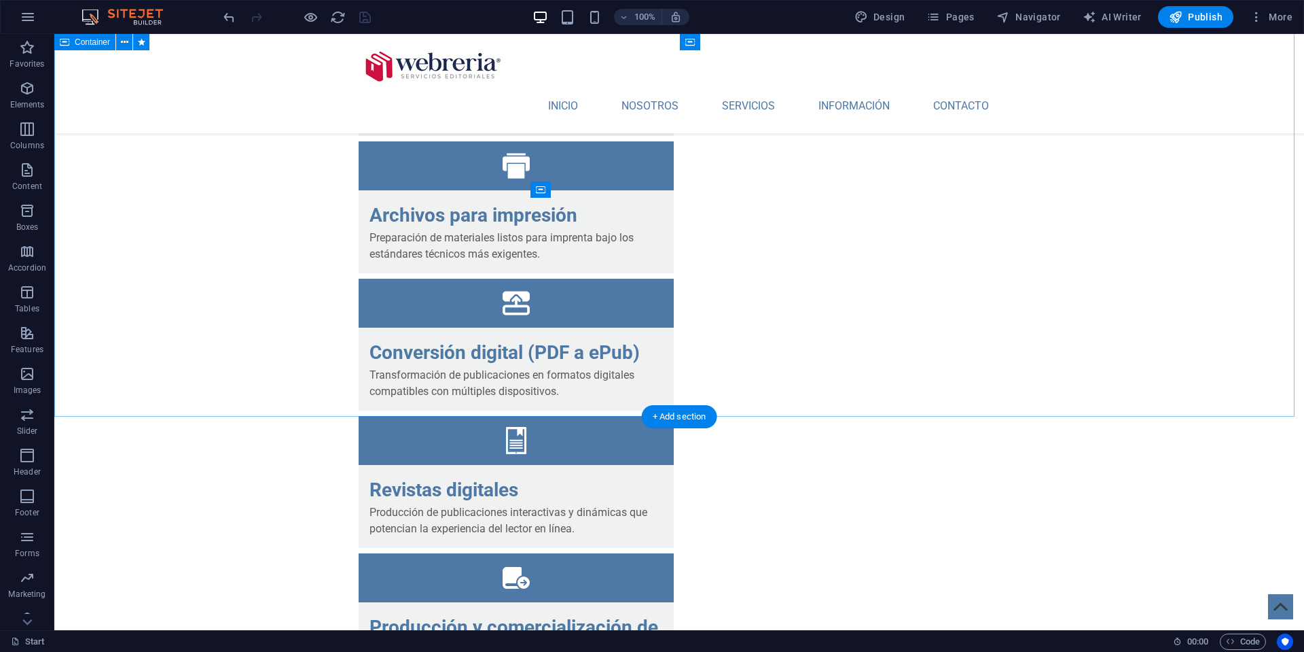
scroll to position [3916, 0]
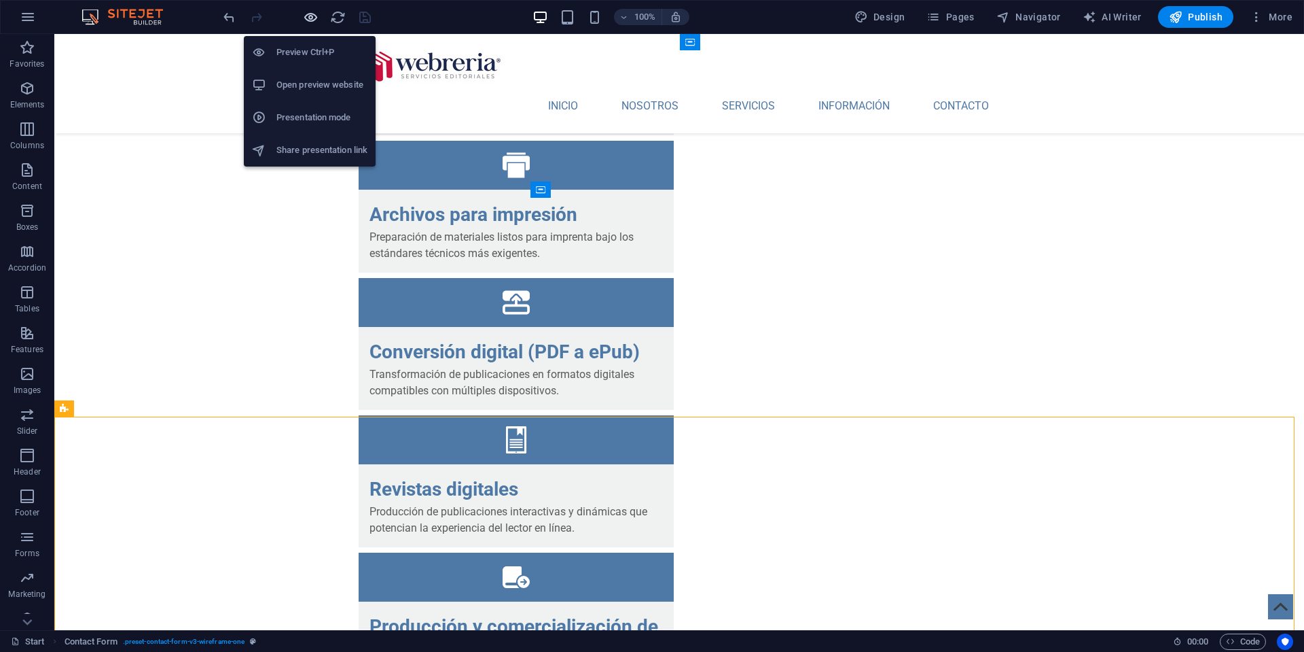
click at [310, 14] on icon "button" at bounding box center [311, 18] width 16 height 16
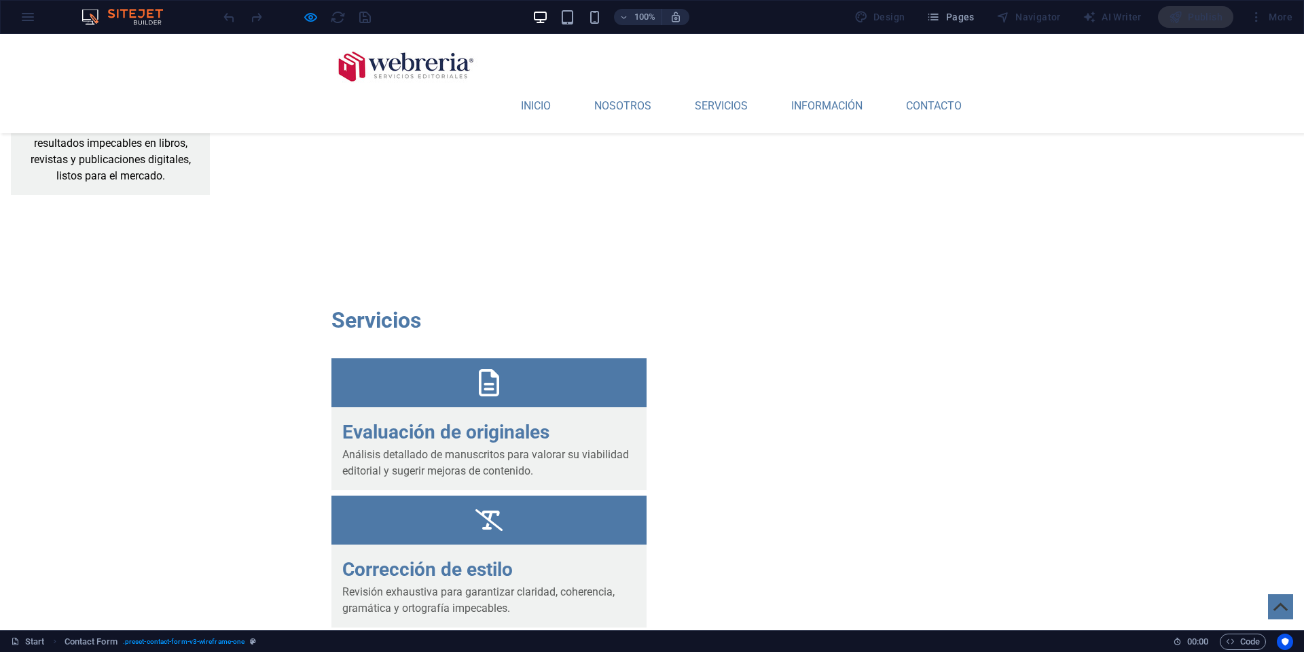
scroll to position [3029, 0]
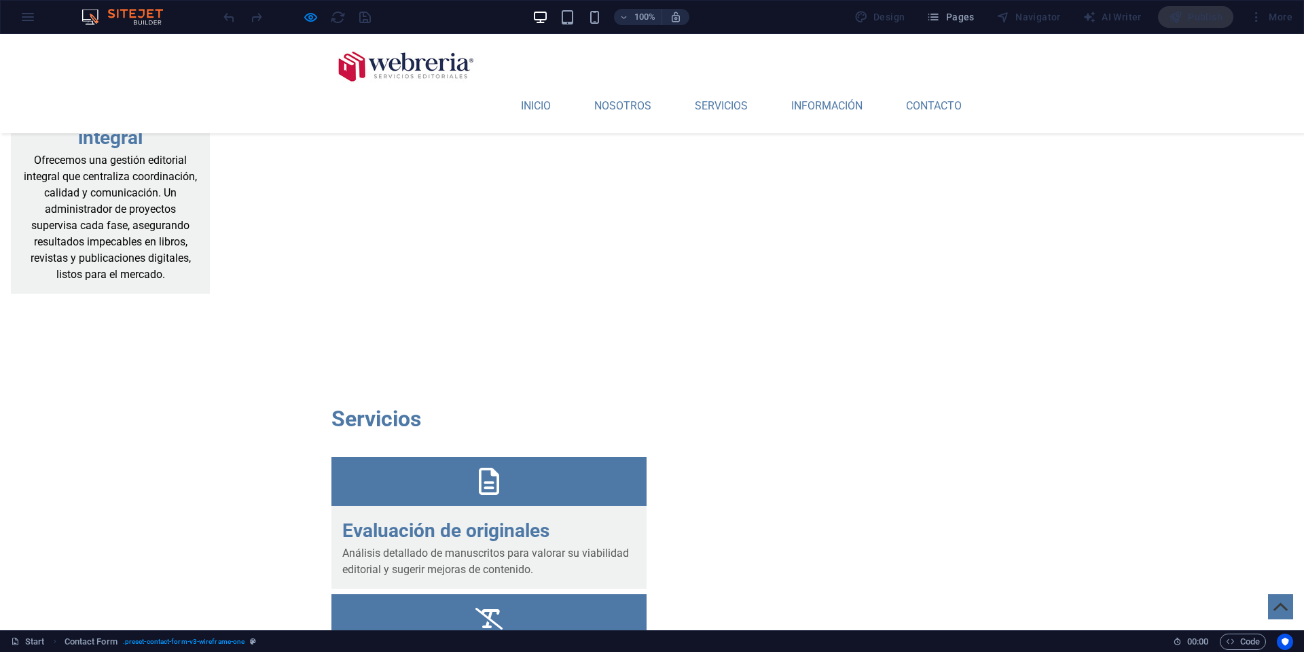
scroll to position [2924, 0]
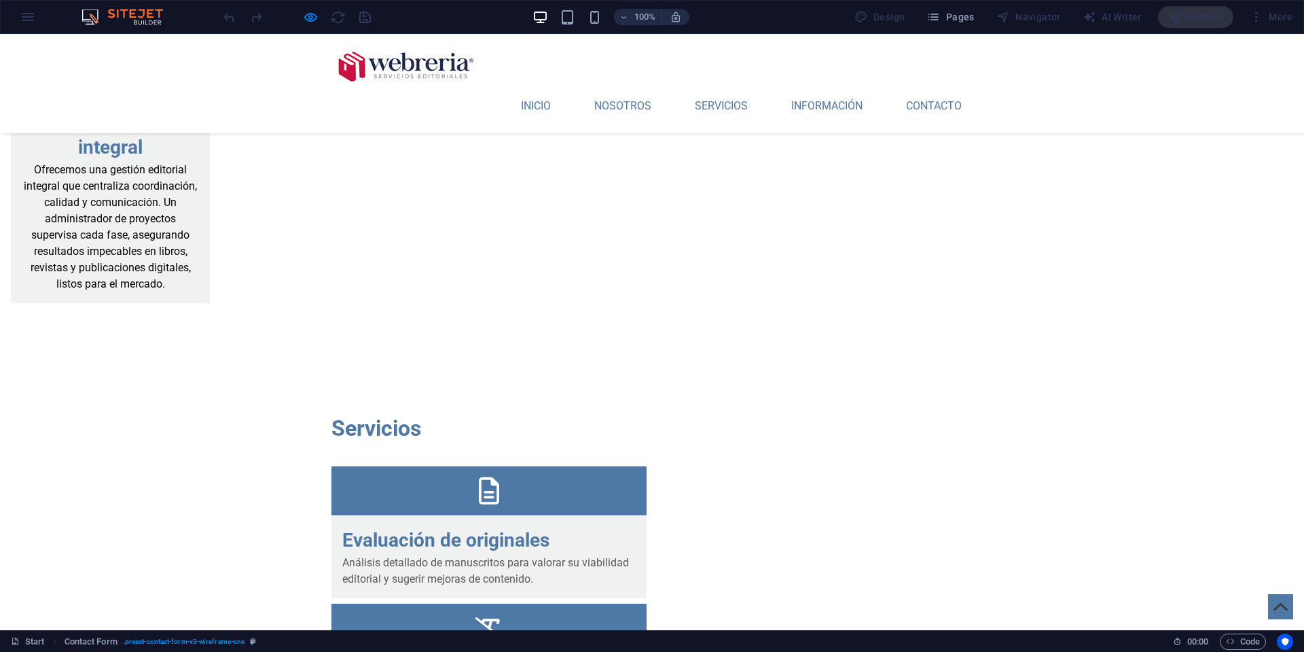
type input "Eduardo"
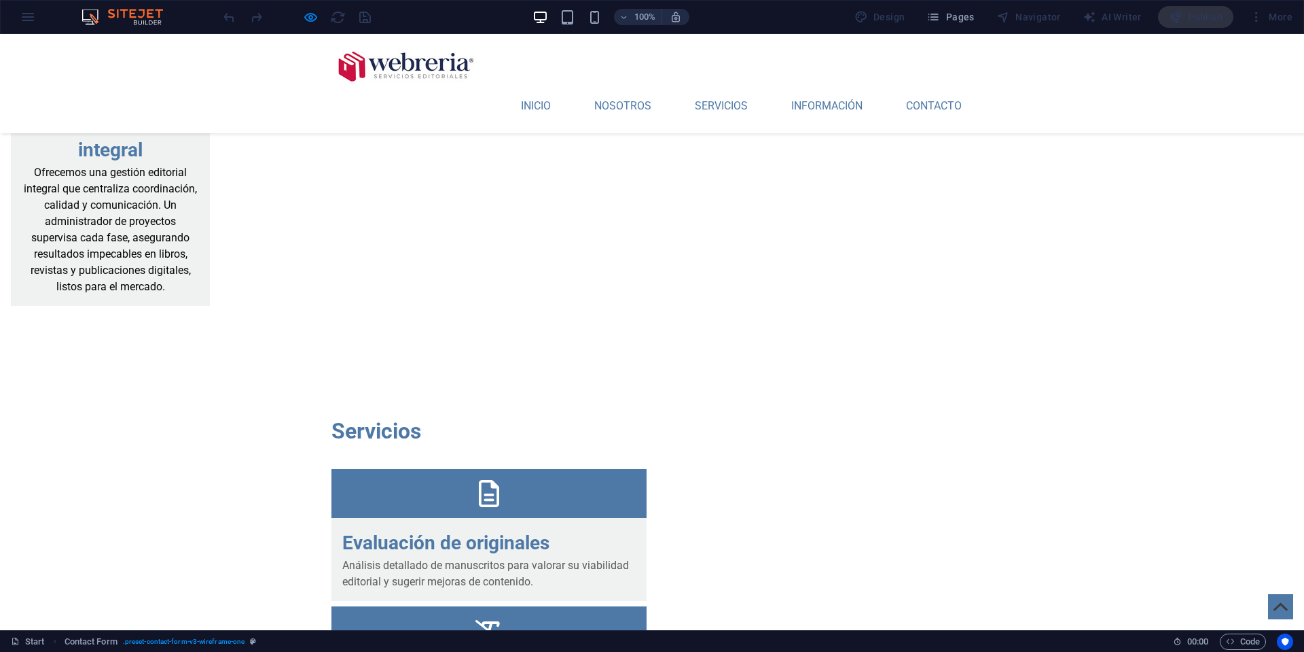
scroll to position [2925, 0]
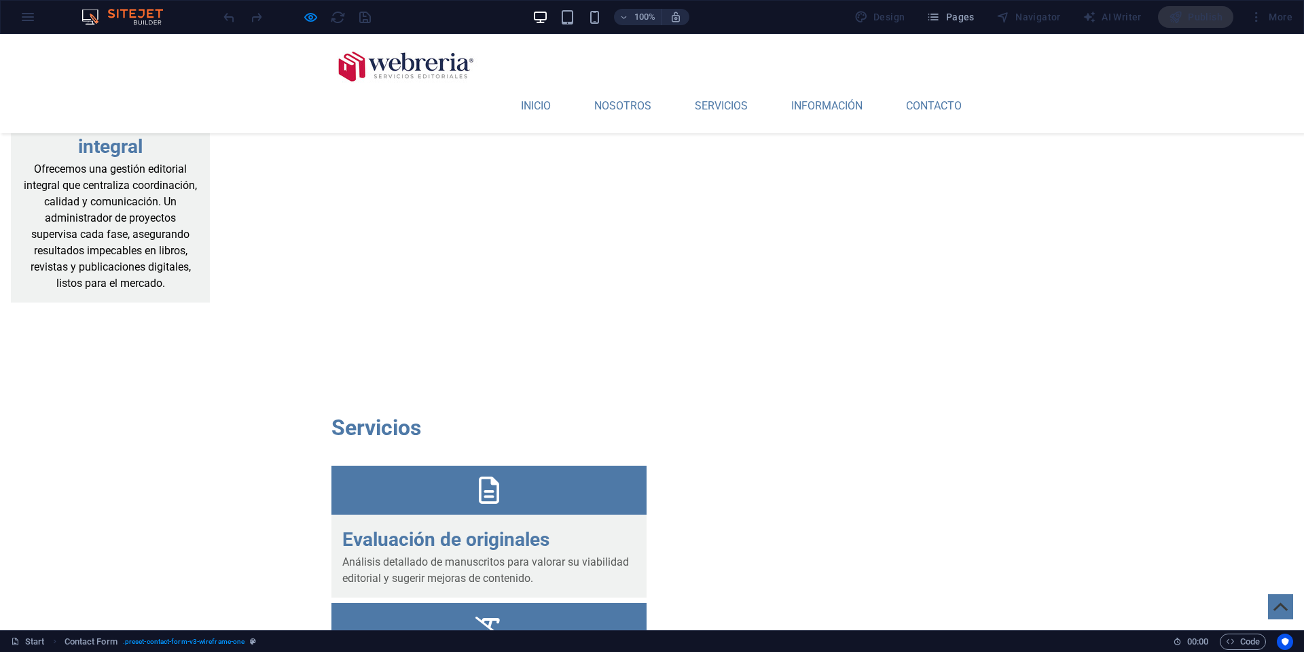
type input "5582337516"
type input "eduardo.poncedeleon@gmail.com"
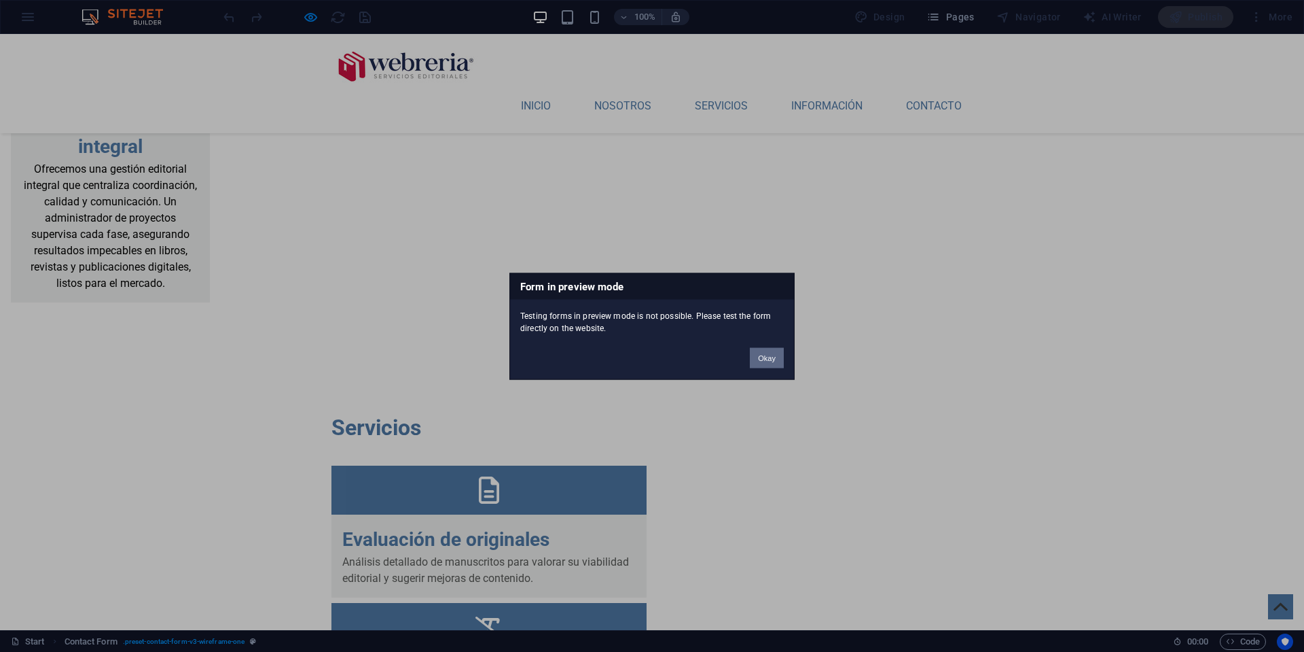
click at [764, 359] on button "Okay" at bounding box center [767, 357] width 34 height 20
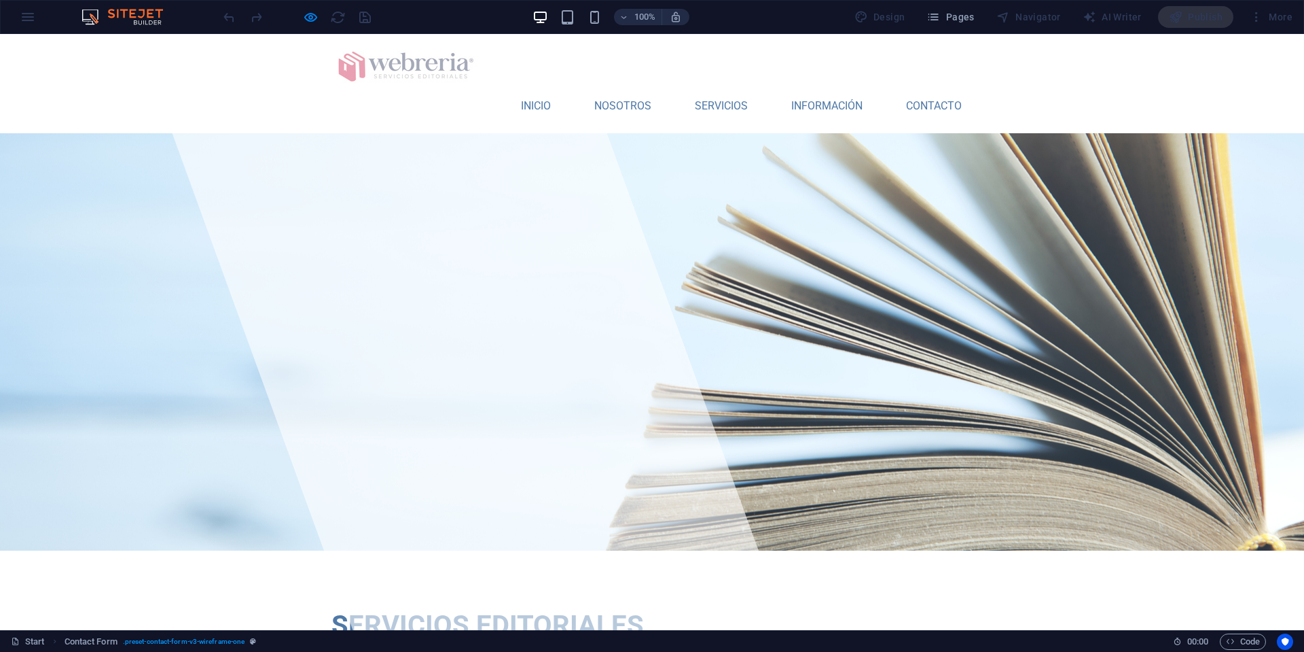
scroll to position [0, 0]
click at [616, 90] on link "NOSOTROS" at bounding box center [623, 106] width 79 height 33
click at [692, 90] on link "SERVICIOS" at bounding box center [721, 106] width 75 height 33
click at [813, 90] on link "INFORMACIÓN" at bounding box center [827, 106] width 93 height 33
click at [938, 90] on link "CONTACTO" at bounding box center [933, 106] width 77 height 33
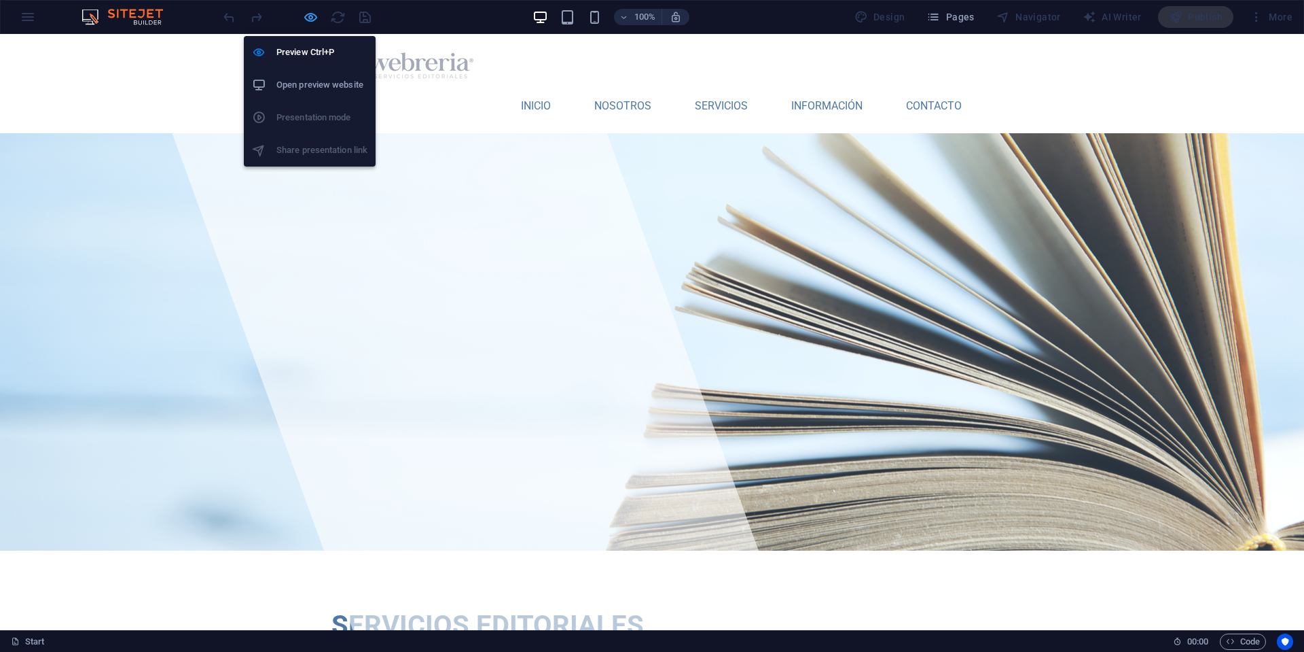
click at [308, 17] on icon "button" at bounding box center [311, 18] width 16 height 16
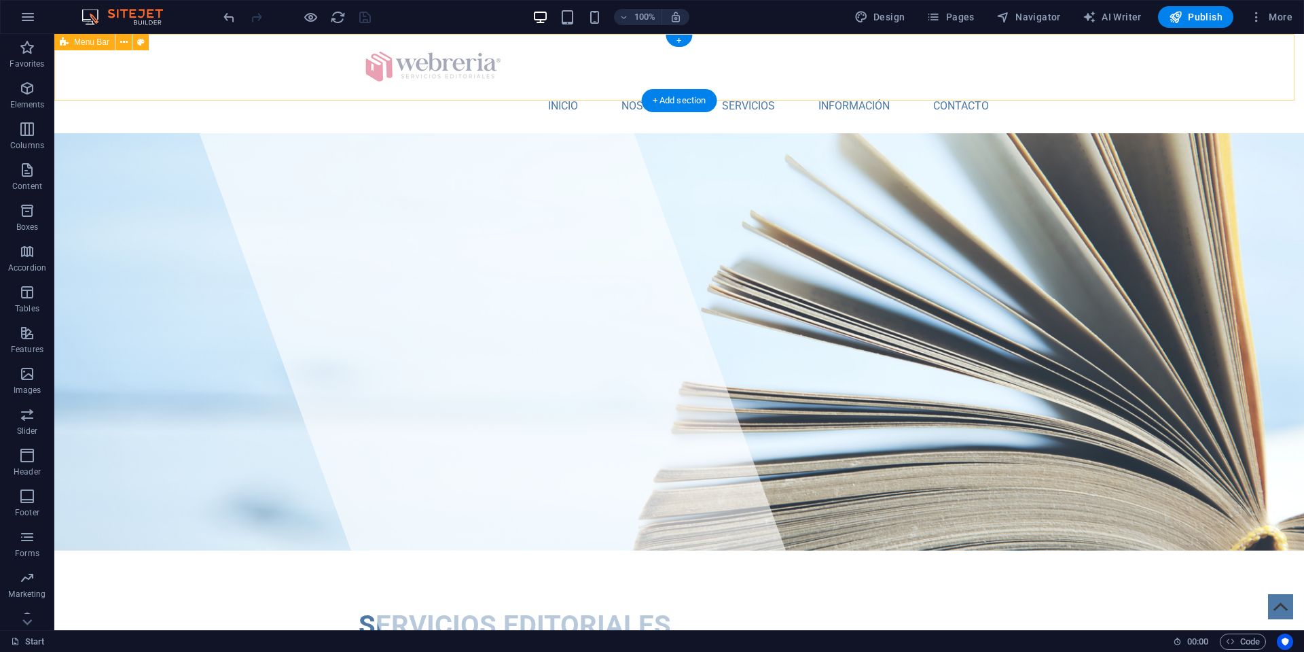
click at [1123, 67] on div "INICIO NOSOTROS SERVICIOS INFORMACIÓN CONTACTO Menu" at bounding box center [679, 83] width 1250 height 99
click at [1186, 20] on span "Publish" at bounding box center [1196, 17] width 54 height 14
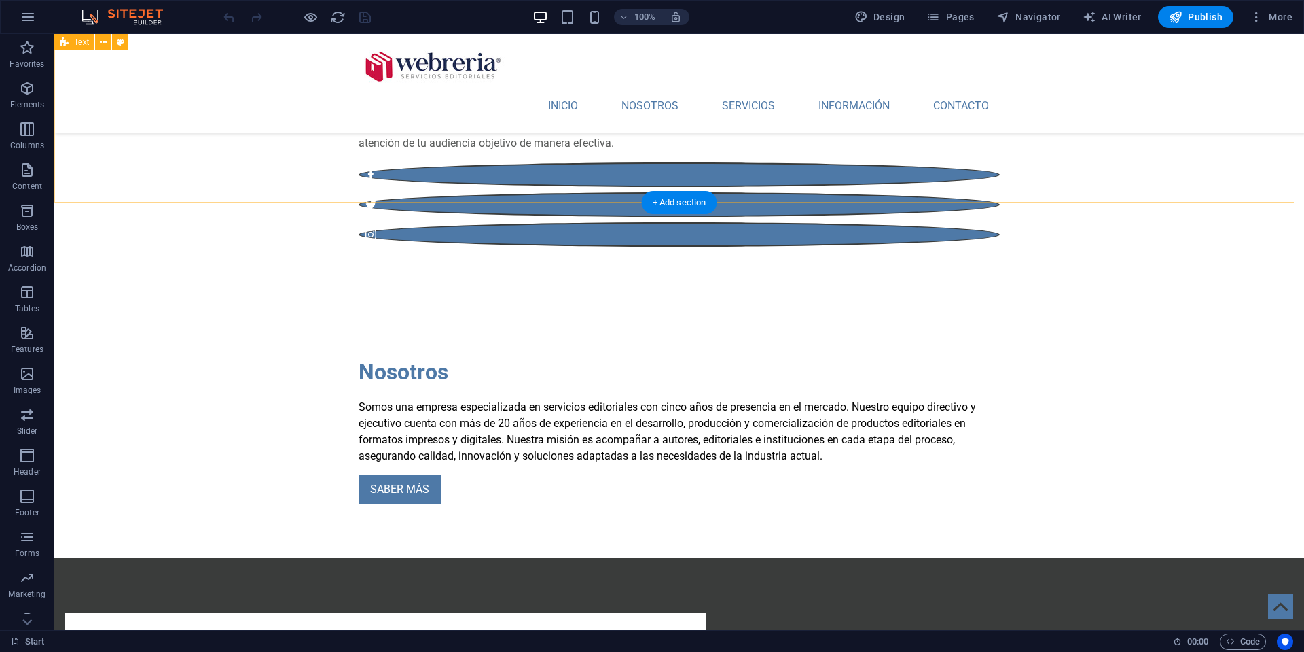
scroll to position [505, 0]
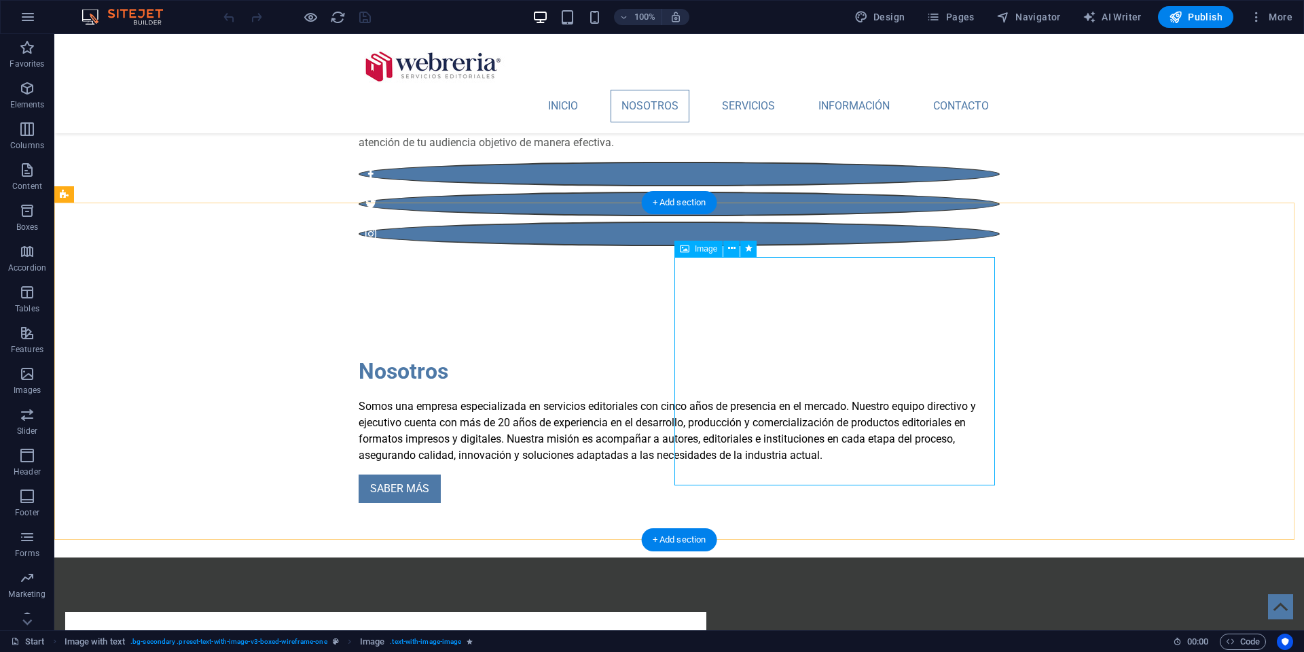
click at [697, 250] on span "Image" at bounding box center [706, 249] width 22 height 8
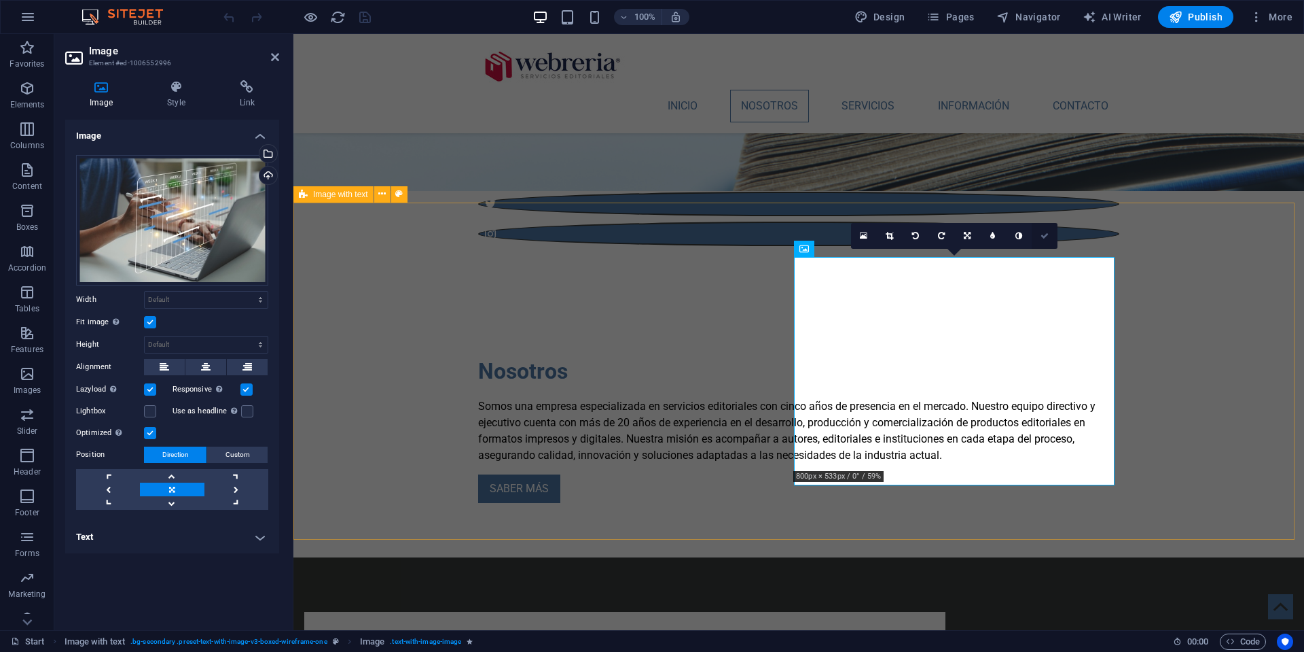
click at [1042, 233] on icon at bounding box center [1045, 236] width 8 height 8
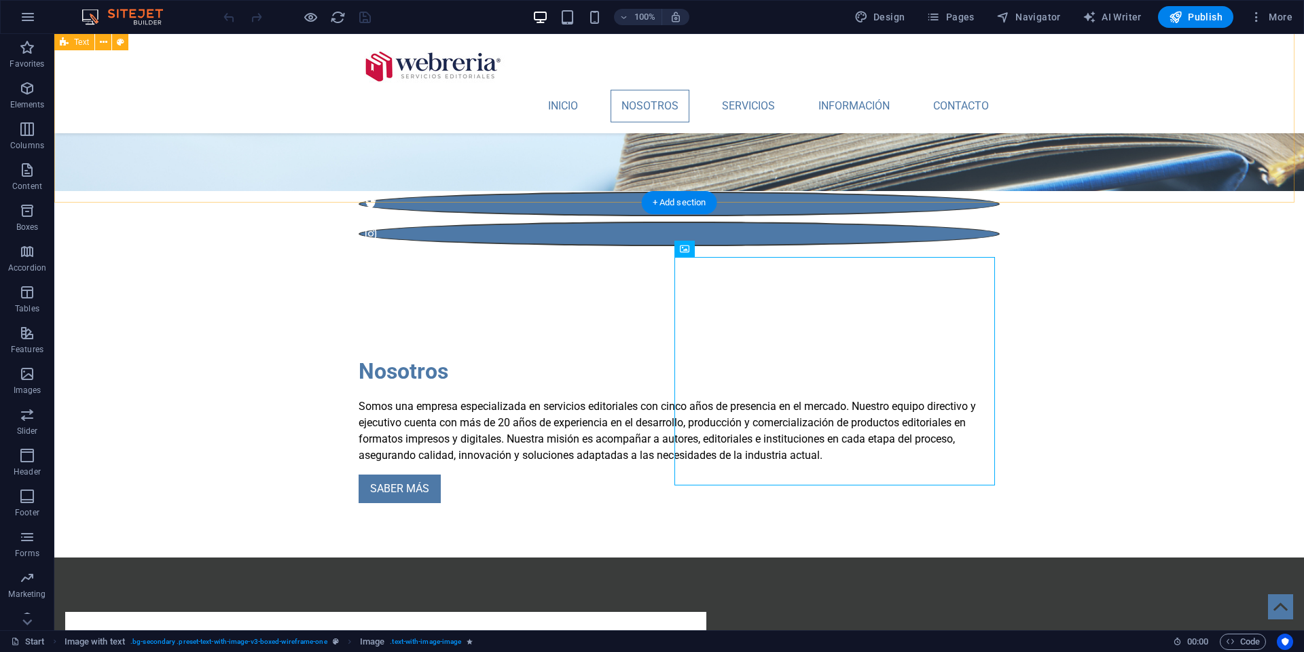
click at [303, 300] on div "Nosotros Somos una empresa especializada en servicios editoriales con cinco año…" at bounding box center [679, 428] width 1250 height 257
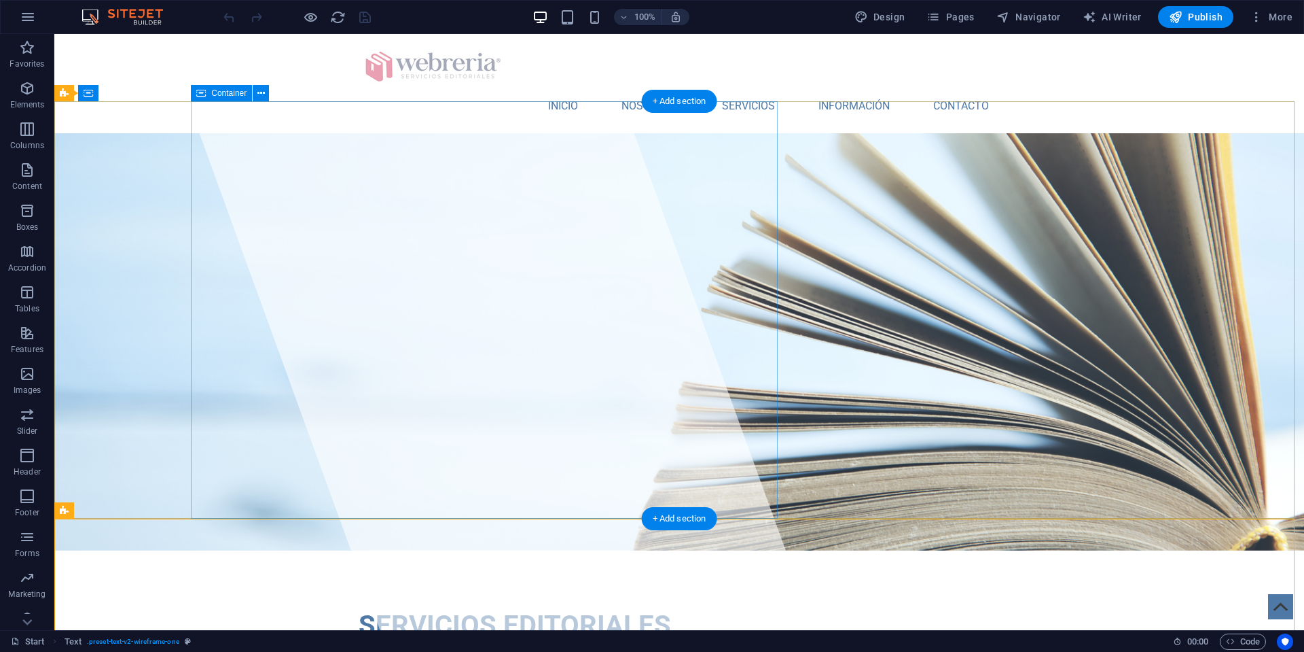
scroll to position [0, 0]
click at [1196, 12] on span "Publish" at bounding box center [1196, 17] width 54 height 14
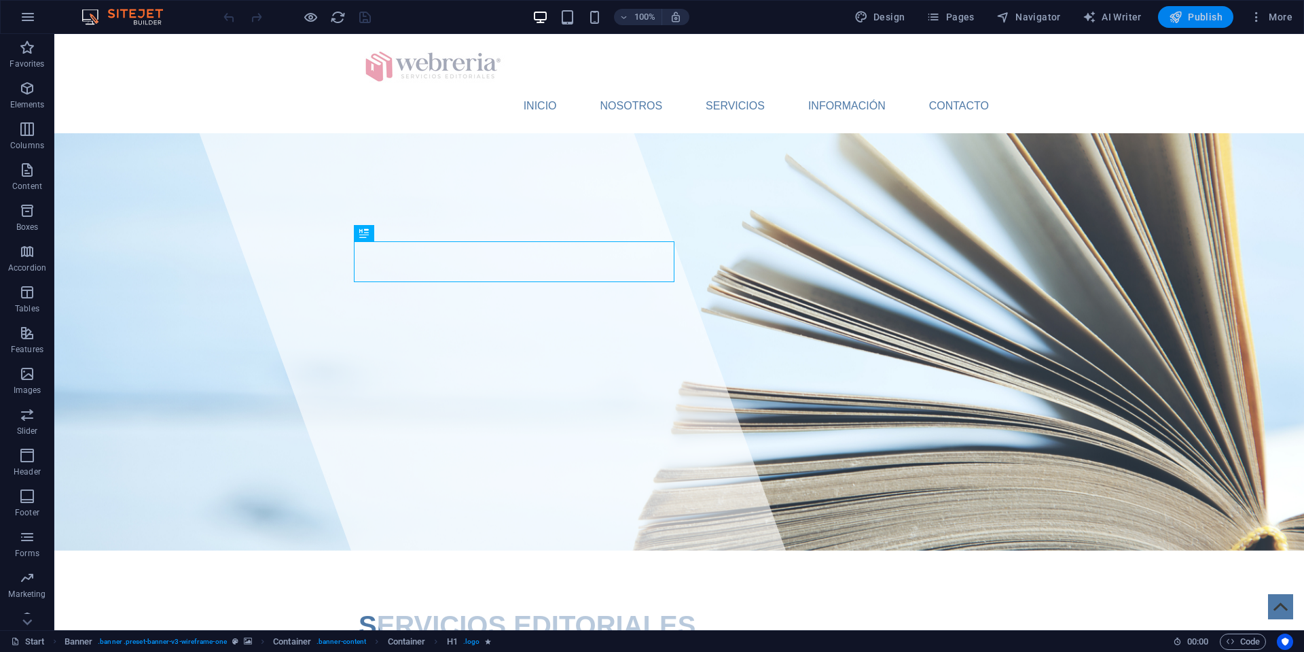
click at [1206, 21] on span "Publish" at bounding box center [1196, 17] width 54 height 14
